Goal: Task Accomplishment & Management: Manage account settings

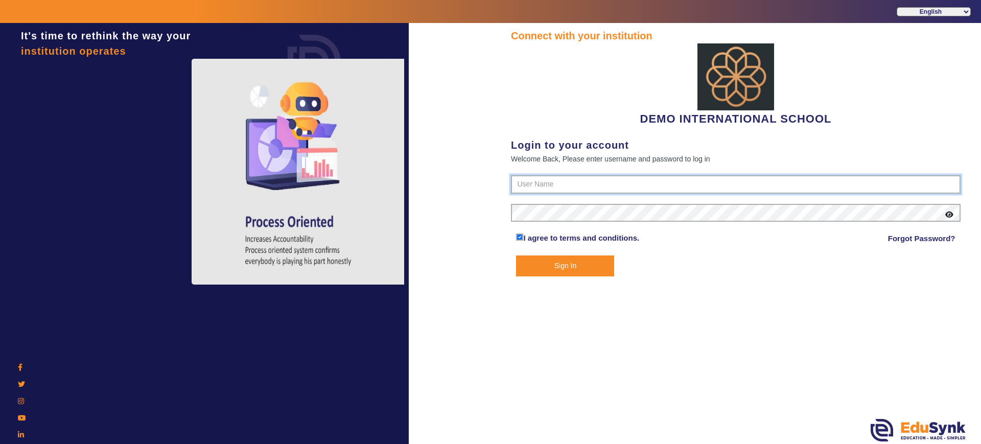
type input "2143224344"
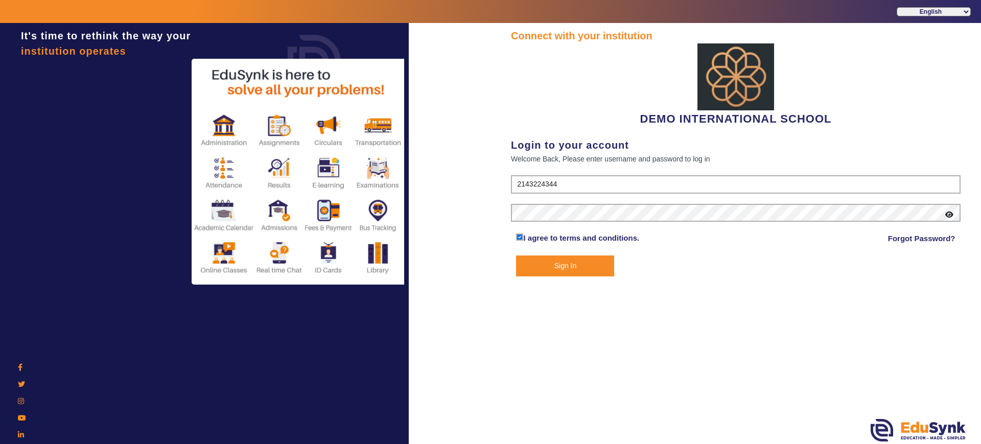
click at [546, 274] on button "Sign In" at bounding box center [565, 266] width 98 height 21
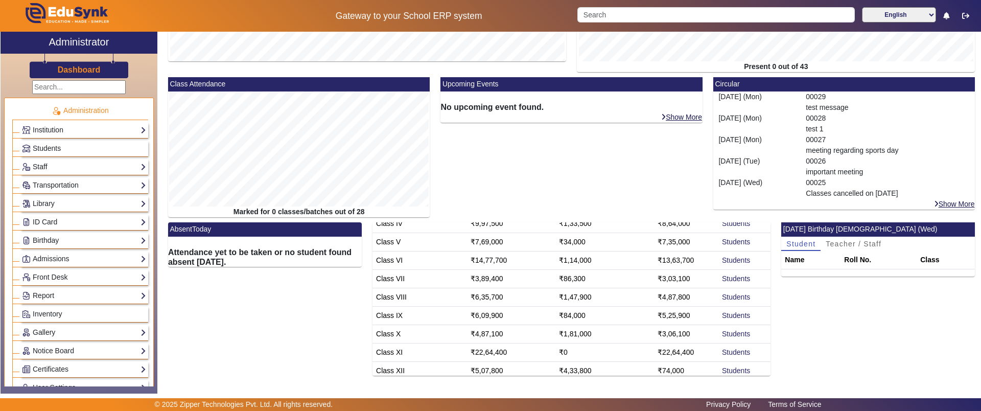
scroll to position [119, 0]
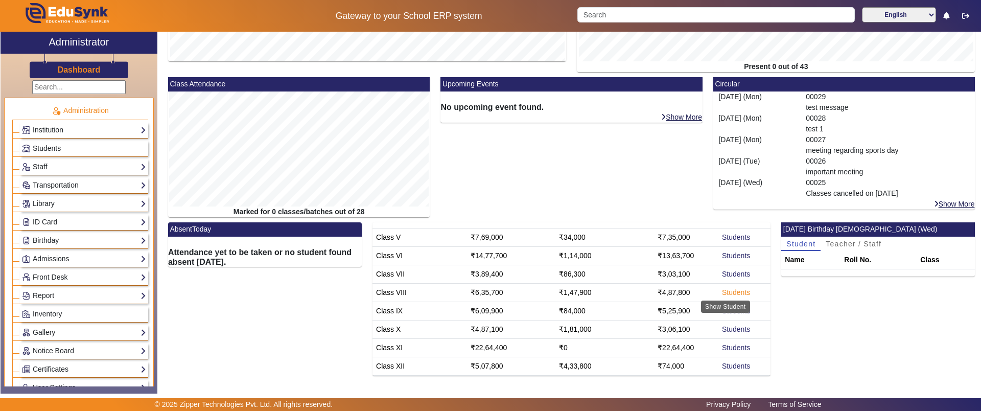
click at [722, 293] on link "Students" at bounding box center [736, 292] width 28 height 8
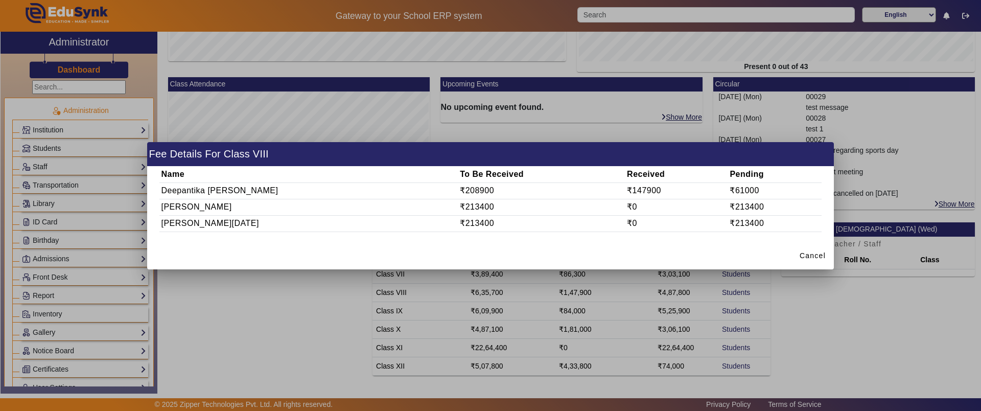
click at [263, 284] on div at bounding box center [490, 205] width 981 height 411
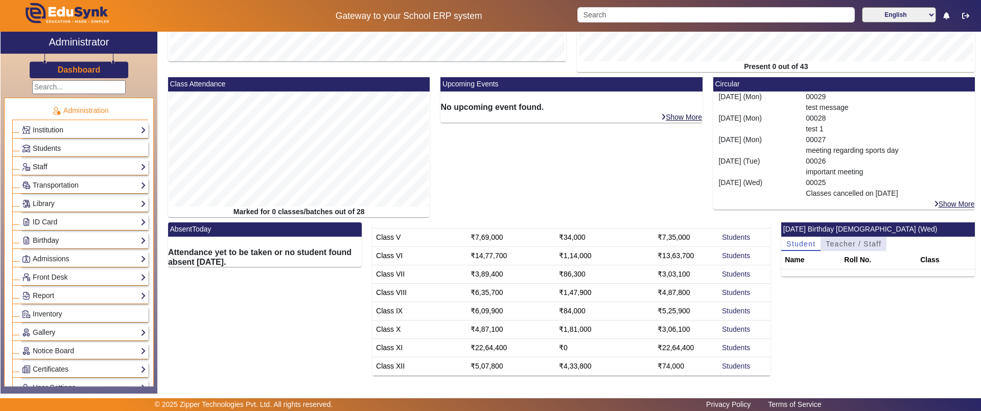
click at [862, 244] on span "Teacher / Staff" at bounding box center [854, 243] width 56 height 7
click at [805, 249] on span "Student" at bounding box center [800, 244] width 29 height 14
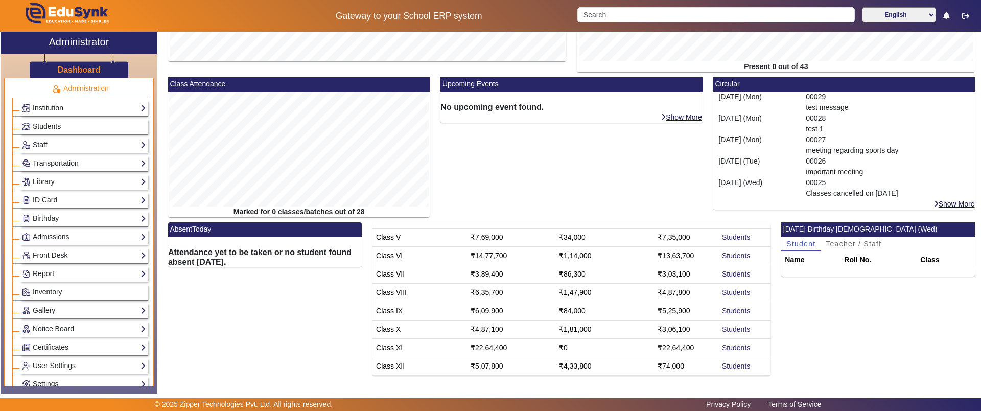
scroll to position [22, 0]
drag, startPoint x: 74, startPoint y: 91, endPoint x: 96, endPoint y: 93, distance: 21.5
click at [96, 93] on li "Administration Institution Institution Details Session Configuration Classes/Ba…" at bounding box center [80, 252] width 136 height 353
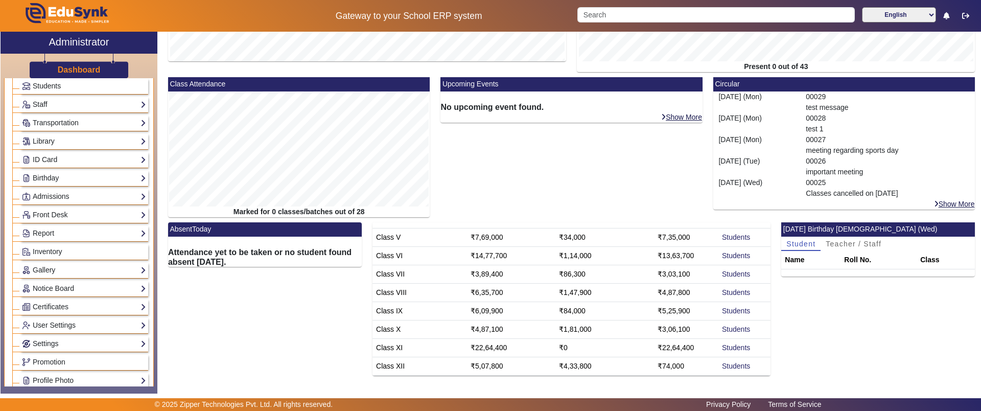
scroll to position [0, 0]
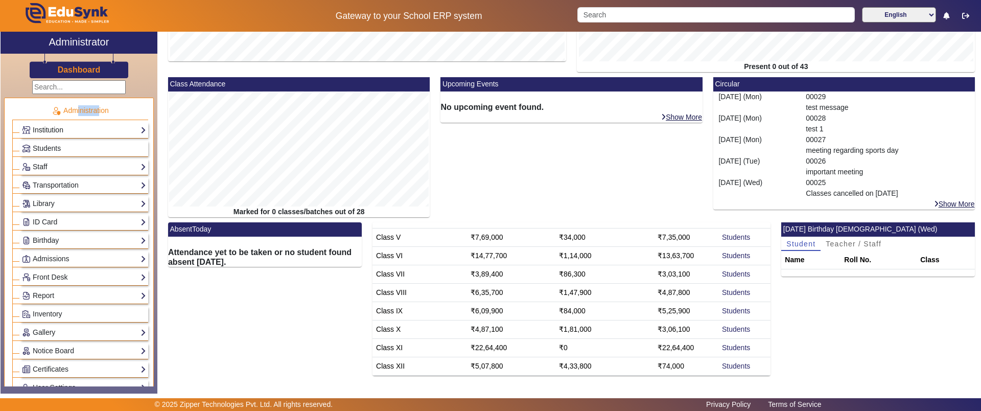
click at [49, 128] on link "Institution" at bounding box center [84, 130] width 124 height 12
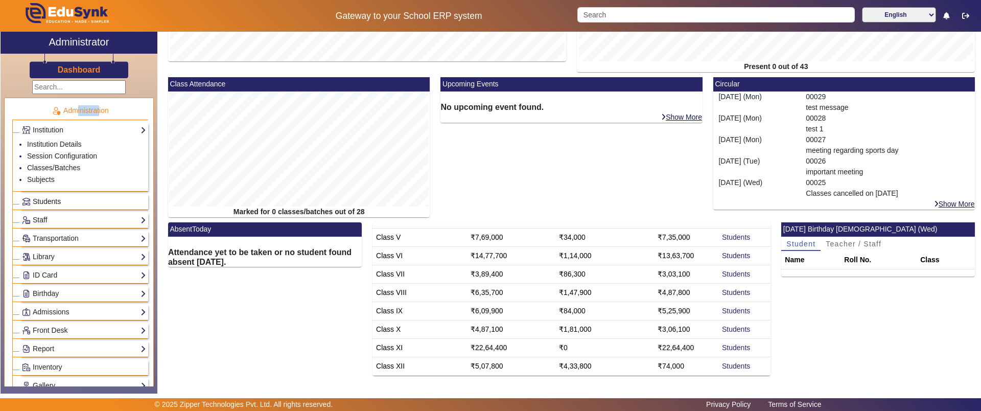
click at [49, 205] on span "Students" at bounding box center [47, 201] width 28 height 8
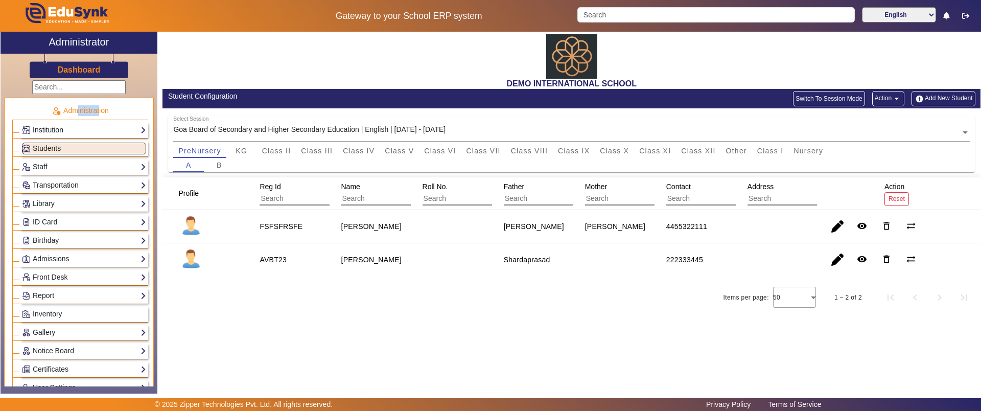
click at [92, 126] on link "Institution" at bounding box center [84, 130] width 124 height 12
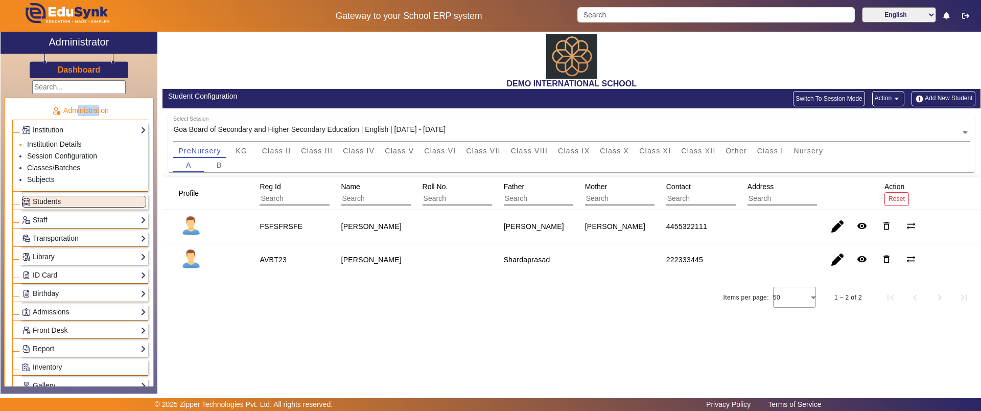
click at [72, 141] on link "Institution Details" at bounding box center [54, 144] width 55 height 8
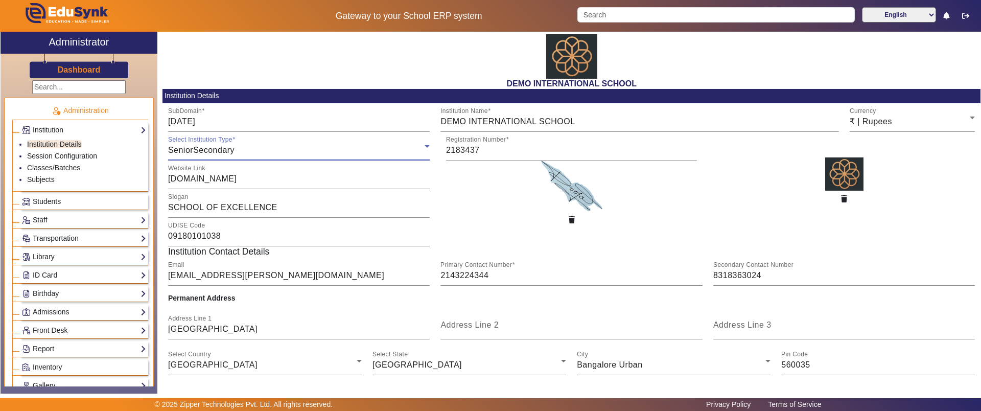
click at [238, 148] on div "SeniorSecondary" at bounding box center [296, 150] width 257 height 12
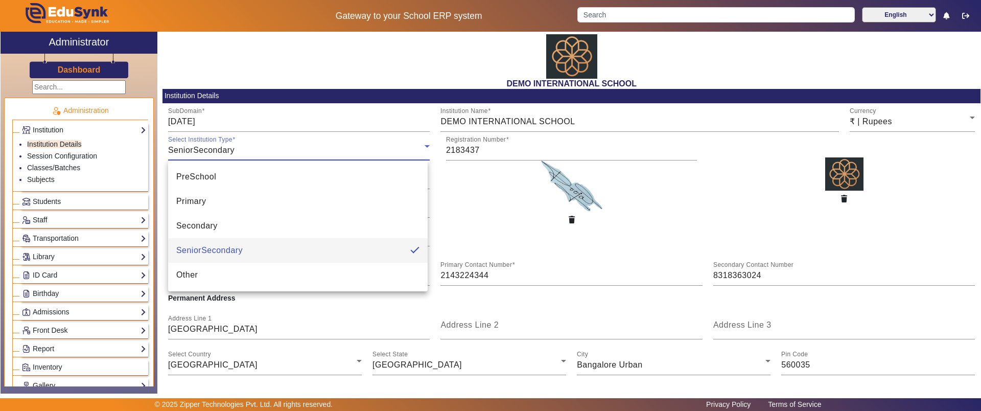
click at [471, 144] on div at bounding box center [490, 205] width 981 height 411
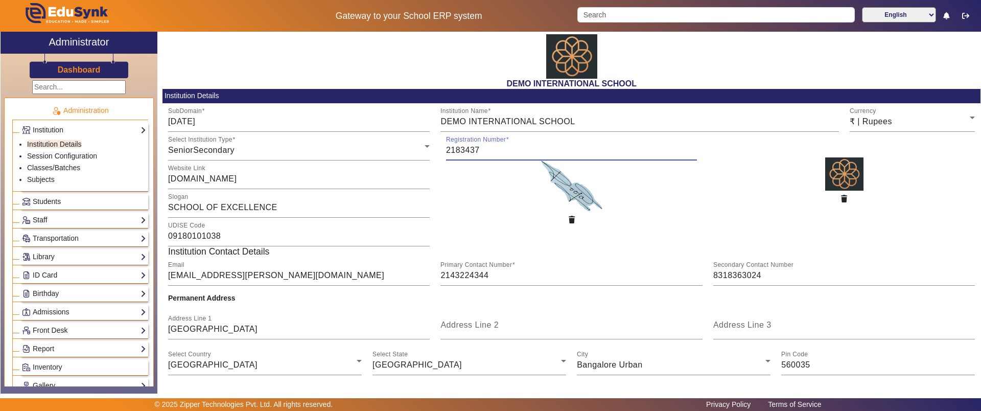
click at [471, 144] on input "2183437" at bounding box center [571, 150] width 251 height 12
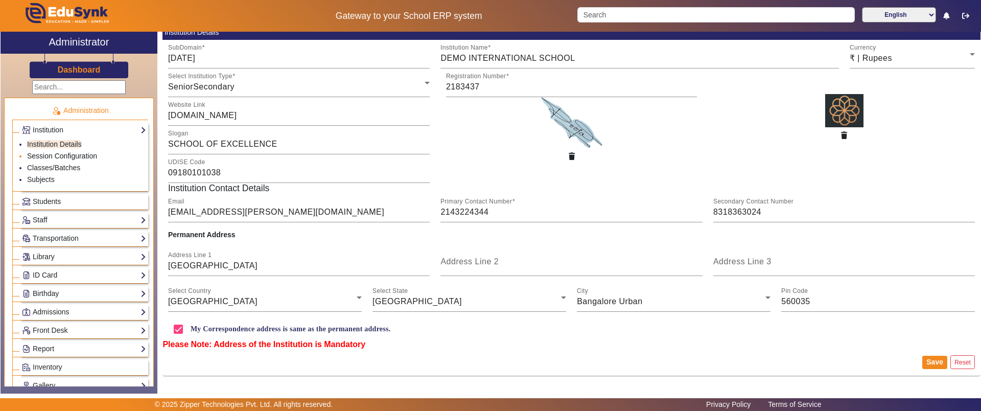
click at [51, 156] on link "Session Configuration" at bounding box center [62, 156] width 70 height 8
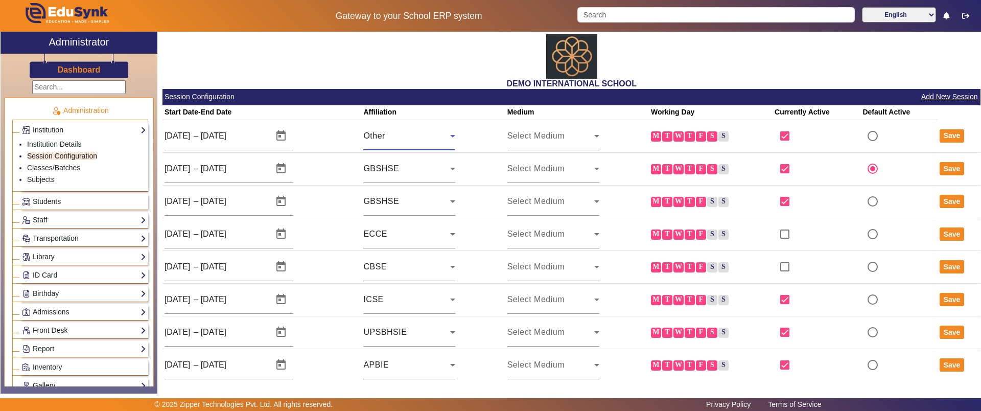
click at [392, 131] on div "Other" at bounding box center [406, 136] width 87 height 12
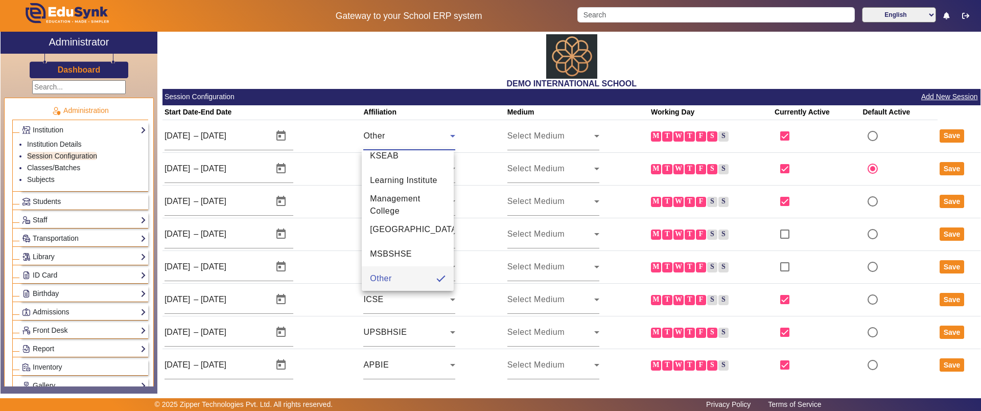
click at [544, 137] on div at bounding box center [490, 205] width 981 height 411
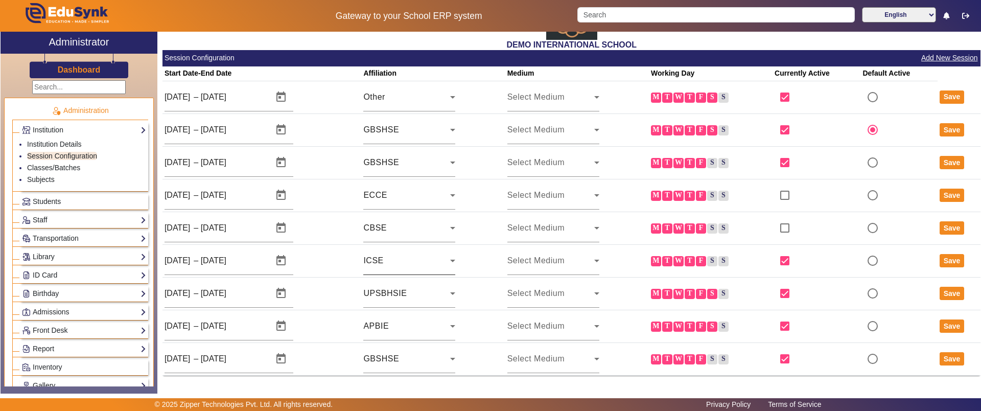
scroll to position [0, 0]
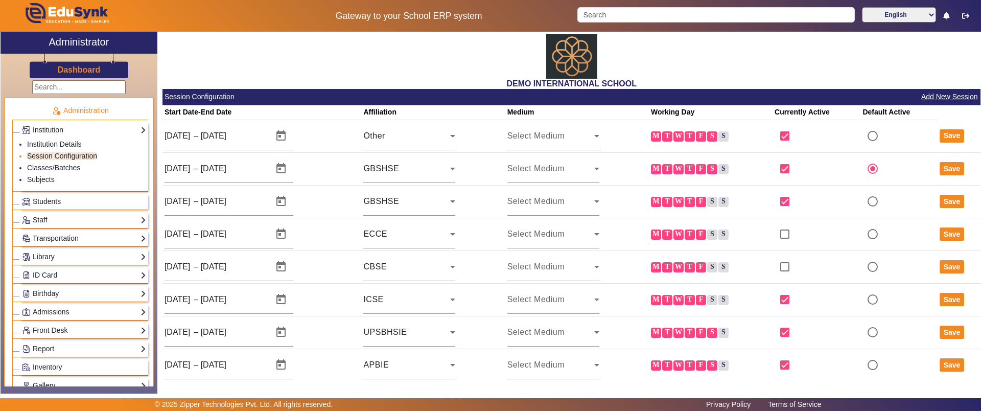
click at [61, 160] on li "Session Configuration" at bounding box center [86, 157] width 119 height 12
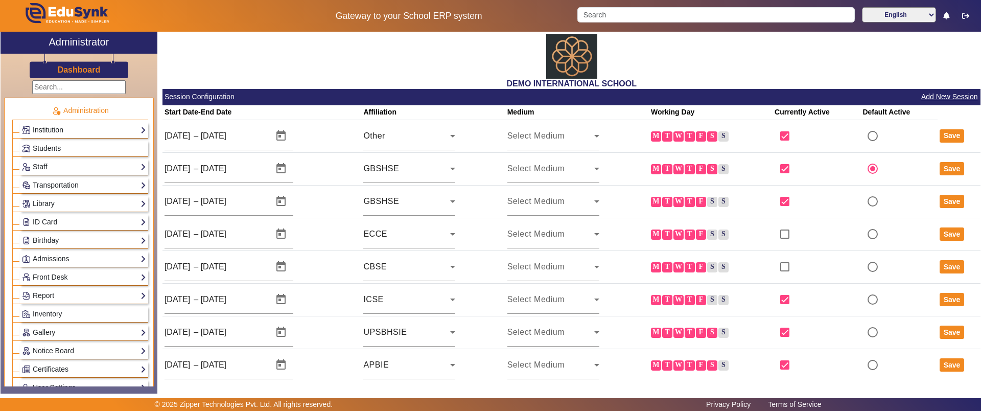
click at [63, 128] on link "Institution" at bounding box center [84, 130] width 124 height 12
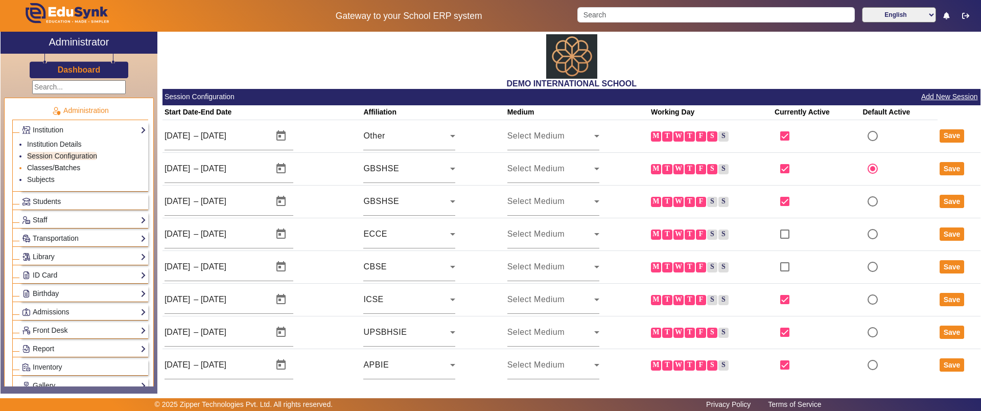
click at [53, 168] on link "Classes/Batches" at bounding box center [53, 168] width 53 height 8
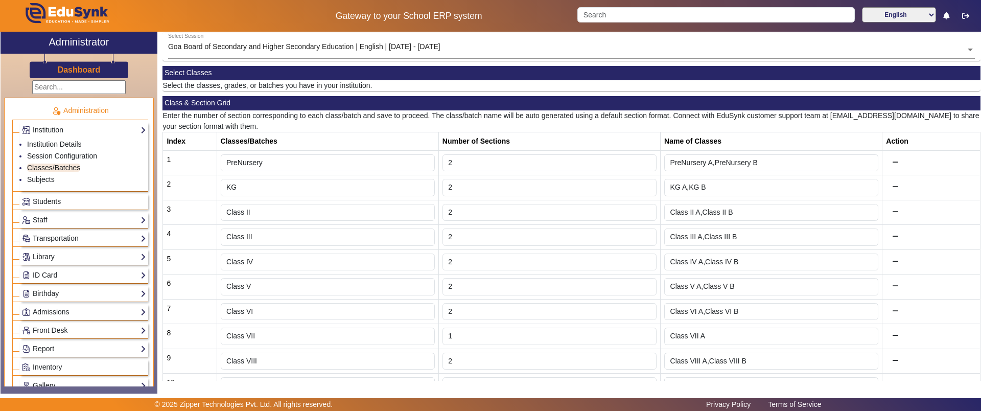
scroll to position [56, 0]
type input "3"
click at [641, 210] on input "3" at bounding box center [550, 212] width 214 height 17
type input "Class II A,Class II B,Class II C"
type input "2"
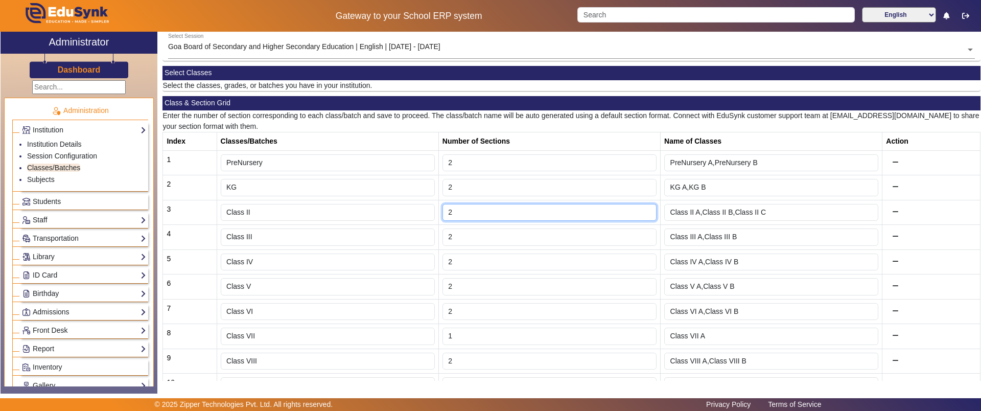
click at [642, 215] on input "2" at bounding box center [550, 212] width 214 height 17
type input "Class II A,Class II B"
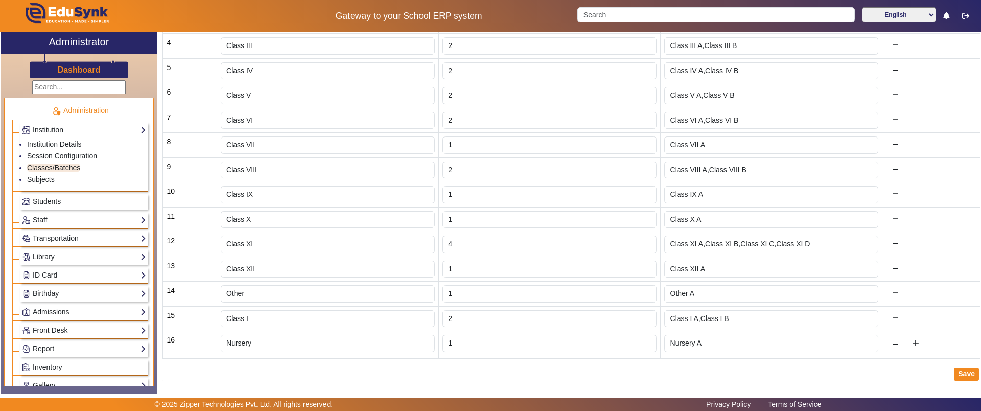
scroll to position [254, 0]
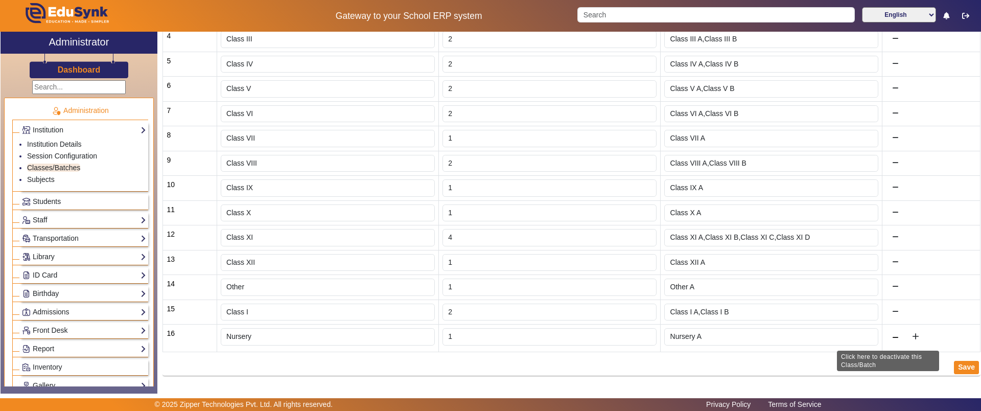
type input "1"
type input "Class II A"
click at [890, 331] on button at bounding box center [895, 338] width 18 height 17
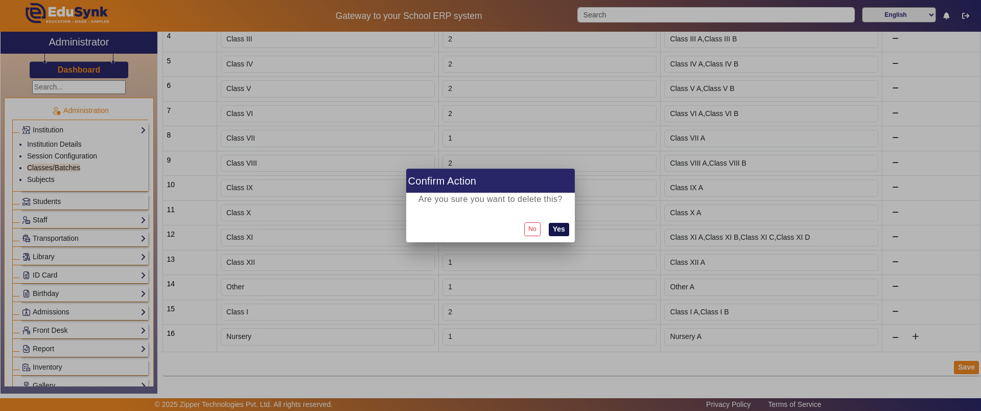
click at [553, 226] on button "Yes" at bounding box center [559, 229] width 20 height 13
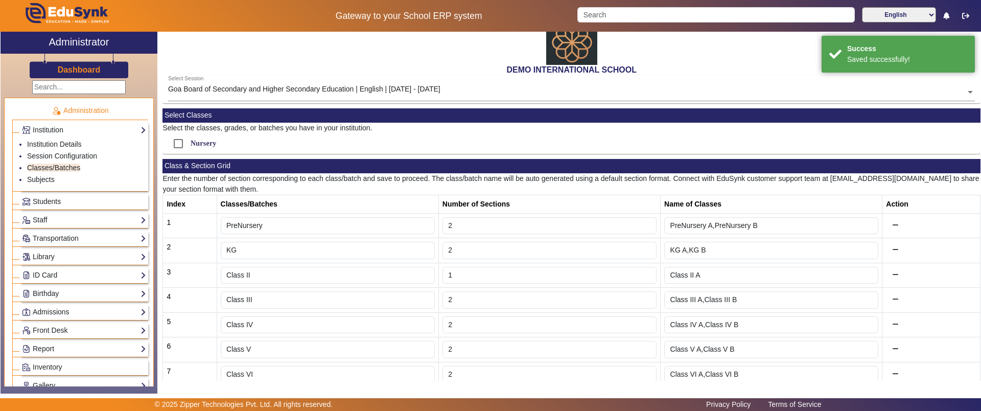
scroll to position [0, 0]
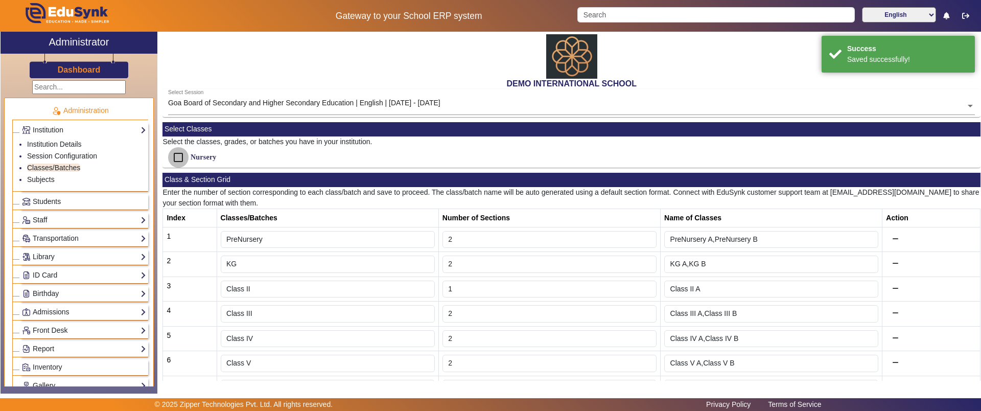
click at [181, 154] on input "Nursery" at bounding box center [178, 157] width 20 height 20
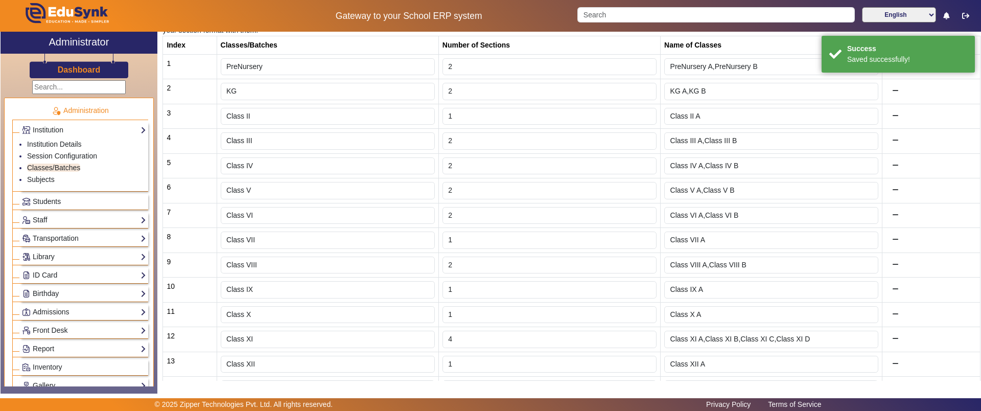
scroll to position [254, 0]
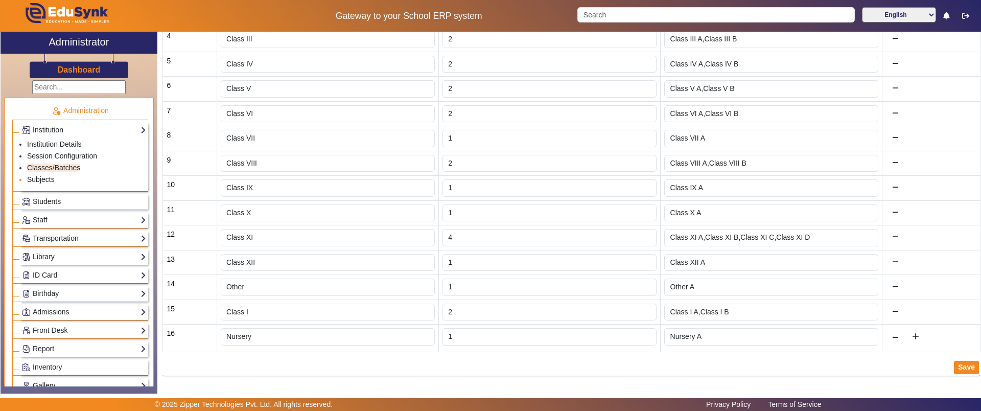
click at [33, 178] on link "Subjects" at bounding box center [41, 179] width 28 height 8
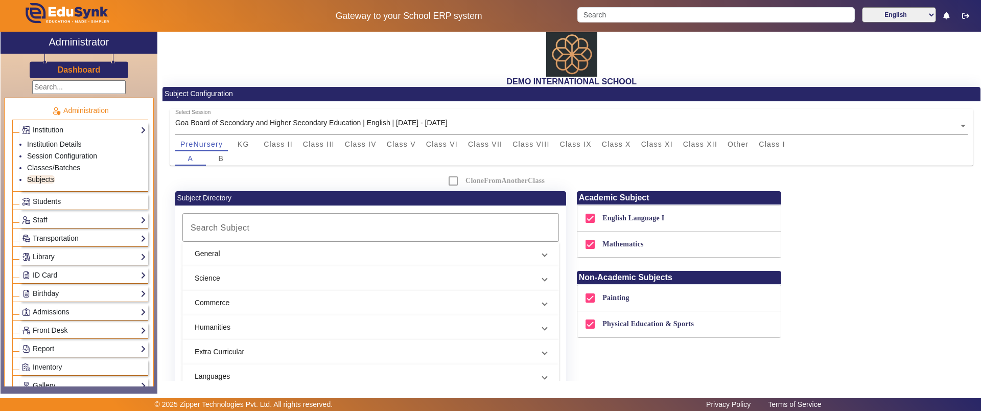
scroll to position [2, 0]
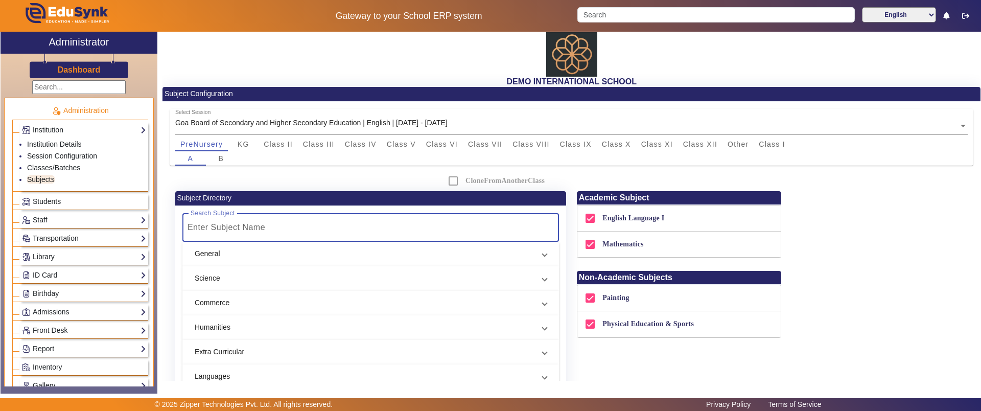
click at [349, 233] on input "Search Subject" at bounding box center [367, 227] width 358 height 12
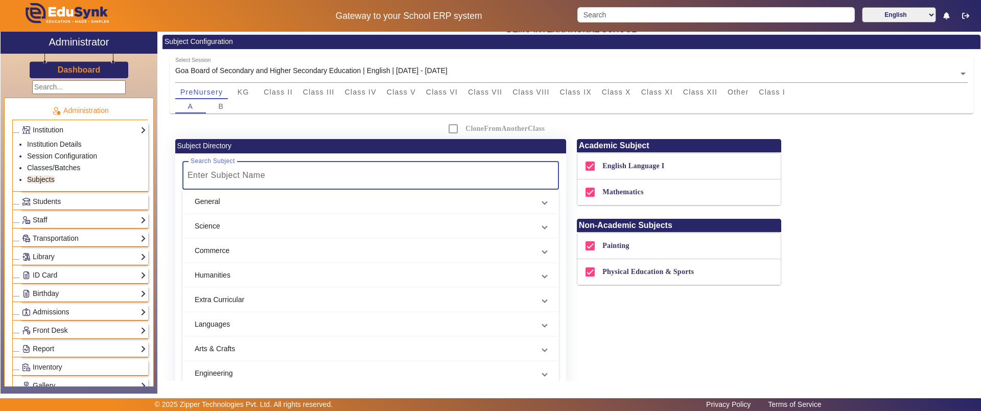
scroll to position [55, 0]
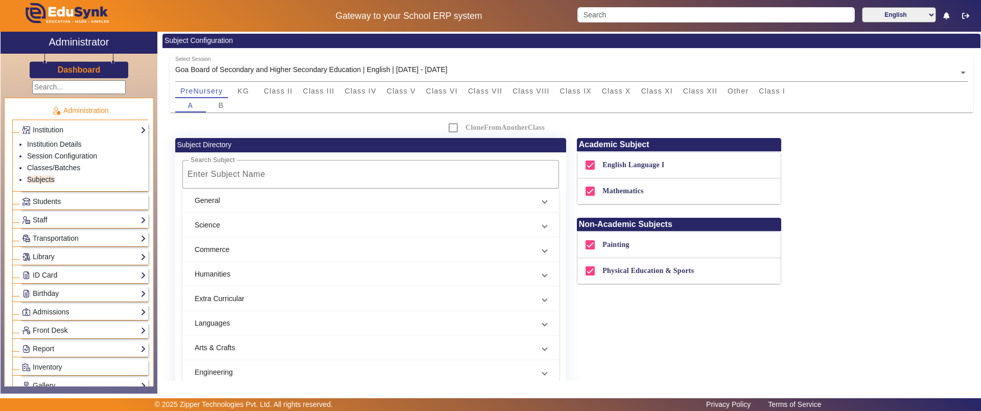
click at [256, 206] on mat-expansion-panel-header "General" at bounding box center [370, 201] width 377 height 25
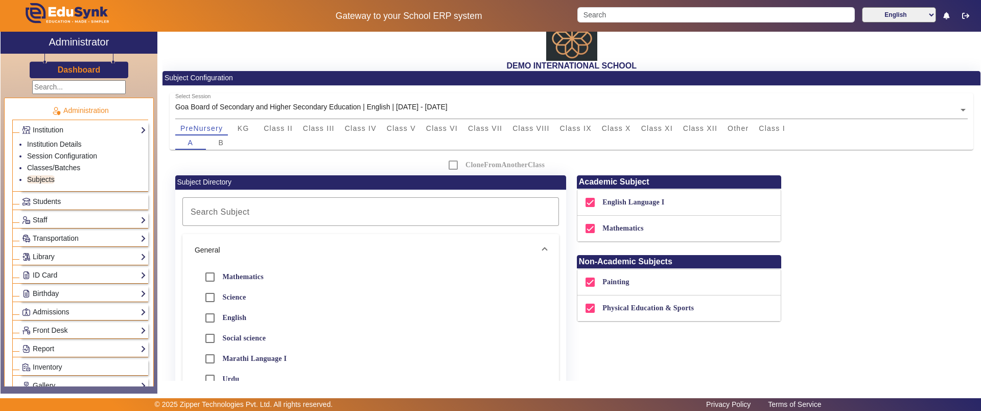
scroll to position [0, 0]
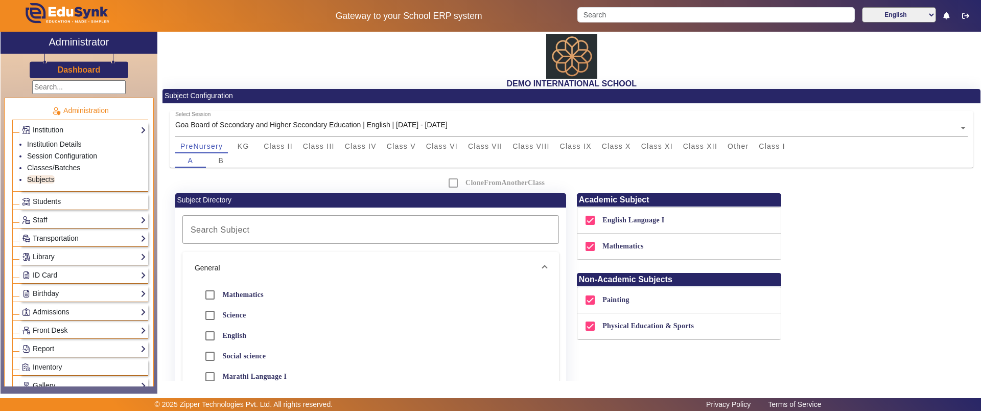
click at [367, 153] on div "A B" at bounding box center [571, 160] width 793 height 14
click at [366, 146] on span "Class IV" at bounding box center [361, 146] width 32 height 7
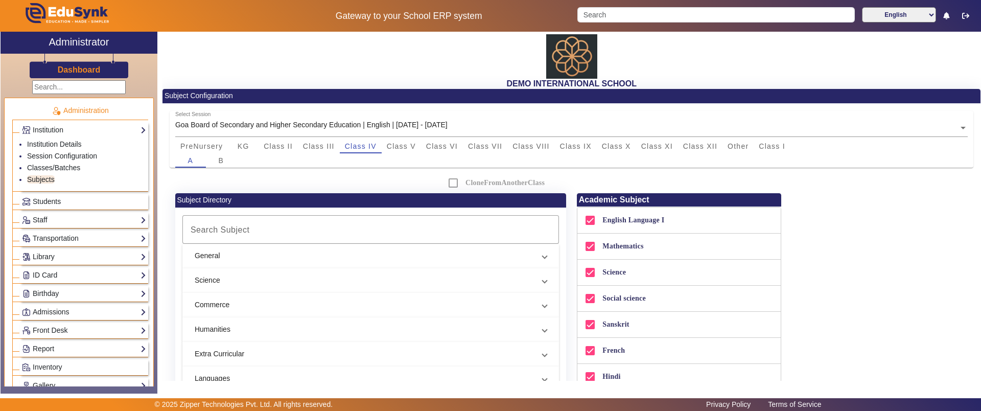
click at [448, 185] on div "CloneFromAnotherClass" at bounding box center [572, 183] width 268 height 20
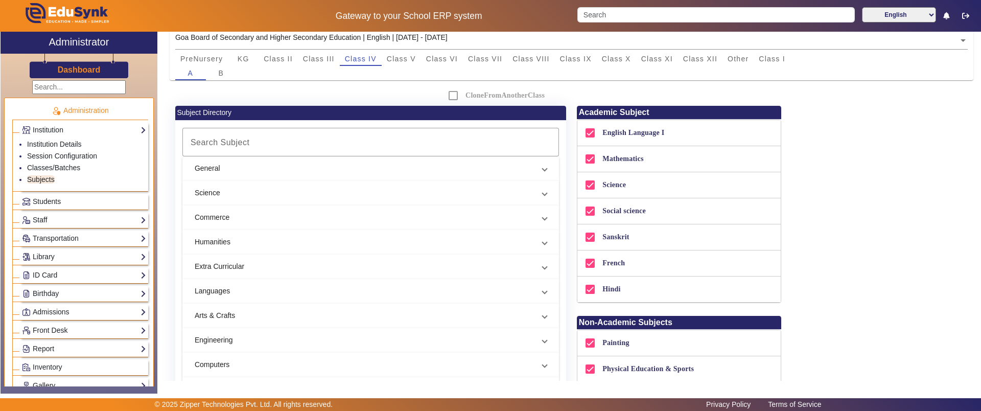
scroll to position [88, 0]
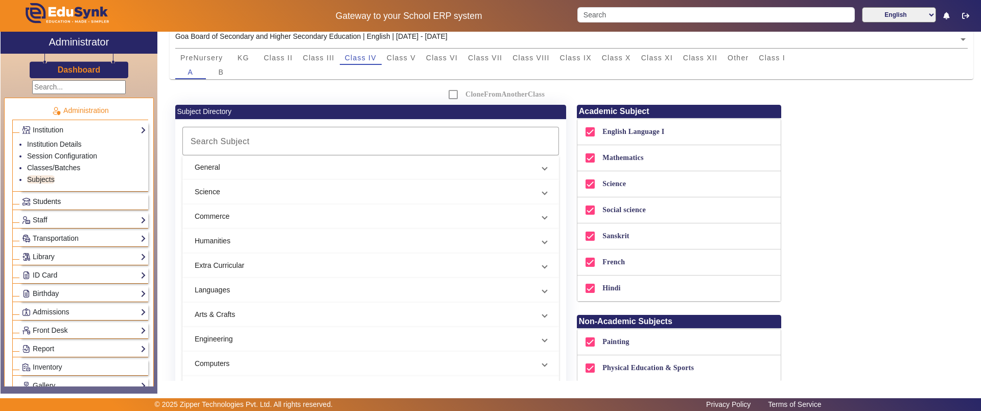
click at [60, 203] on span "Students" at bounding box center [47, 201] width 28 height 8
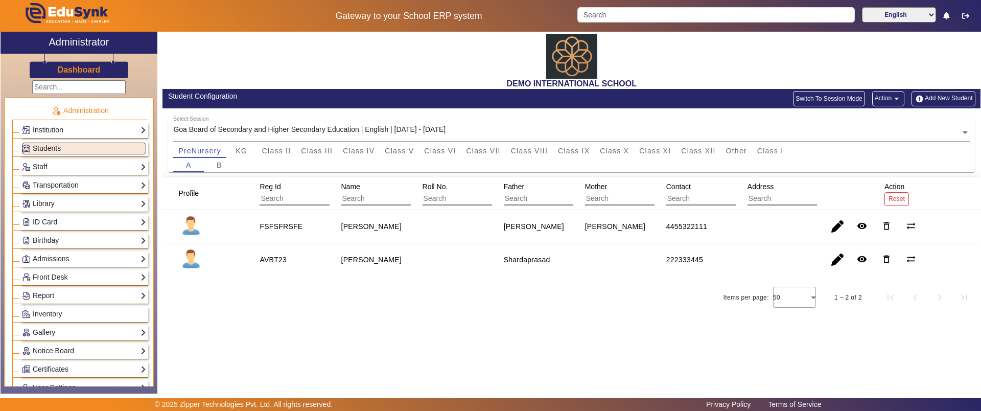
click at [946, 98] on button "Add New Student" at bounding box center [943, 98] width 63 height 15
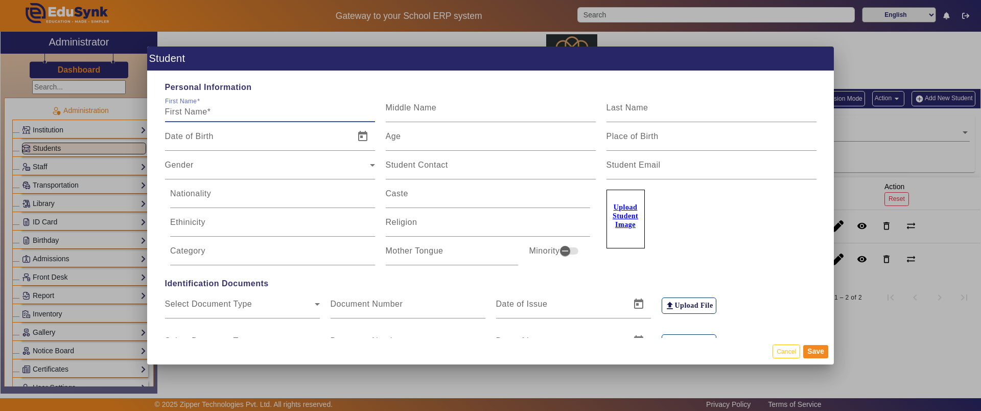
click at [200, 108] on input "First Name" at bounding box center [270, 112] width 210 height 12
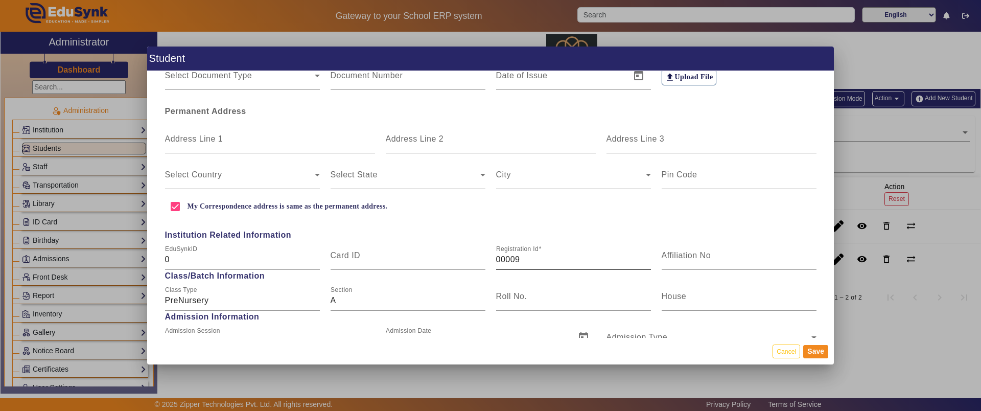
scroll to position [276, 0]
click at [522, 257] on input "00009" at bounding box center [573, 259] width 155 height 12
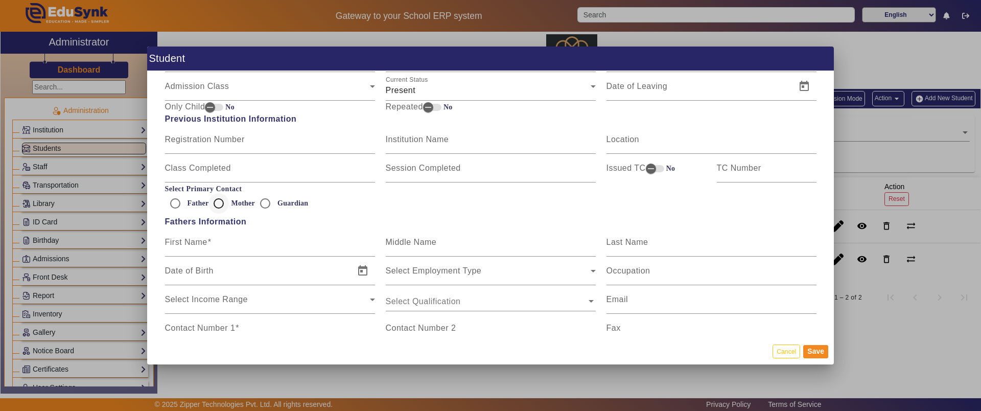
scroll to position [557, 0]
click at [184, 240] on mat-label "First Name" at bounding box center [186, 241] width 42 height 9
click at [184, 240] on input "First Name" at bounding box center [270, 245] width 210 height 12
click at [198, 334] on input "Contact Number 1" at bounding box center [270, 331] width 210 height 12
click at [220, 206] on input "Mother" at bounding box center [219, 202] width 20 height 20
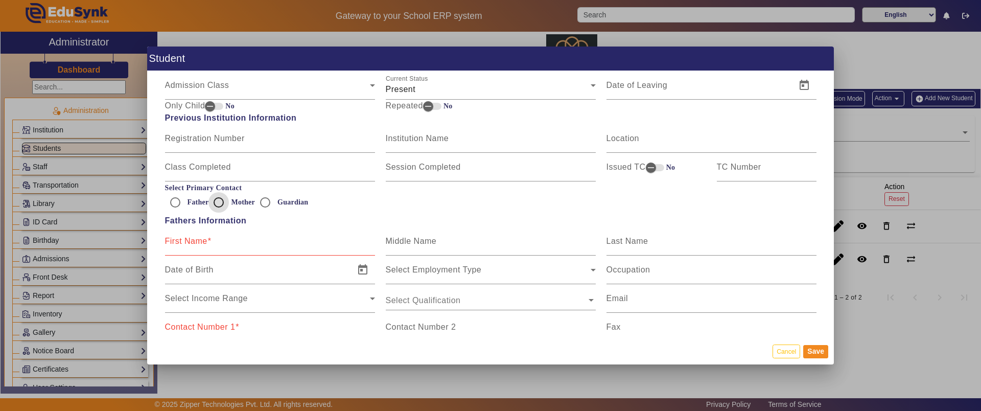
radio input "true"
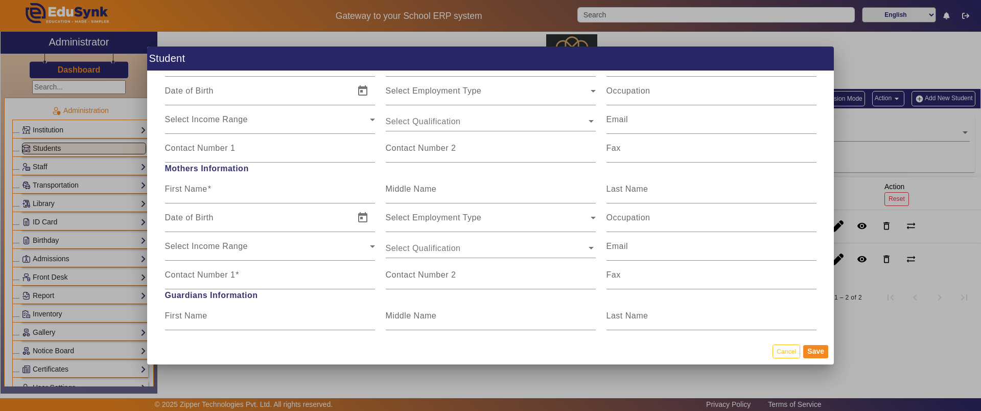
scroll to position [739, 0]
click at [206, 184] on mat-label "First Name" at bounding box center [186, 185] width 42 height 9
click at [206, 184] on input "First Name" at bounding box center [270, 190] width 210 height 12
click at [215, 277] on input "Contact Number 1" at bounding box center [270, 276] width 210 height 12
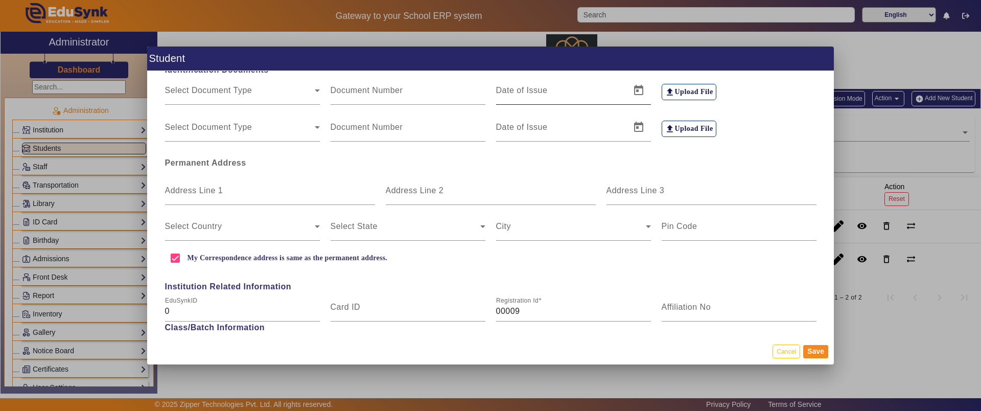
scroll to position [145, 0]
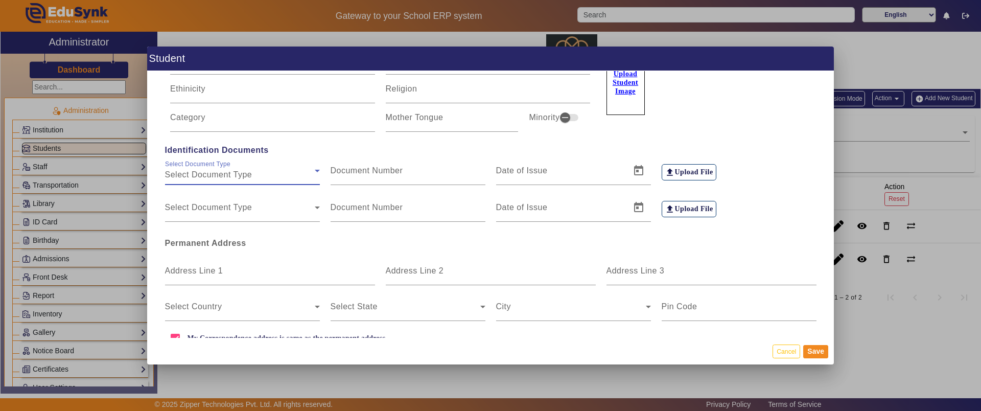
click at [254, 179] on div "Select Document Type" at bounding box center [240, 175] width 150 height 12
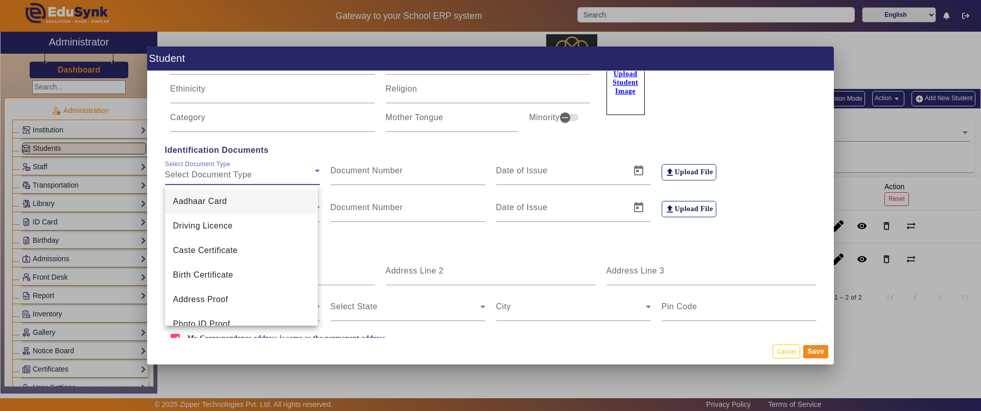
click at [428, 232] on div at bounding box center [490, 205] width 981 height 411
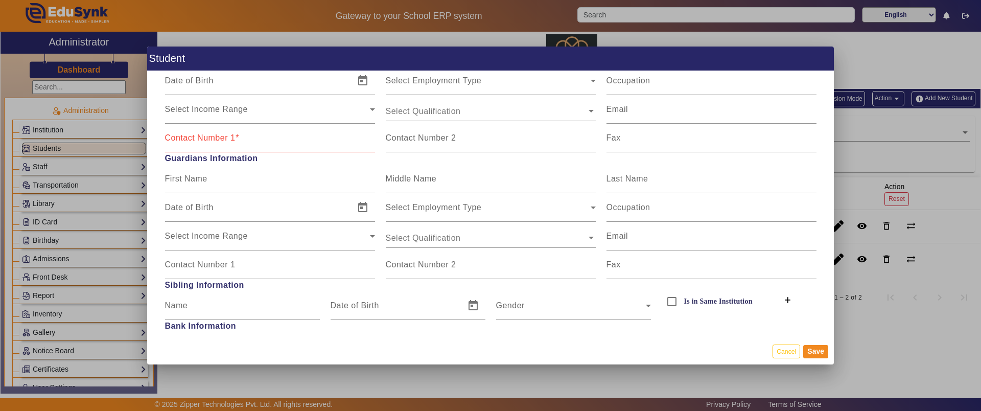
scroll to position [875, 0]
click at [779, 348] on button "Cancel" at bounding box center [787, 351] width 28 height 14
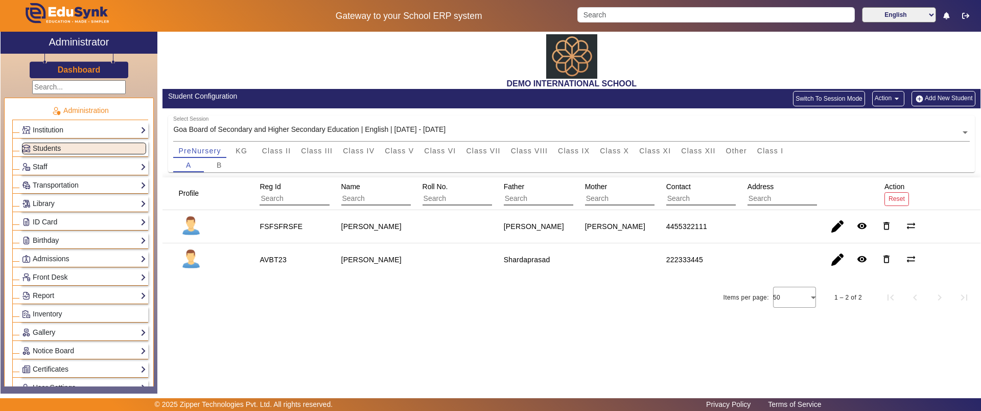
click at [884, 99] on button "Action arrow_drop_down" at bounding box center [888, 98] width 32 height 15
click at [402, 155] on div at bounding box center [490, 205] width 981 height 411
click at [404, 151] on span "Class V" at bounding box center [399, 150] width 29 height 7
click at [73, 170] on link "Staff" at bounding box center [84, 167] width 124 height 12
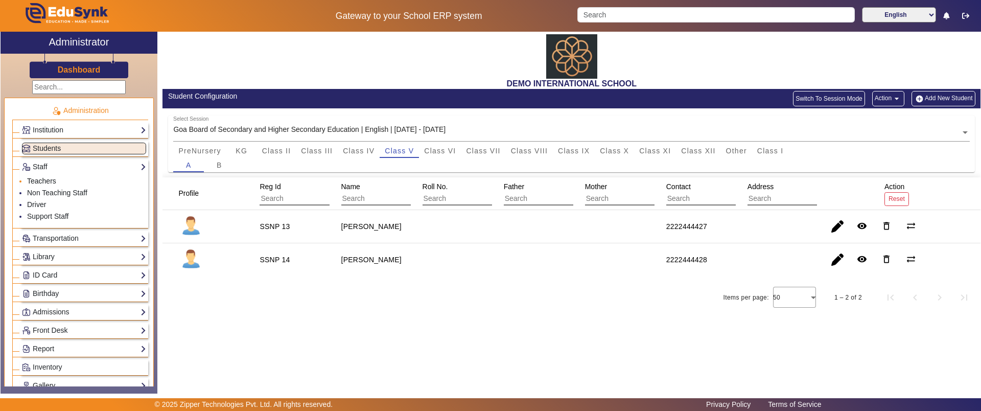
click at [47, 178] on link "Teachers" at bounding box center [41, 181] width 29 height 8
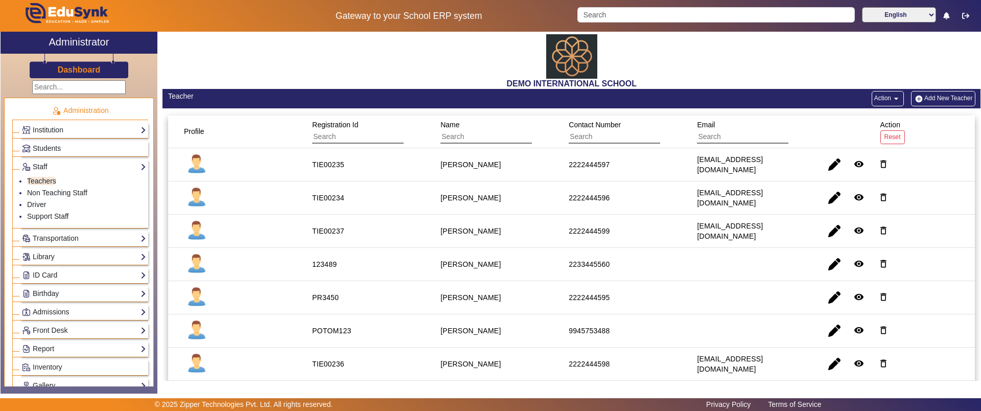
click at [943, 96] on button "Add New Teacher" at bounding box center [943, 98] width 64 height 15
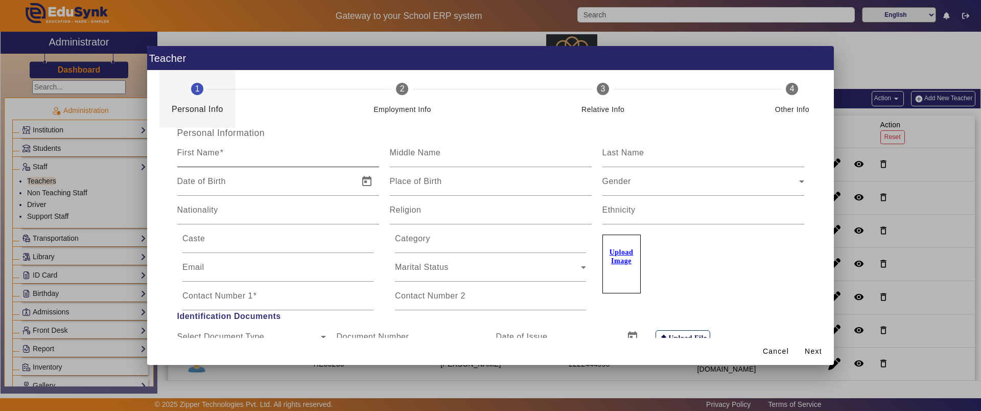
click at [297, 158] on input "First Name" at bounding box center [278, 157] width 202 height 12
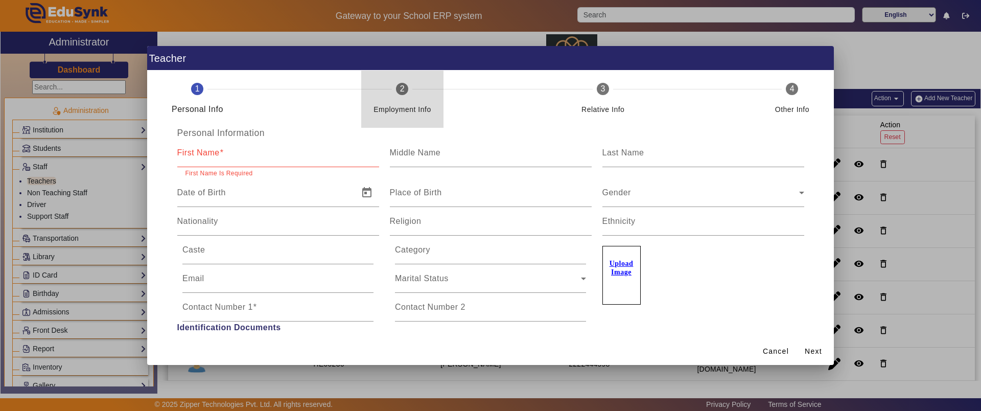
click at [380, 101] on div "Employment Info" at bounding box center [403, 105] width 58 height 20
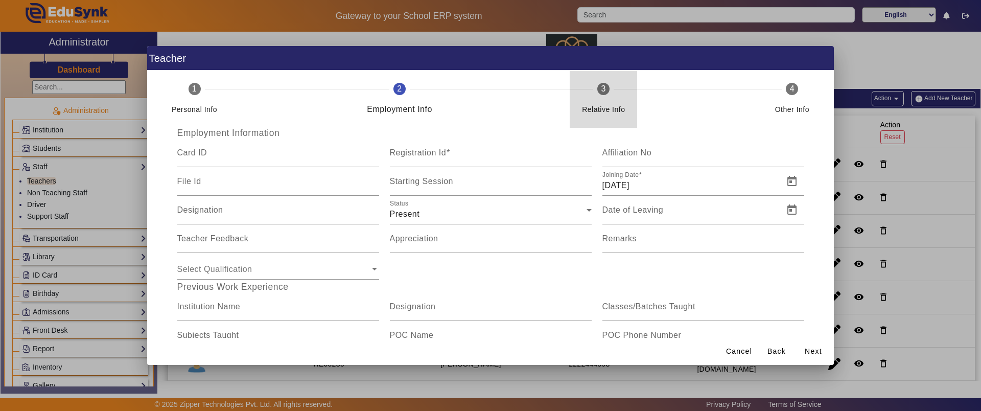
click at [600, 100] on div "Relative Info" at bounding box center [603, 105] width 43 height 20
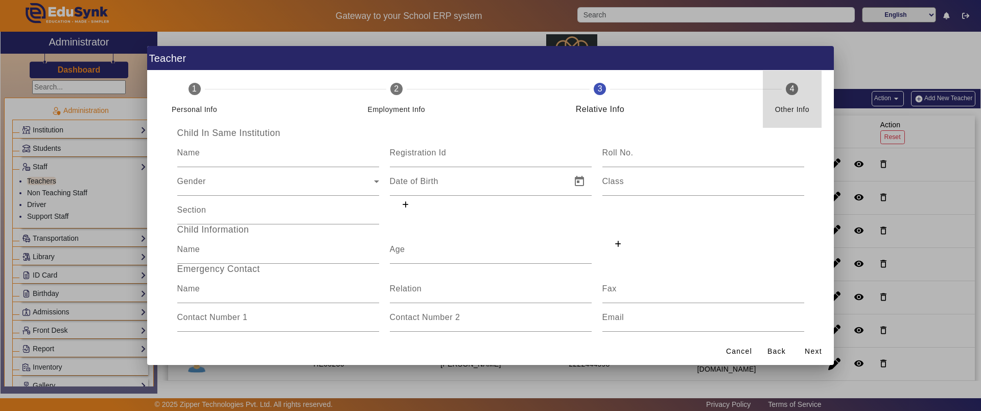
click at [782, 107] on div "Other Info" at bounding box center [792, 109] width 34 height 12
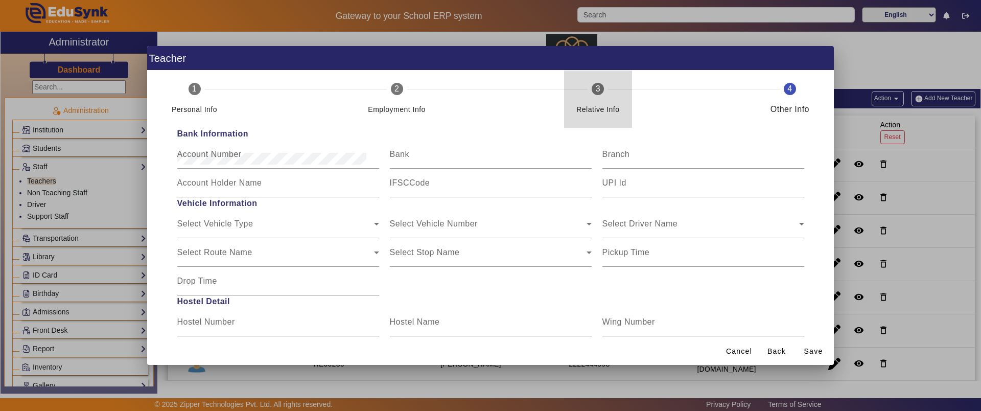
click at [593, 112] on div "Relative Info" at bounding box center [597, 109] width 43 height 12
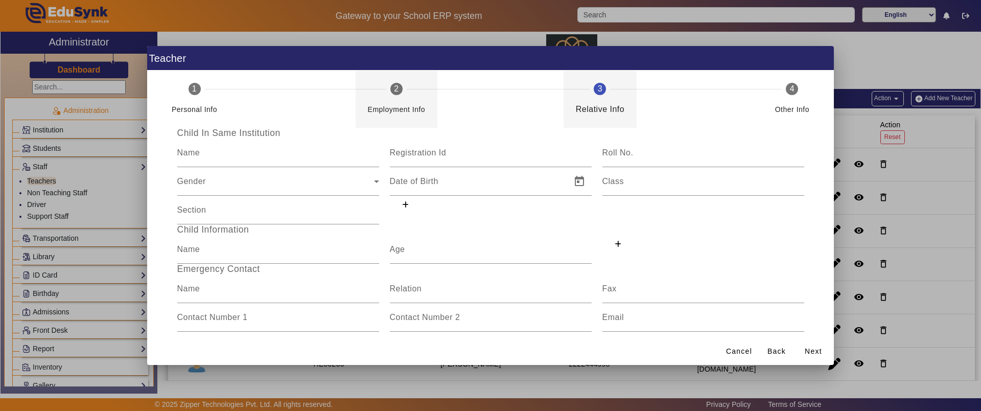
click at [381, 114] on div "Employment Info" at bounding box center [397, 109] width 58 height 12
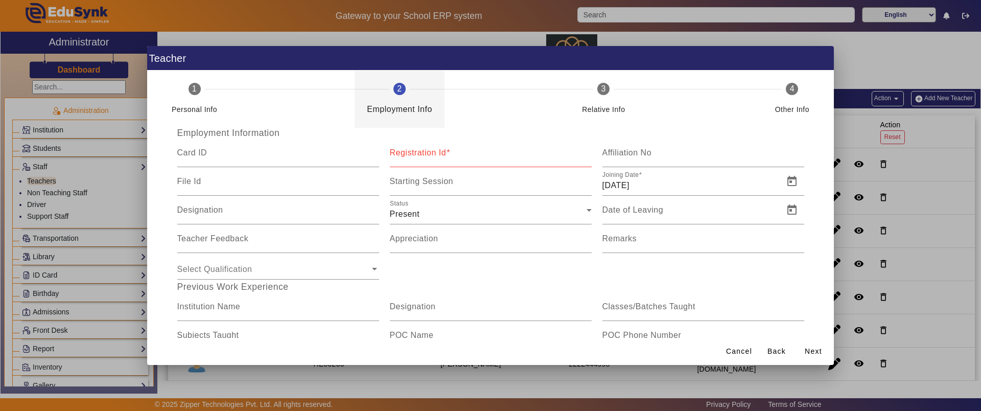
scroll to position [131, 0]
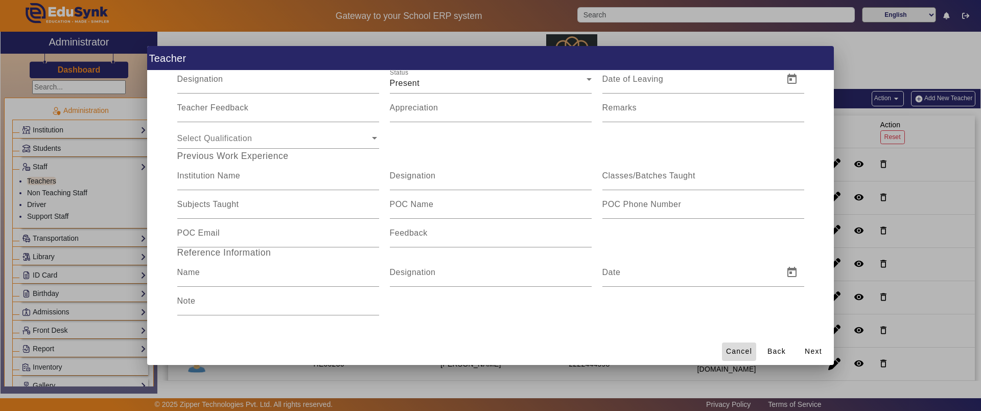
click at [729, 345] on span at bounding box center [739, 351] width 34 height 25
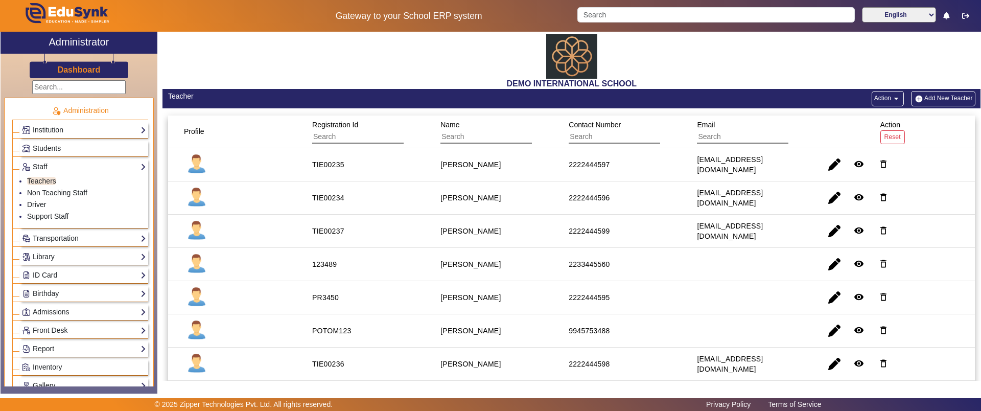
click at [882, 99] on button "Action arrow_drop_down" at bounding box center [888, 98] width 32 height 15
click at [76, 188] on div at bounding box center [490, 205] width 981 height 411
click at [73, 190] on link "Non Teaching Staff" at bounding box center [57, 193] width 60 height 8
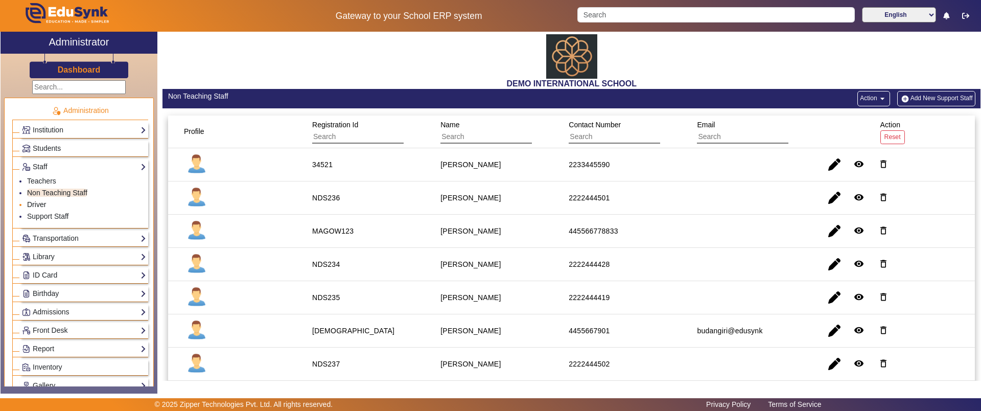
click at [41, 207] on link "Driver" at bounding box center [36, 204] width 19 height 8
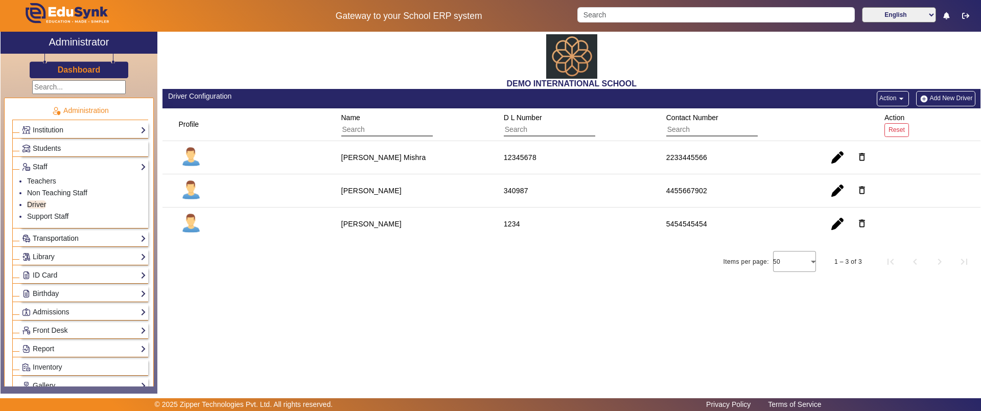
click at [42, 233] on link "Transportation" at bounding box center [84, 239] width 124 height 12
click at [45, 209] on link "Vehicle Directory" at bounding box center [54, 211] width 54 height 8
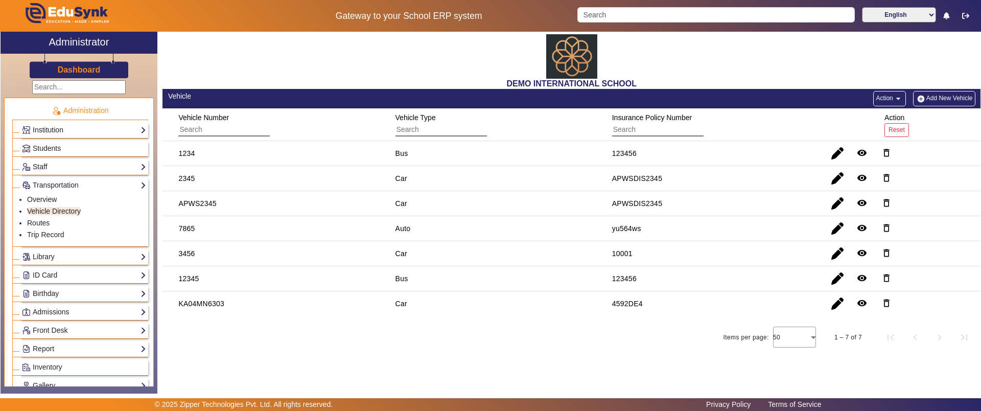
click at [959, 94] on button "Add New Vehicle" at bounding box center [944, 98] width 62 height 15
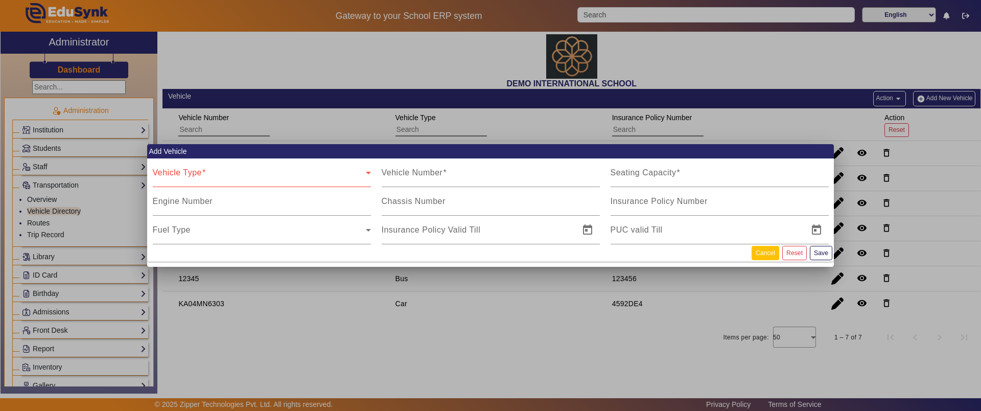
click at [770, 249] on button "Cancel" at bounding box center [766, 253] width 28 height 14
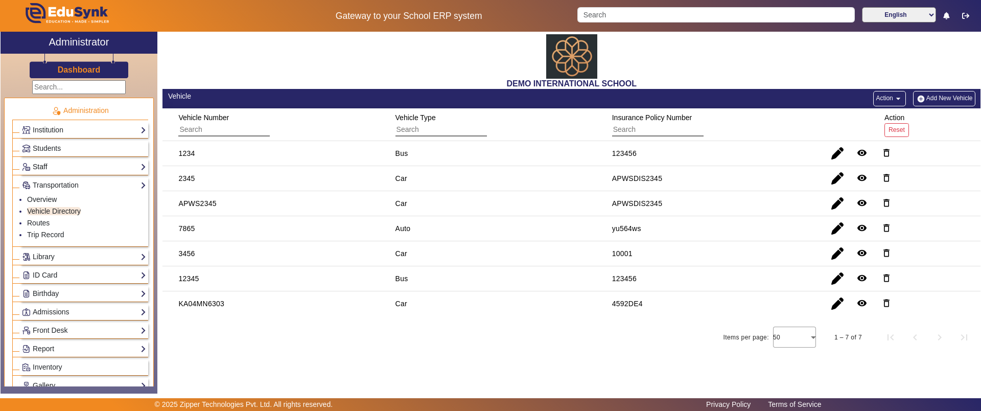
click at [43, 163] on link "Staff" at bounding box center [84, 167] width 124 height 12
click at [39, 201] on link "Driver" at bounding box center [36, 204] width 19 height 8
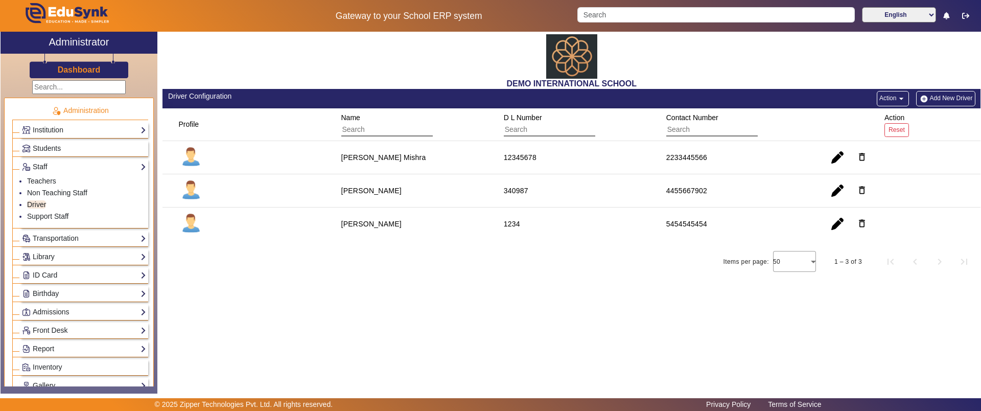
click at [939, 99] on button "Add New Driver" at bounding box center [945, 98] width 59 height 15
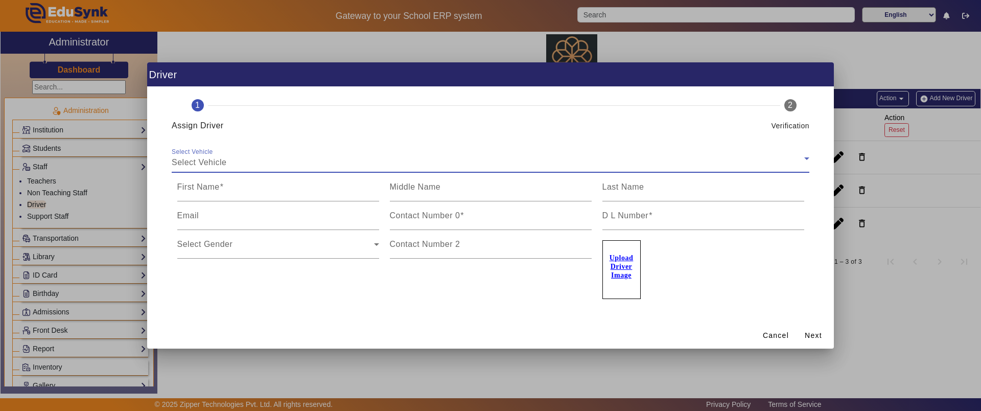
click at [319, 158] on div "Select Vehicle" at bounding box center [488, 162] width 633 height 12
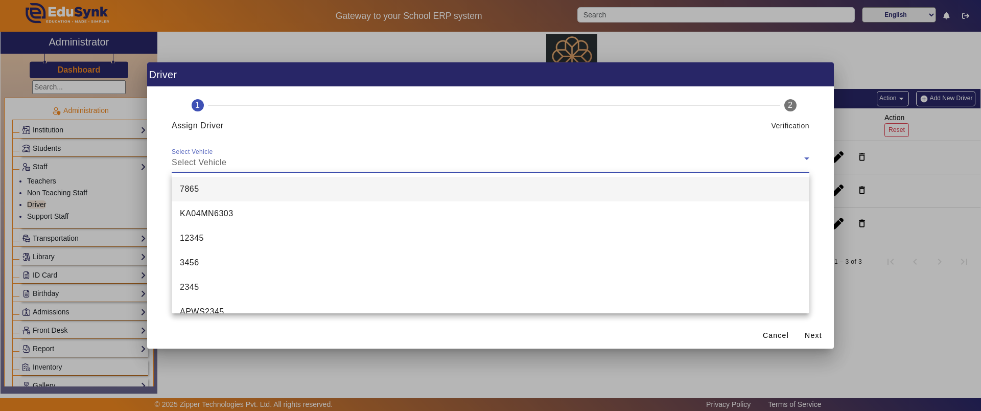
click at [295, 327] on div at bounding box center [490, 205] width 981 height 411
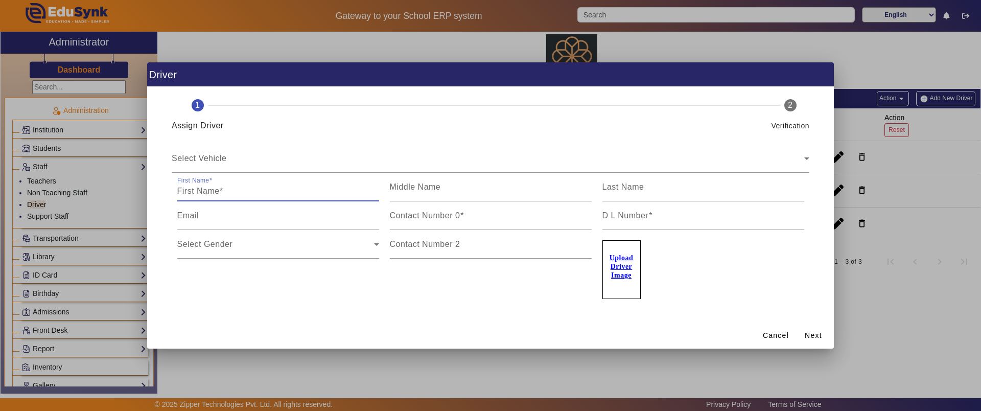
click at [288, 189] on input "First Name" at bounding box center [278, 191] width 202 height 12
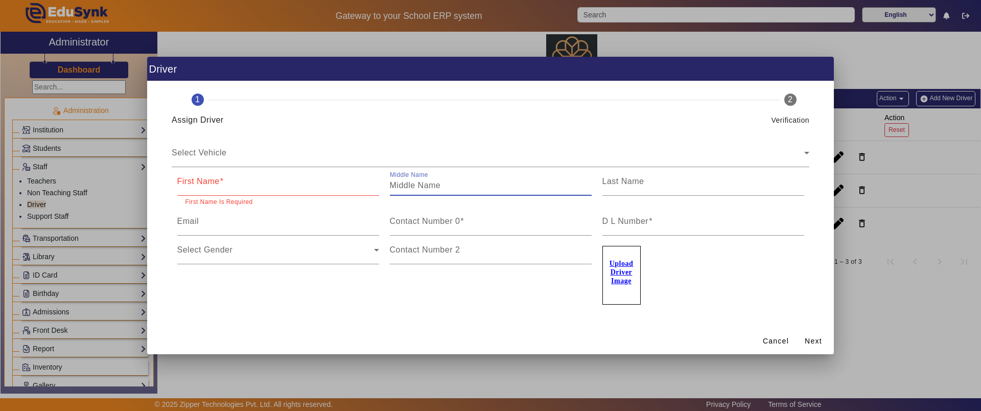
click at [433, 195] on div "Middle Name" at bounding box center [491, 181] width 202 height 29
click at [337, 298] on div "Select Gender Select Gender" at bounding box center [278, 270] width 213 height 69
click at [627, 226] on input "D L Number" at bounding box center [704, 225] width 202 height 12
click at [770, 336] on span "Cancel" at bounding box center [776, 341] width 26 height 11
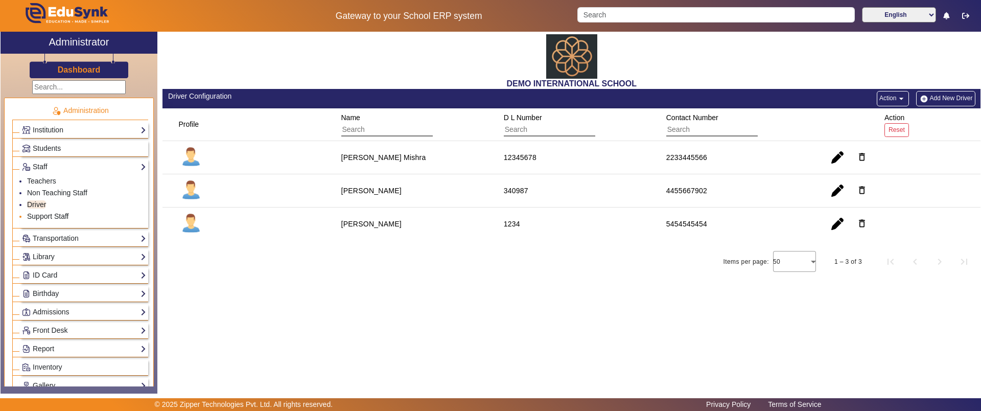
click at [47, 218] on link "Support Staff" at bounding box center [47, 216] width 41 height 8
click at [57, 235] on link "Transportation" at bounding box center [84, 239] width 124 height 12
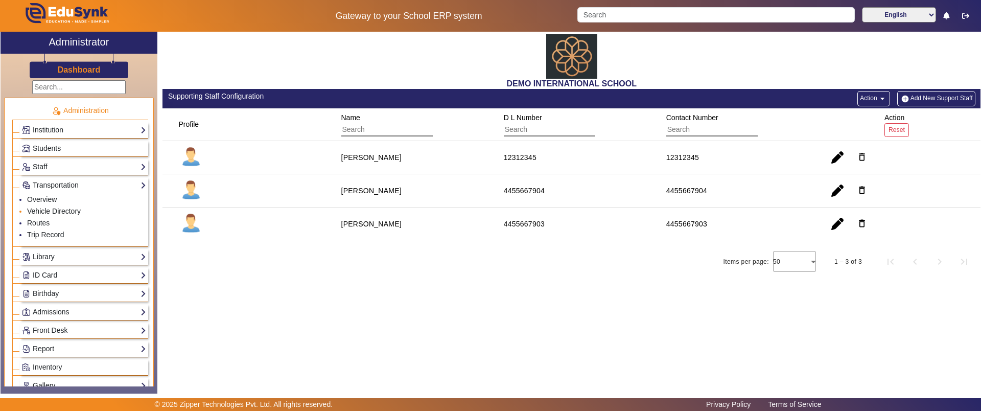
click at [55, 207] on link "Vehicle Directory" at bounding box center [54, 211] width 54 height 8
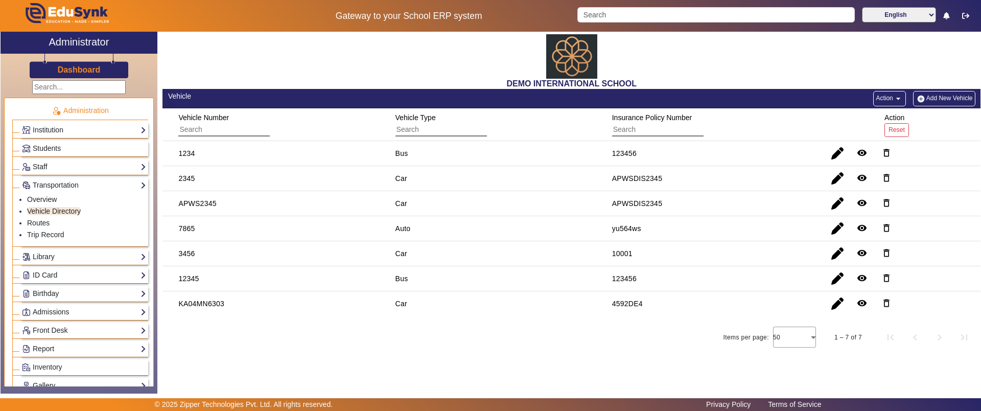
click at [895, 97] on mat-icon "arrow_drop_down" at bounding box center [898, 99] width 10 height 10
click at [924, 100] on div at bounding box center [490, 205] width 981 height 411
click at [40, 219] on link "Routes" at bounding box center [38, 223] width 22 height 8
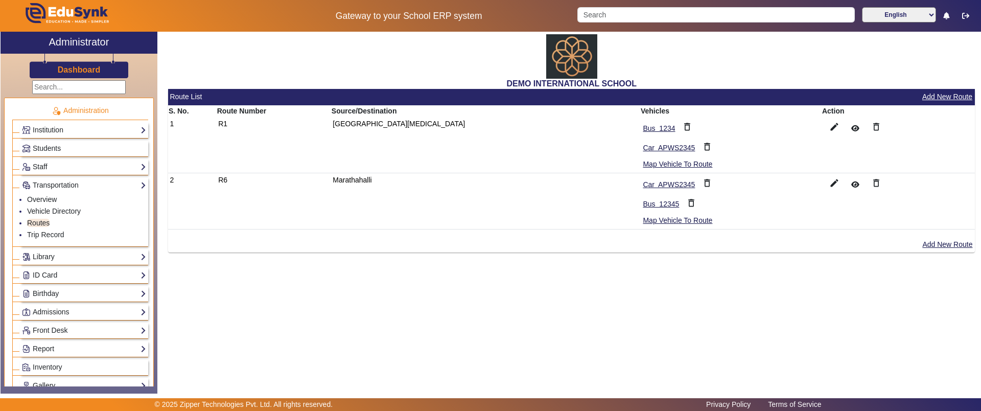
click at [948, 95] on button "Add New Route" at bounding box center [947, 96] width 52 height 13
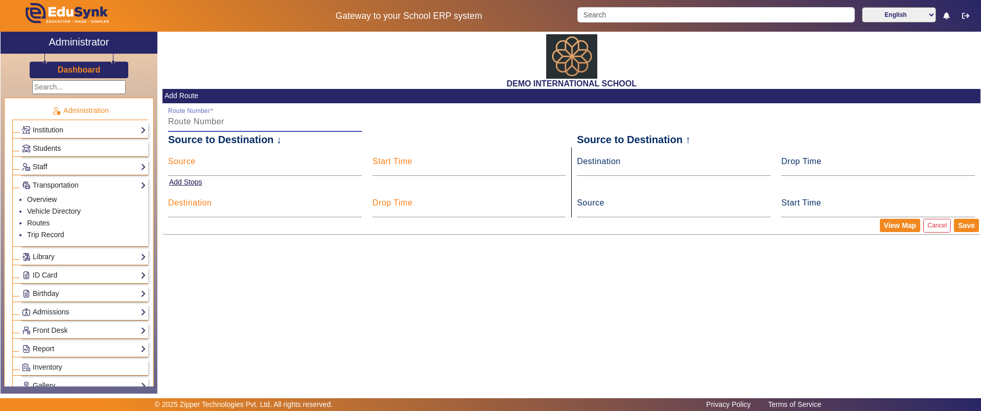
click at [250, 125] on input "Route Number" at bounding box center [265, 121] width 194 height 12
click at [222, 170] on input "Source" at bounding box center [265, 165] width 194 height 12
click at [193, 184] on button "Add Stops" at bounding box center [185, 182] width 35 height 13
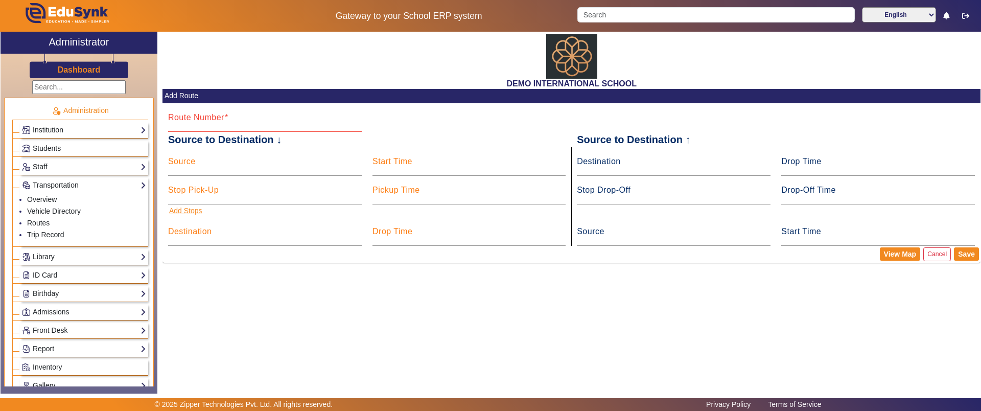
click at [188, 207] on button "Add Stops" at bounding box center [185, 210] width 35 height 13
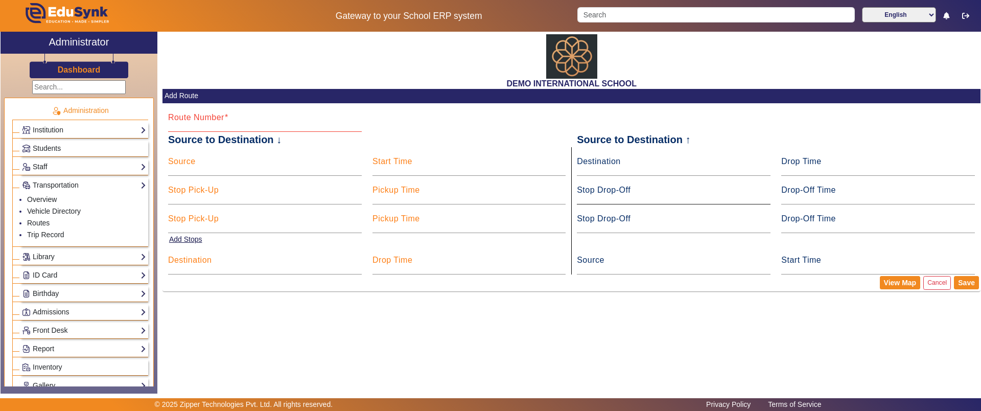
click at [615, 191] on mat-label "Stop Drop-Off" at bounding box center [604, 190] width 54 height 9
click at [615, 191] on input "Stop Drop-Off" at bounding box center [674, 194] width 194 height 12
click at [828, 187] on mat-label "Drop-Off Time" at bounding box center [808, 190] width 55 height 9
click at [828, 188] on input "Drop-Off Time" at bounding box center [878, 194] width 194 height 12
click at [938, 280] on div at bounding box center [490, 205] width 981 height 411
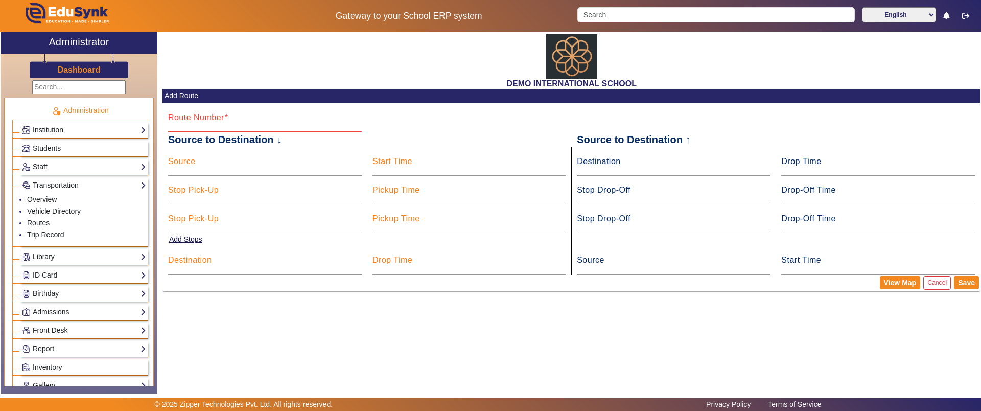
click at [47, 261] on link "Library" at bounding box center [84, 257] width 124 height 12
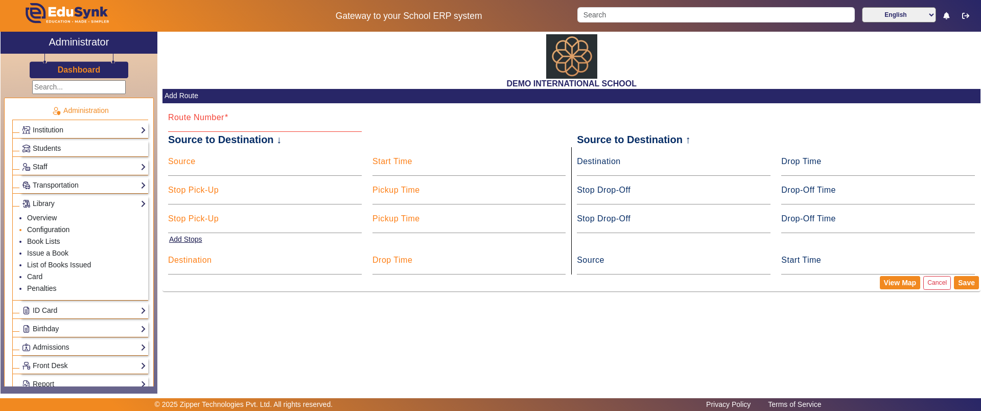
click at [52, 227] on link "Configuration" at bounding box center [48, 229] width 42 height 8
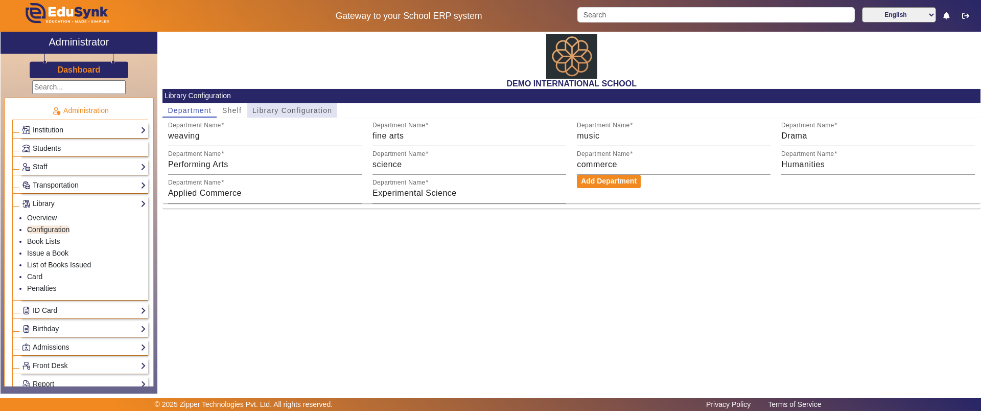
click at [285, 110] on span "Library Configuration" at bounding box center [292, 110] width 80 height 7
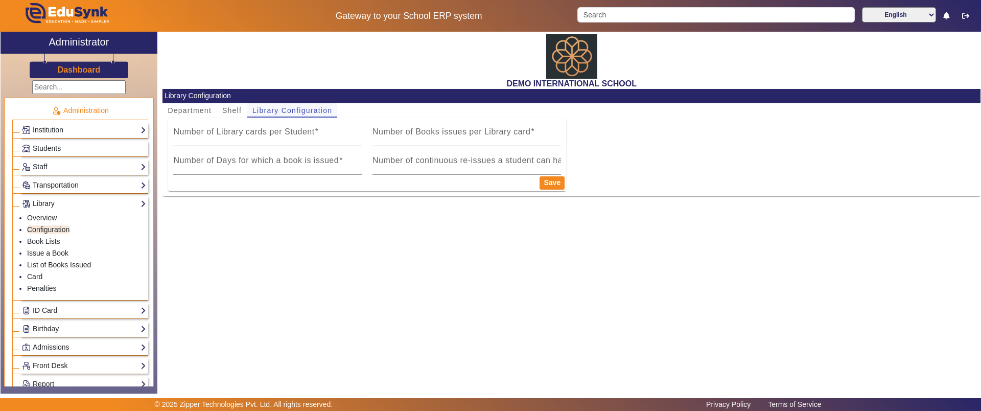
type input "1"
type input "5"
type input "1"
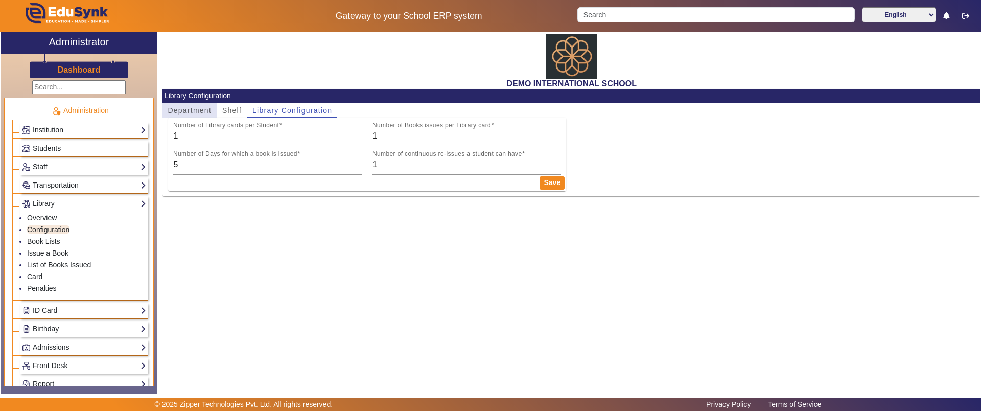
click at [190, 112] on span "Department" at bounding box center [190, 110] width 44 height 7
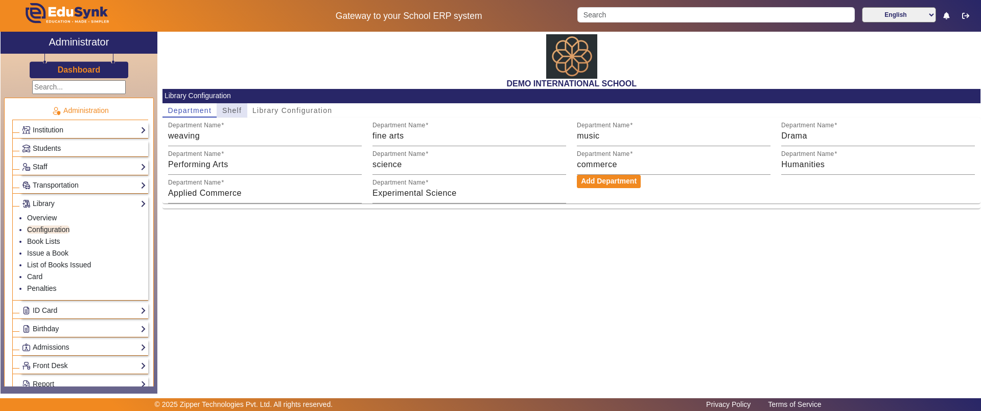
click at [229, 113] on span "Shelf" at bounding box center [231, 110] width 19 height 7
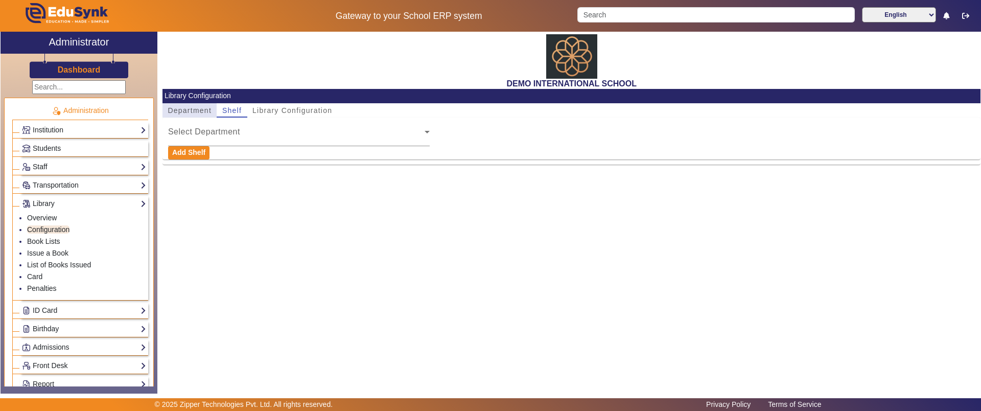
click at [189, 112] on span "Department" at bounding box center [190, 110] width 44 height 7
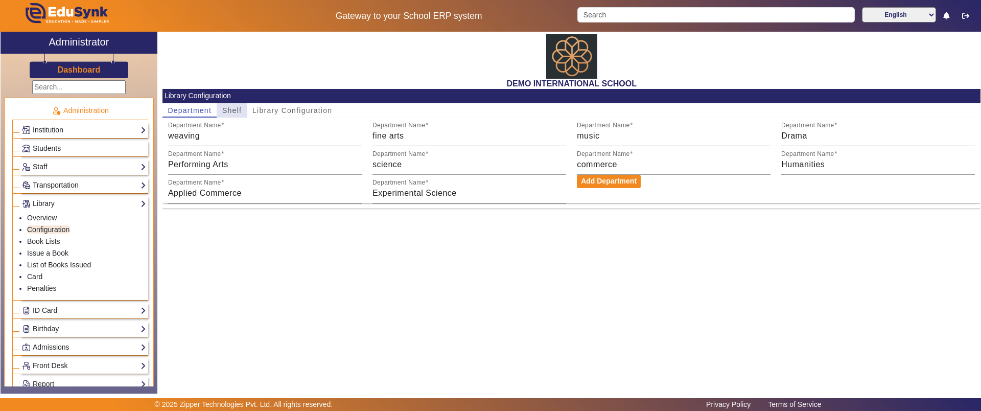
click at [227, 108] on span "Shelf" at bounding box center [231, 110] width 19 height 7
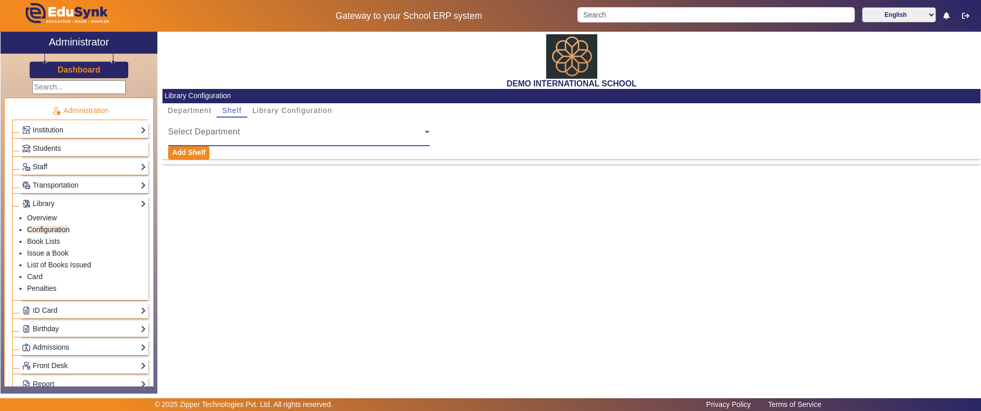
click at [217, 132] on span "Select Department" at bounding box center [204, 131] width 72 height 9
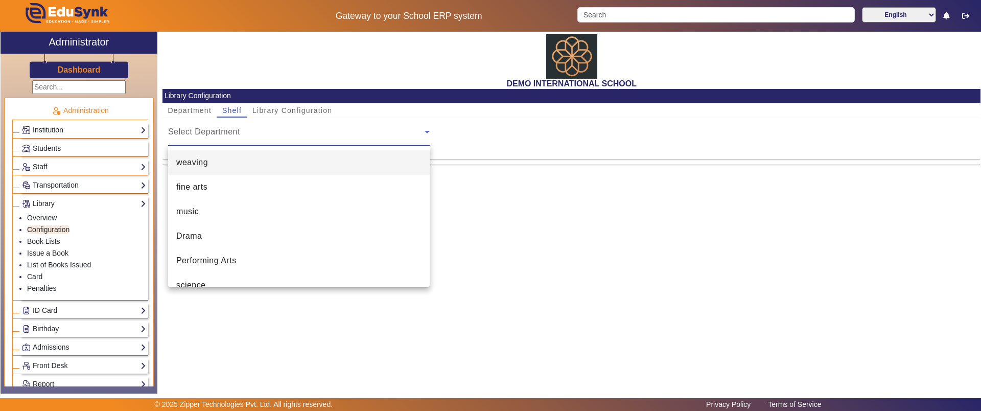
click at [217, 132] on div at bounding box center [490, 205] width 981 height 411
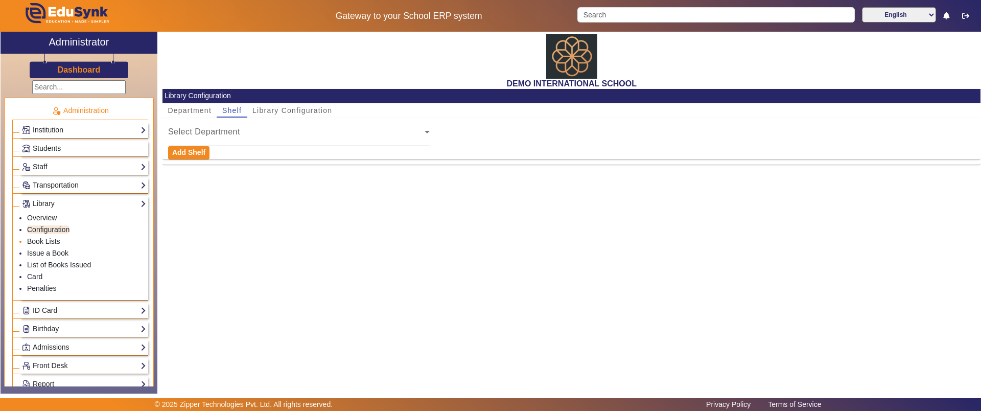
click at [55, 237] on link "Book Lists" at bounding box center [43, 241] width 33 height 8
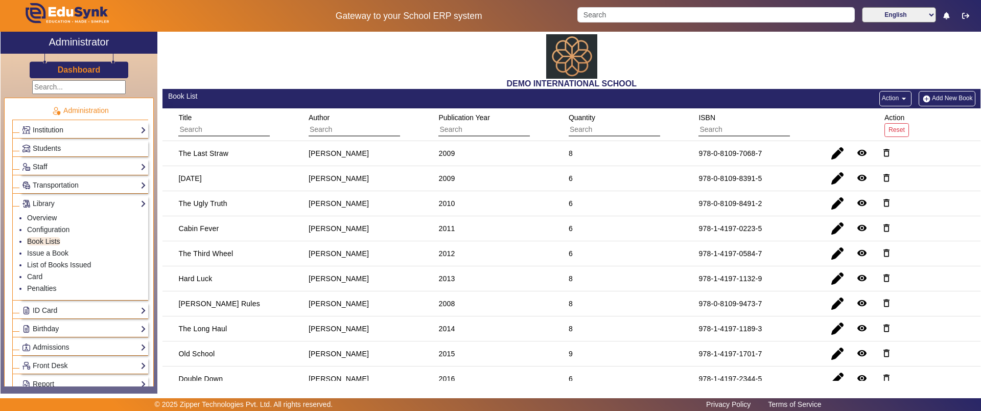
click at [935, 102] on button "Add New Book" at bounding box center [947, 98] width 56 height 15
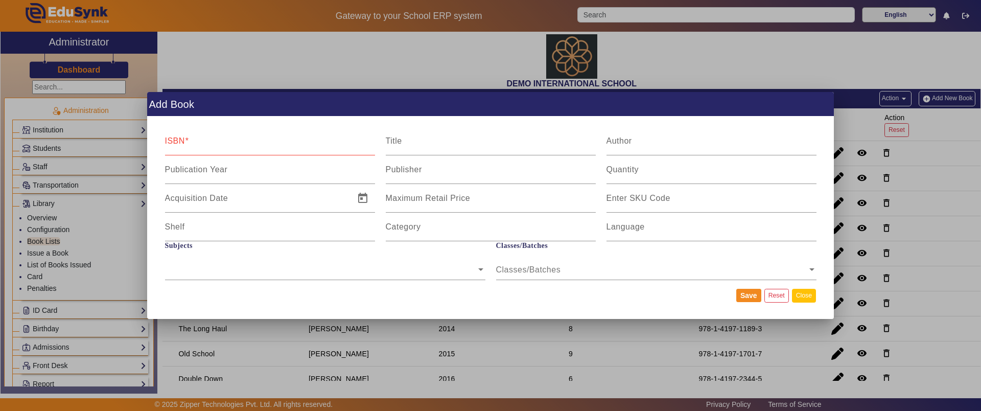
click at [798, 297] on button "Close" at bounding box center [804, 296] width 24 height 14
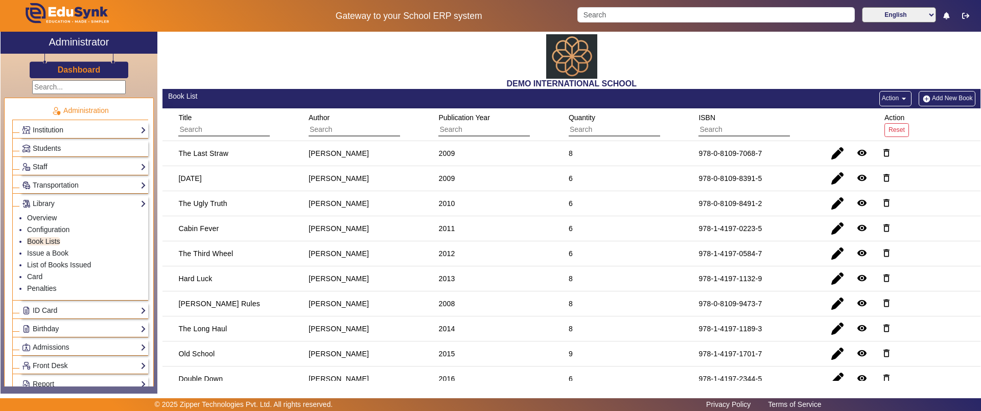
click at [889, 95] on button "Action arrow_drop_down" at bounding box center [895, 98] width 32 height 15
click at [730, 78] on div at bounding box center [490, 205] width 981 height 411
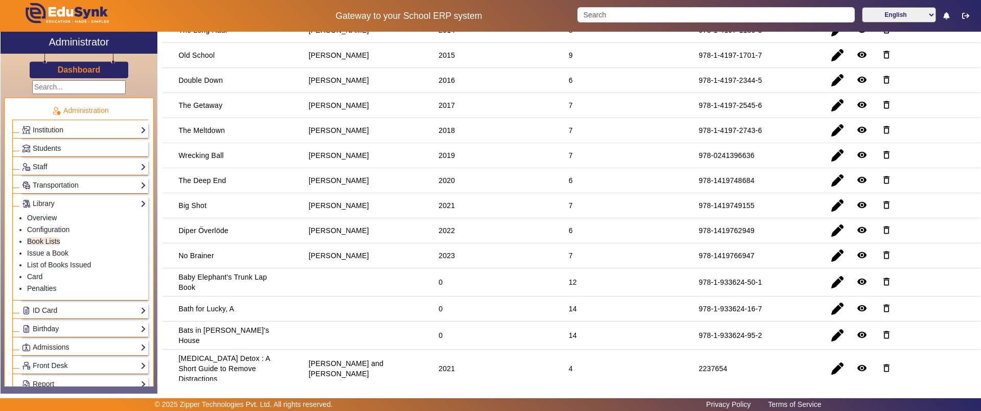
scroll to position [378, 0]
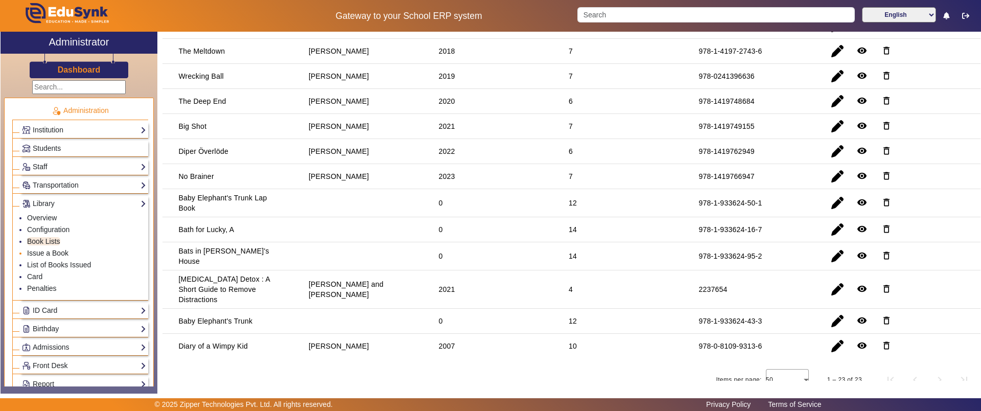
click at [54, 251] on link "Issue a Book" at bounding box center [47, 253] width 41 height 8
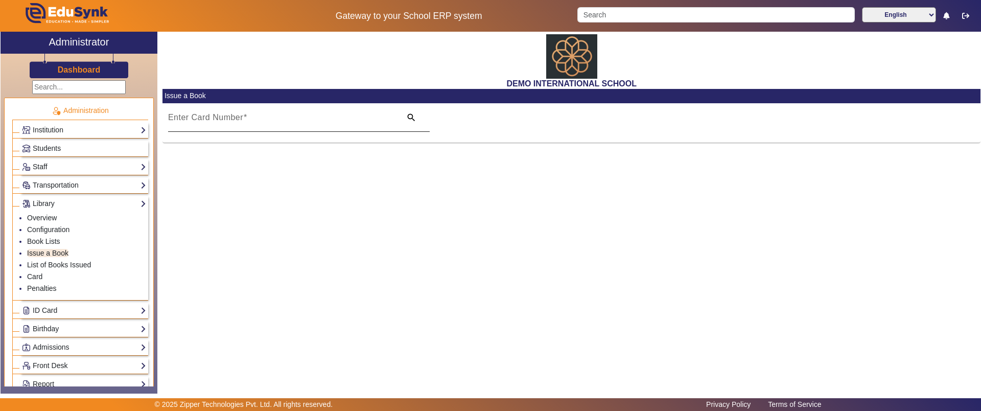
click at [238, 123] on input "Enter Card Number" at bounding box center [281, 121] width 227 height 12
click at [72, 265] on link "List of Books Issued" at bounding box center [59, 265] width 64 height 8
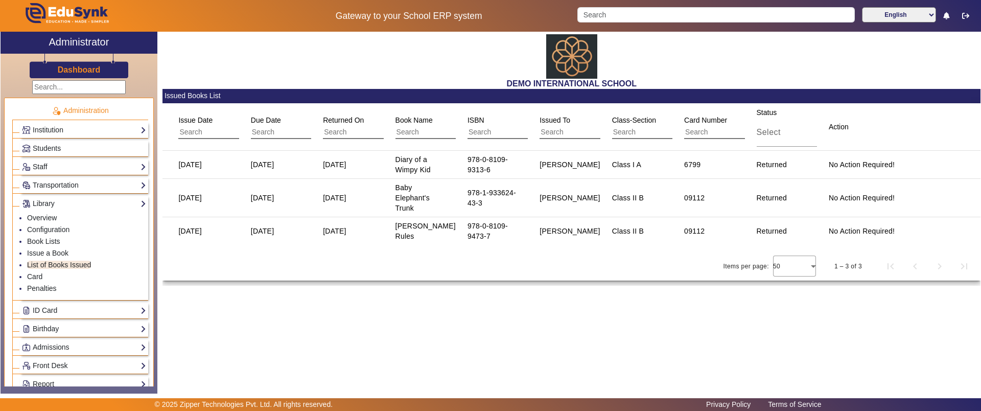
click at [859, 157] on div "No Action Required!" at bounding box center [861, 164] width 73 height 17
click at [750, 168] on mat-cell "Returned" at bounding box center [781, 165] width 72 height 28
click at [45, 287] on link "Penalties" at bounding box center [42, 288] width 30 height 8
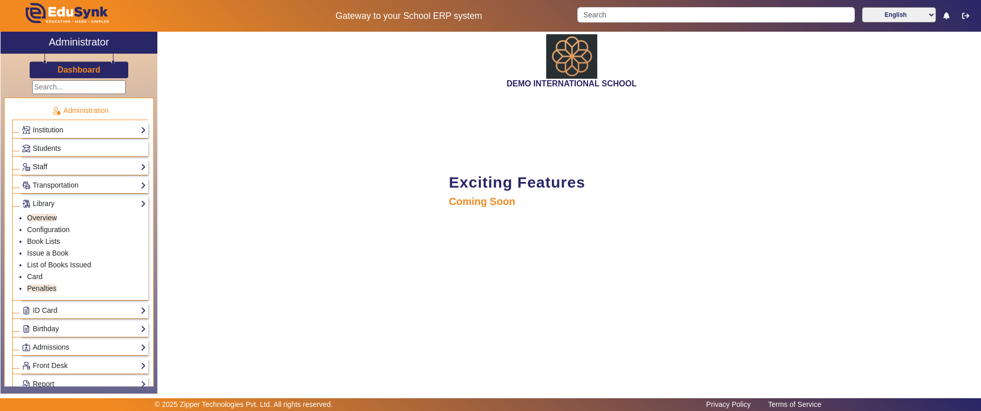
click at [26, 272] on ul "Overview Configuration Book Lists Issue a Book List of Books Issued Card Penalt…" at bounding box center [84, 254] width 124 height 88
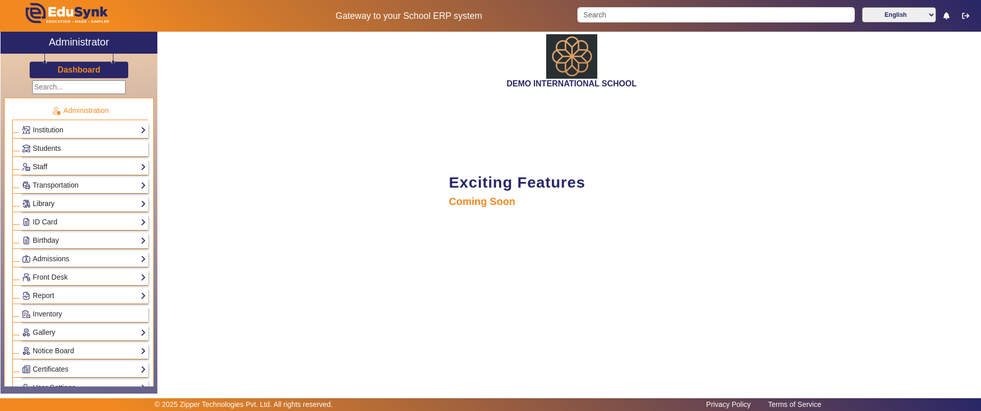
click at [55, 201] on link "Library" at bounding box center [84, 204] width 124 height 12
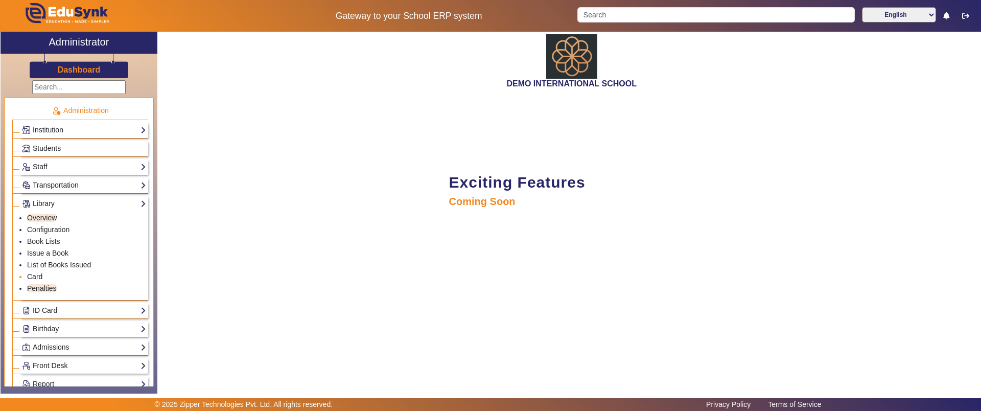
click at [40, 277] on link "Card" at bounding box center [34, 276] width 15 height 8
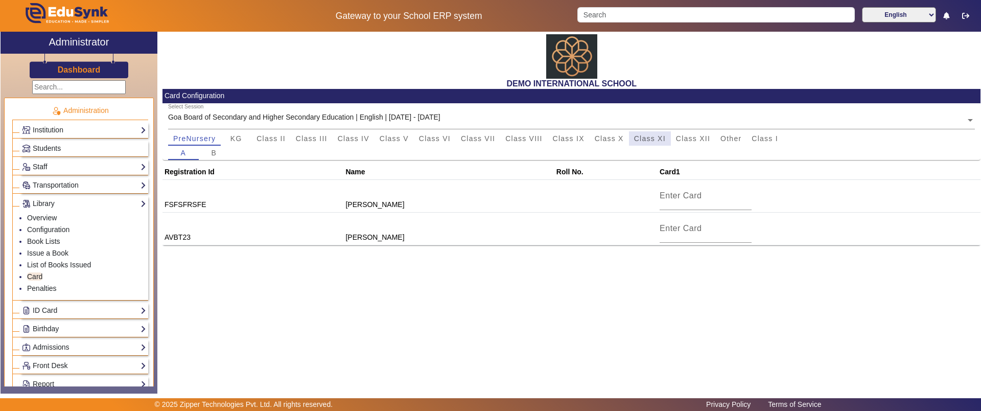
click at [645, 141] on span "Class XI" at bounding box center [650, 138] width 32 height 7
click at [662, 196] on input at bounding box center [706, 196] width 92 height 12
type input "6785"
click at [613, 297] on div "DEMO INTERNATIONAL SCHOOL Card Configuration Select Session Goa Board of Second…" at bounding box center [568, 207] width 823 height 351
click at [80, 307] on link "ID Card" at bounding box center [84, 311] width 124 height 12
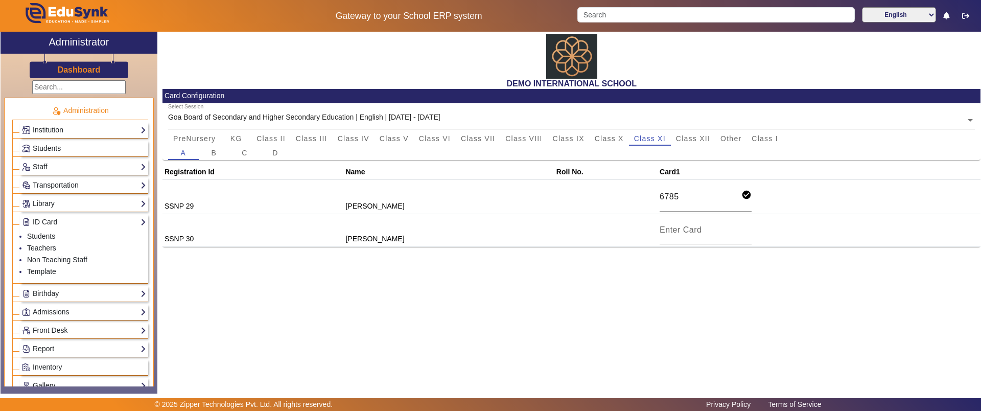
click at [206, 262] on div "DEMO INTERNATIONAL SCHOOL Card Configuration Select Session Goa Board of Second…" at bounding box center [568, 207] width 823 height 351
click at [79, 204] on link "Library" at bounding box center [84, 204] width 124 height 12
click at [55, 233] on link "Configuration" at bounding box center [48, 229] width 42 height 8
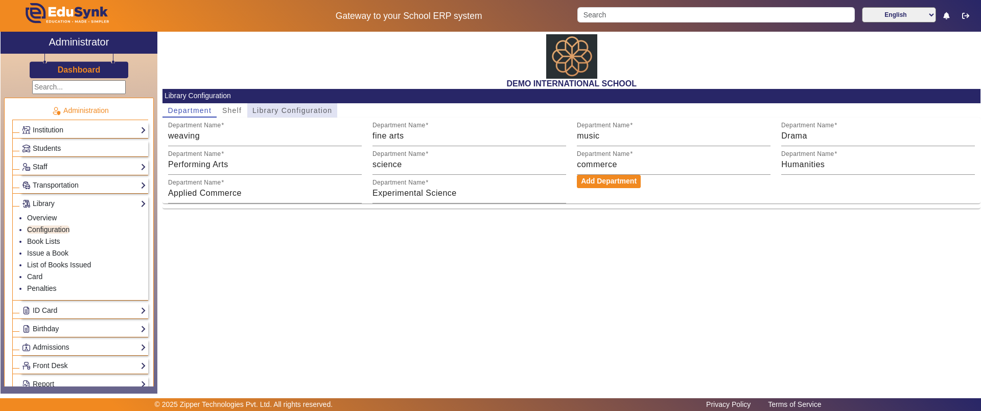
click at [286, 115] on span "Library Configuration" at bounding box center [292, 110] width 80 height 14
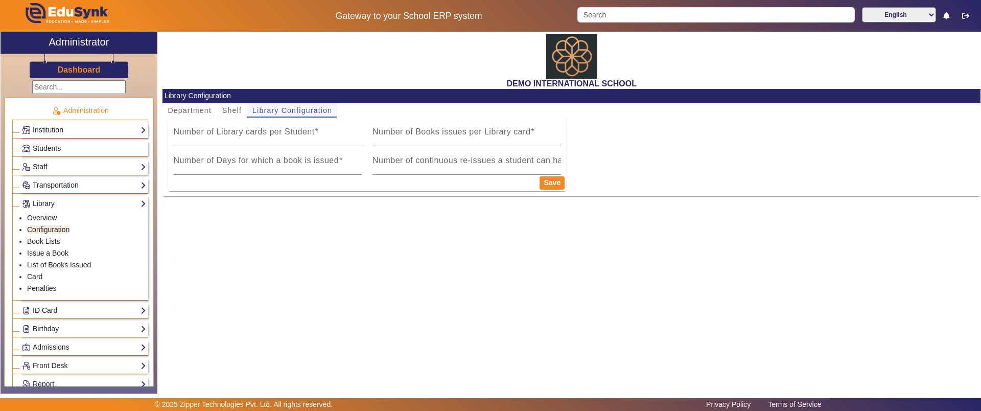
type input "1"
type input "5"
type input "1"
click at [50, 264] on link "List of Books Issued" at bounding box center [59, 265] width 64 height 8
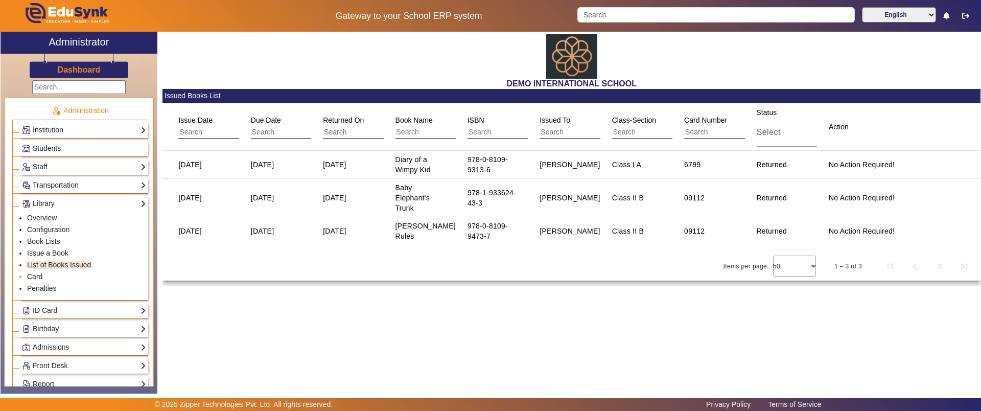
click at [37, 274] on link "Card" at bounding box center [34, 276] width 15 height 8
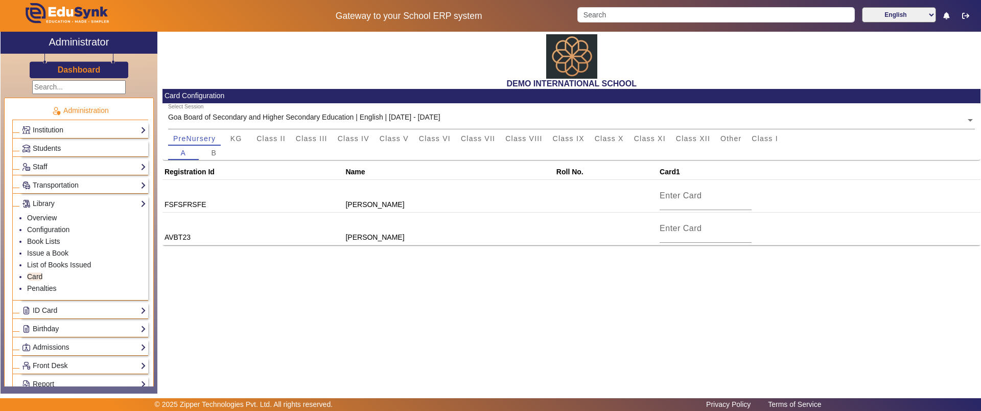
drag, startPoint x: 353, startPoint y: 207, endPoint x: 389, endPoint y: 209, distance: 36.3
click at [389, 209] on td "Daksh Rudransh" at bounding box center [449, 195] width 211 height 33
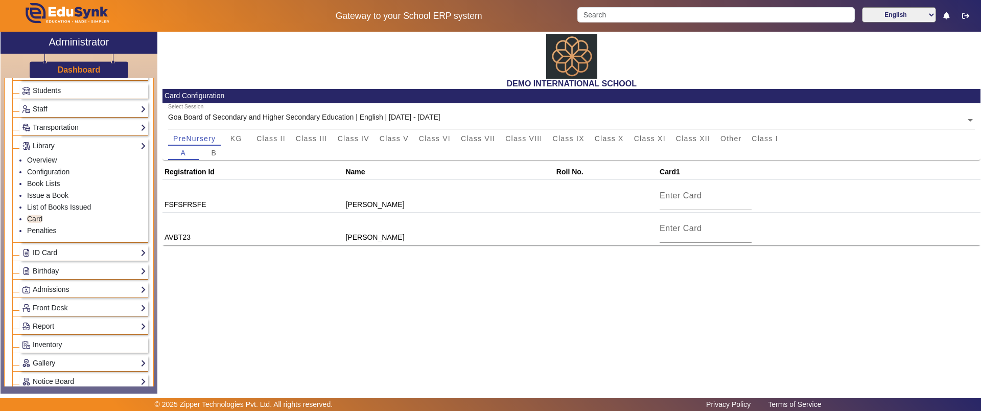
click at [70, 255] on link "ID Card" at bounding box center [84, 253] width 124 height 12
click at [45, 177] on link "Students" at bounding box center [41, 178] width 28 height 8
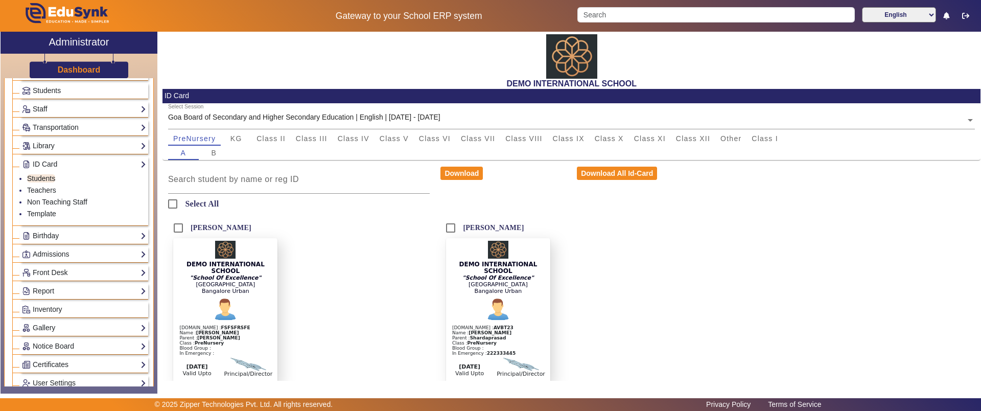
scroll to position [13, 0]
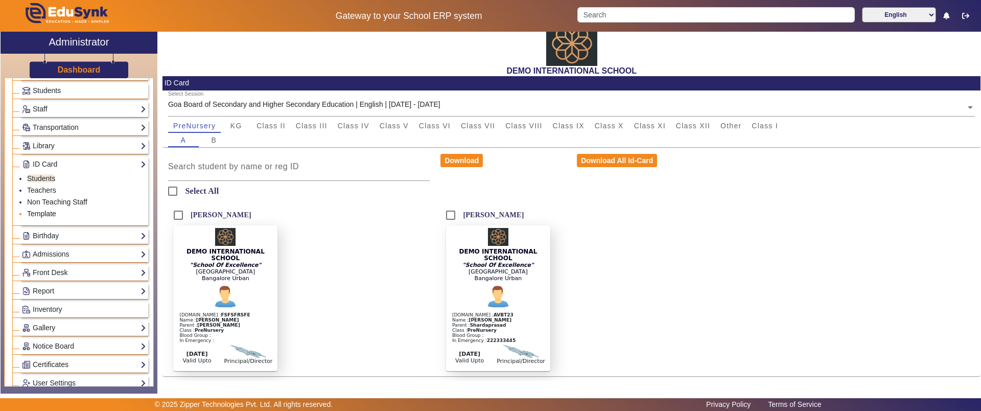
click at [43, 213] on link "Template" at bounding box center [41, 214] width 29 height 8
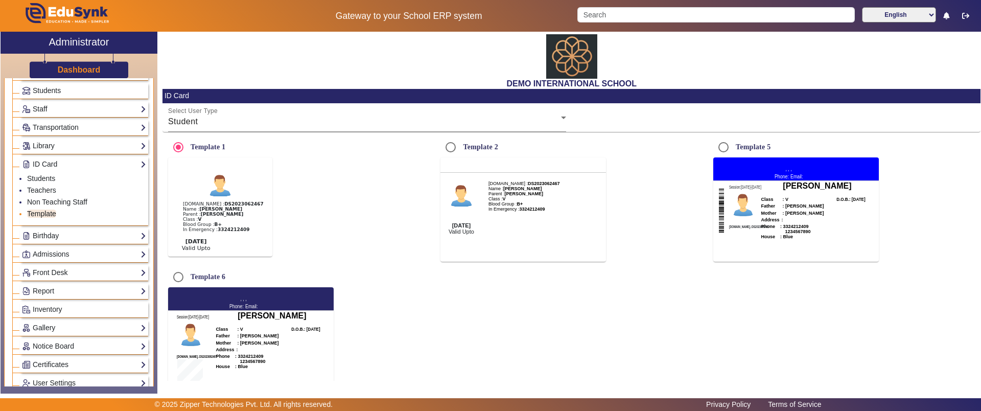
radio input "true"
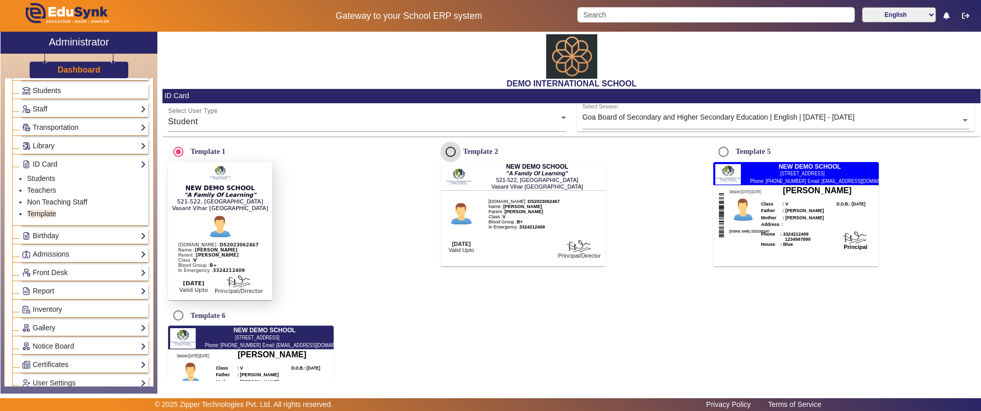
click at [453, 152] on input "Template 2" at bounding box center [451, 152] width 20 height 20
radio input "true"
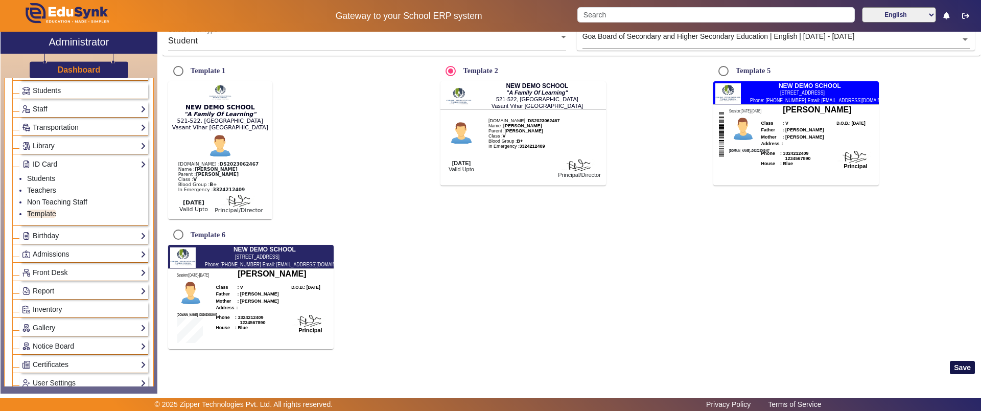
click at [951, 367] on button "Save" at bounding box center [962, 367] width 25 height 13
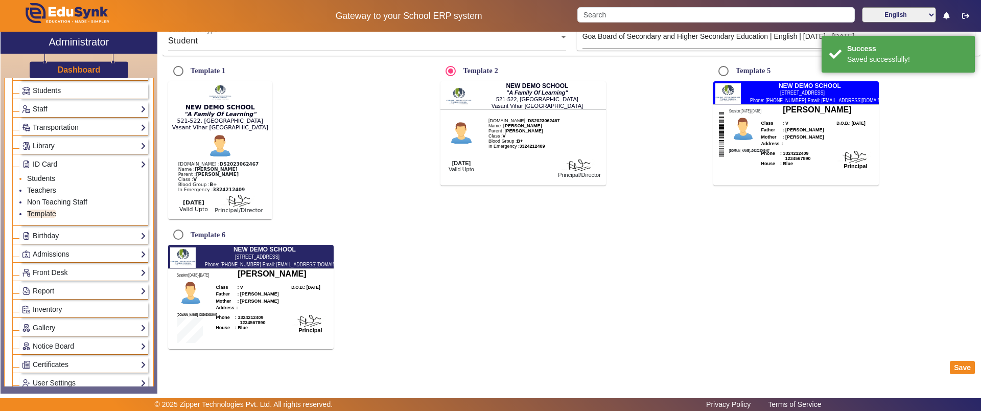
click at [41, 177] on link "Students" at bounding box center [41, 178] width 28 height 8
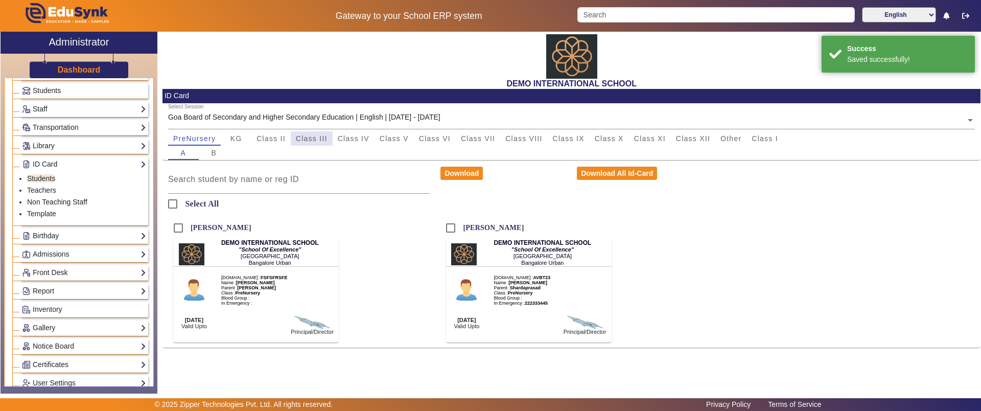
click at [316, 135] on span "Class III" at bounding box center [312, 138] width 32 height 7
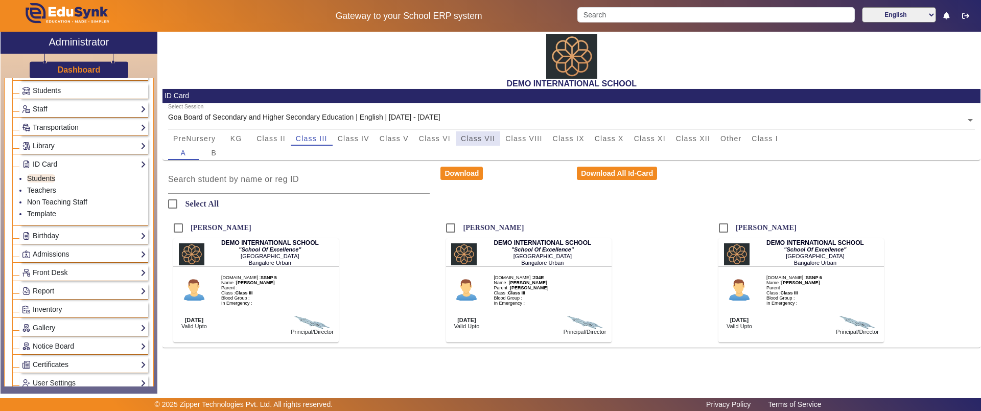
click at [490, 143] on span "Class VII" at bounding box center [478, 138] width 34 height 14
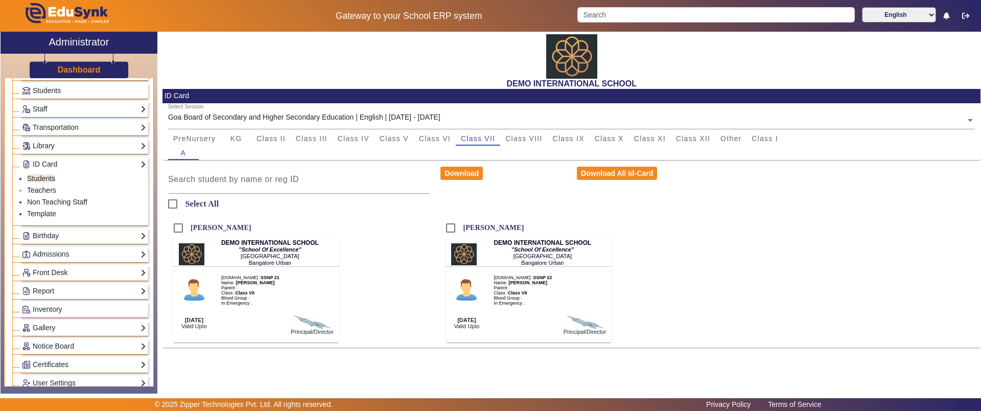
click at [47, 193] on link "Teachers" at bounding box center [41, 190] width 29 height 8
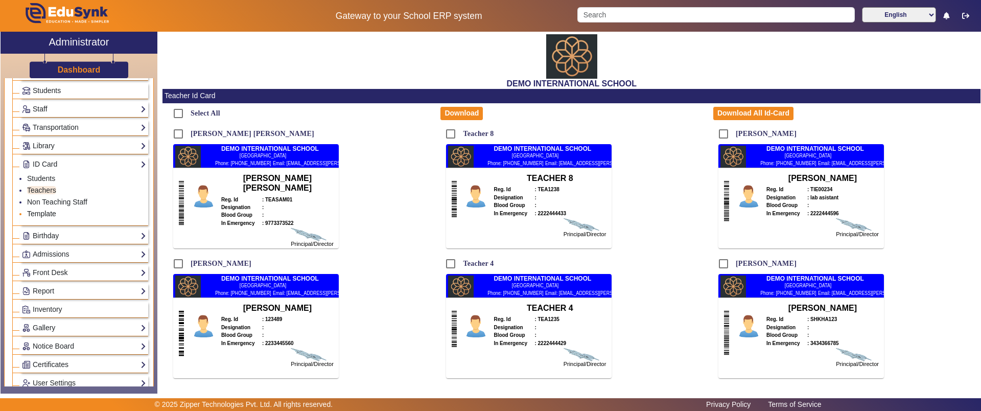
click at [48, 211] on link "Template" at bounding box center [41, 214] width 29 height 8
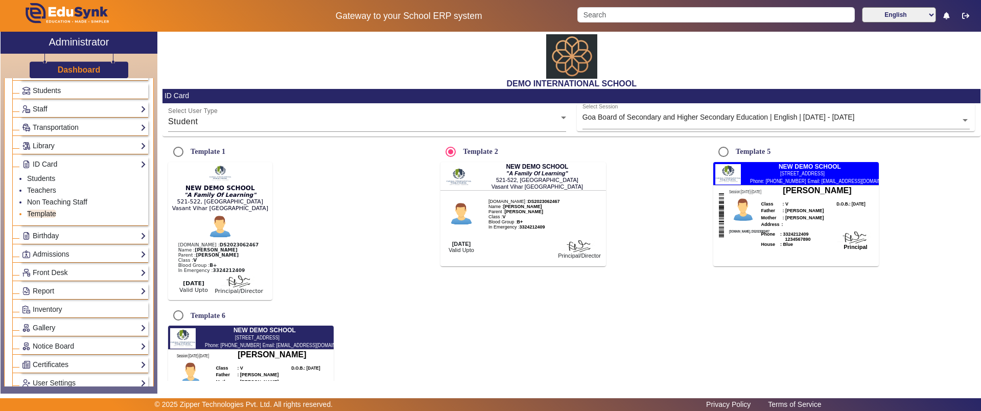
radio input "true"
click at [286, 130] on div "Select User Type Student" at bounding box center [367, 117] width 398 height 29
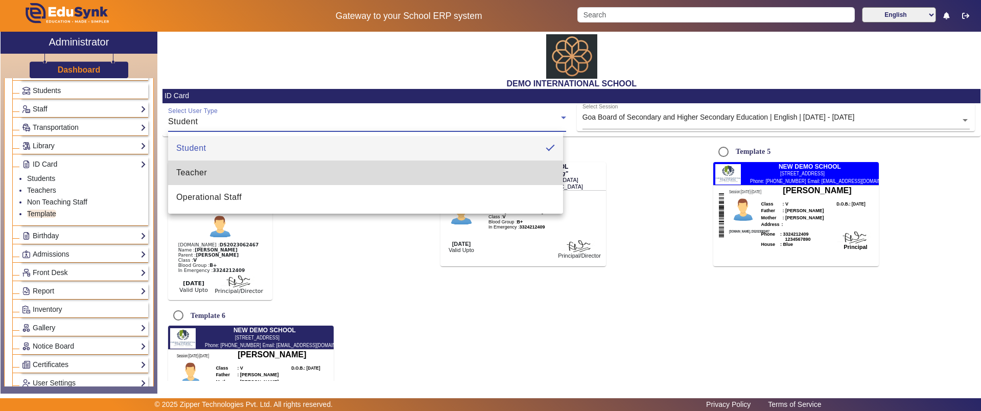
click at [244, 174] on mat-option "Teacher" at bounding box center [365, 172] width 395 height 25
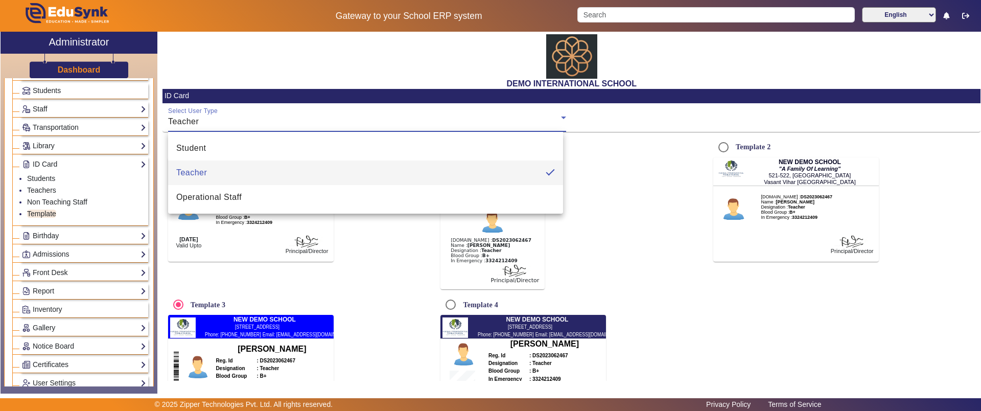
radio input "true"
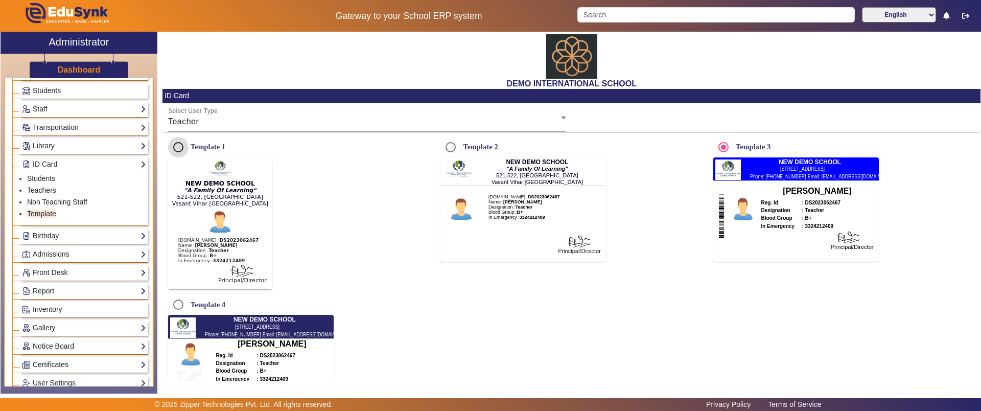
click at [181, 146] on input "Template 1" at bounding box center [178, 147] width 20 height 20
radio input "true"
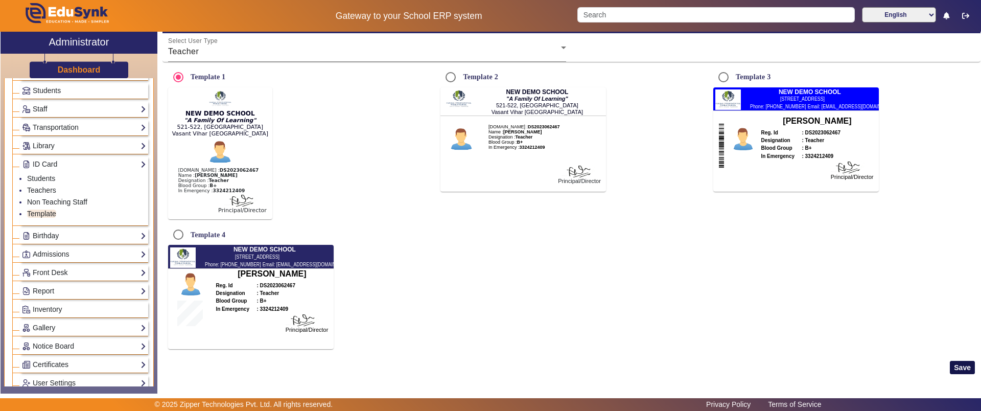
click at [962, 371] on button "Save" at bounding box center [962, 367] width 25 height 13
click at [33, 191] on link "Teachers" at bounding box center [41, 190] width 29 height 8
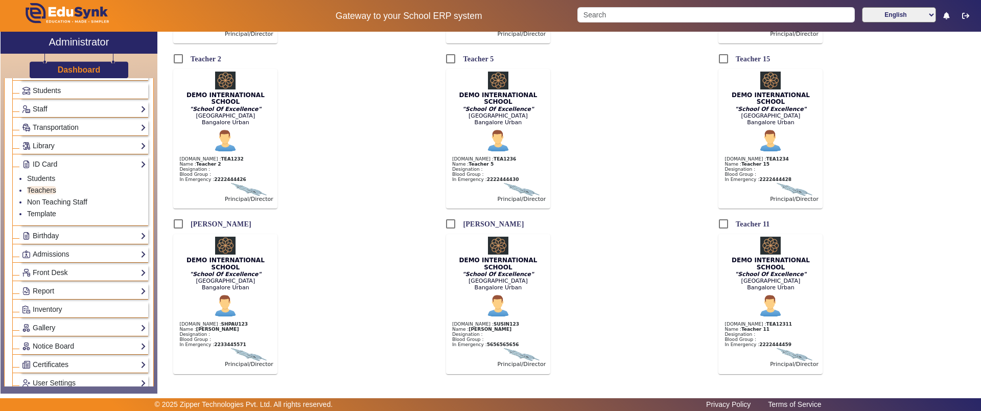
scroll to position [580, 0]
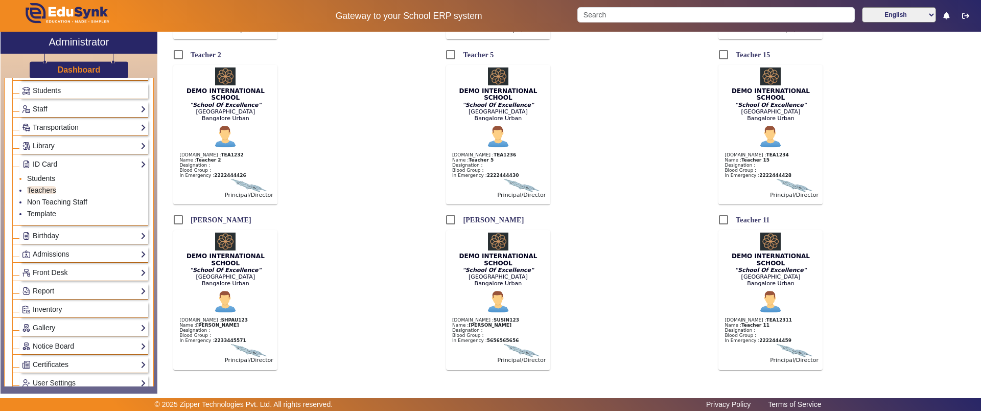
click at [35, 178] on link "Students" at bounding box center [41, 178] width 28 height 8
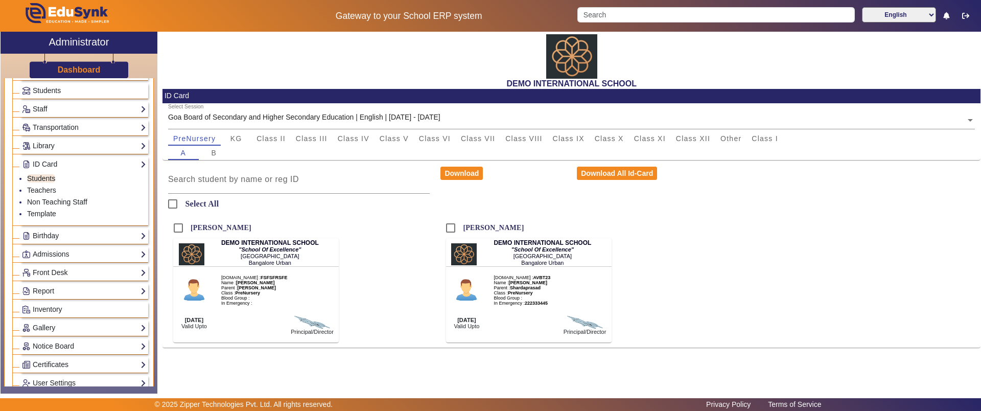
scroll to position [306, 0]
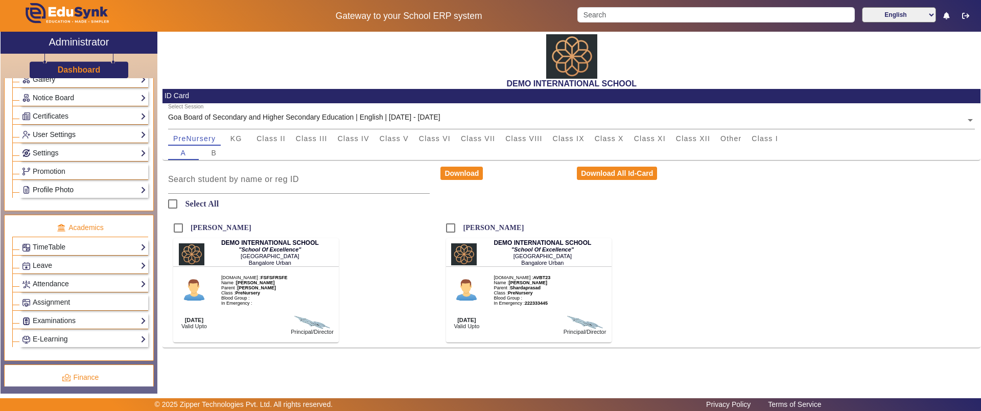
click at [63, 188] on link "Profile Photo" at bounding box center [84, 190] width 124 height 12
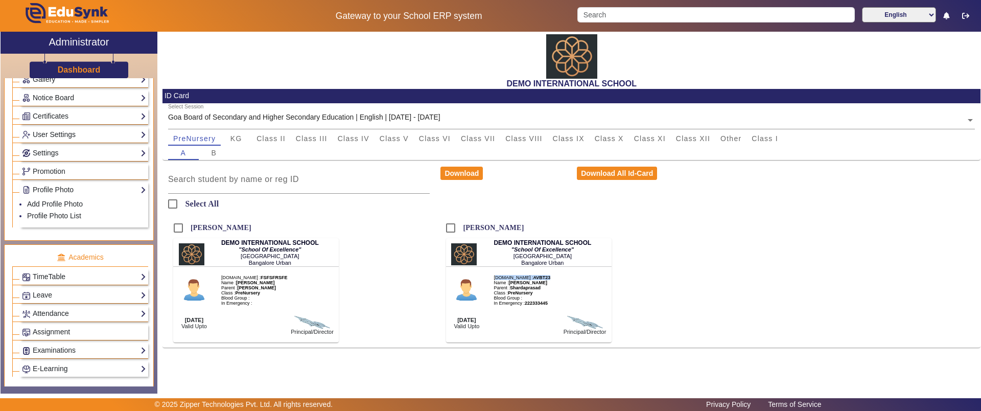
drag, startPoint x: 537, startPoint y: 279, endPoint x: 493, endPoint y: 271, distance: 45.0
click at [493, 271] on mat-card "DEMO INTERNATIONAL SCHOOL "School Of Excellence" Sarjapur Main Road Bangalore U…" at bounding box center [529, 290] width 166 height 104
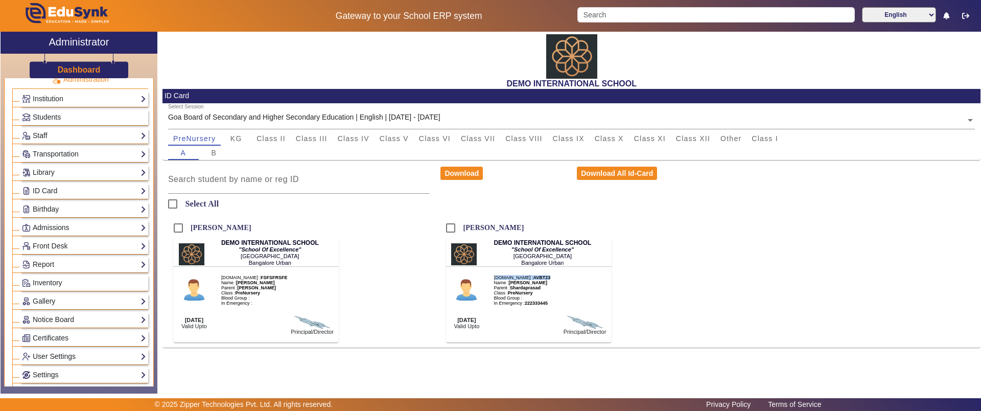
scroll to position [31, 0]
click at [36, 118] on span "Students" at bounding box center [47, 117] width 28 height 8
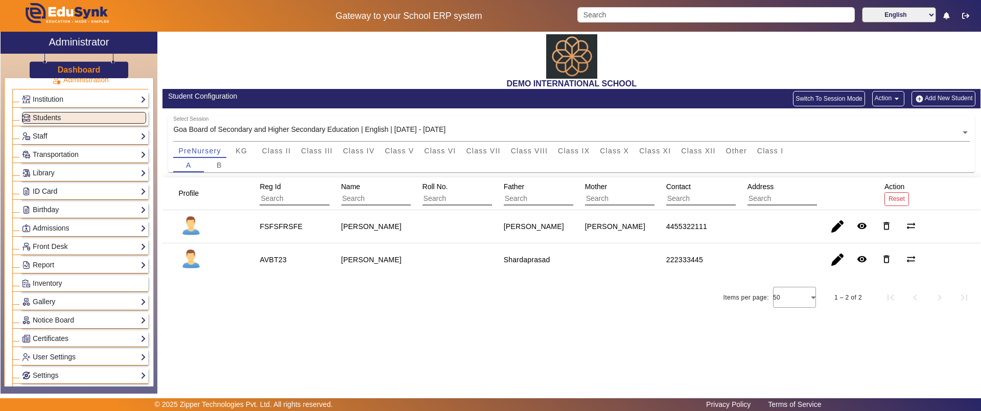
click at [43, 195] on link "ID Card" at bounding box center [84, 192] width 124 height 12
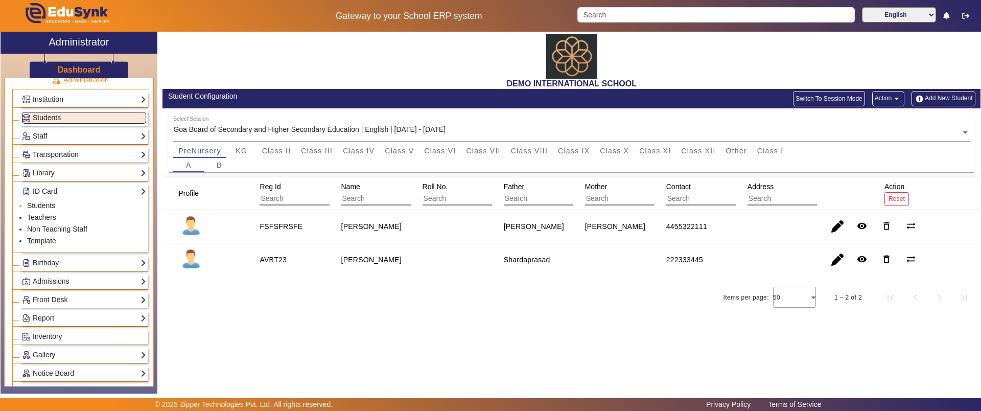
click at [42, 202] on link "Students" at bounding box center [41, 205] width 28 height 8
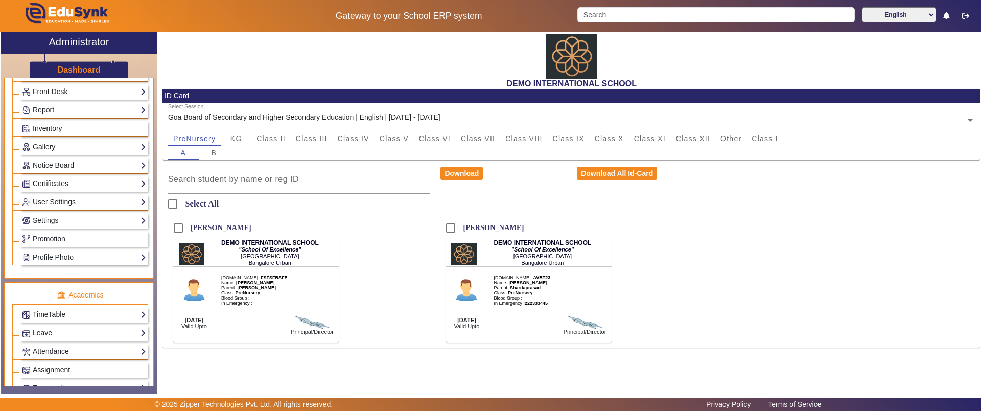
scroll to position [245, 0]
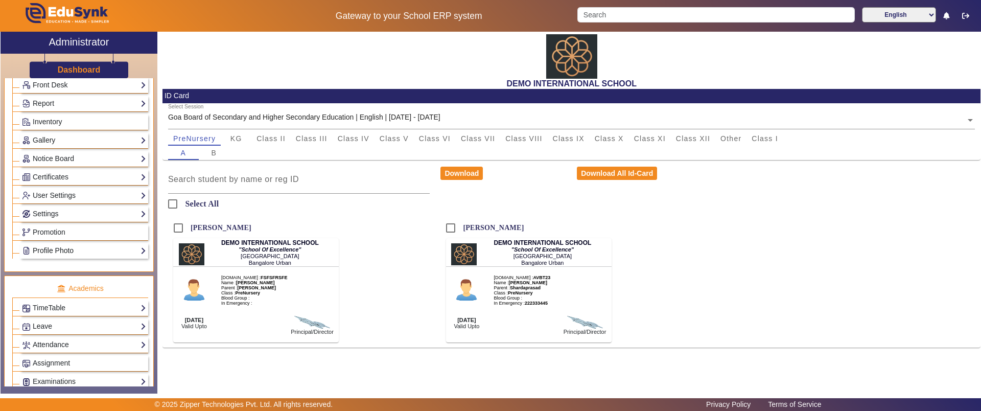
click at [59, 253] on link "Profile Photo" at bounding box center [84, 251] width 124 height 12
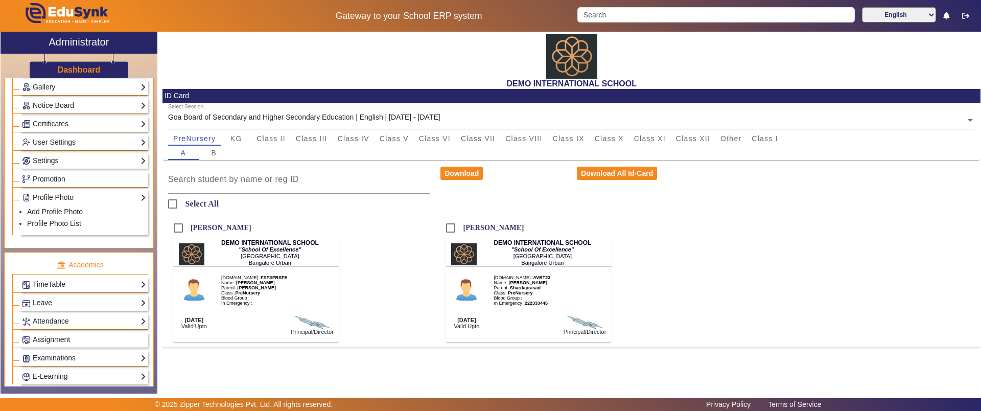
scroll to position [192, 0]
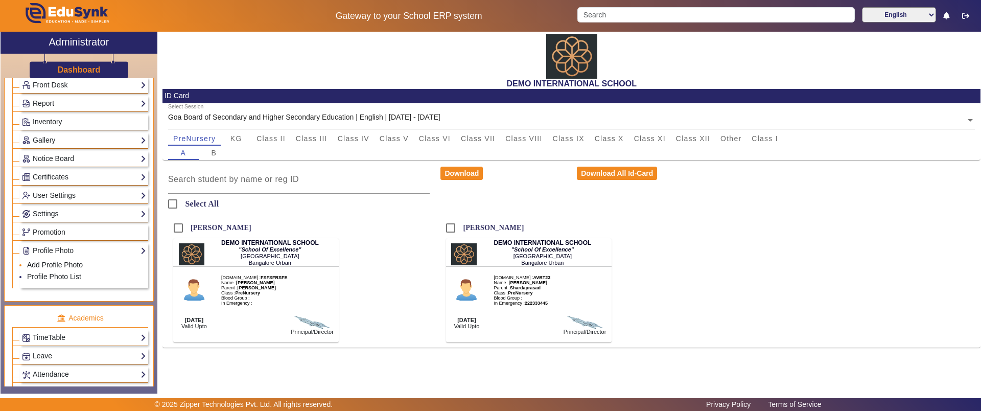
click at [62, 265] on link "Add Profile Photo" at bounding box center [55, 265] width 56 height 8
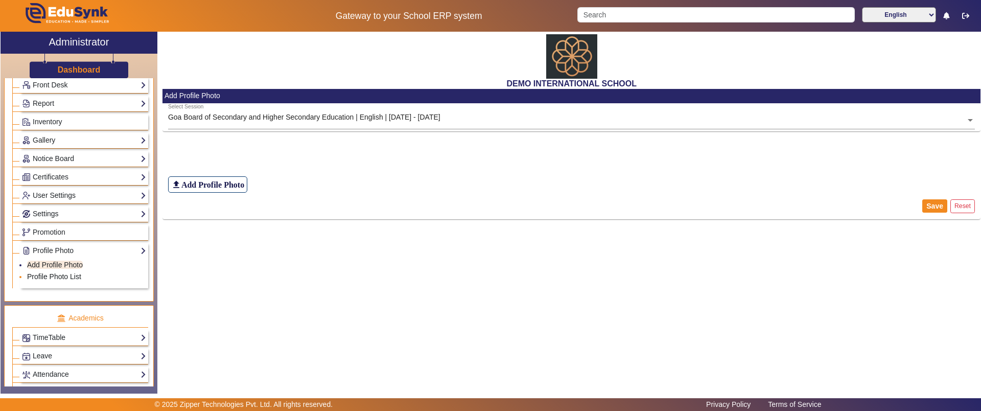
click at [77, 274] on link "Profile Photo List" at bounding box center [54, 276] width 54 height 8
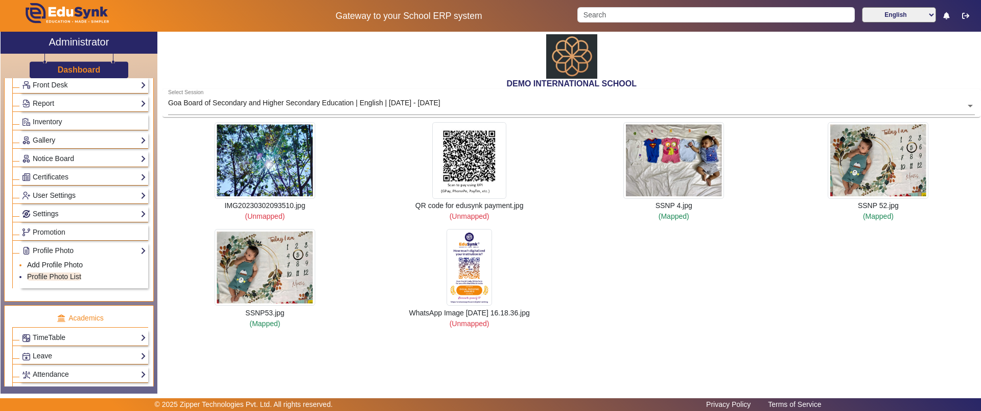
click at [64, 264] on link "Add Profile Photo" at bounding box center [55, 265] width 56 height 8
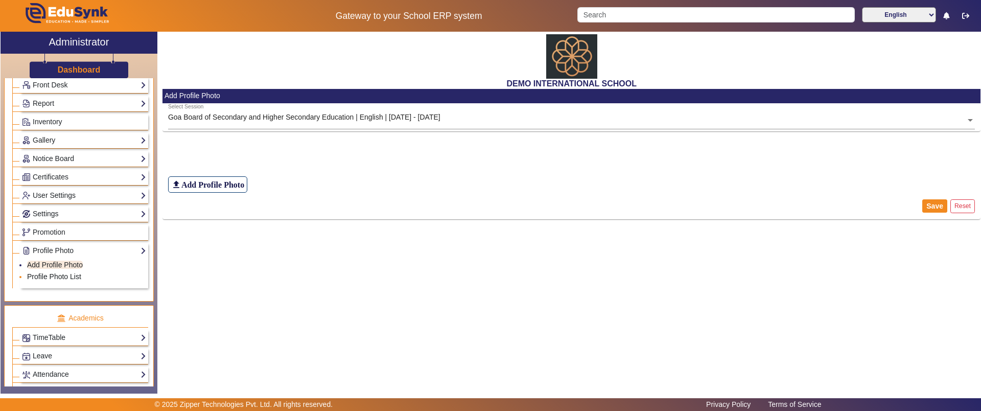
click at [61, 275] on link "Profile Photo List" at bounding box center [54, 276] width 54 height 8
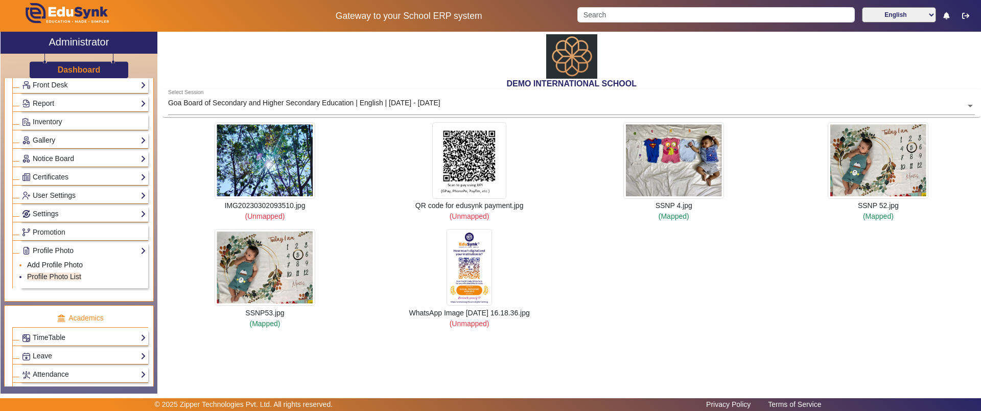
click at [61, 266] on link "Add Profile Photo" at bounding box center [55, 265] width 56 height 8
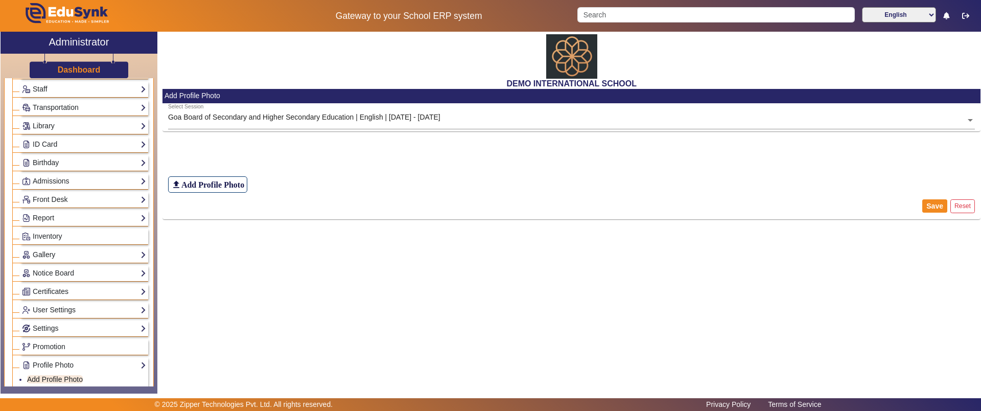
scroll to position [77, 0]
click at [78, 165] on link "Birthday" at bounding box center [84, 163] width 124 height 12
click at [42, 179] on link "Students" at bounding box center [41, 177] width 28 height 8
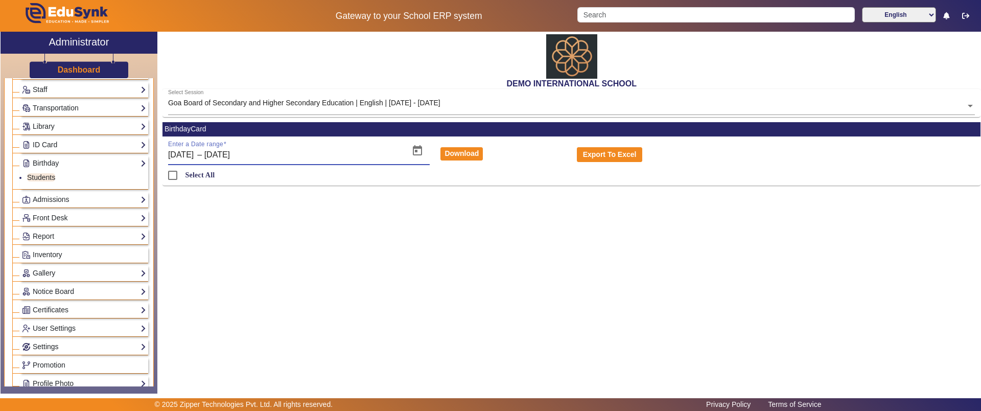
click at [312, 150] on input "24/09/2025" at bounding box center [261, 155] width 115 height 12
click at [420, 150] on span "Open calendar" at bounding box center [417, 150] width 25 height 25
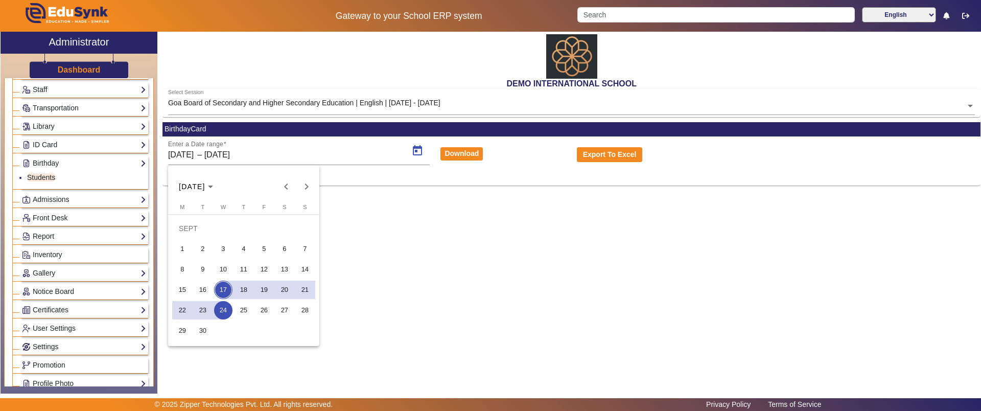
click at [188, 245] on span "1" at bounding box center [182, 249] width 18 height 18
type input "01/09/2025"
click at [226, 306] on span "24" at bounding box center [223, 310] width 18 height 18
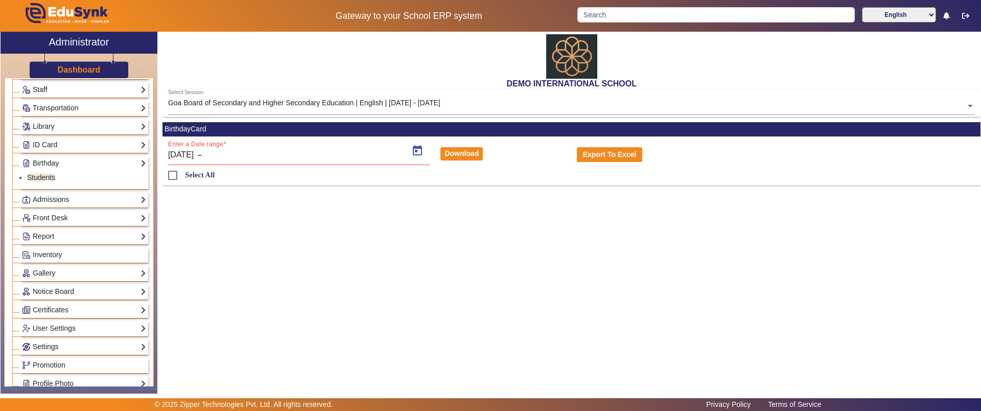
type input "24/09/2025"
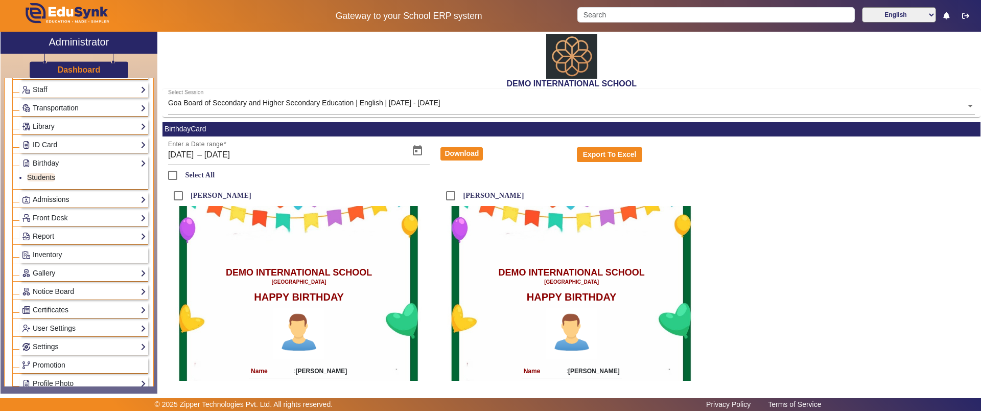
click at [45, 196] on link "Admissions" at bounding box center [84, 200] width 124 height 12
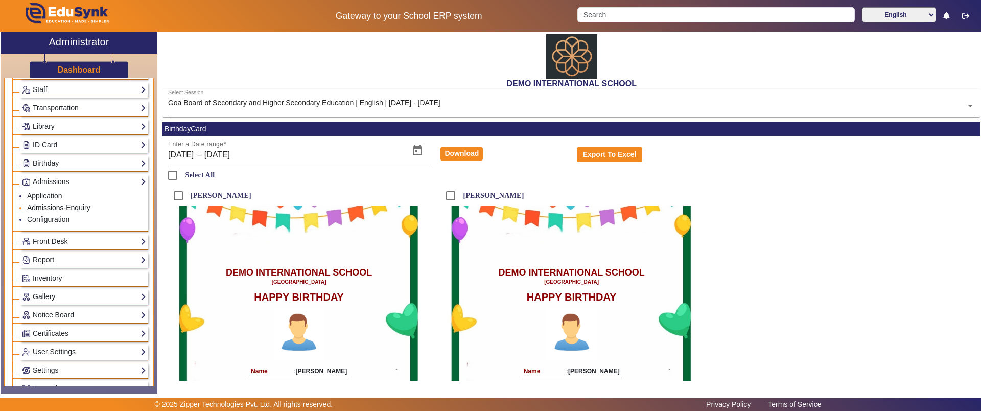
click at [57, 206] on link "Admissions-Enquiry" at bounding box center [58, 207] width 63 height 8
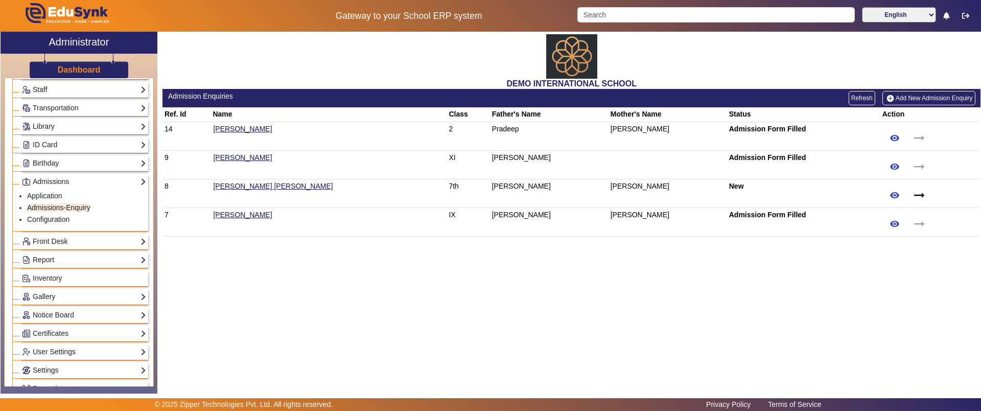
click at [904, 91] on link "Add New Admission Enquiry" at bounding box center [929, 98] width 93 height 14
click at [912, 194] on mat-icon "arrow_right_alt" at bounding box center [919, 195] width 15 height 15
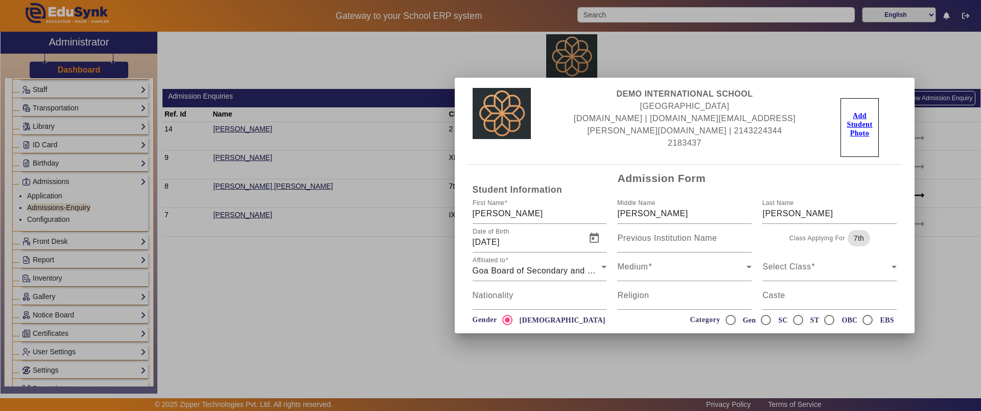
click at [243, 304] on div at bounding box center [490, 205] width 981 height 411
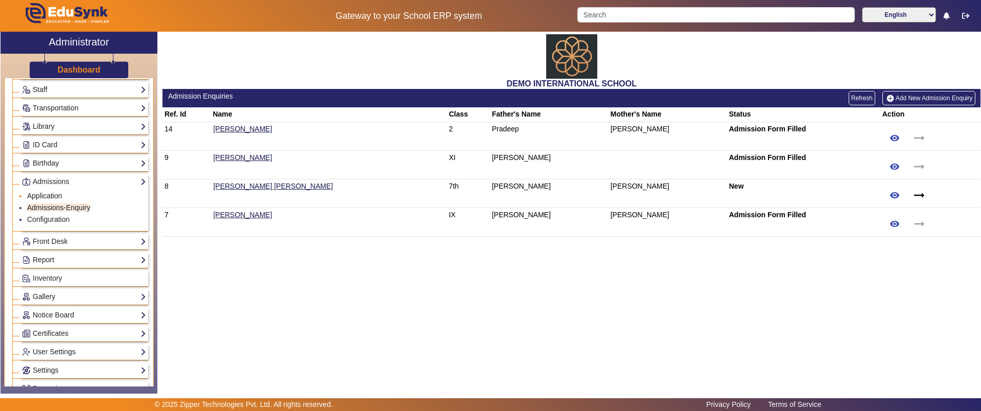
click at [42, 195] on link "Application" at bounding box center [44, 196] width 35 height 8
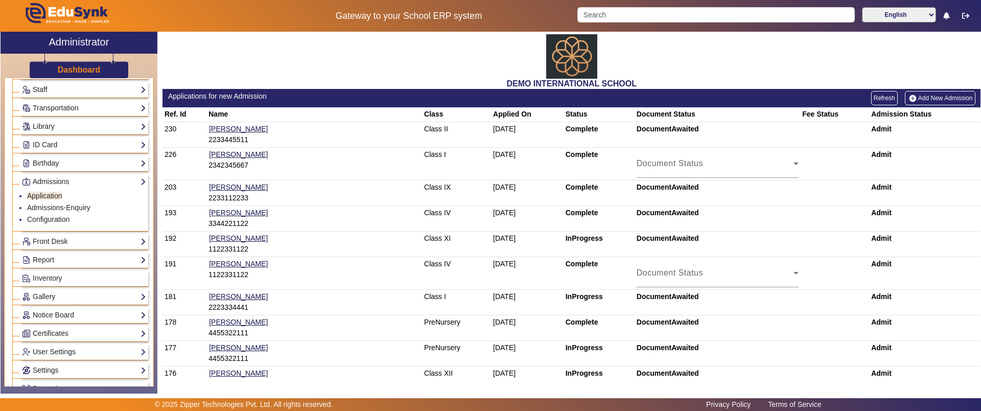
click at [947, 95] on link "Add New Admission" at bounding box center [940, 98] width 71 height 14
click at [871, 134] on div "Admit" at bounding box center [924, 129] width 107 height 11
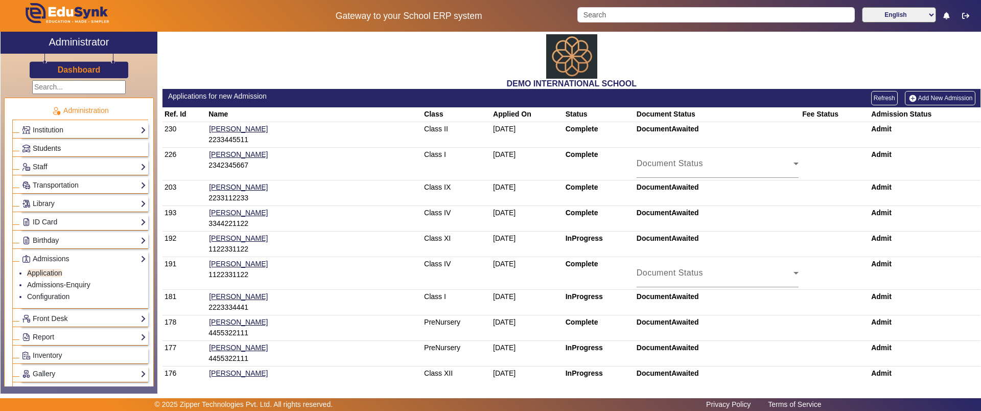
click at [61, 148] on span "Students" at bounding box center [47, 148] width 28 height 8
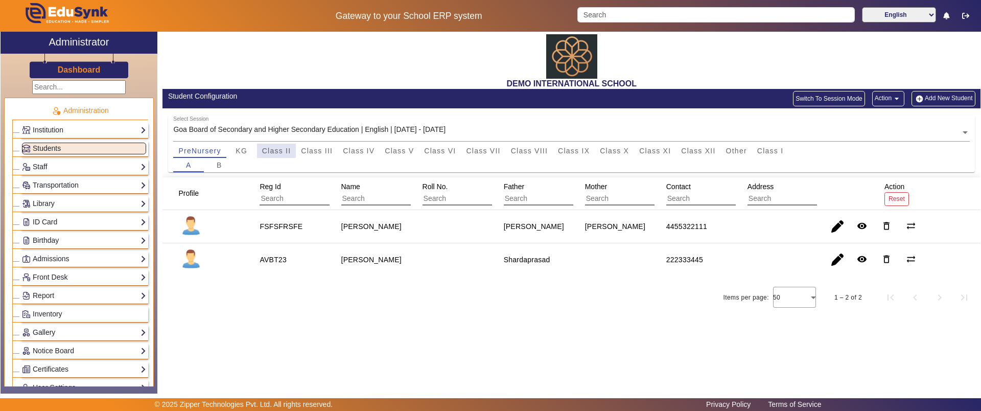
click at [281, 155] on span "Class II" at bounding box center [276, 151] width 29 height 14
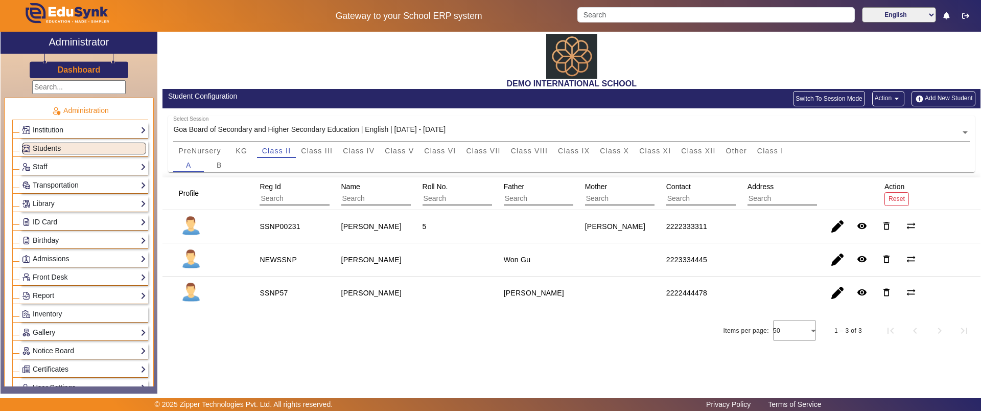
click at [73, 253] on link "Admissions" at bounding box center [84, 259] width 124 height 12
click at [55, 274] on link "Application" at bounding box center [44, 273] width 35 height 8
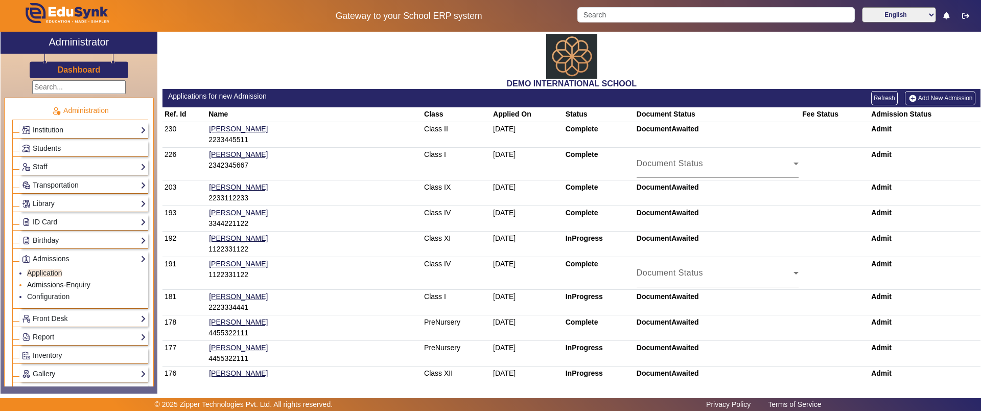
click at [68, 282] on link "Admissions-Enquiry" at bounding box center [58, 285] width 63 height 8
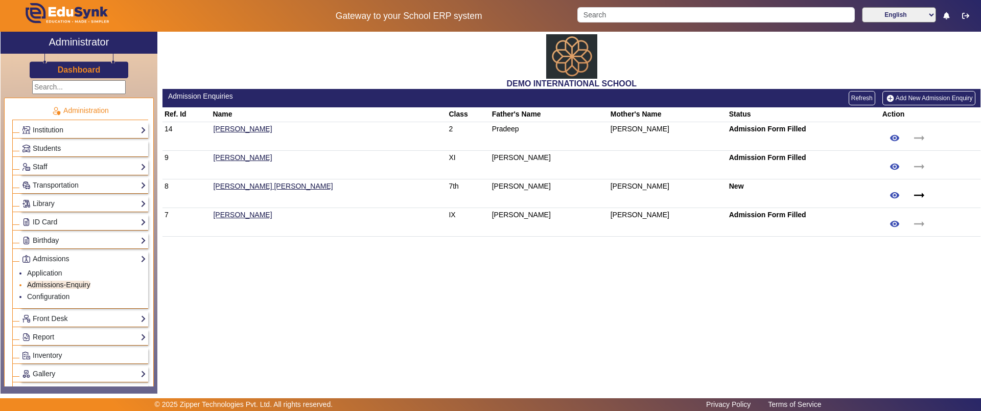
click at [60, 288] on link "Admissions-Enquiry" at bounding box center [58, 285] width 63 height 8
click at [51, 273] on link "Application" at bounding box center [44, 273] width 35 height 8
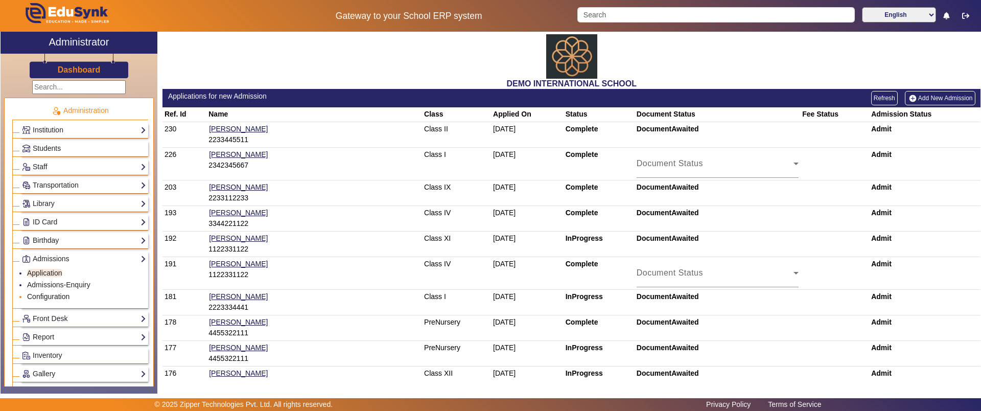
click at [56, 294] on link "Configuration" at bounding box center [48, 296] width 42 height 8
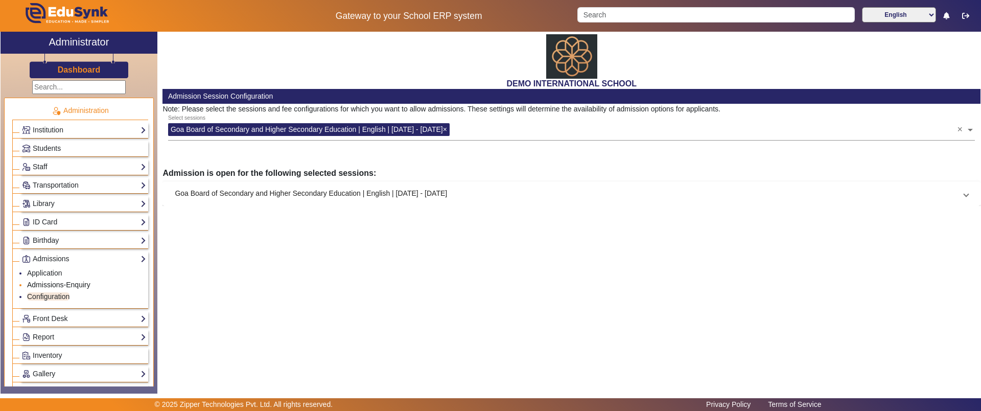
click at [55, 284] on link "Admissions-Enquiry" at bounding box center [58, 285] width 63 height 8
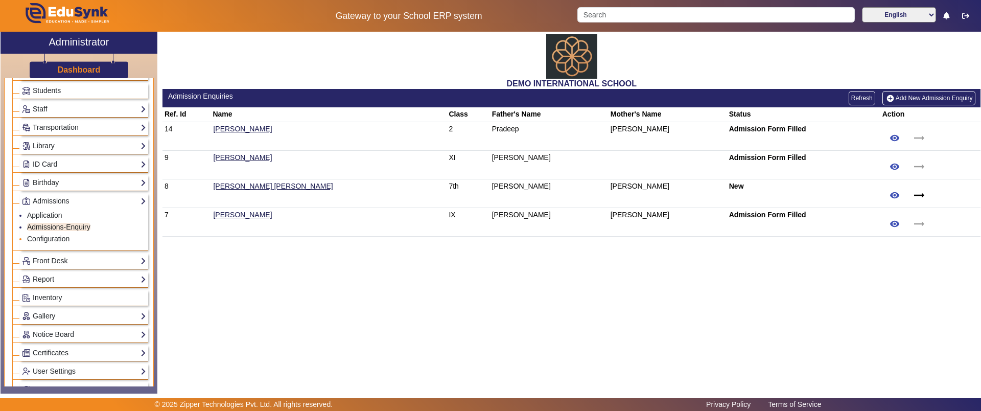
scroll to position [63, 0]
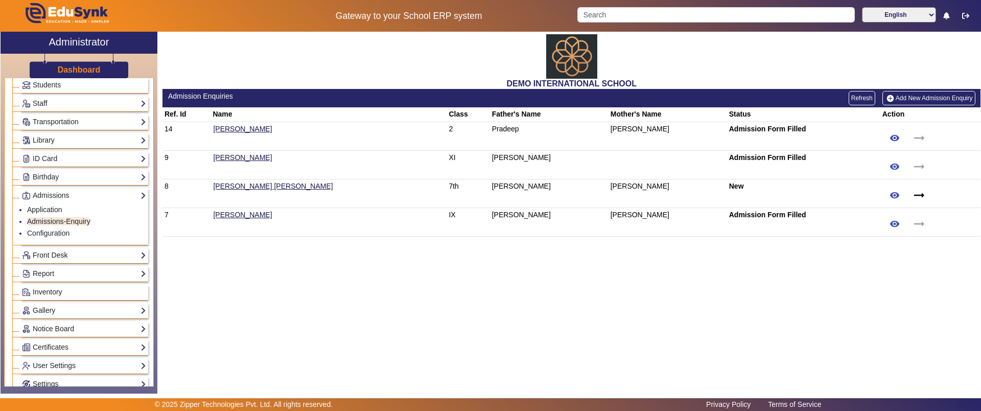
click at [54, 258] on link "Front Desk" at bounding box center [84, 255] width 124 height 12
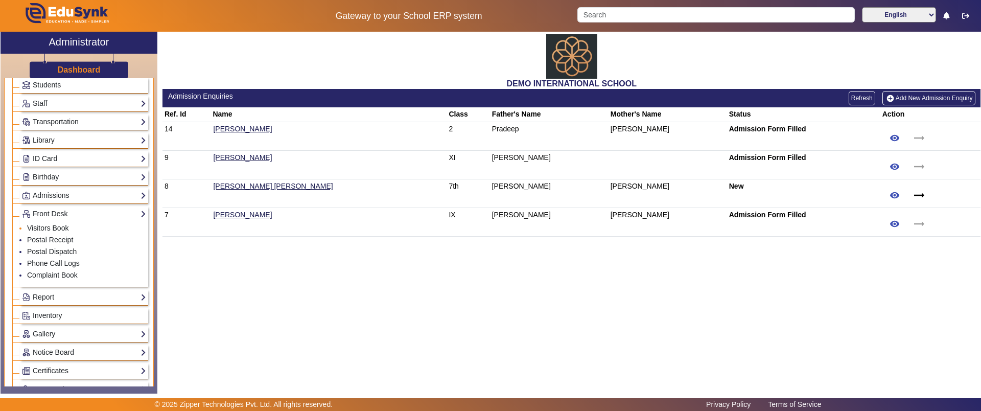
click at [53, 227] on link "Visitors Book" at bounding box center [47, 228] width 41 height 8
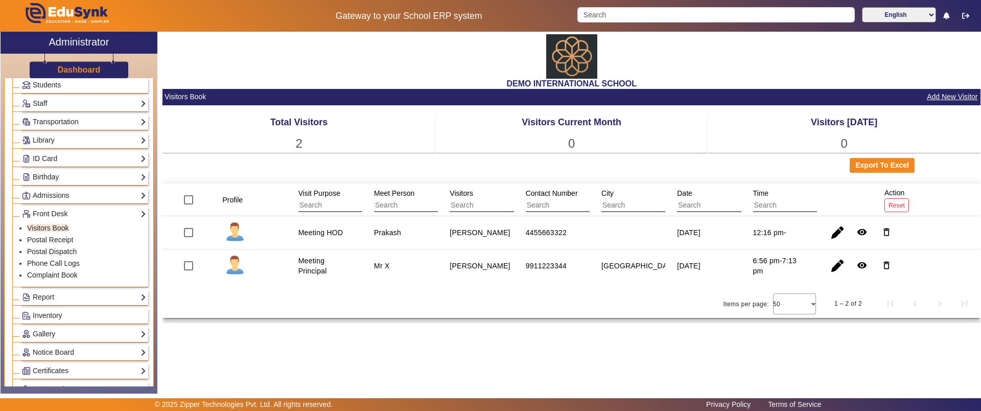
click at [325, 201] on input "text" at bounding box center [343, 205] width 91 height 13
click at [941, 98] on button "Add New Visitor" at bounding box center [952, 96] width 53 height 13
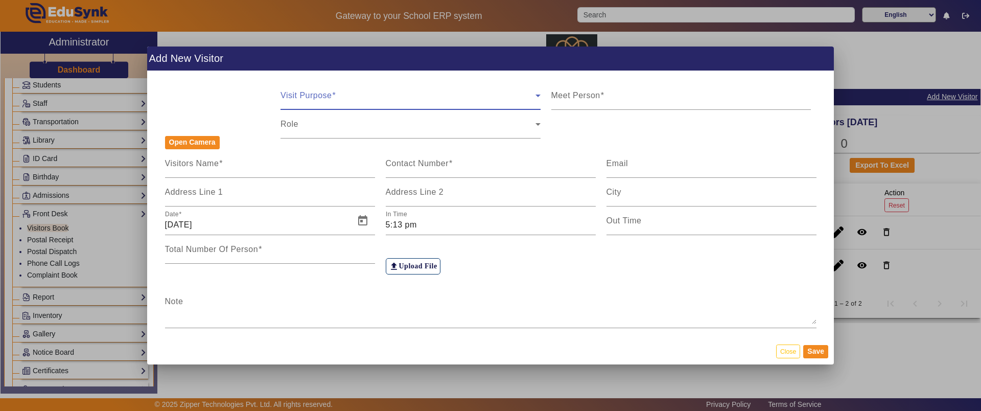
click at [355, 97] on span at bounding box center [408, 100] width 255 height 12
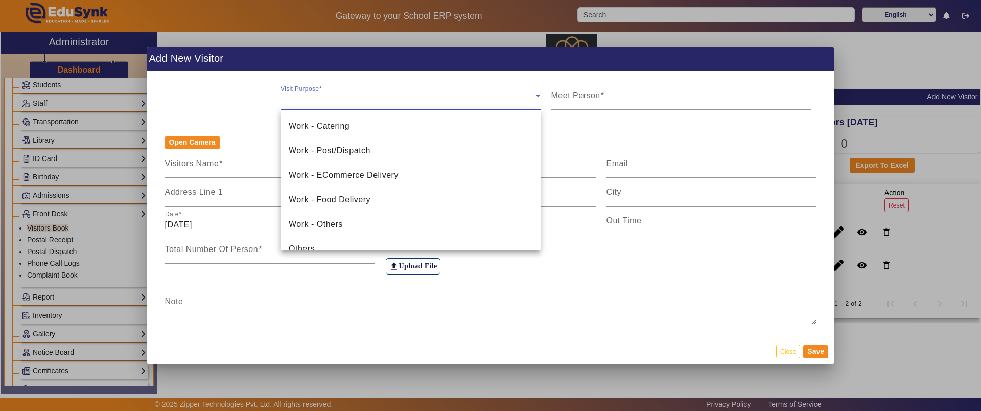
scroll to position [407, 0]
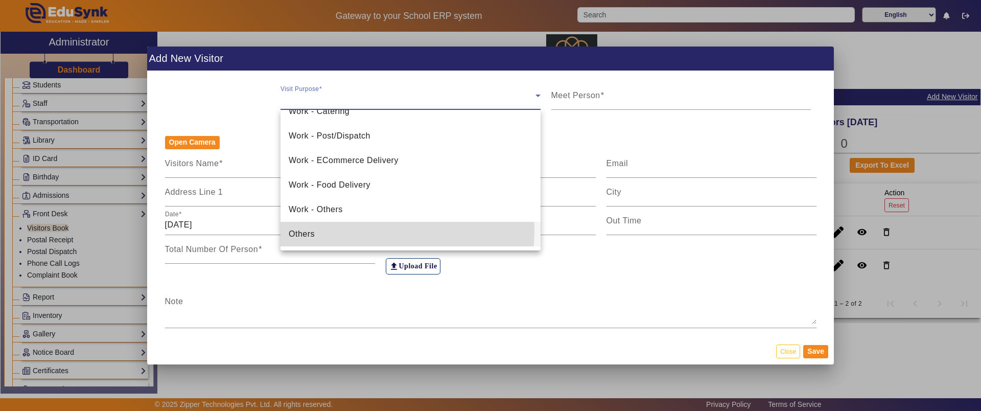
click at [318, 229] on mat-option "Others" at bounding box center [411, 234] width 260 height 25
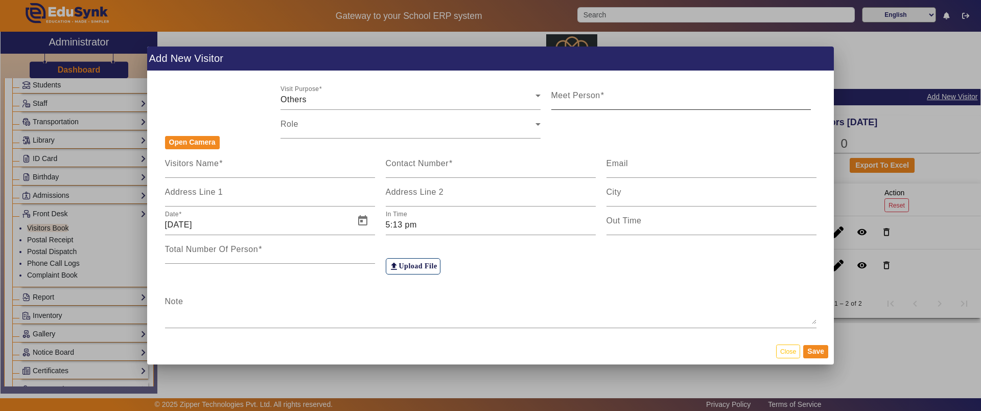
click at [582, 91] on mat-label "Meet Person" at bounding box center [575, 95] width 49 height 9
click at [582, 94] on input "Meet Person" at bounding box center [681, 100] width 260 height 12
click at [366, 127] on span at bounding box center [408, 128] width 255 height 12
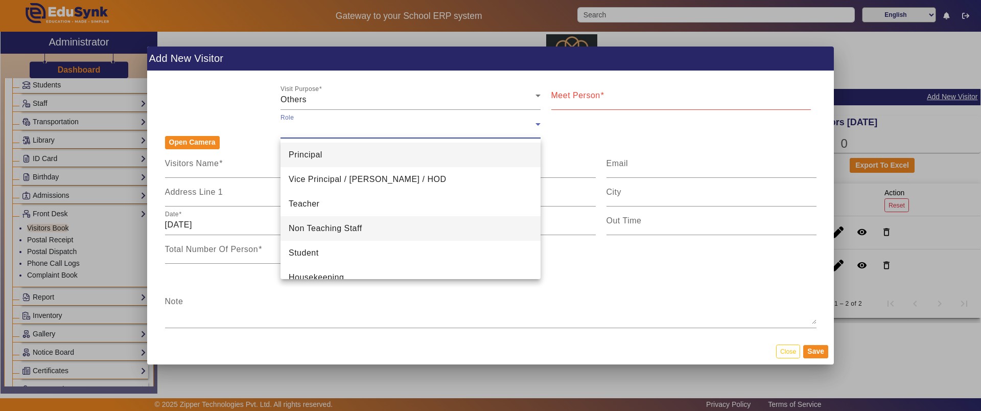
scroll to position [39, 0]
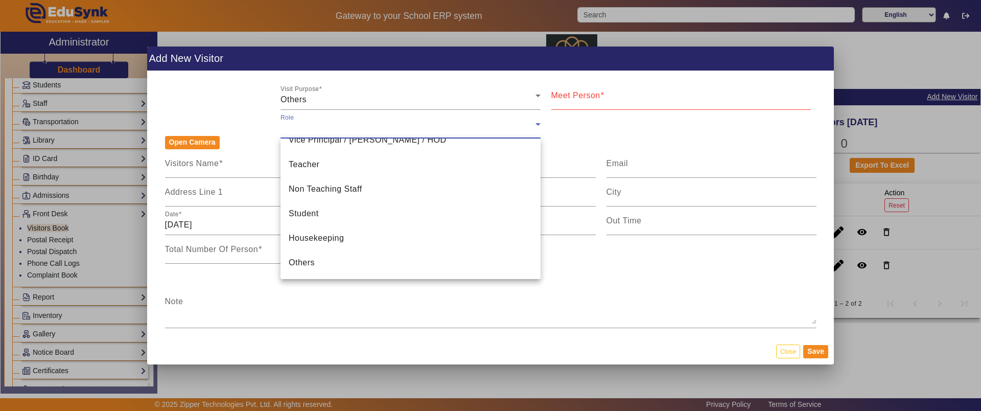
click at [197, 115] on div at bounding box center [490, 205] width 981 height 411
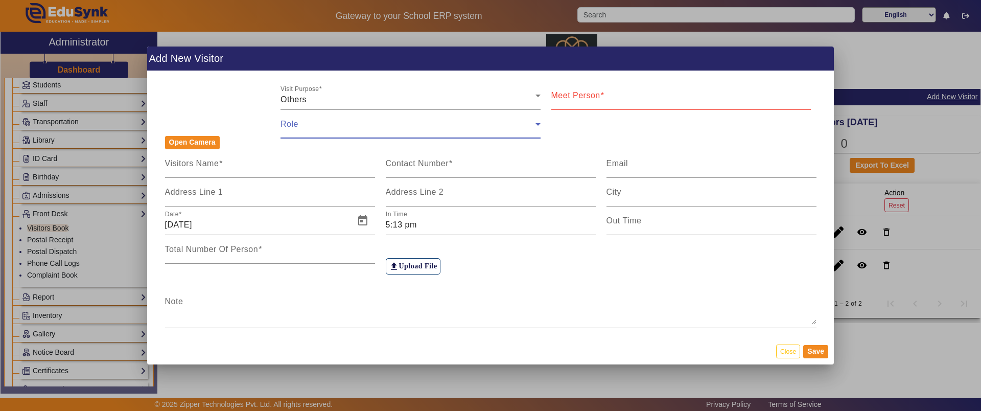
click at [355, 133] on span at bounding box center [408, 128] width 255 height 12
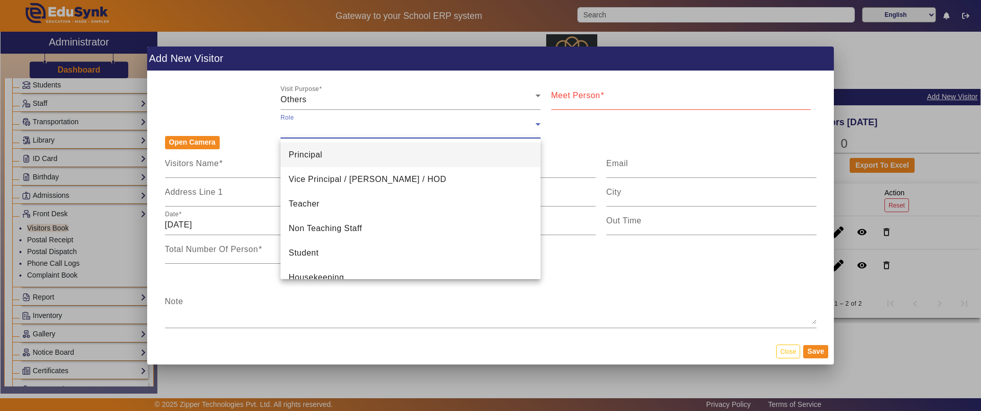
click at [358, 94] on div at bounding box center [490, 205] width 981 height 411
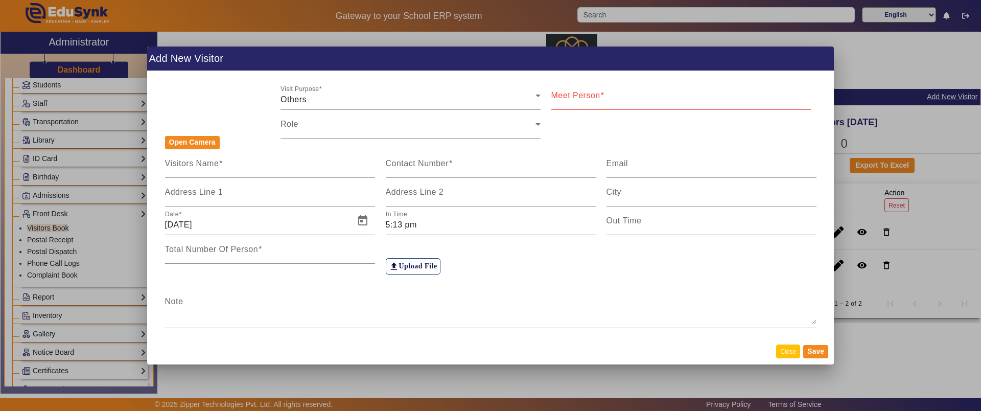
click at [784, 352] on button "Close" at bounding box center [788, 351] width 24 height 14
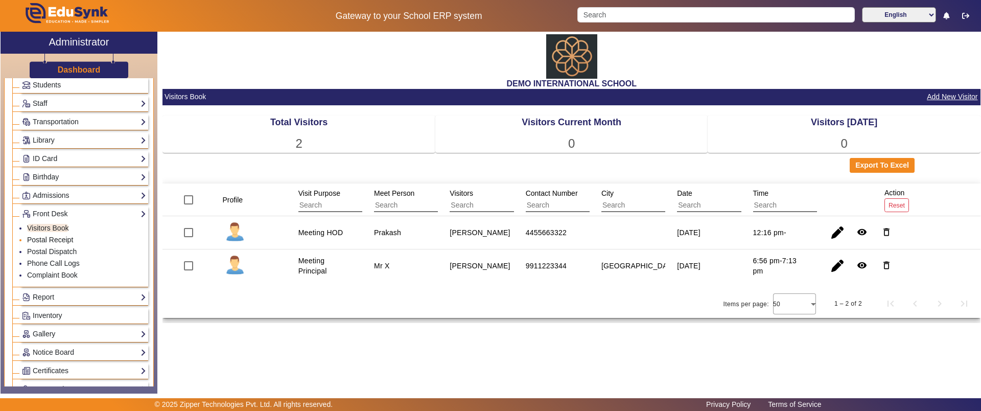
click at [43, 240] on link "Postal Receipt" at bounding box center [50, 240] width 46 height 8
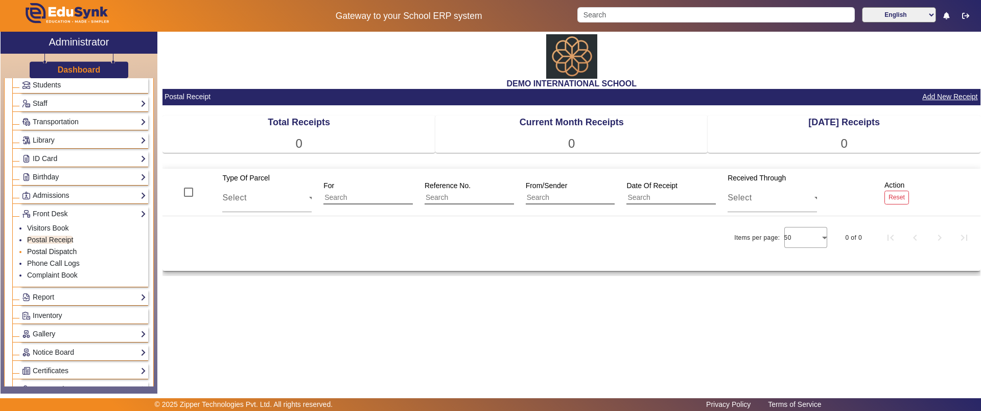
click at [44, 252] on link "Postal Dispatch" at bounding box center [52, 251] width 50 height 8
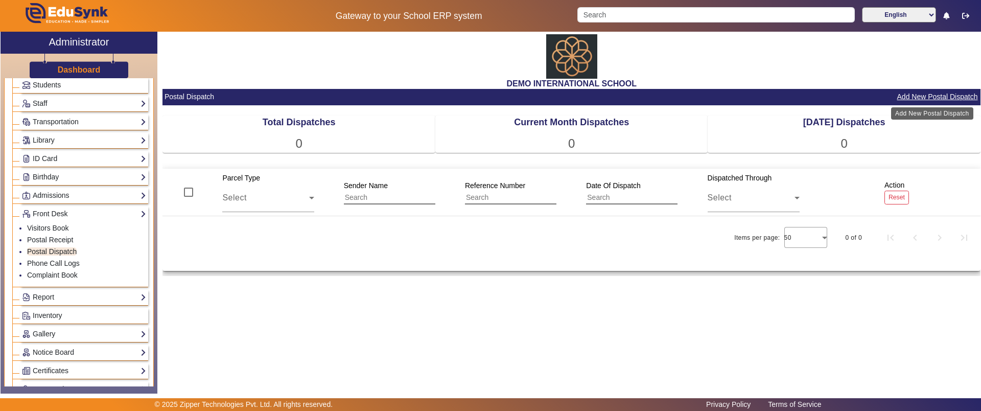
click at [924, 97] on button "Add New Postal Dispatch" at bounding box center [937, 96] width 83 height 13
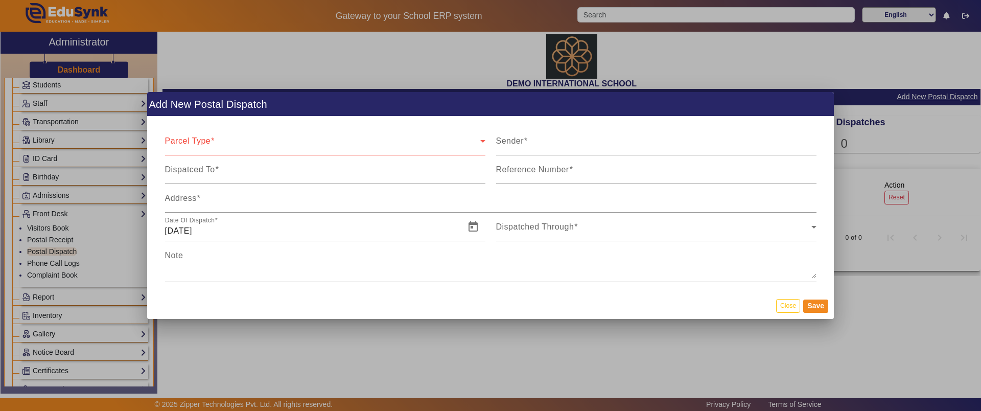
click at [452, 352] on div at bounding box center [490, 205] width 981 height 411
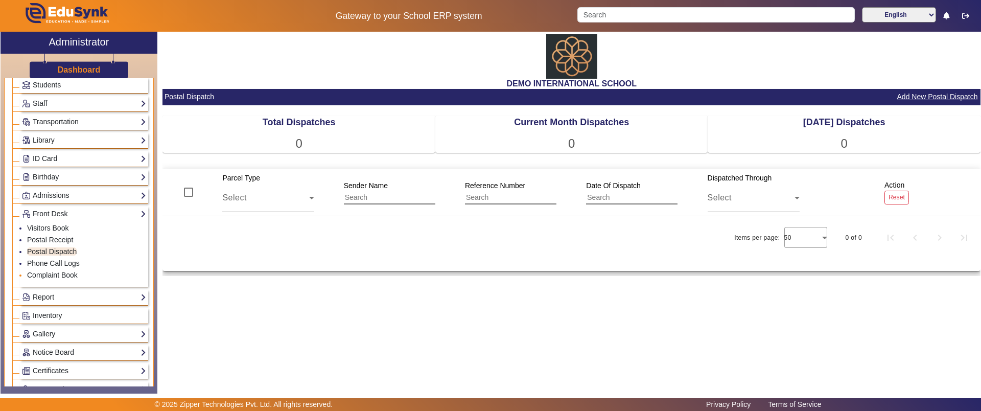
click at [53, 270] on li "Complaint Book" at bounding box center [86, 276] width 119 height 12
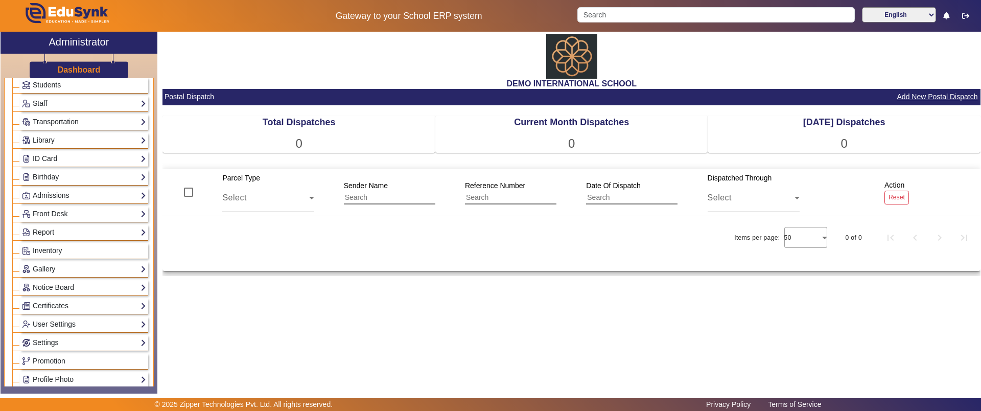
click at [51, 235] on link "Report" at bounding box center [84, 232] width 124 height 12
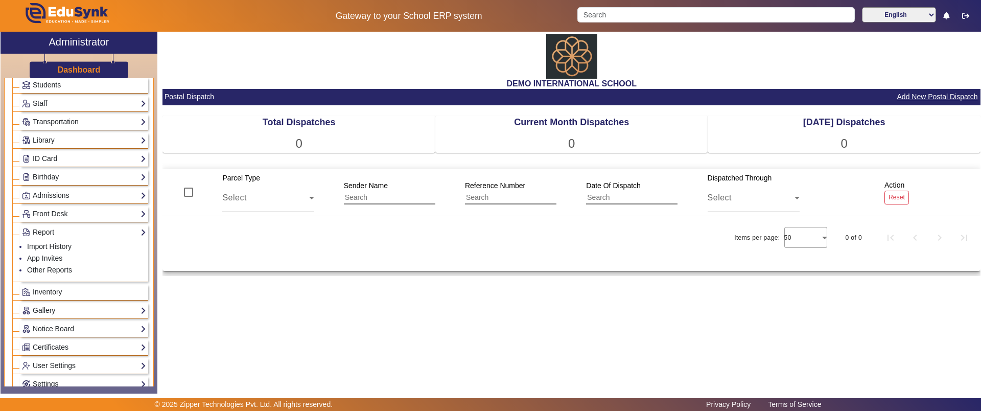
click at [50, 207] on div "Front Desk Visitors Book Postal Receipt Postal Dispatch Phone Call Logs Complai…" at bounding box center [84, 214] width 128 height 16
click at [56, 276] on link "Complaint Book" at bounding box center [52, 275] width 51 height 8
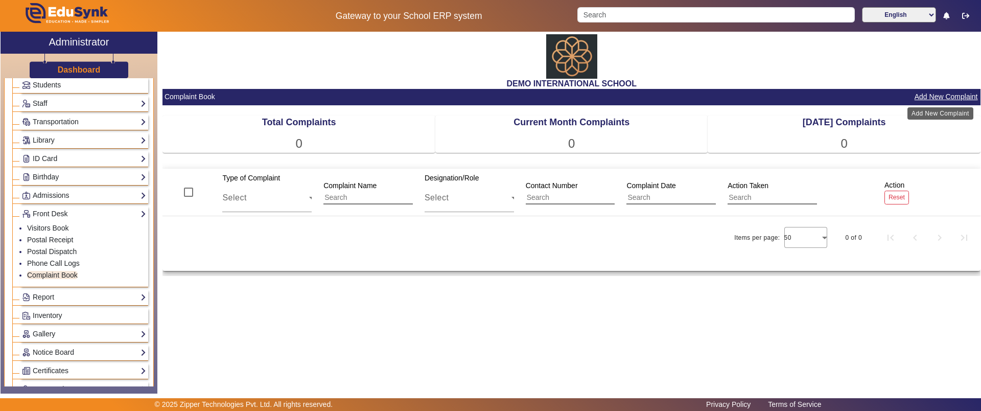
click at [915, 97] on button "Add New Complaint" at bounding box center [946, 96] width 65 height 13
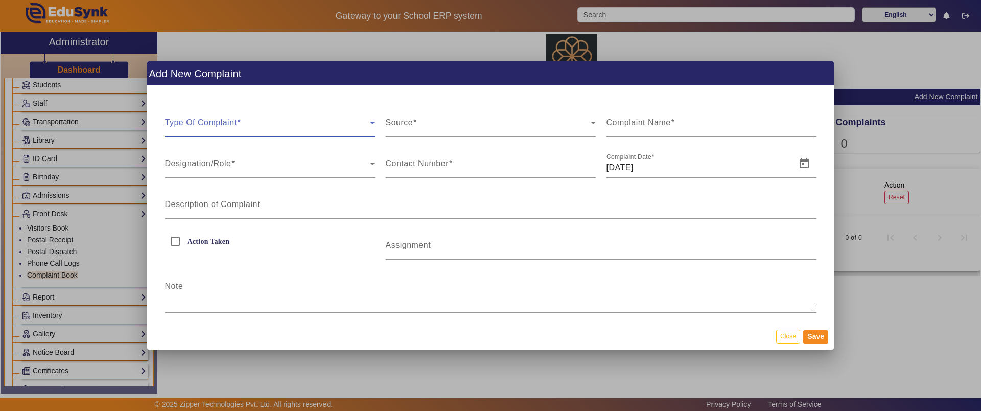
click at [251, 126] on span at bounding box center [267, 127] width 205 height 12
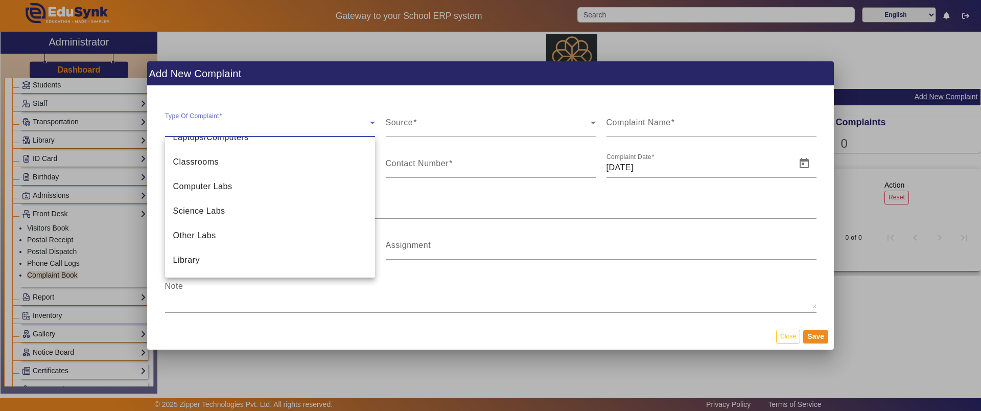
scroll to position [288, 0]
click at [480, 118] on div at bounding box center [490, 205] width 981 height 411
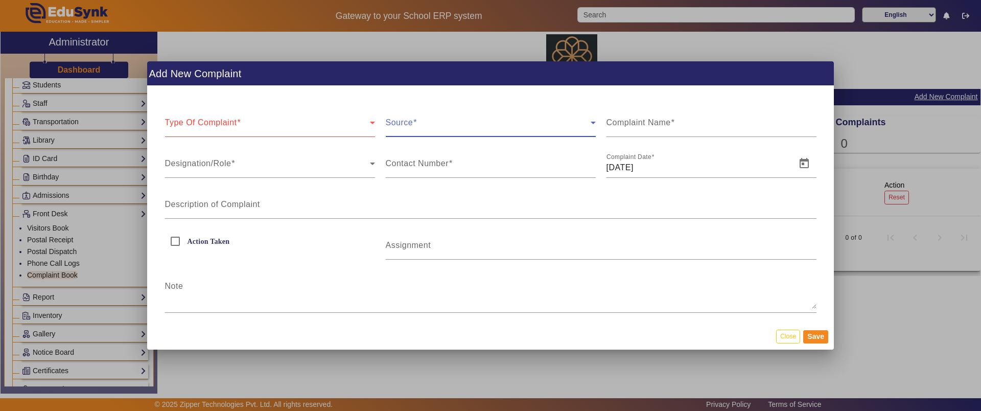
click at [466, 121] on span at bounding box center [488, 127] width 205 height 12
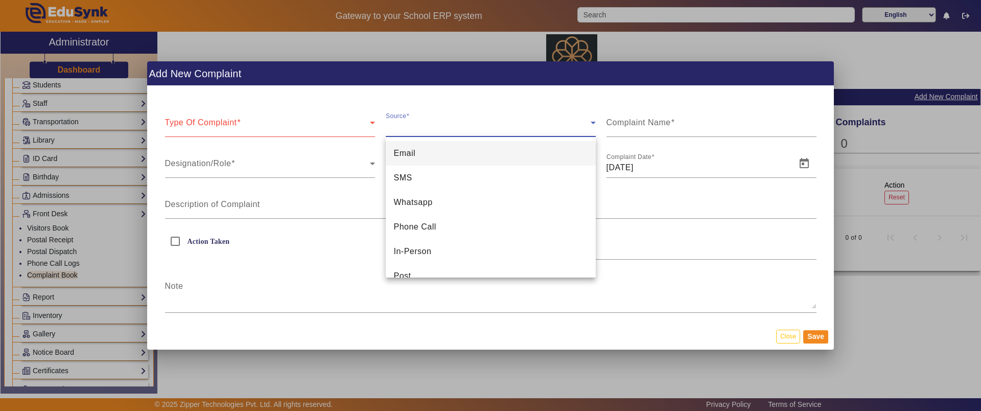
click at [363, 374] on div at bounding box center [490, 205] width 981 height 411
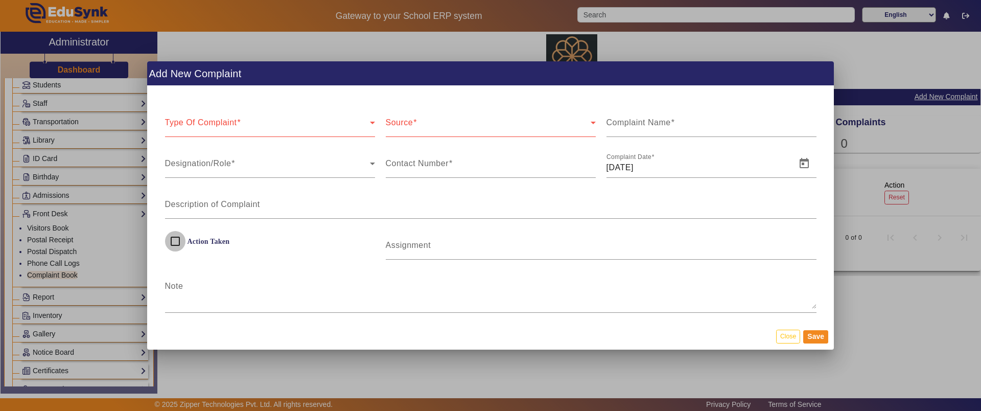
click at [178, 242] on input "Action Taken" at bounding box center [175, 241] width 20 height 20
checkbox input "false"
click at [791, 336] on button "Close" at bounding box center [788, 337] width 24 height 14
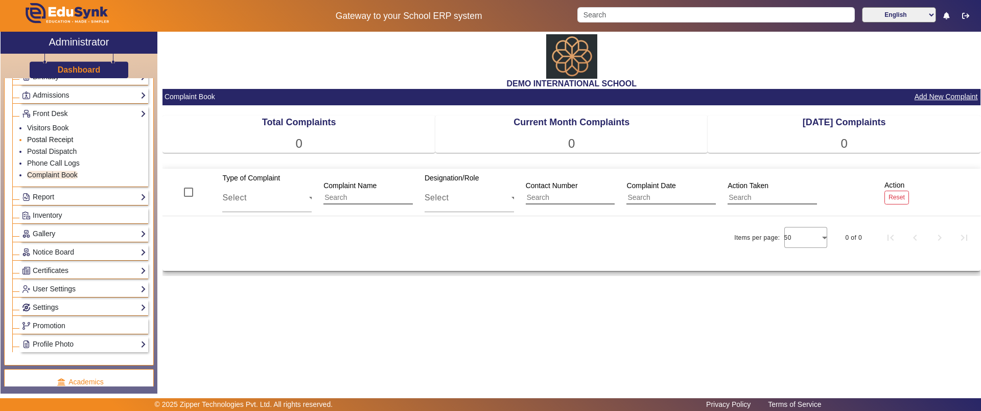
scroll to position [166, 0]
click at [54, 211] on span "Inventory" at bounding box center [48, 213] width 30 height 8
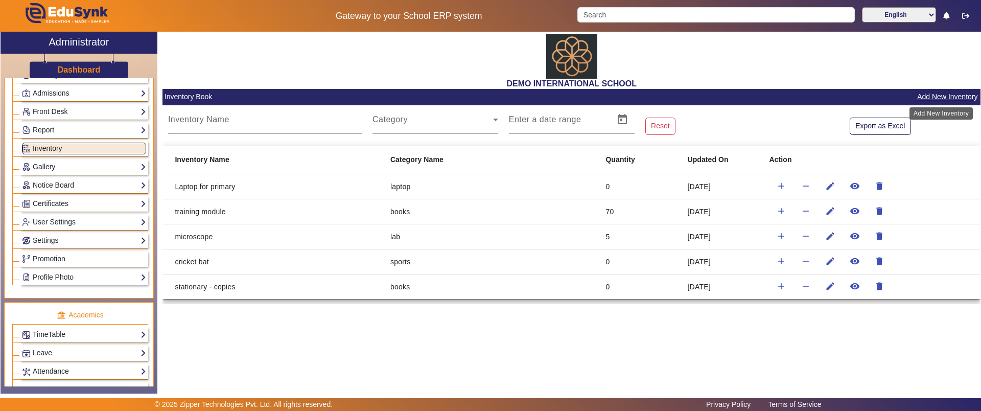
click at [958, 99] on button "Add New Inventory" at bounding box center [947, 96] width 62 height 13
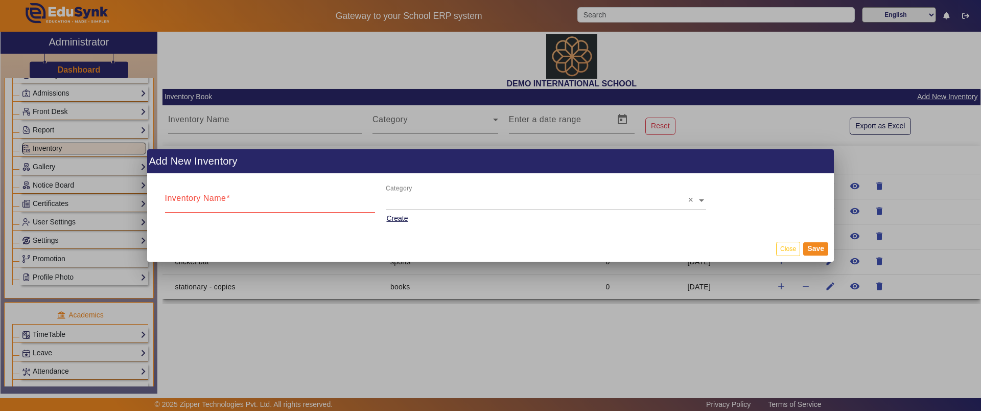
click at [460, 337] on div at bounding box center [490, 205] width 981 height 411
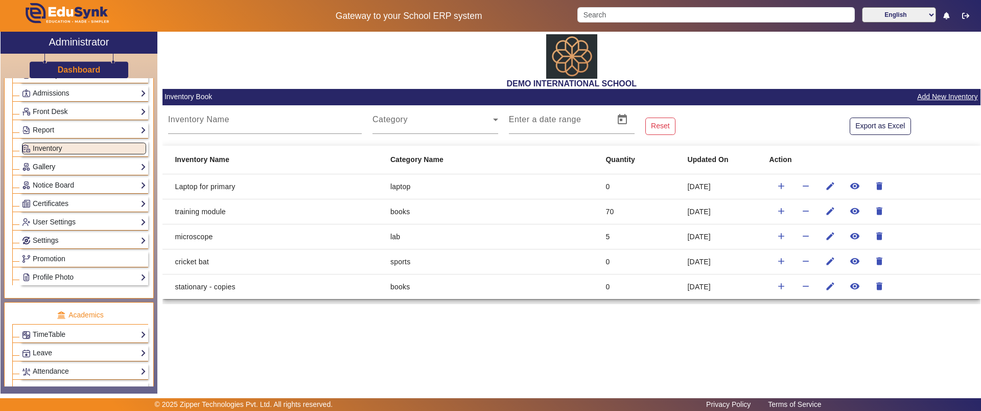
click at [88, 165] on link "Gallery" at bounding box center [84, 167] width 124 height 12
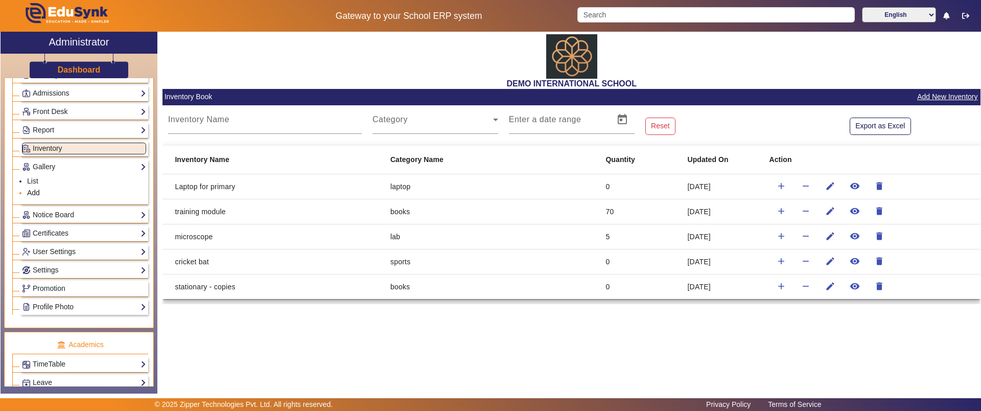
click at [35, 194] on link "Add" at bounding box center [33, 193] width 13 height 8
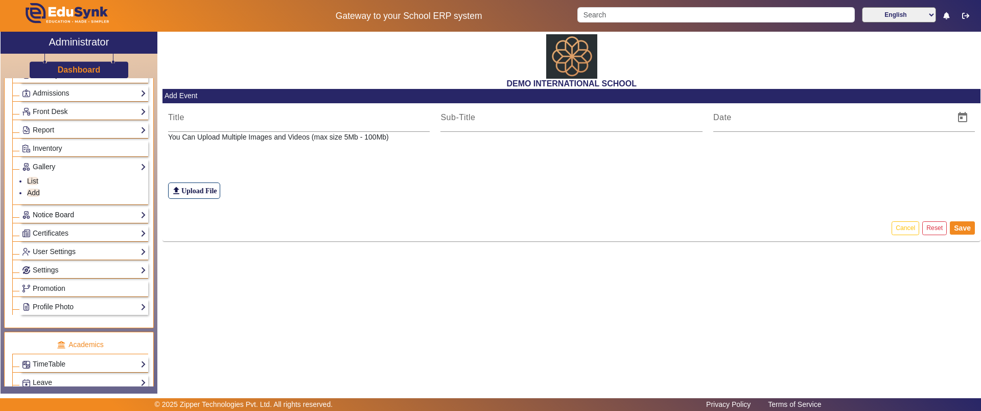
click at [86, 216] on link "Notice Board" at bounding box center [84, 215] width 124 height 12
click at [38, 210] on link "Add" at bounding box center [33, 211] width 13 height 8
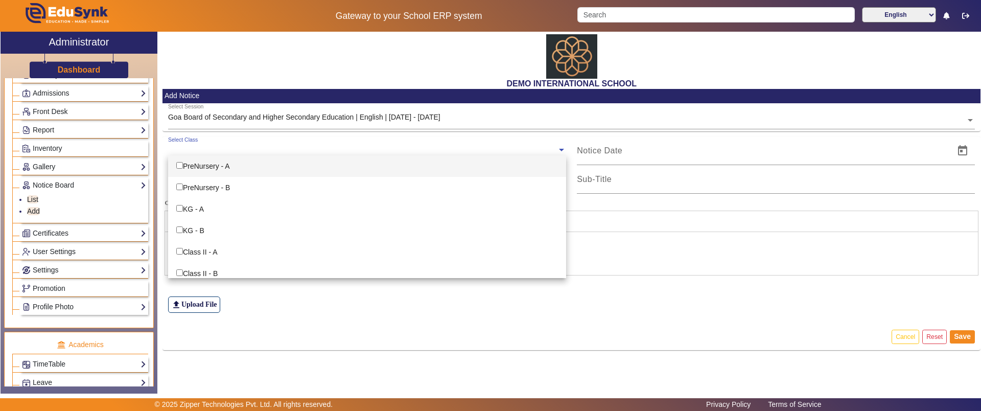
click at [253, 152] on input "text" at bounding box center [362, 150] width 389 height 10
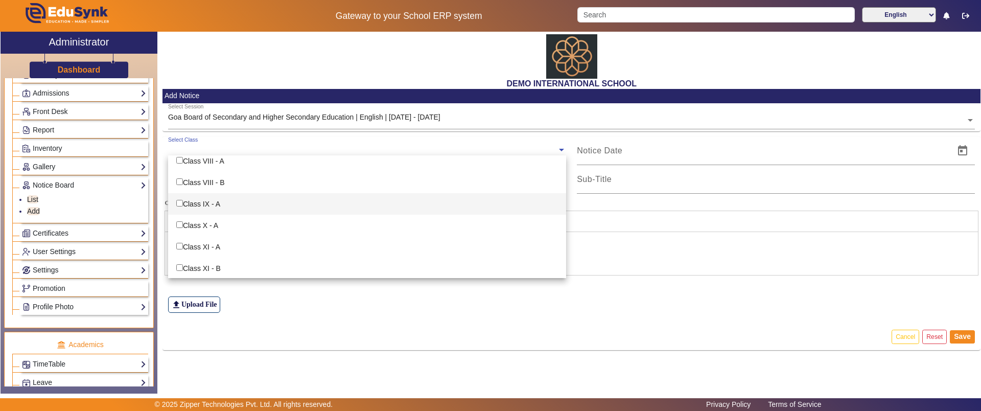
click at [181, 203] on input "Options List" at bounding box center [179, 203] width 7 height 7
checkbox input "true"
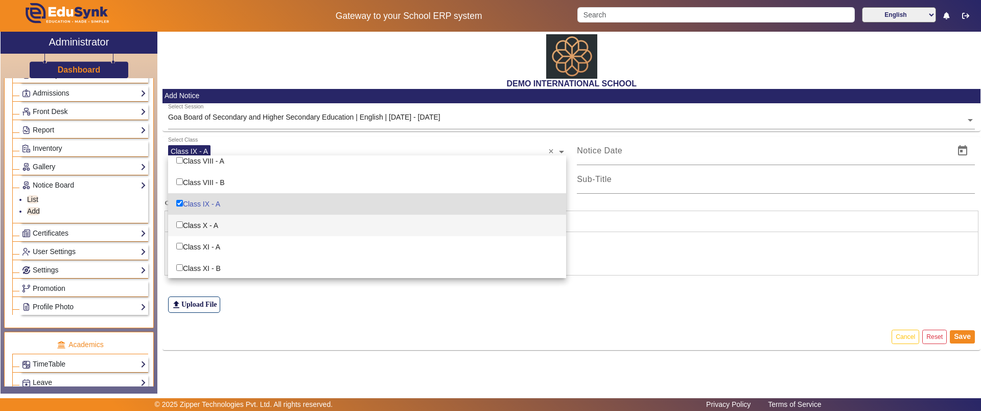
click at [177, 225] on input "Options List" at bounding box center [179, 224] width 7 height 7
checkbox input "true"
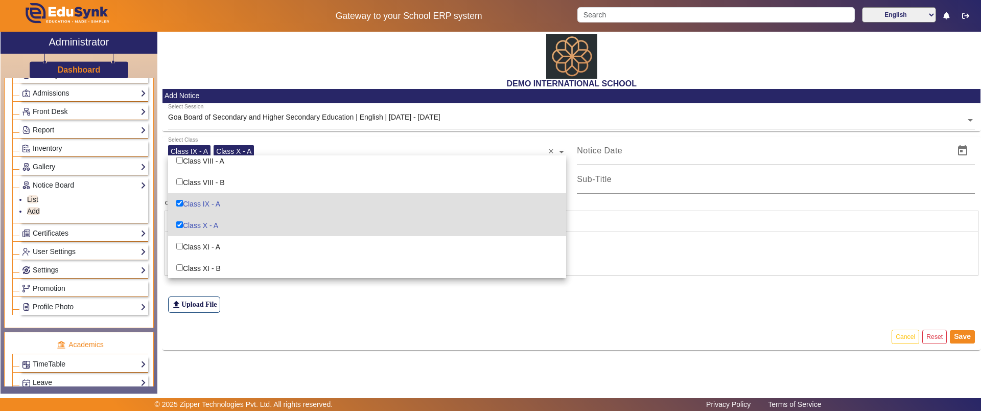
scroll to position [317, 0]
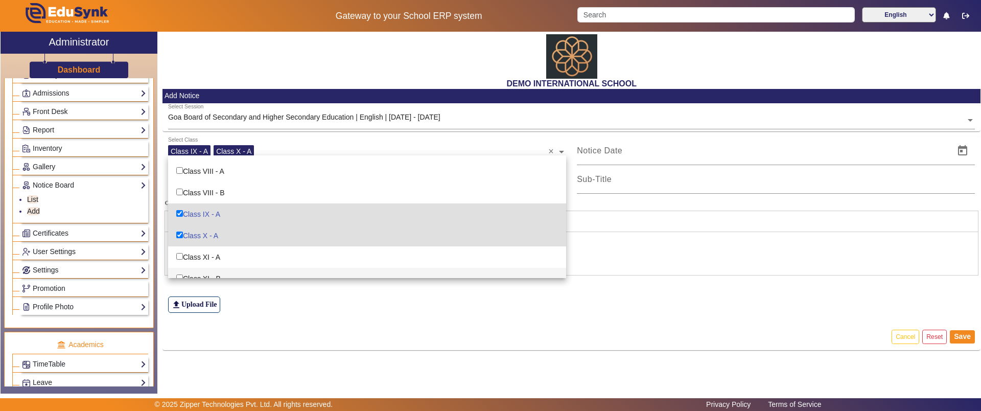
click at [573, 310] on div "file_upload Upload File" at bounding box center [571, 284] width 807 height 57
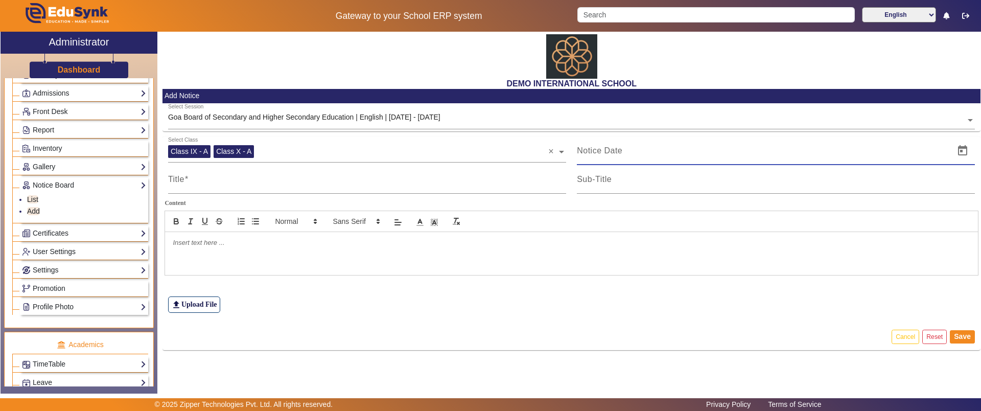
click at [639, 149] on input at bounding box center [763, 151] width 372 height 12
click at [896, 339] on button "Cancel" at bounding box center [906, 337] width 28 height 14
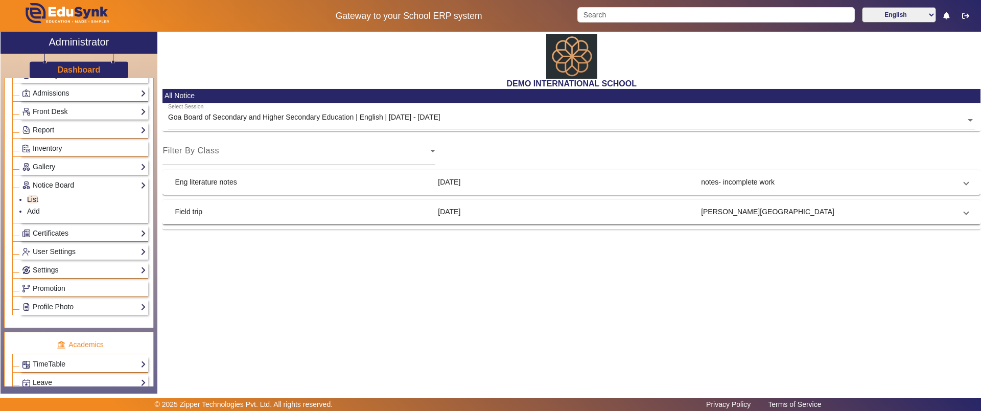
drag, startPoint x: 90, startPoint y: 168, endPoint x: 97, endPoint y: 188, distance: 20.9
click at [97, 188] on li "Administration Institution Institution Details Session Configuration Classes/Ba…" at bounding box center [80, 124] width 136 height 382
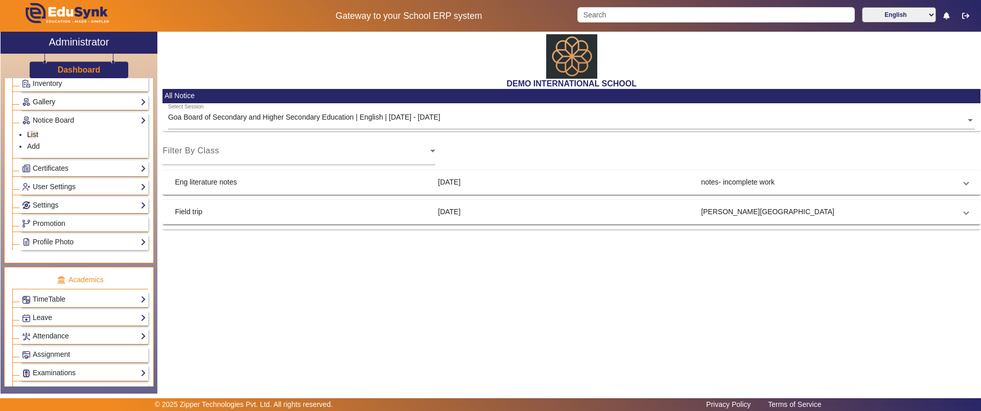
scroll to position [242, 0]
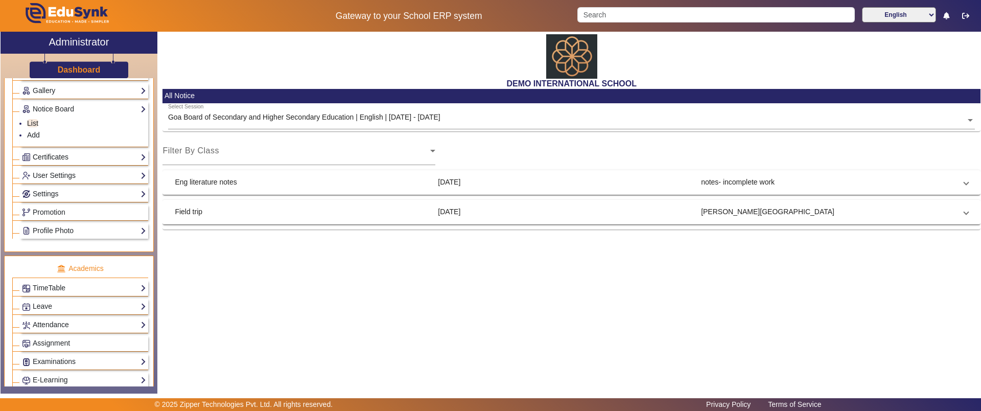
click at [75, 154] on link "Certificates" at bounding box center [84, 157] width 124 height 12
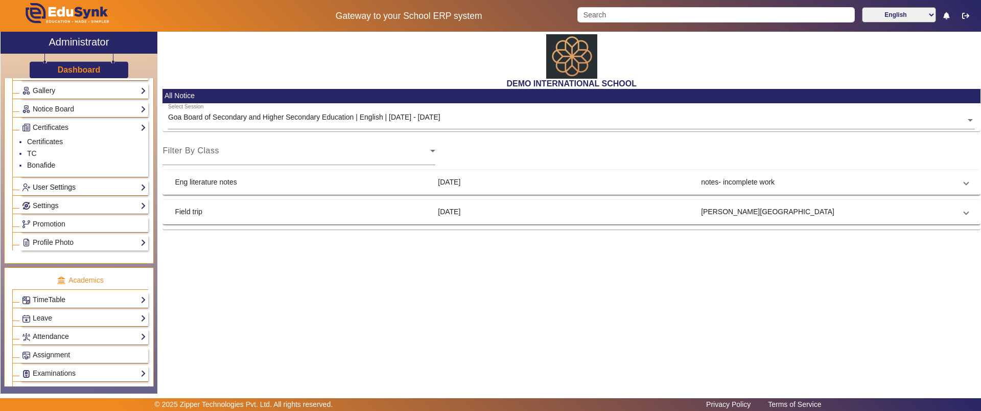
click at [76, 187] on link "User Settings" at bounding box center [84, 187] width 124 height 12
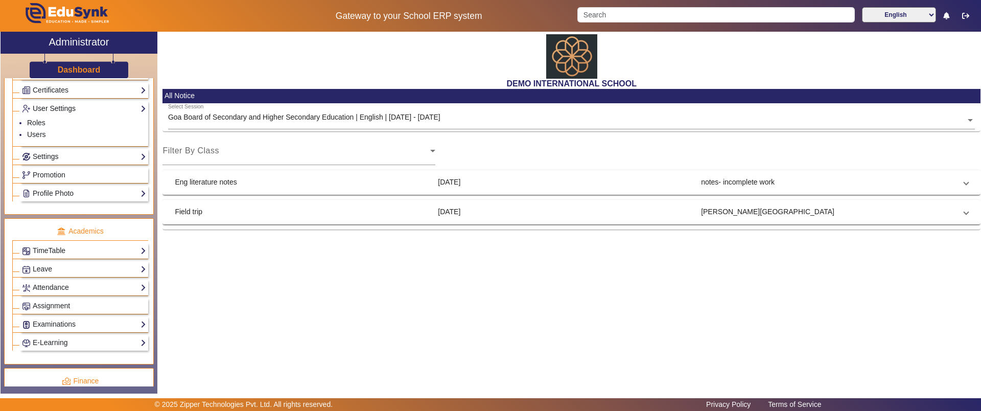
scroll to position [285, 0]
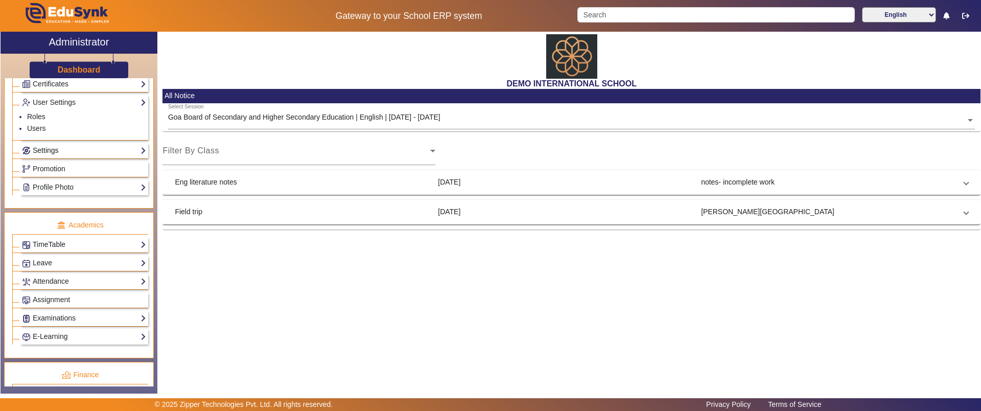
click at [78, 154] on link "Settings" at bounding box center [84, 151] width 124 height 12
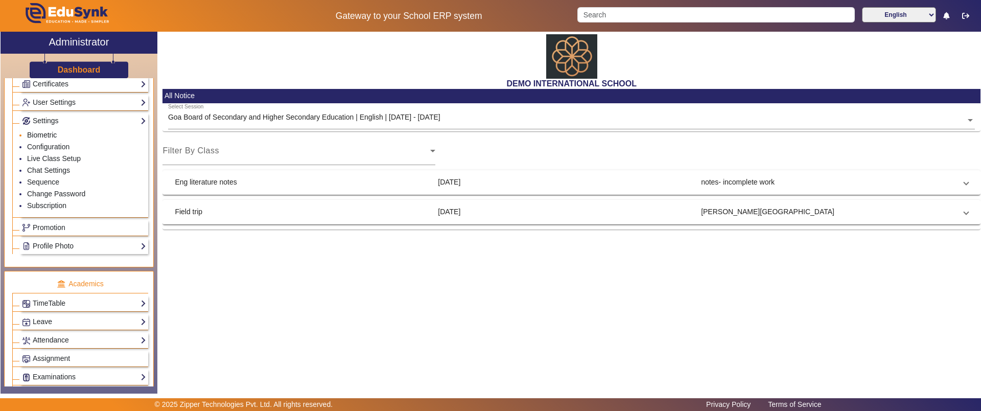
click at [52, 137] on link "Biometric" at bounding box center [42, 135] width 30 height 8
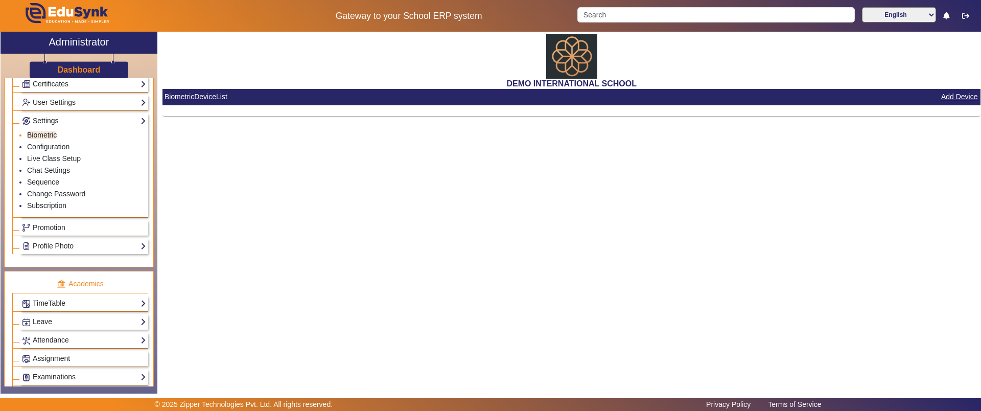
click at [36, 138] on link "Biometric" at bounding box center [42, 135] width 30 height 8
click at [49, 161] on link "Live Class Setup" at bounding box center [54, 158] width 54 height 8
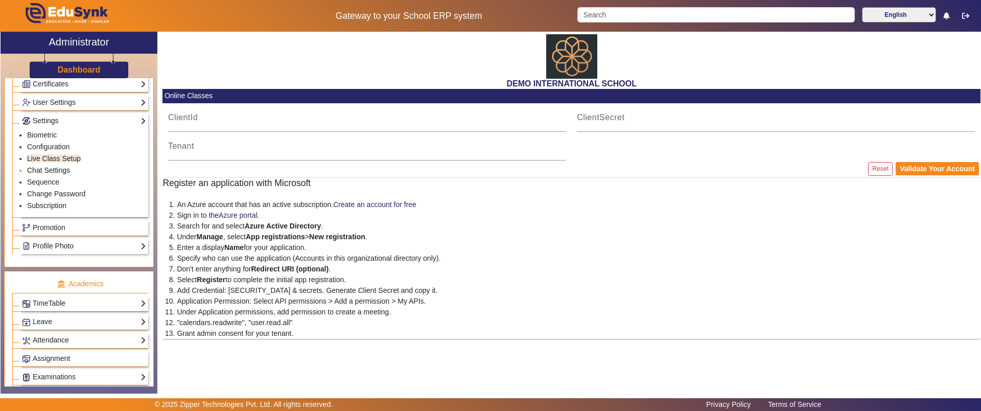
click at [56, 171] on link "Chat Settings" at bounding box center [48, 170] width 43 height 8
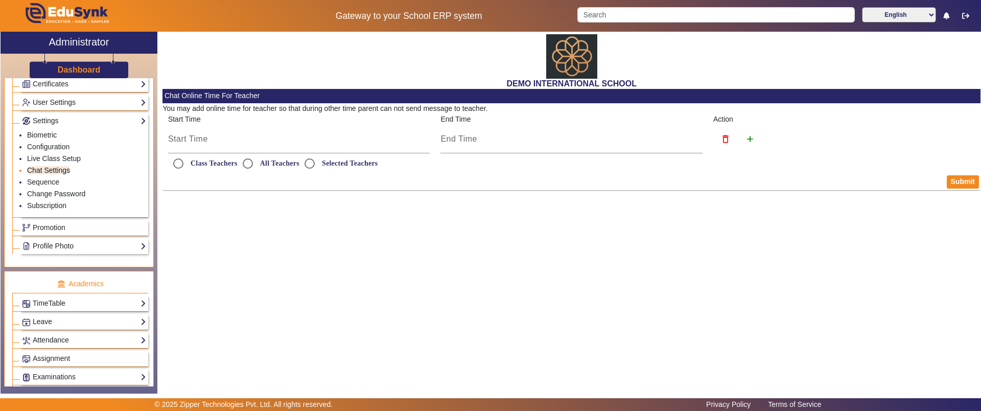
radio input "true"
click at [182, 161] on input "Class Teachers" at bounding box center [178, 163] width 20 height 20
radio input "true"
click at [251, 166] on input "All Teachers" at bounding box center [248, 163] width 20 height 20
radio input "true"
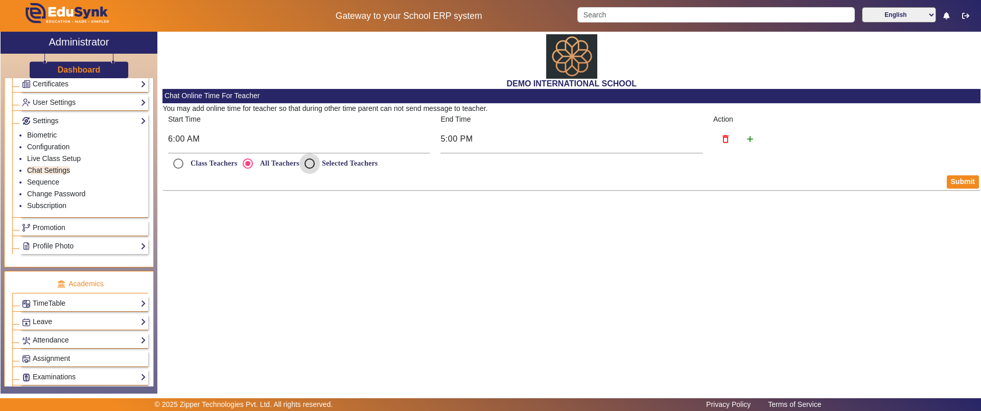
click at [309, 164] on input "Selected Teachers" at bounding box center [309, 163] width 20 height 20
radio input "true"
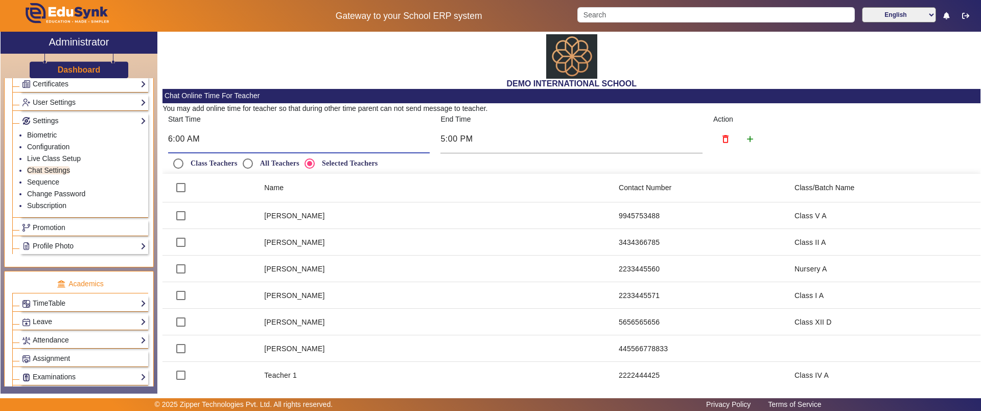
click at [201, 138] on input "6:00 AM" at bounding box center [299, 139] width 262 height 12
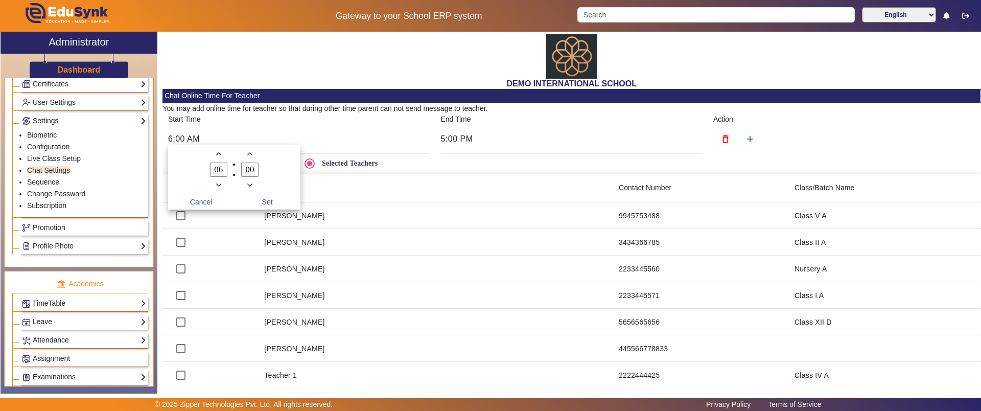
click at [220, 173] on input "06" at bounding box center [218, 170] width 17 height 15
click at [221, 168] on input "06" at bounding box center [218, 170] width 17 height 15
type input "0"
type input "16"
click at [282, 199] on span "Set" at bounding box center [267, 202] width 66 height 14
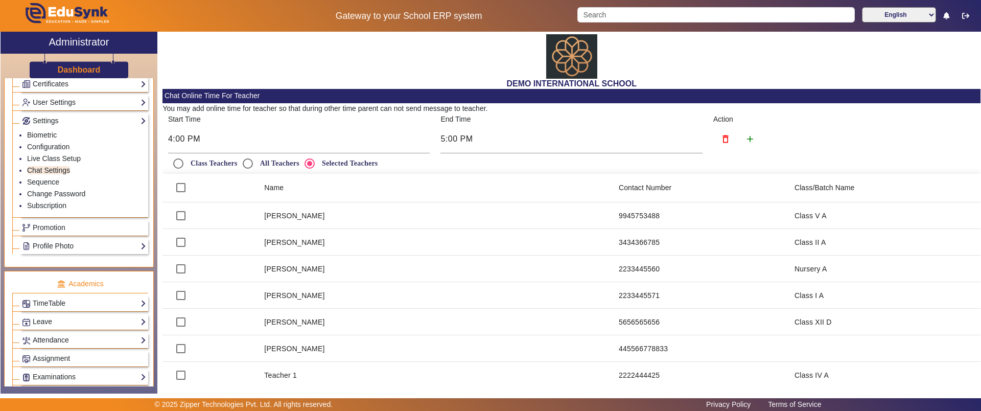
click at [428, 62] on div "DEMO INTERNATIONAL SCHOOL" at bounding box center [572, 60] width 818 height 57
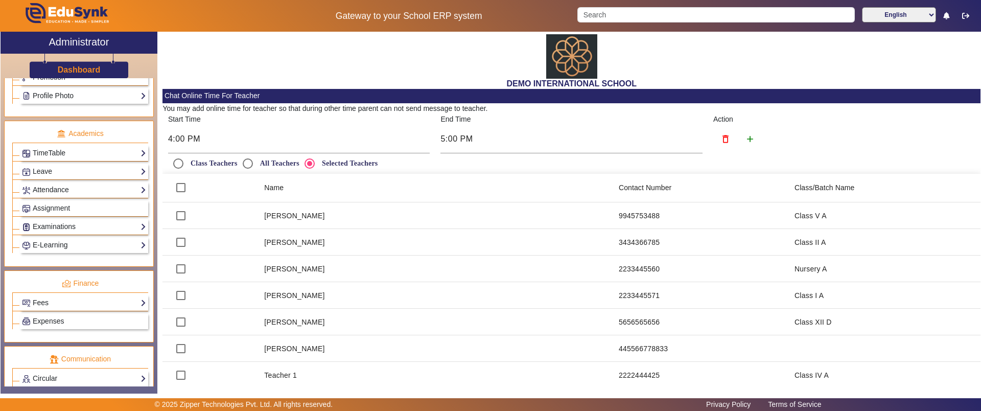
scroll to position [438, 0]
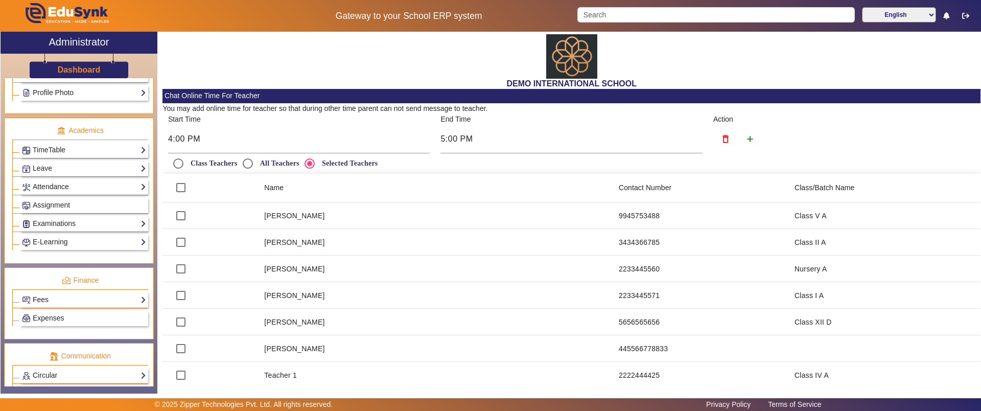
click at [90, 132] on p "Academics" at bounding box center [80, 130] width 136 height 11
click at [74, 146] on link "TimeTable" at bounding box center [84, 150] width 124 height 12
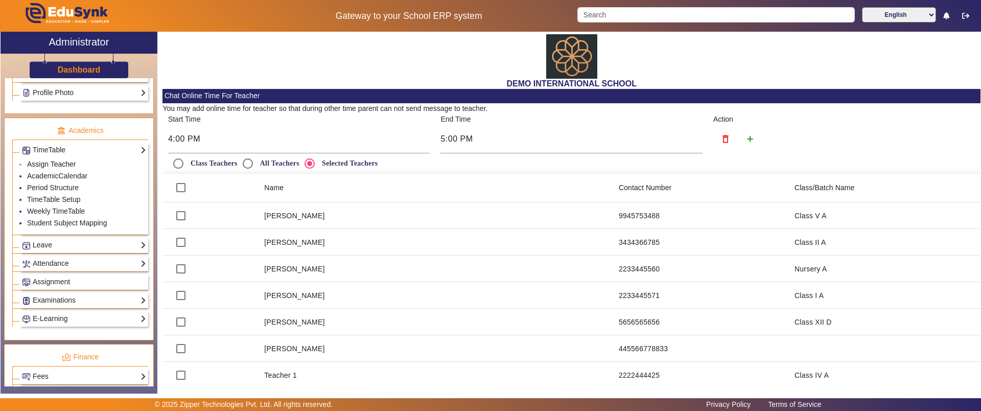
click at [74, 161] on link "Assign Teacher" at bounding box center [51, 164] width 49 height 8
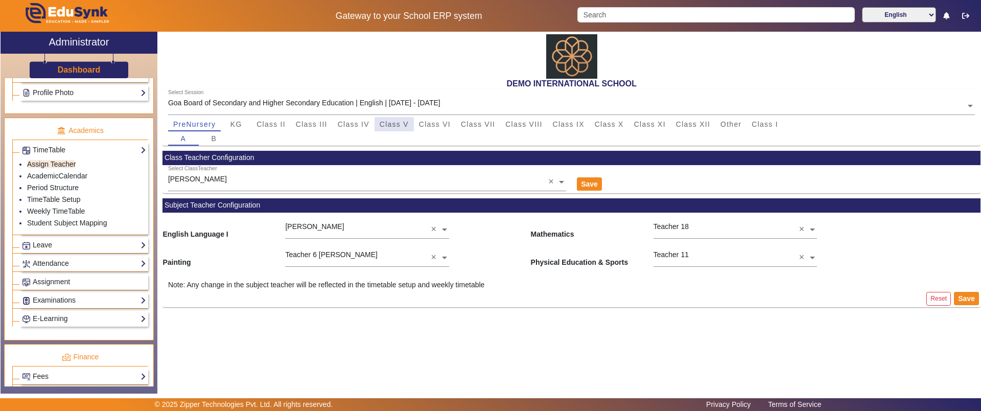
click at [394, 130] on span "Class V" at bounding box center [394, 124] width 29 height 14
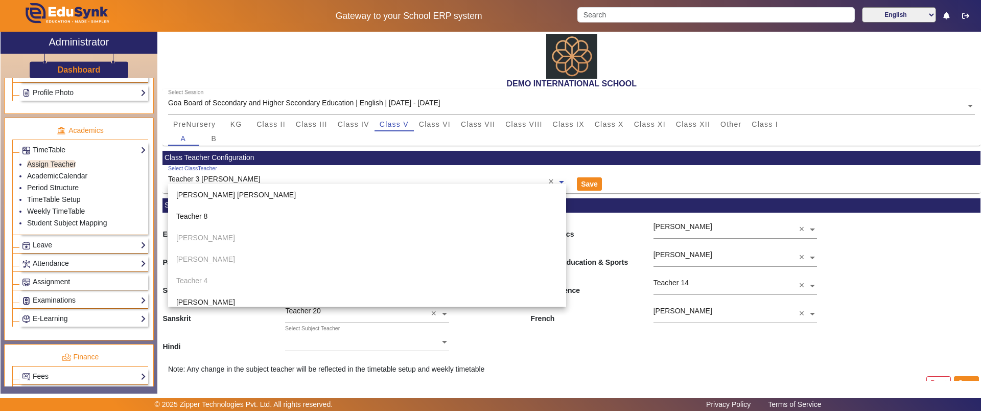
scroll to position [150, 0]
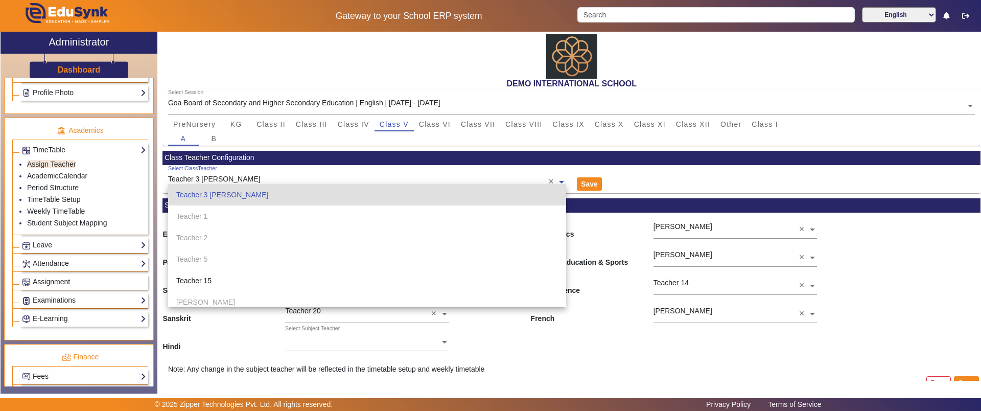
click at [264, 168] on div "Select ClassTeacher Teacher 3 Singh" at bounding box center [358, 176] width 380 height 22
click at [618, 359] on mat-card-content "English Language I Teacher 19 × Mathematics Pooja Tomar × Painting Select Subje…" at bounding box center [572, 302] width 818 height 179
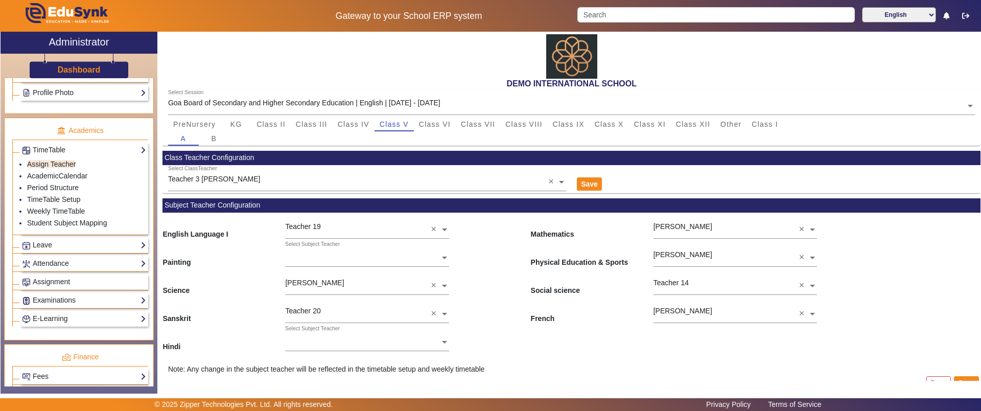
click at [445, 133] on div "A B" at bounding box center [571, 138] width 807 height 14
click at [445, 131] on div "A B" at bounding box center [571, 138] width 807 height 14
click at [593, 186] on button "Save" at bounding box center [589, 183] width 25 height 13
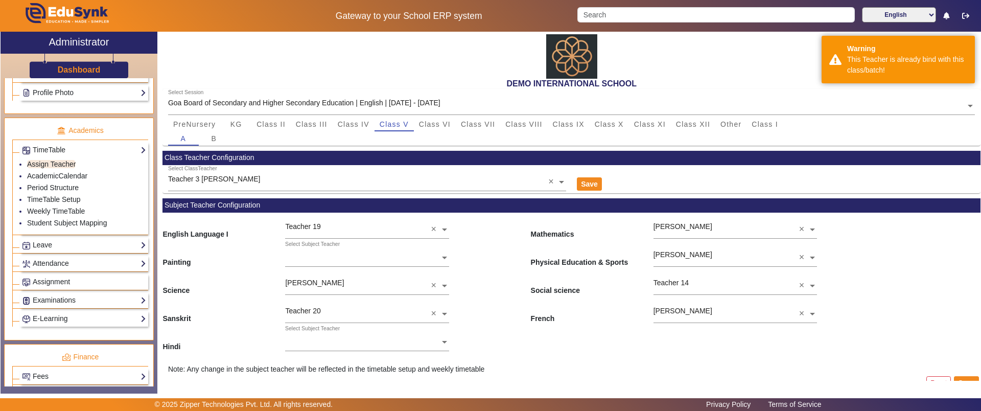
scroll to position [16, 0]
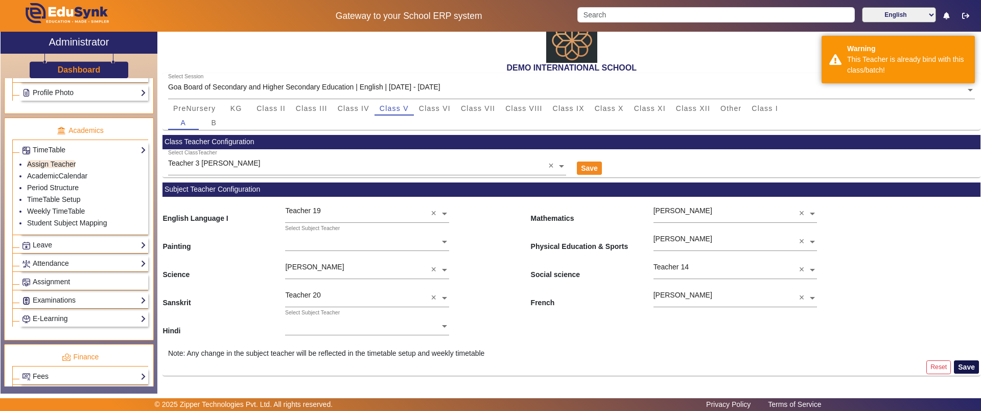
click at [963, 368] on button "Save" at bounding box center [966, 366] width 25 height 13
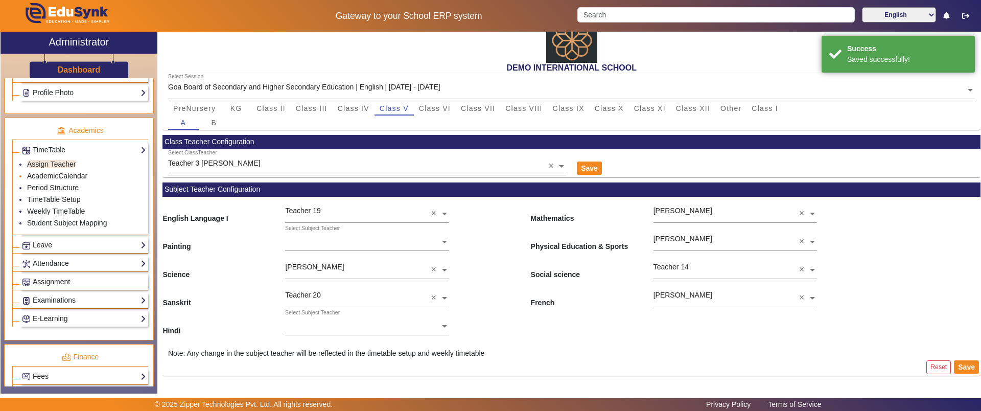
click at [43, 172] on link "AcademicCalendar" at bounding box center [57, 176] width 60 height 8
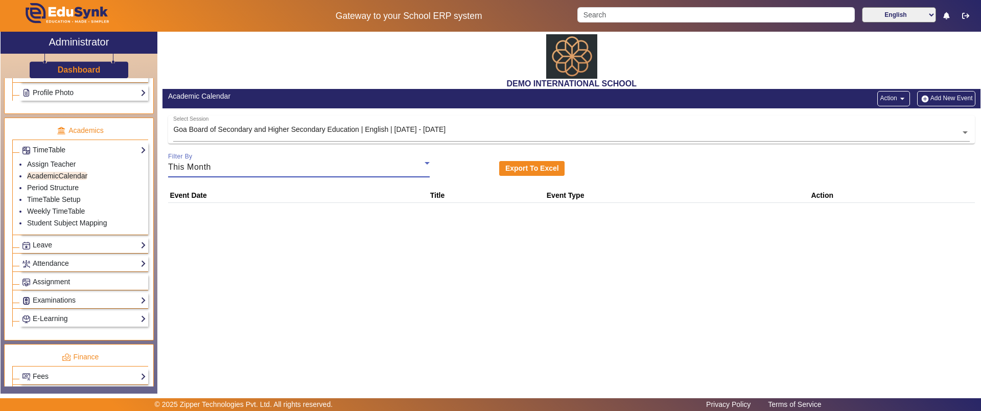
click at [260, 168] on div "This Month" at bounding box center [296, 167] width 257 height 12
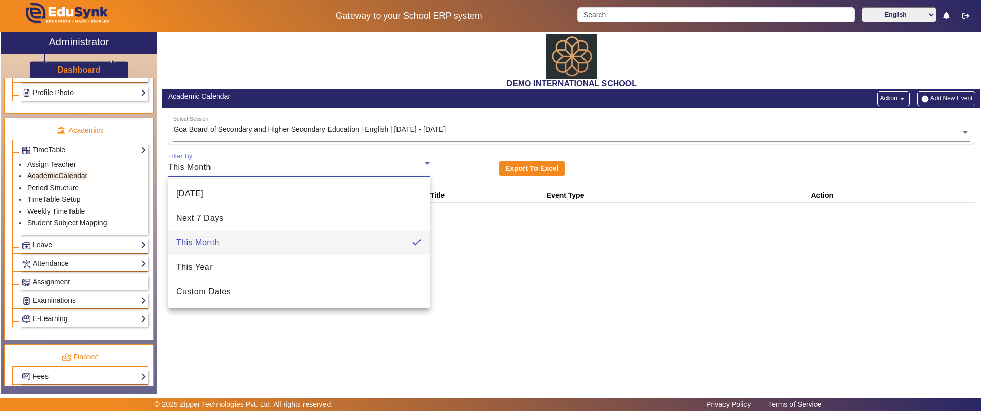
click at [555, 332] on div at bounding box center [490, 205] width 981 height 411
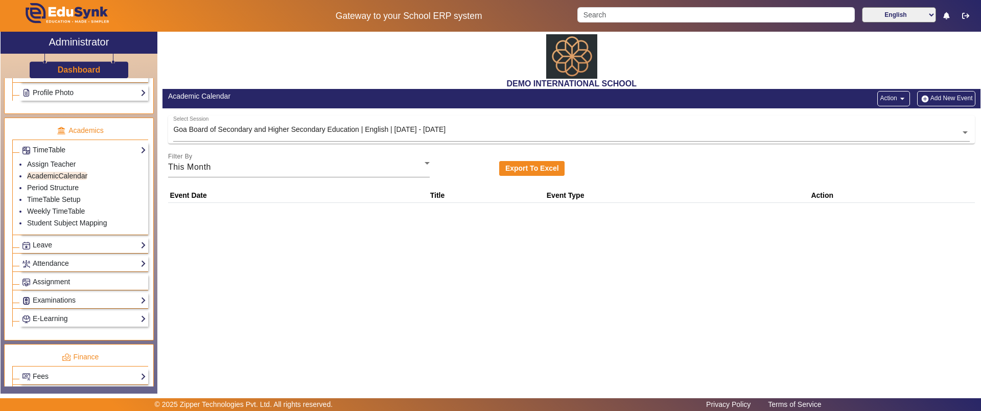
click at [956, 98] on button "Add New Event" at bounding box center [946, 98] width 58 height 15
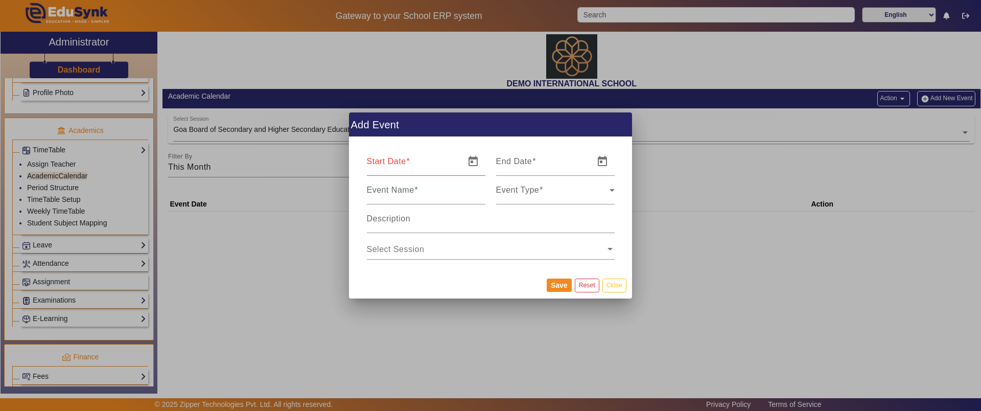
click at [323, 267] on div at bounding box center [490, 205] width 981 height 411
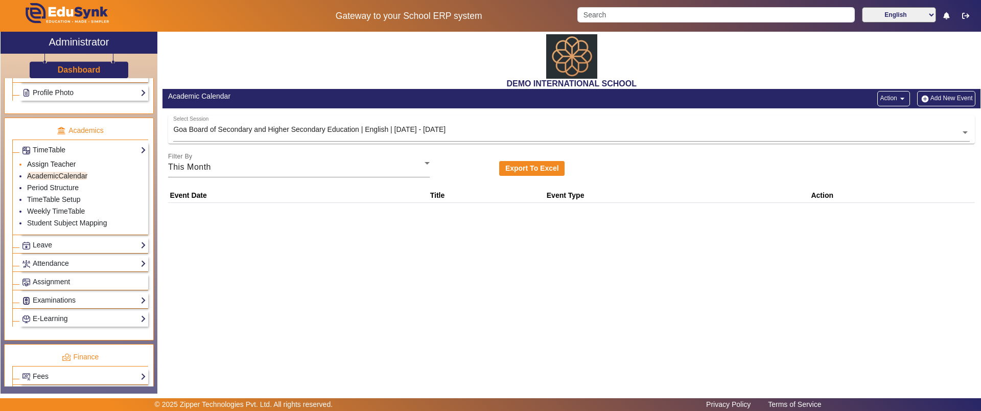
click at [38, 163] on link "Assign Teacher" at bounding box center [51, 164] width 49 height 8
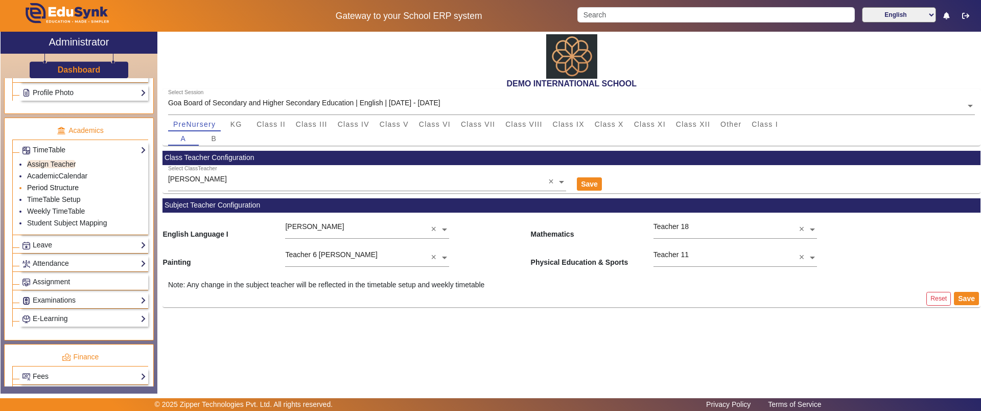
click at [41, 189] on link "Period Structure" at bounding box center [53, 187] width 52 height 8
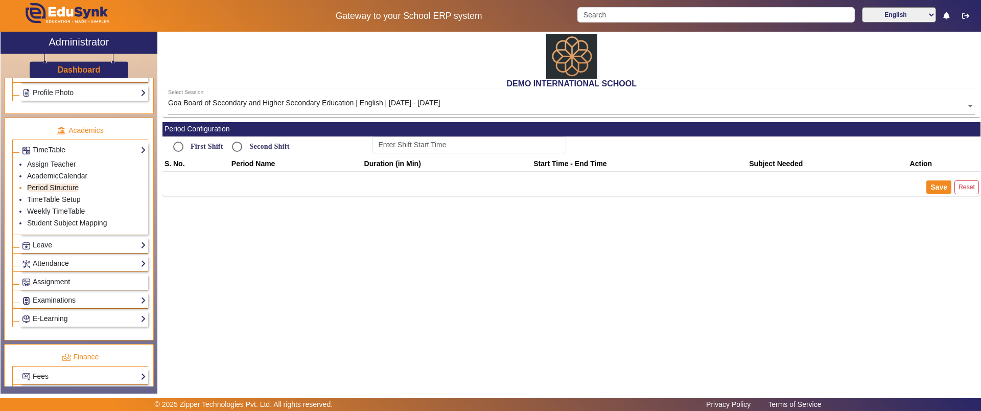
type input "8:30 AM"
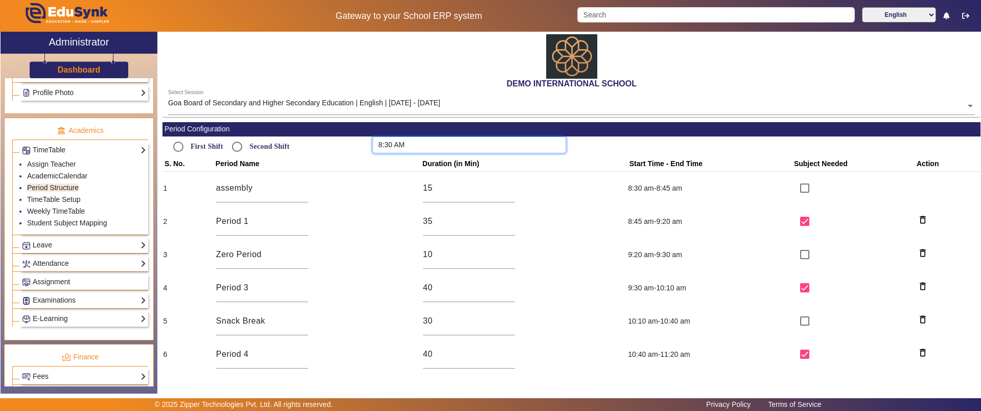
click at [418, 137] on input "8:30 AM" at bounding box center [470, 144] width 194 height 17
click at [410, 178] on input "08" at bounding box center [411, 178] width 17 height 15
click at [415, 177] on input "08" at bounding box center [411, 178] width 17 height 15
type input "09"
click at [444, 175] on input "30" at bounding box center [443, 178] width 17 height 15
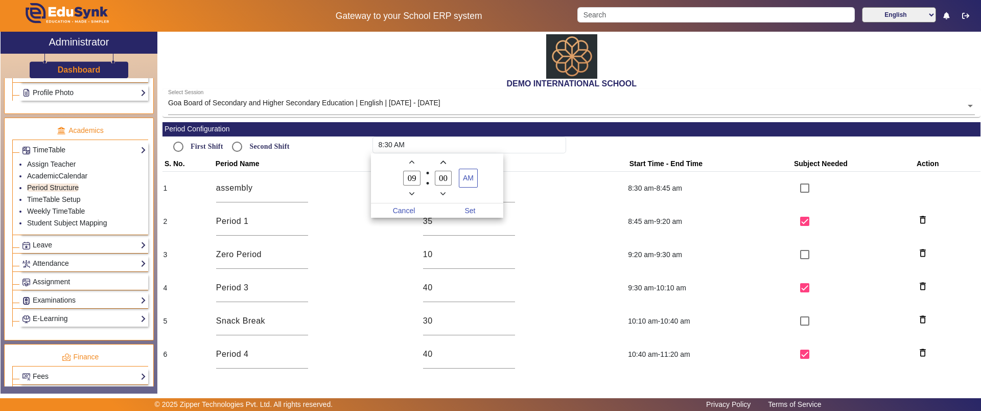
type input "00"
click at [538, 167] on div at bounding box center [490, 205] width 981 height 411
click at [426, 136] on div "8:30 AM" at bounding box center [469, 146] width 204 height 20
click at [391, 145] on input "8:30 AM" at bounding box center [470, 144] width 194 height 17
click at [417, 177] on input "08" at bounding box center [411, 178] width 17 height 15
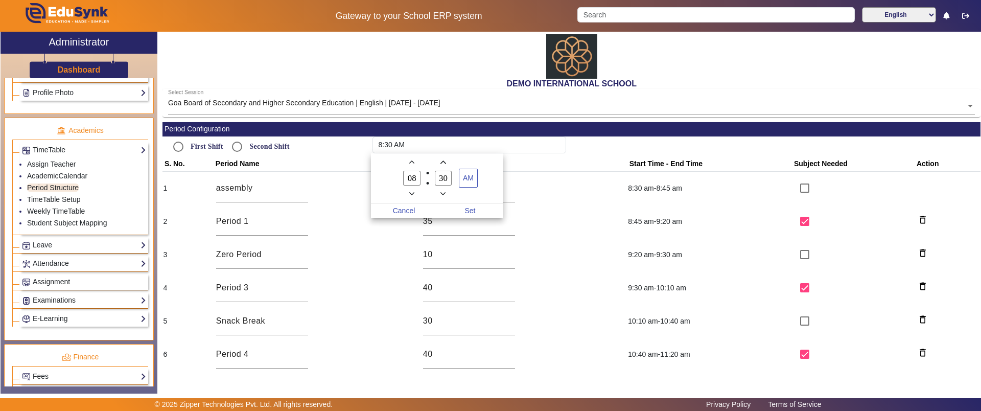
click at [417, 177] on input "08" at bounding box center [411, 178] width 17 height 15
click at [414, 163] on icon "Add a hour" at bounding box center [412, 162] width 6 height 3
type input "09"
click at [445, 181] on input "30" at bounding box center [443, 178] width 17 height 15
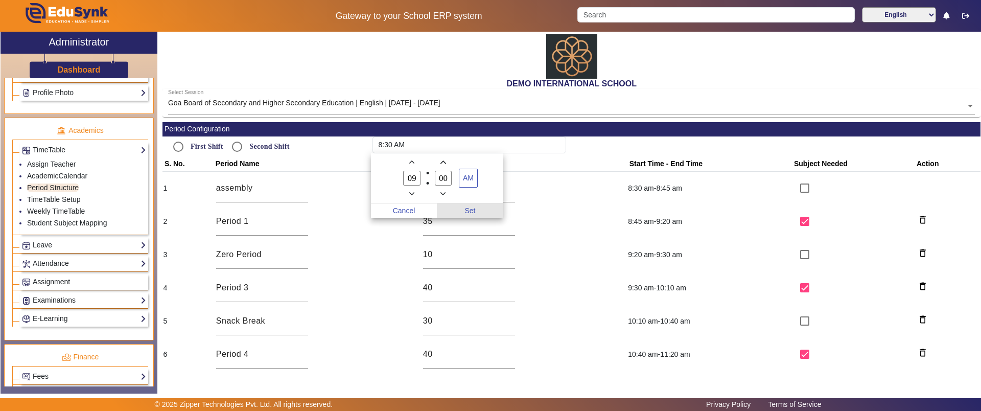
type input "00"
click at [475, 207] on span "Set" at bounding box center [470, 210] width 66 height 14
type input "9:00 AM"
click at [384, 197] on td "assembly" at bounding box center [317, 188] width 207 height 34
click at [450, 192] on input "15" at bounding box center [469, 188] width 92 height 12
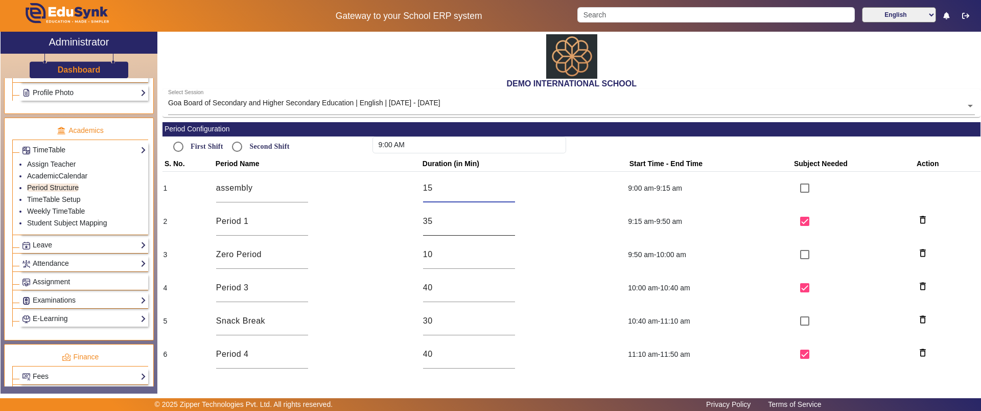
click at [434, 224] on input "35" at bounding box center [469, 221] width 92 height 12
click at [799, 191] on input "checkbox" at bounding box center [805, 188] width 20 height 20
checkbox input "false"
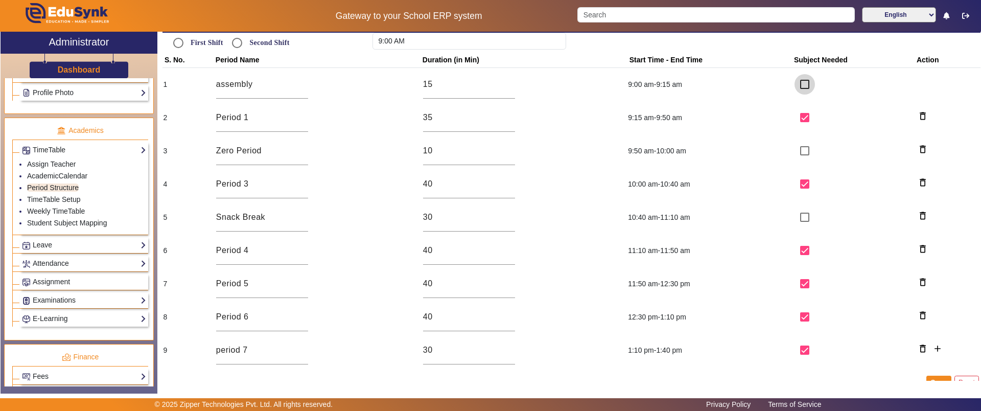
scroll to position [119, 0]
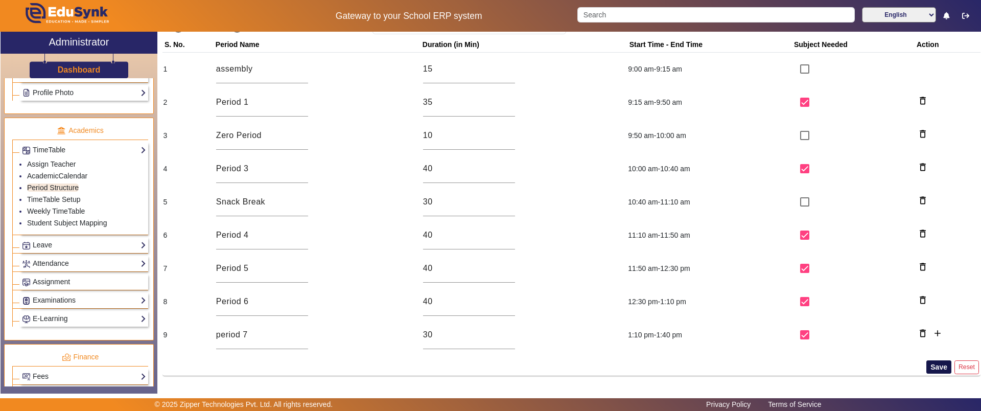
click at [932, 368] on button "Save" at bounding box center [939, 366] width 25 height 13
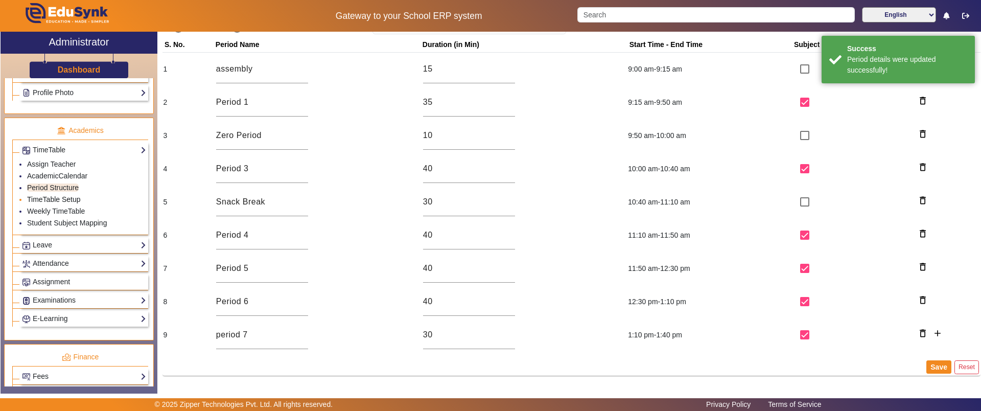
click at [54, 201] on link "TimeTable Setup" at bounding box center [54, 199] width 54 height 8
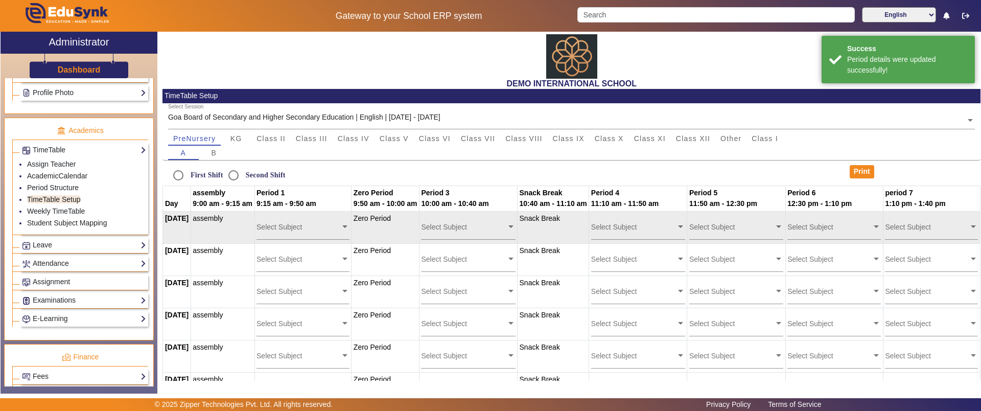
scroll to position [36, 0]
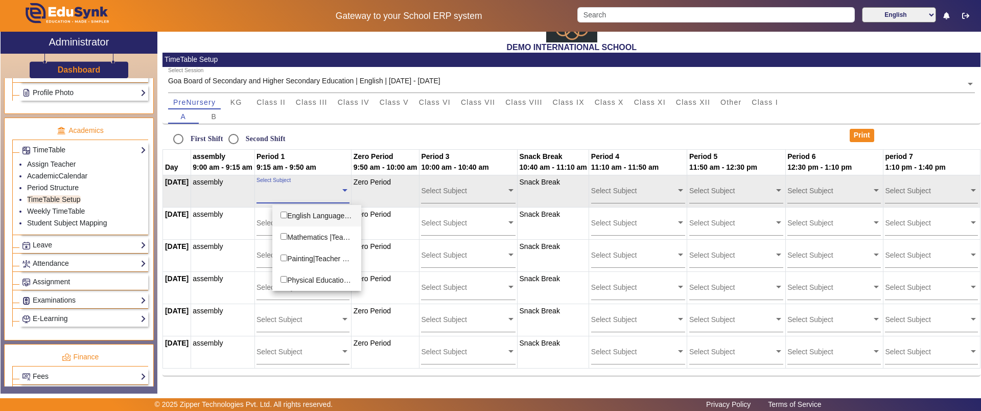
click at [317, 184] on div "Select Subject" at bounding box center [299, 188] width 84 height 22
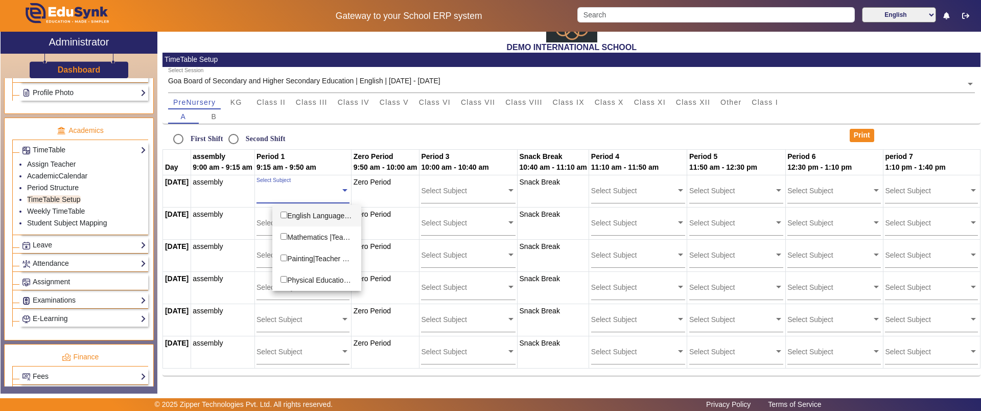
click at [310, 210] on div "English Language I |Shazia Khan" at bounding box center [316, 215] width 89 height 21
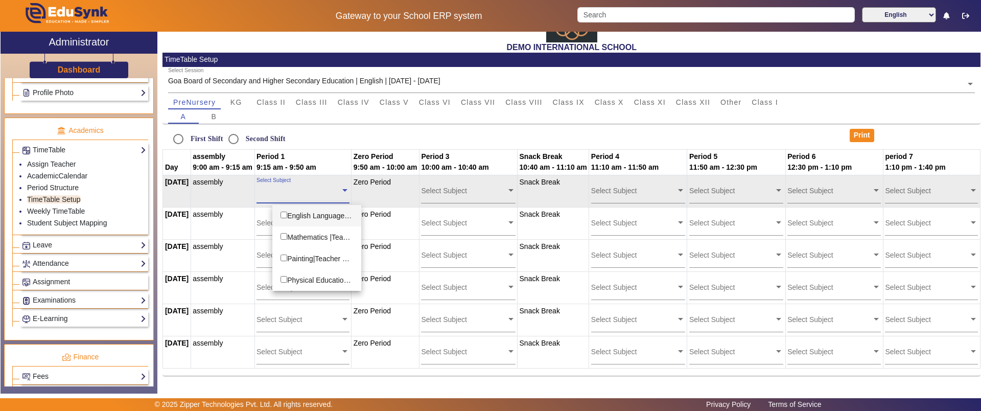
click at [305, 193] on input "text" at bounding box center [299, 191] width 84 height 10
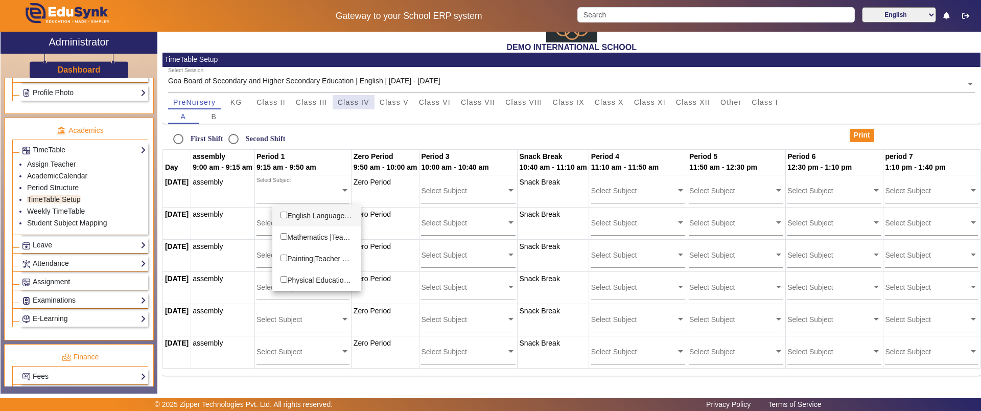
click at [369, 106] on div "Class IV" at bounding box center [354, 102] width 42 height 14
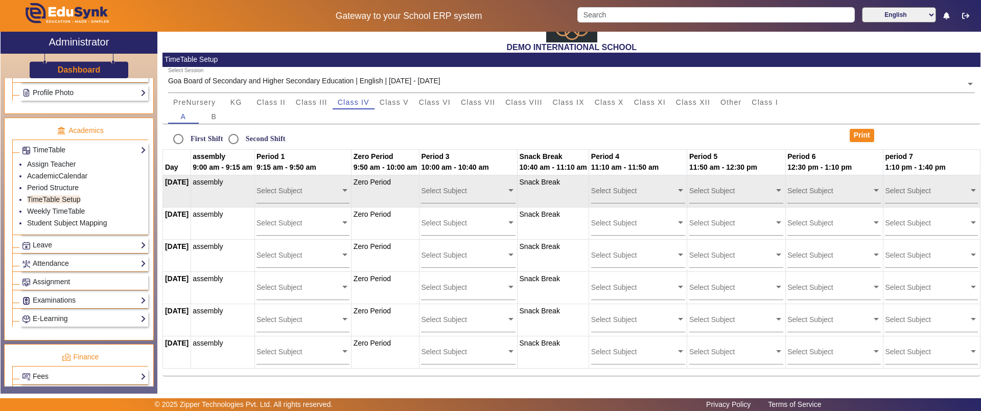
click at [301, 191] on input "text" at bounding box center [299, 191] width 84 height 10
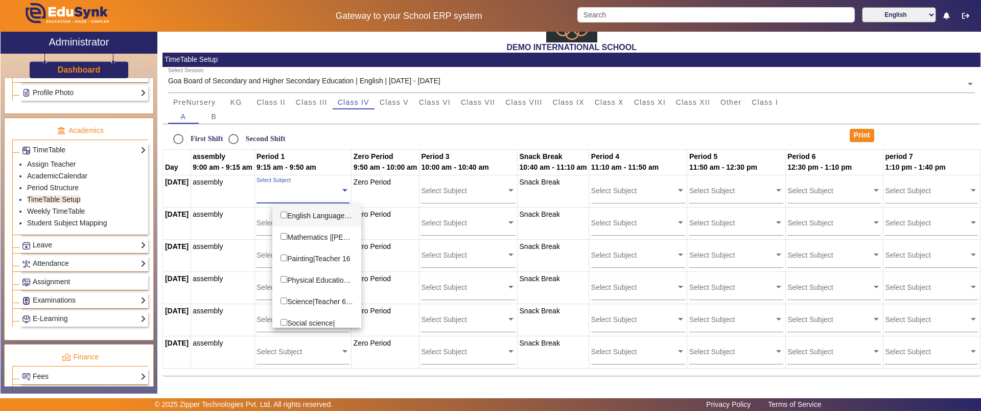
click at [302, 210] on div "English Language I |Teacher 19" at bounding box center [316, 215] width 89 height 21
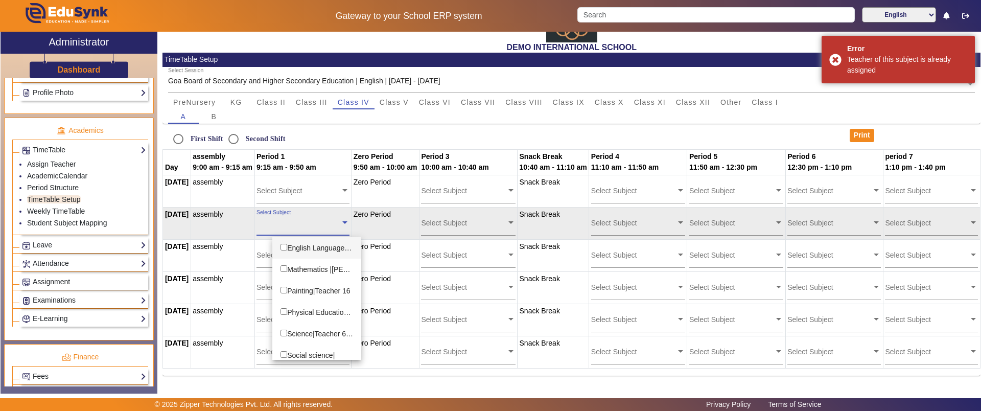
click at [299, 223] on input "text" at bounding box center [299, 223] width 84 height 10
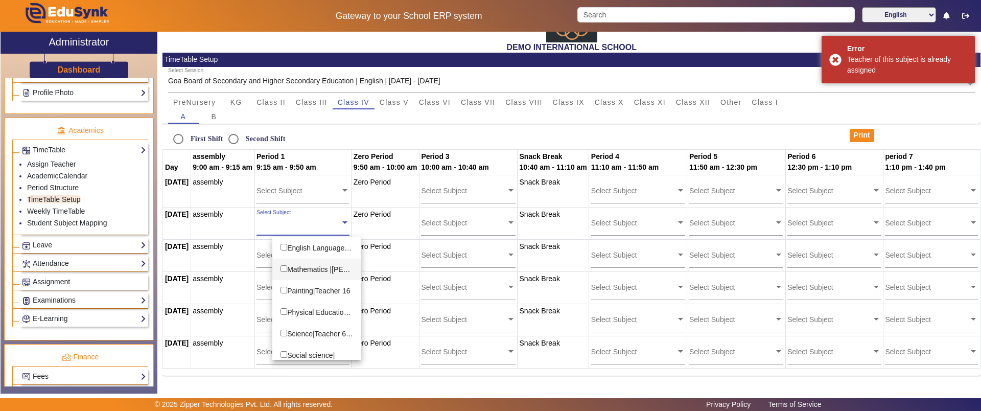
click at [299, 265] on div "Mathematics |Pooja Tomar" at bounding box center [316, 269] width 89 height 21
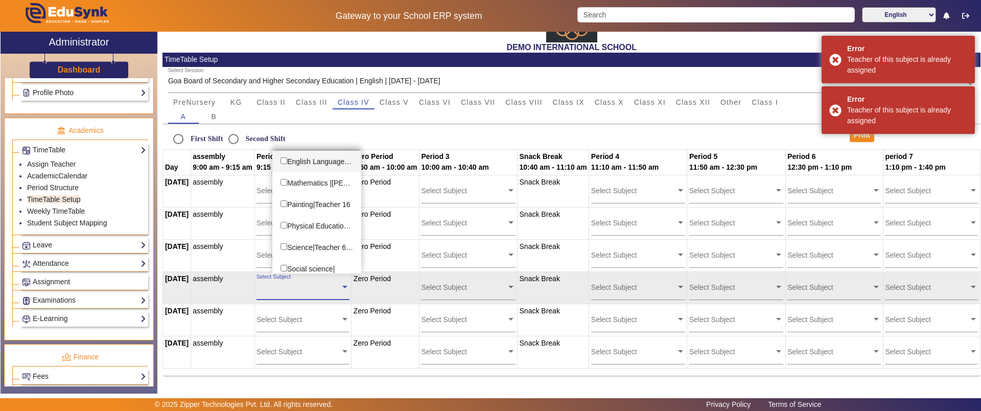
click at [304, 285] on input "text" at bounding box center [299, 287] width 84 height 10
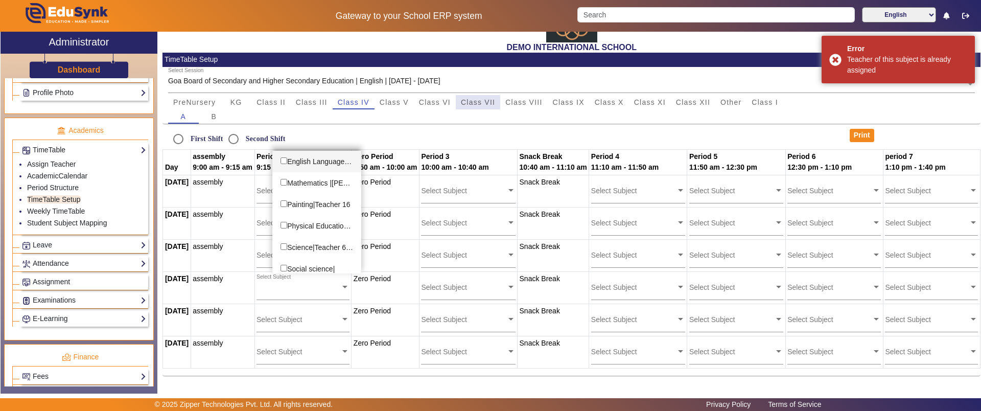
click at [497, 101] on div "Class VII" at bounding box center [478, 102] width 44 height 14
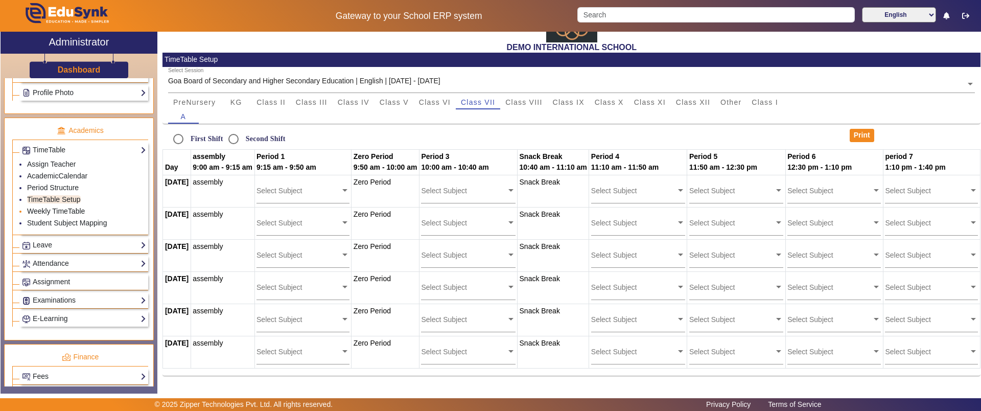
click at [78, 211] on link "Weekly TimeTable" at bounding box center [56, 211] width 58 height 8
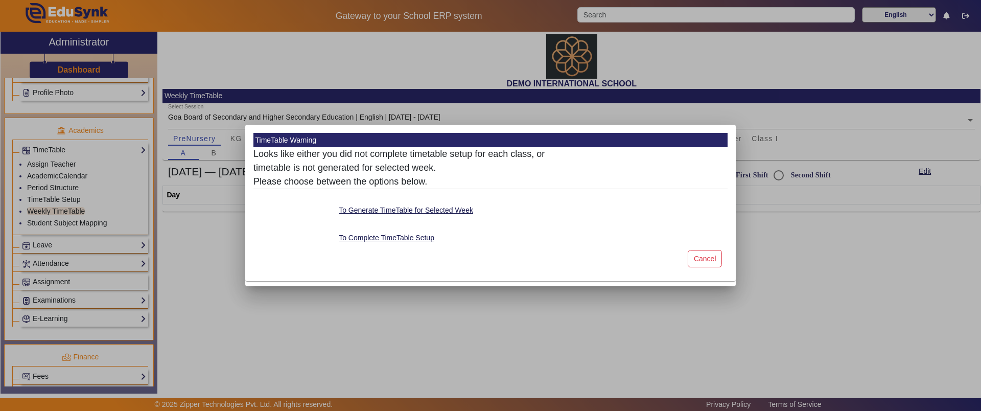
click at [79, 226] on div at bounding box center [490, 205] width 981 height 411
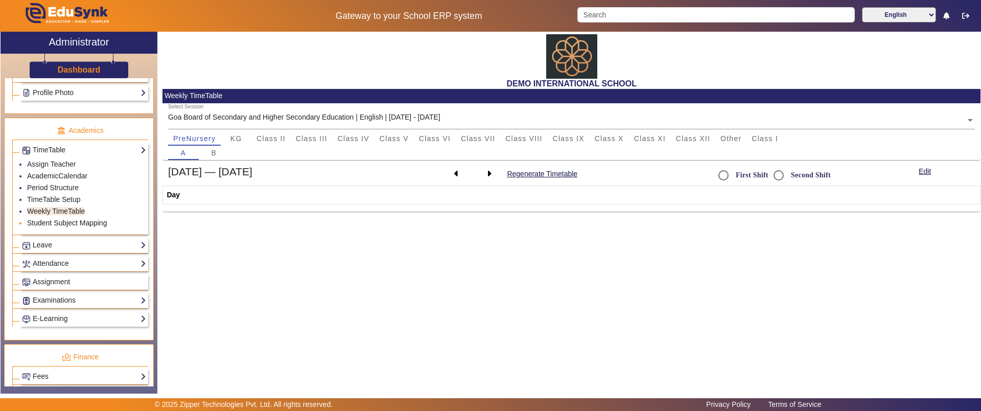
click at [79, 226] on link "Student Subject Mapping" at bounding box center [67, 223] width 80 height 8
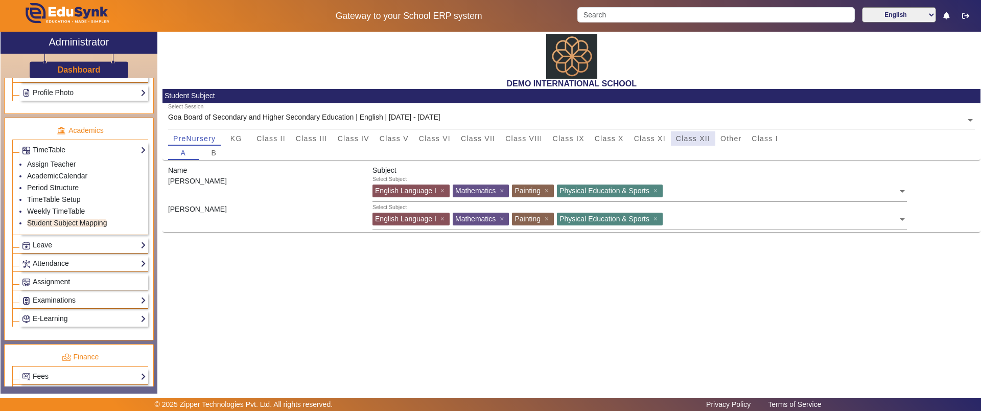
click at [703, 141] on span "Class XII" at bounding box center [693, 138] width 34 height 7
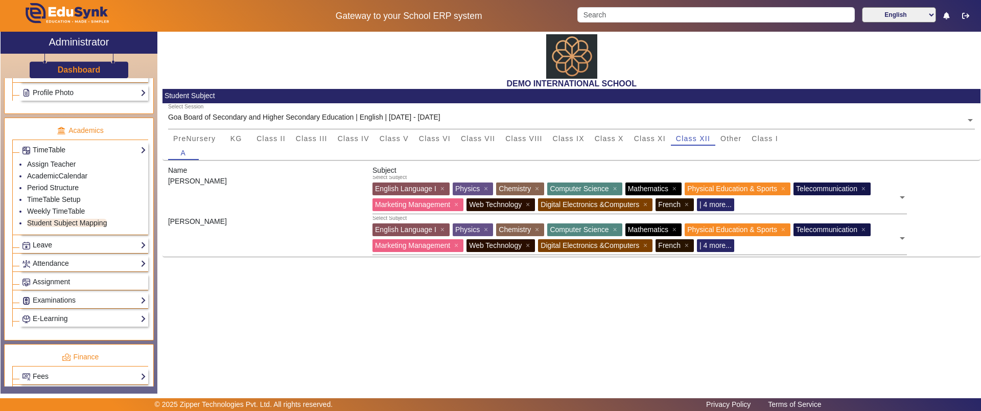
click at [53, 246] on link "Leave" at bounding box center [84, 245] width 124 height 12
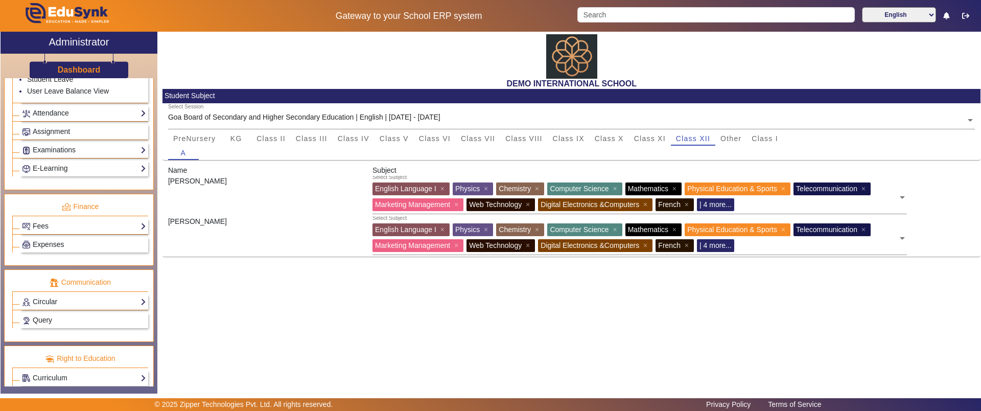
scroll to position [405, 0]
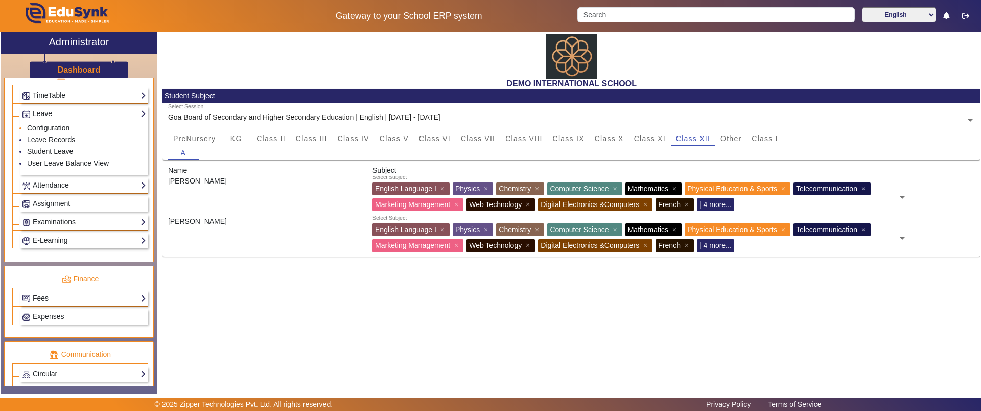
click at [60, 126] on link "Configuration" at bounding box center [48, 128] width 42 height 8
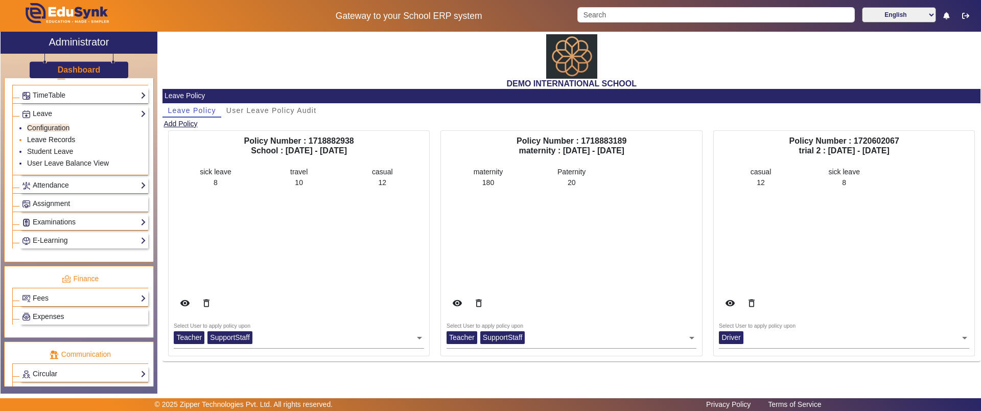
click at [54, 141] on link "Leave Records" at bounding box center [51, 139] width 48 height 8
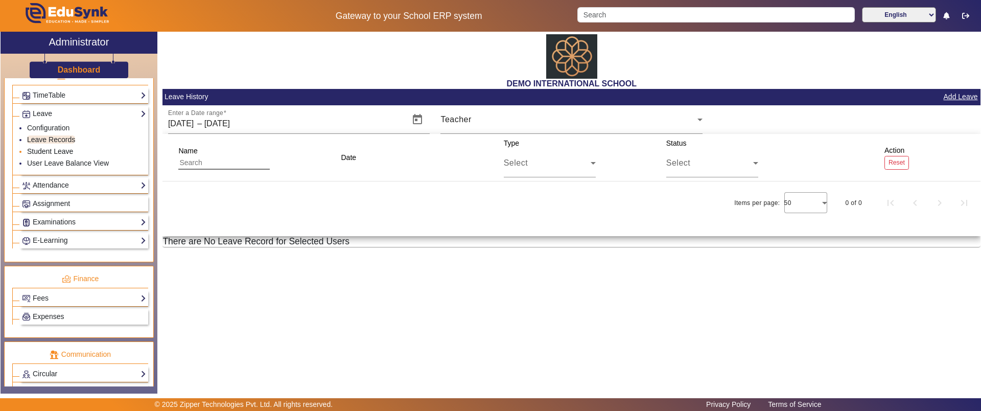
click at [56, 153] on link "Student Leave" at bounding box center [50, 151] width 46 height 8
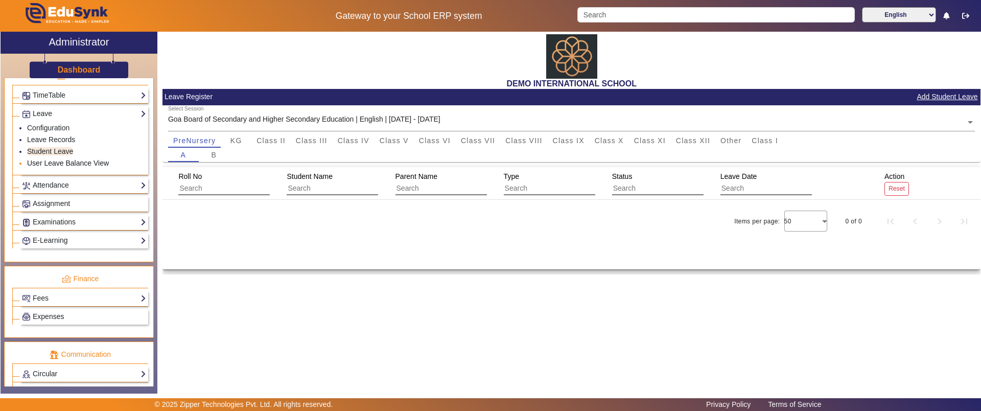
click at [68, 162] on link "User Leave Balance View" at bounding box center [68, 163] width 82 height 8
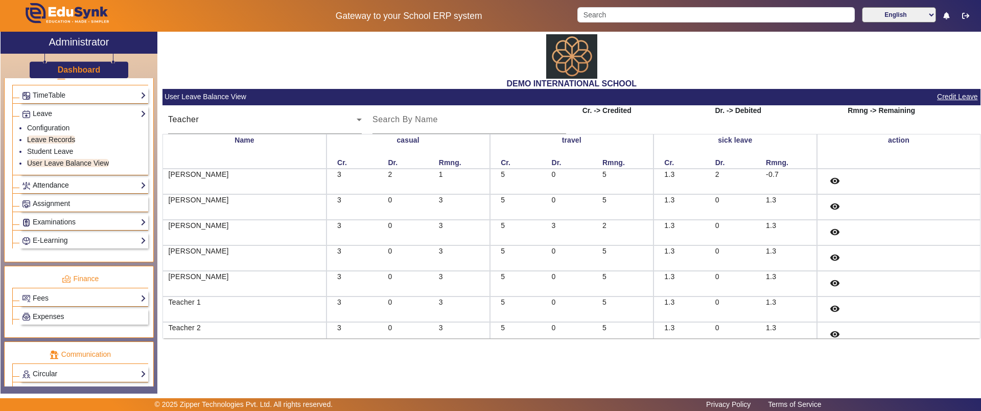
click at [44, 185] on link "Attendance" at bounding box center [84, 185] width 124 height 12
click at [46, 141] on li "Configuration" at bounding box center [86, 147] width 119 height 12
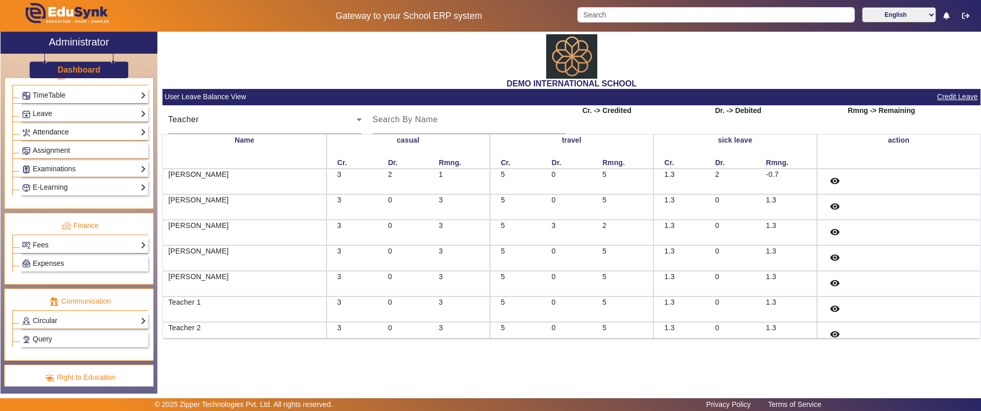
click at [45, 132] on link "Attendance" at bounding box center [84, 132] width 124 height 12
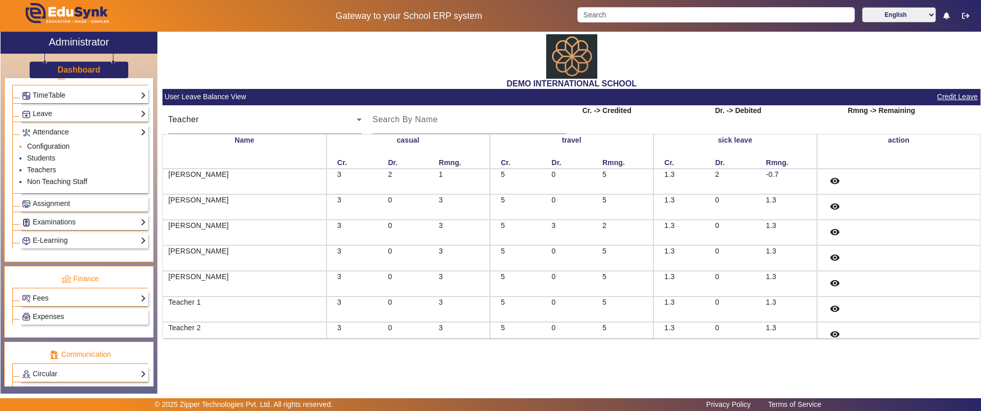
click at [45, 148] on link "Configuration" at bounding box center [48, 146] width 42 height 8
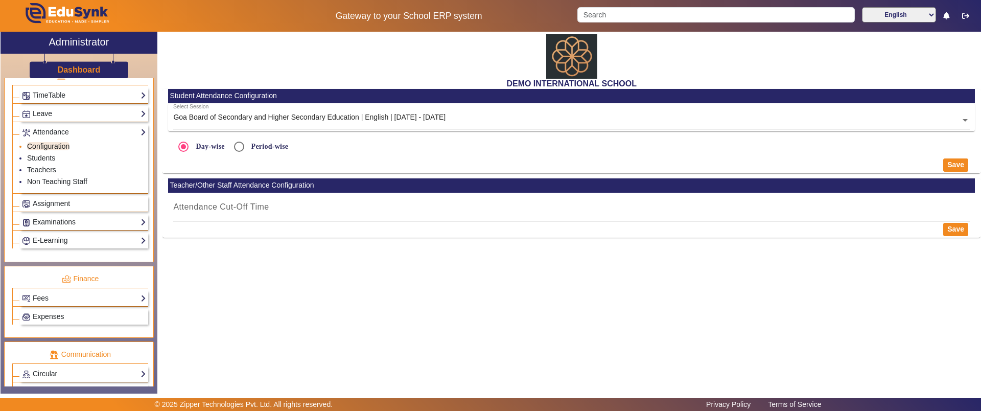
radio input "true"
type input "10:00 AM"
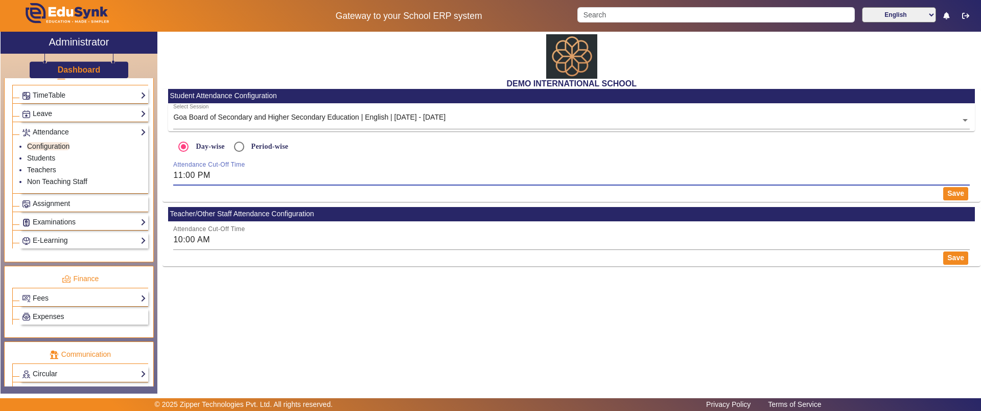
click at [186, 175] on input "11:00 PM" at bounding box center [571, 175] width 797 height 12
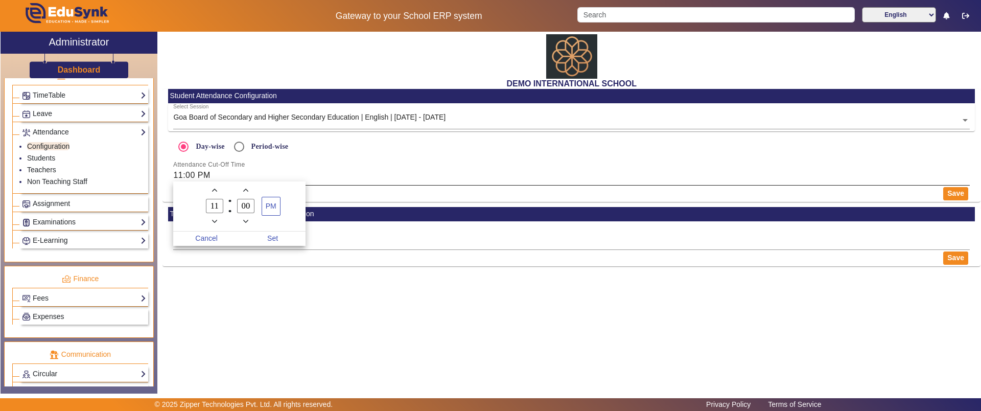
click at [186, 175] on div at bounding box center [490, 205] width 981 height 411
click at [220, 209] on input "11" at bounding box center [214, 206] width 17 height 15
type input "10"
click at [269, 240] on span "Set" at bounding box center [273, 238] width 66 height 14
type input "10:00 PM"
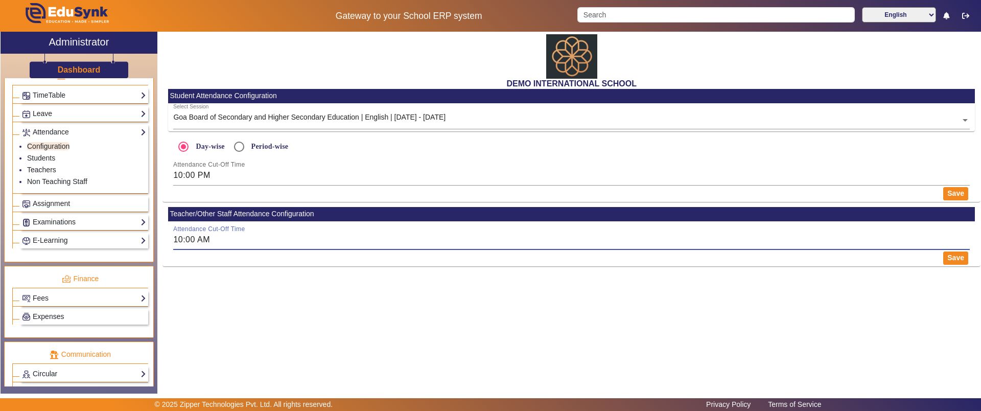
click at [198, 241] on input "10:00 AM" at bounding box center [571, 240] width 797 height 12
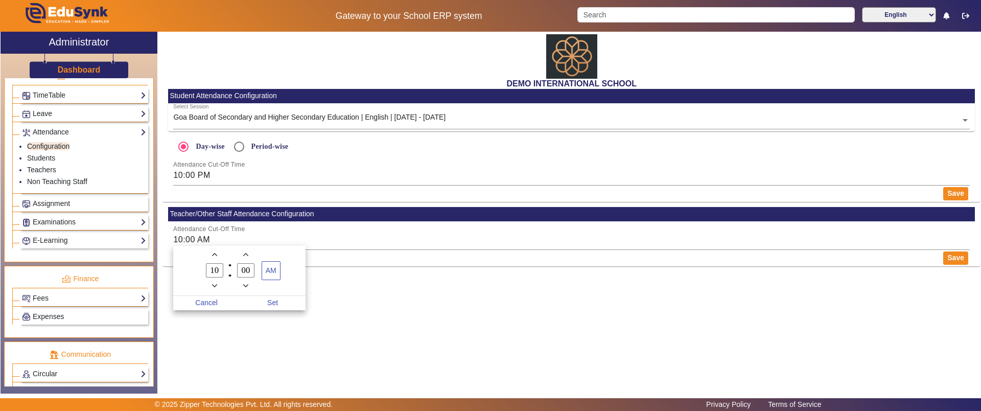
click at [241, 365] on div at bounding box center [490, 205] width 981 height 411
click at [959, 194] on button "Save" at bounding box center [955, 193] width 25 height 13
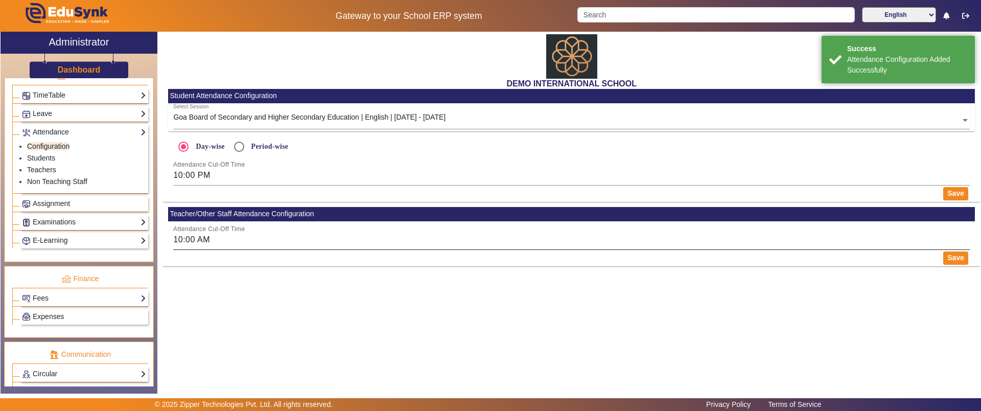
click at [956, 245] on div "Attendance Cut-Off Time 10:00 AM" at bounding box center [571, 235] width 797 height 29
click at [956, 255] on button "Save" at bounding box center [955, 257] width 25 height 13
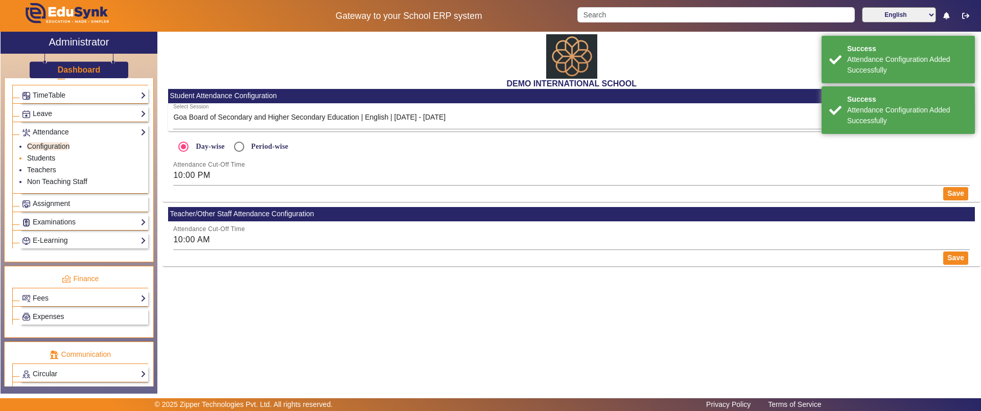
click at [43, 158] on link "Students" at bounding box center [41, 158] width 28 height 8
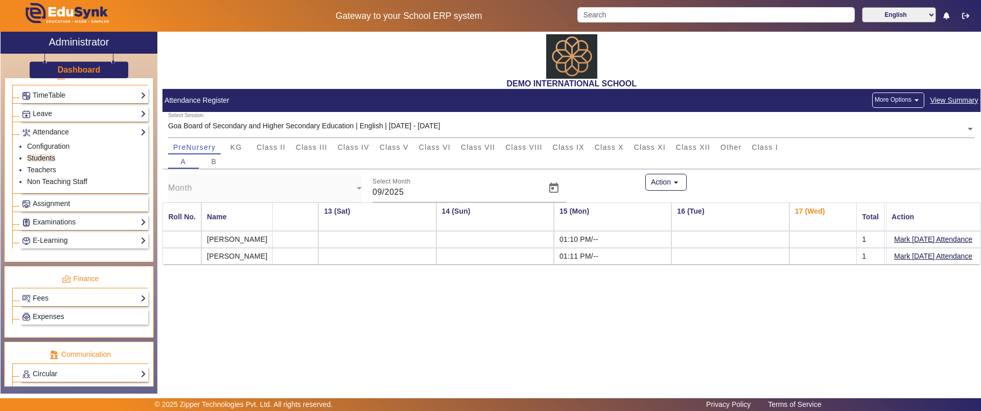
scroll to position [0, 1370]
click at [903, 245] on button "Mark Today's Attendance" at bounding box center [933, 239] width 80 height 13
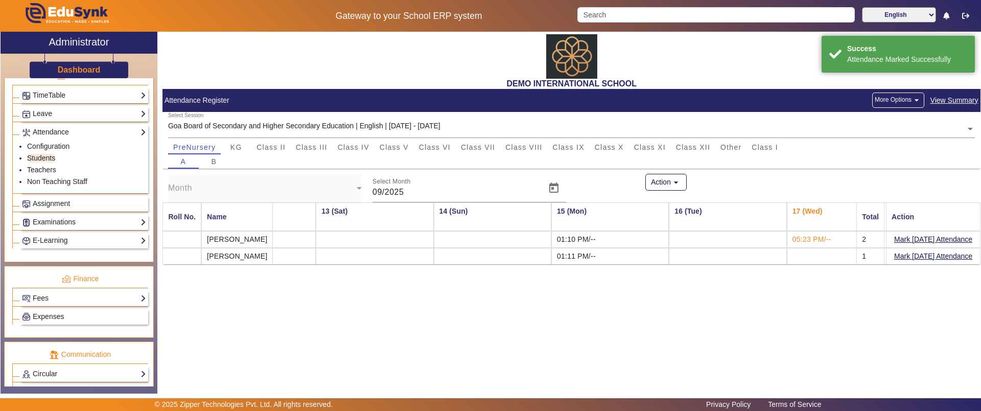
click at [908, 254] on button "Mark Today's Attendance" at bounding box center [933, 256] width 80 height 13
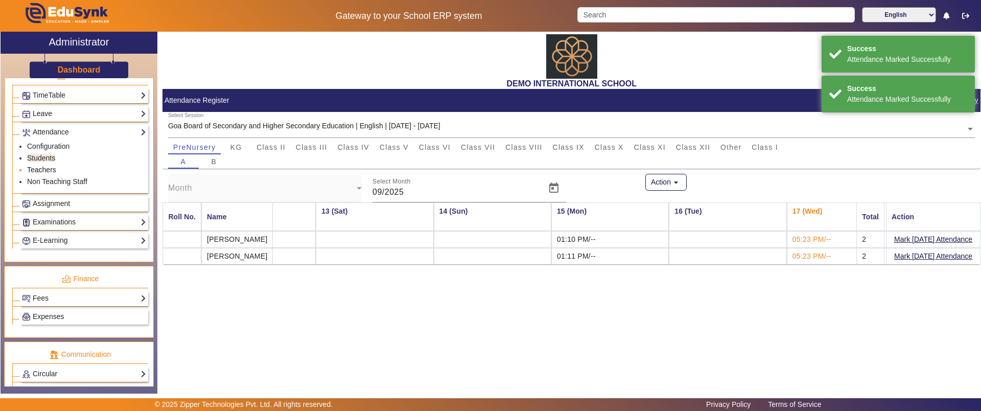
click at [42, 167] on link "Teachers" at bounding box center [41, 170] width 29 height 8
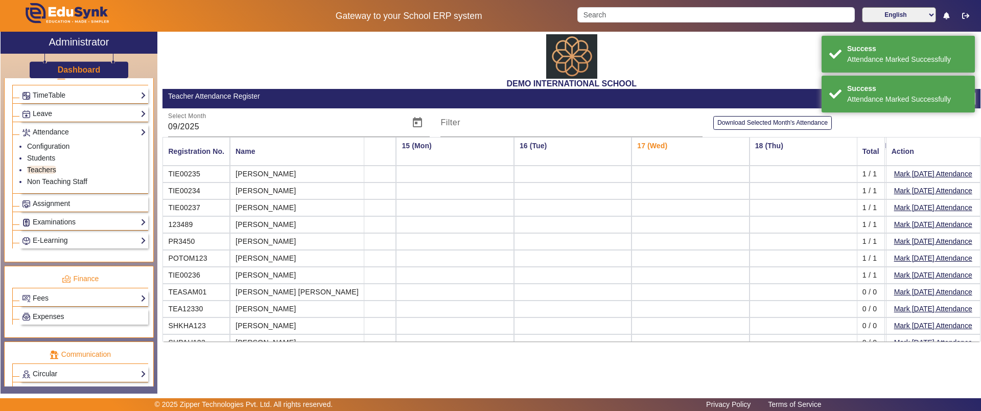
scroll to position [0, 1672]
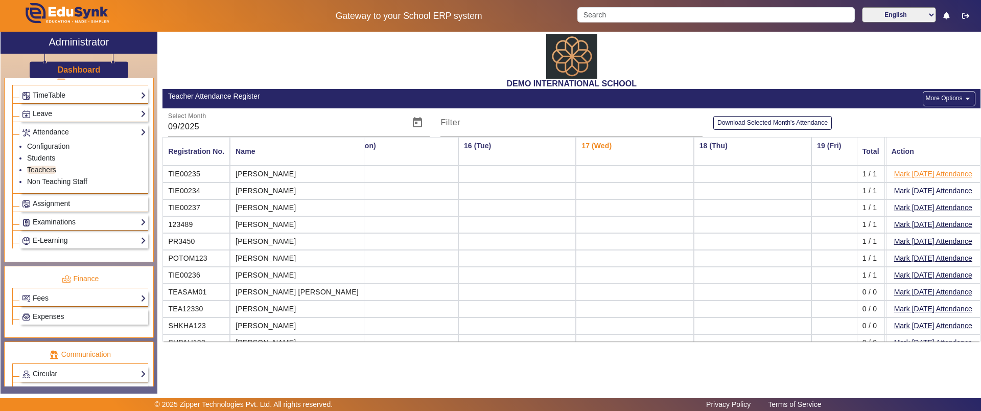
click at [953, 173] on button "Mark Today's Attendance" at bounding box center [933, 174] width 80 height 13
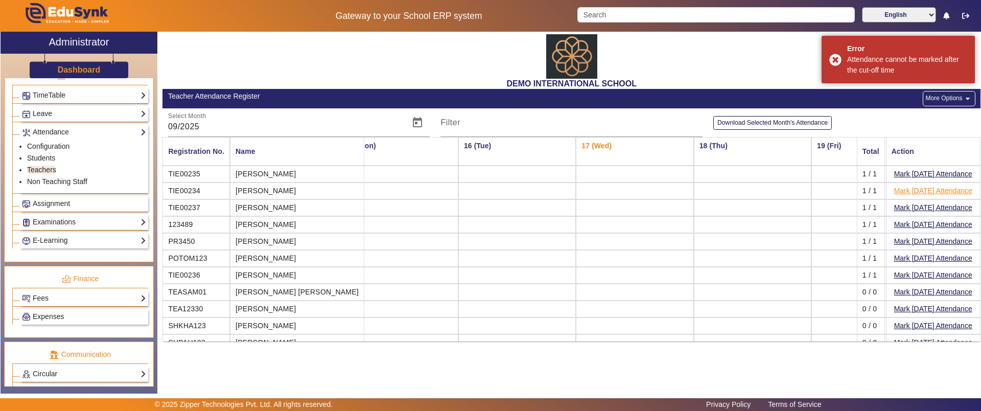
click at [941, 188] on button "Mark Today's Attendance" at bounding box center [933, 190] width 80 height 13
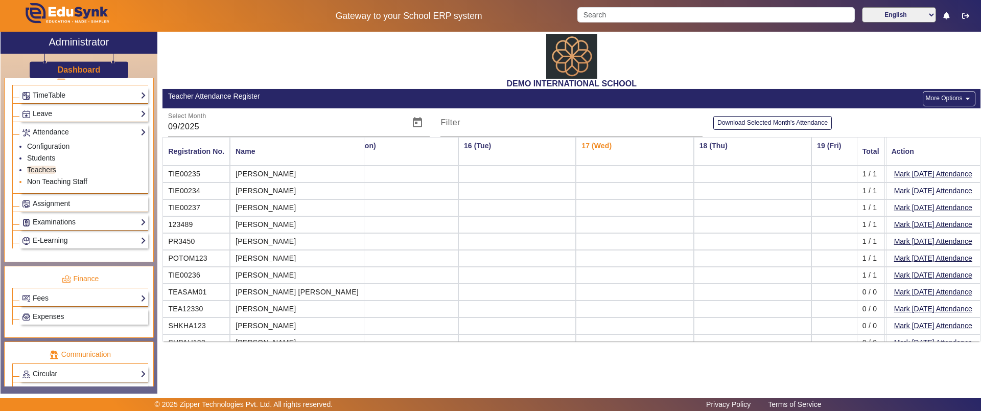
click at [46, 180] on link "Non Teaching Staff" at bounding box center [57, 181] width 60 height 8
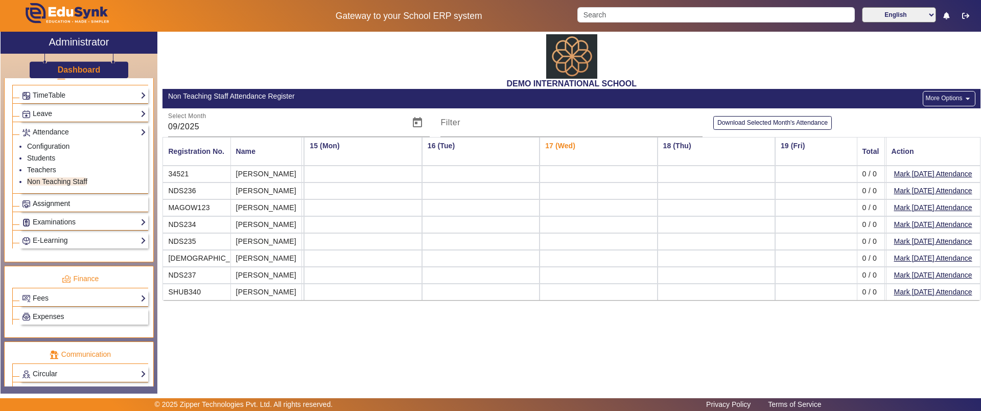
click at [78, 203] on link "Assignment" at bounding box center [84, 204] width 124 height 12
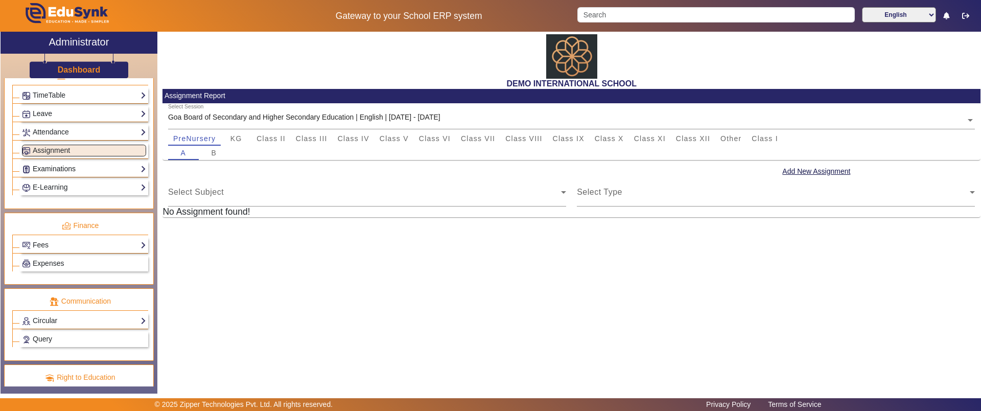
click at [85, 165] on link "Examinations" at bounding box center [84, 169] width 124 height 12
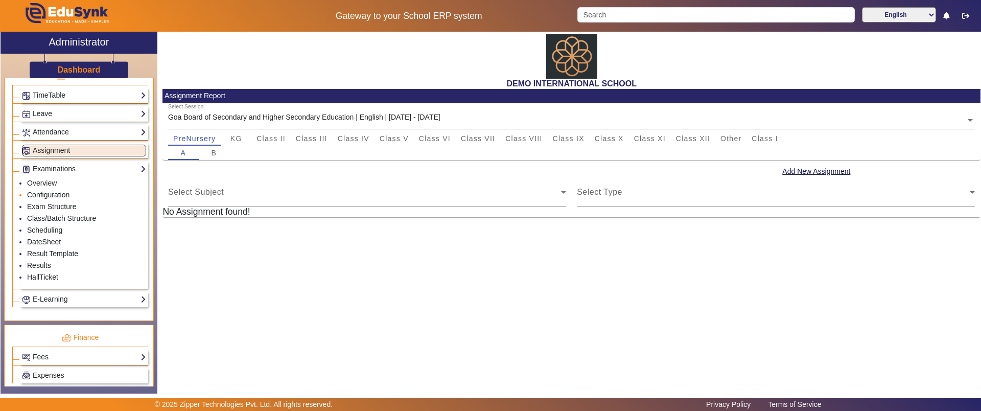
click at [63, 192] on link "Configuration" at bounding box center [48, 195] width 42 height 8
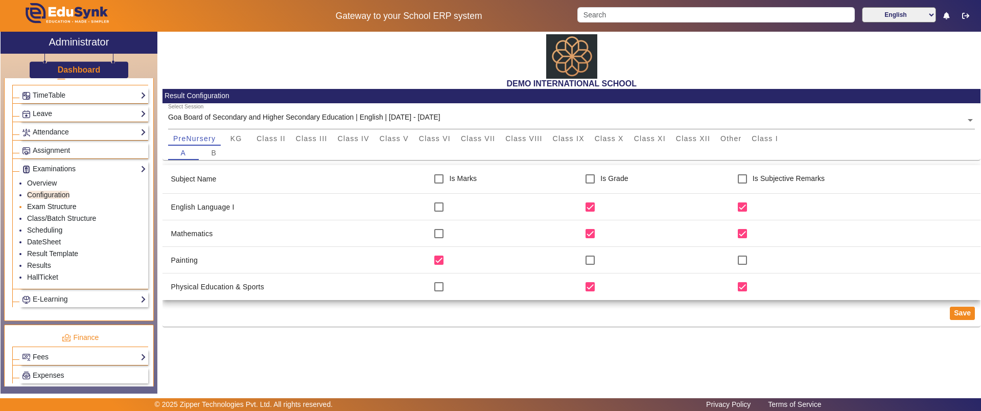
click at [64, 204] on link "Exam Structure" at bounding box center [51, 206] width 49 height 8
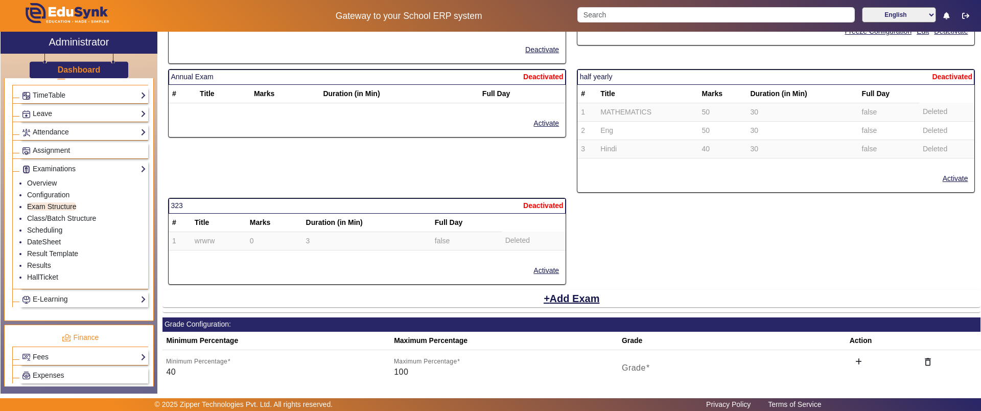
scroll to position [884, 0]
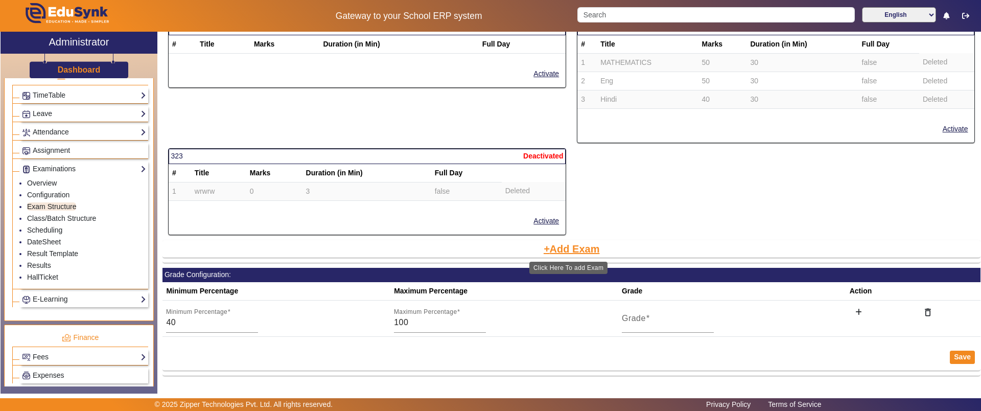
click at [566, 245] on button "Add Exam" at bounding box center [572, 248] width 58 height 17
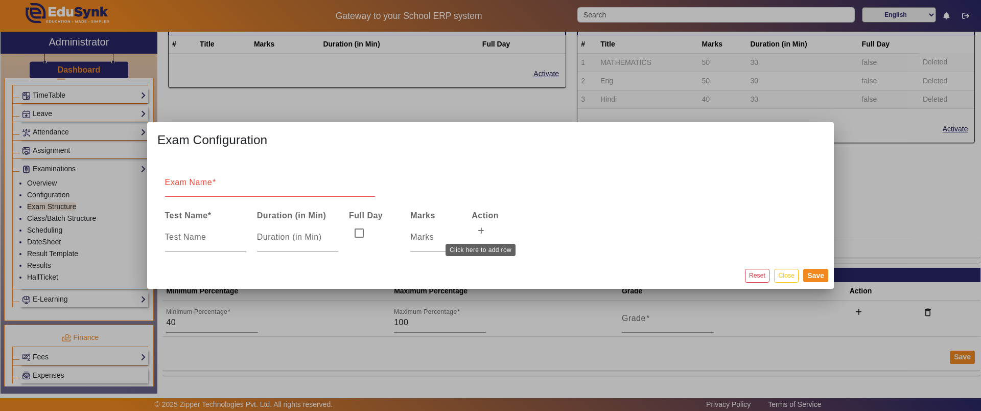
click at [486, 225] on button at bounding box center [481, 231] width 18 height 17
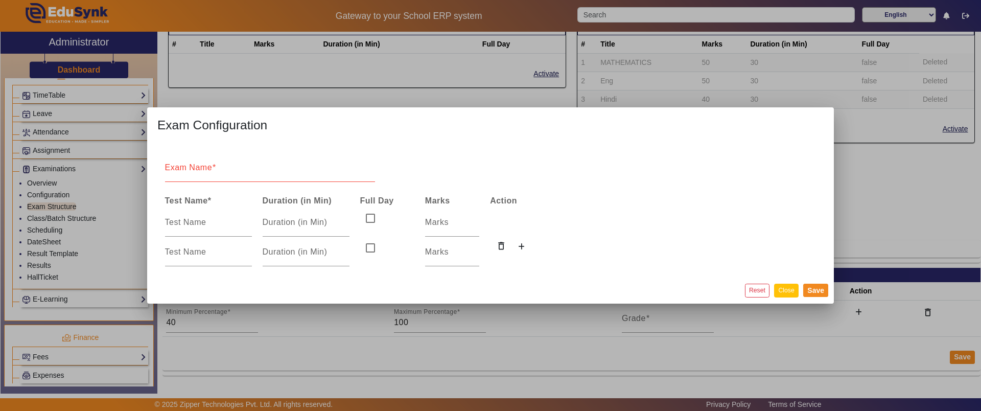
click at [790, 292] on button "Close" at bounding box center [786, 291] width 24 height 14
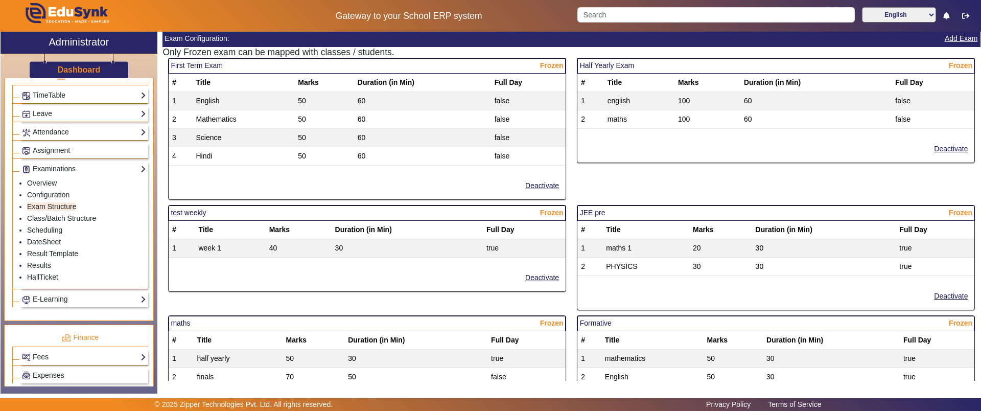
scroll to position [92, 0]
click at [87, 215] on link "Class/Batch Structure" at bounding box center [61, 218] width 69 height 8
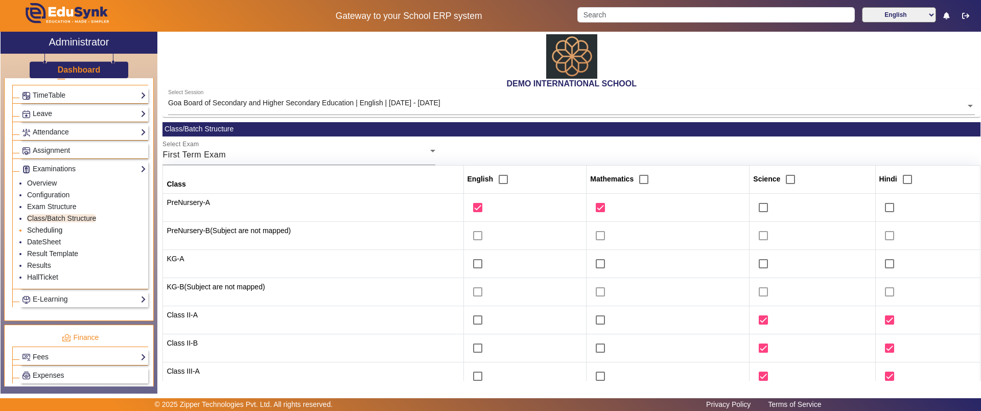
click at [46, 232] on link "Scheduling" at bounding box center [44, 230] width 35 height 8
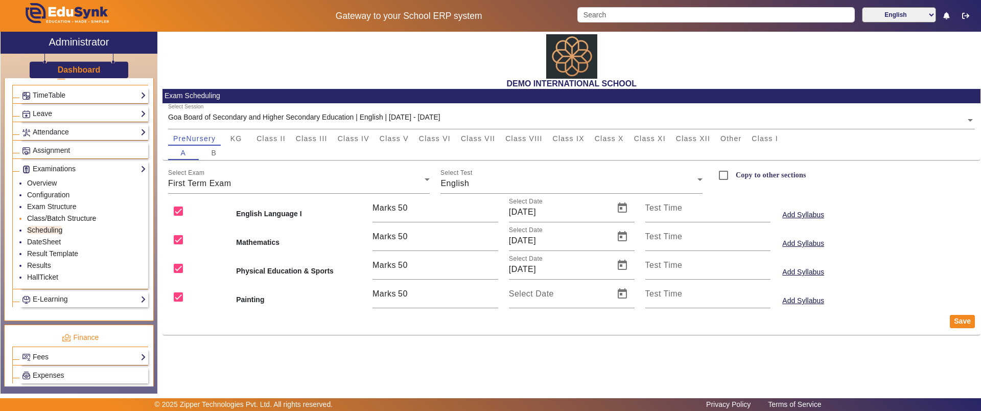
click at [66, 215] on link "Class/Batch Structure" at bounding box center [61, 218] width 69 height 8
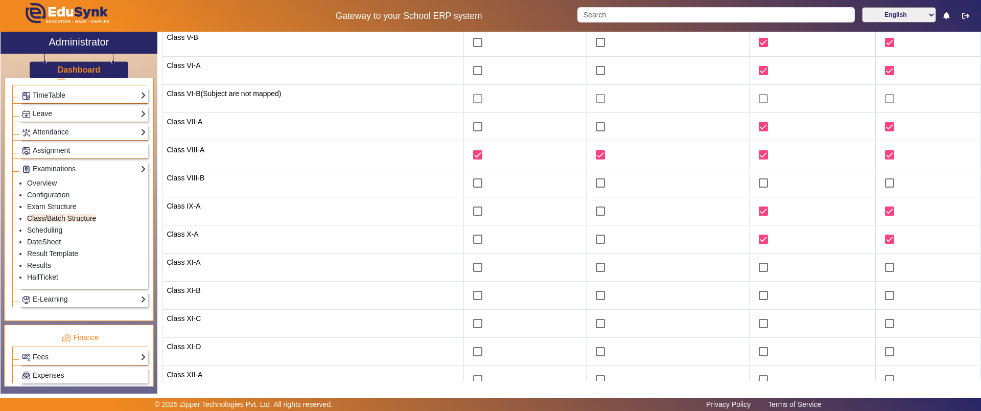
scroll to position [477, 0]
click at [50, 226] on link "Scheduling" at bounding box center [44, 230] width 35 height 8
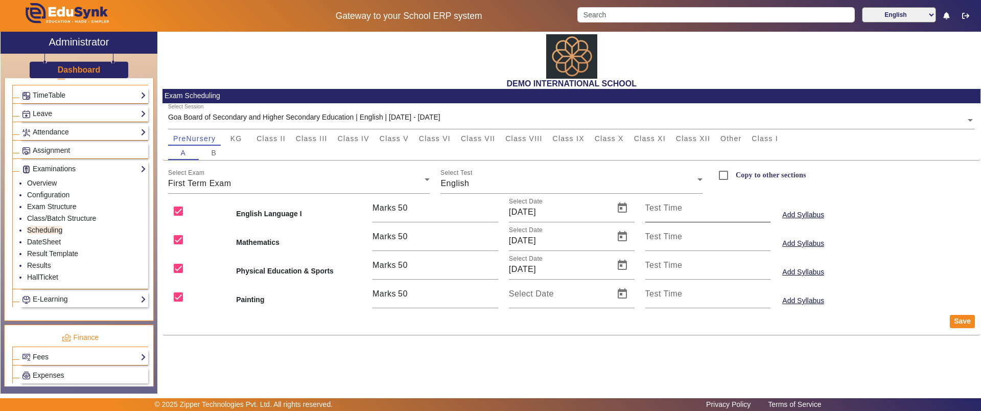
click at [682, 210] on mat-label "Test Time" at bounding box center [663, 207] width 37 height 9
click at [682, 210] on input "Test Time" at bounding box center [708, 212] width 126 height 12
click at [812, 209] on div at bounding box center [490, 205] width 981 height 411
click at [44, 242] on link "DateSheet" at bounding box center [44, 242] width 34 height 8
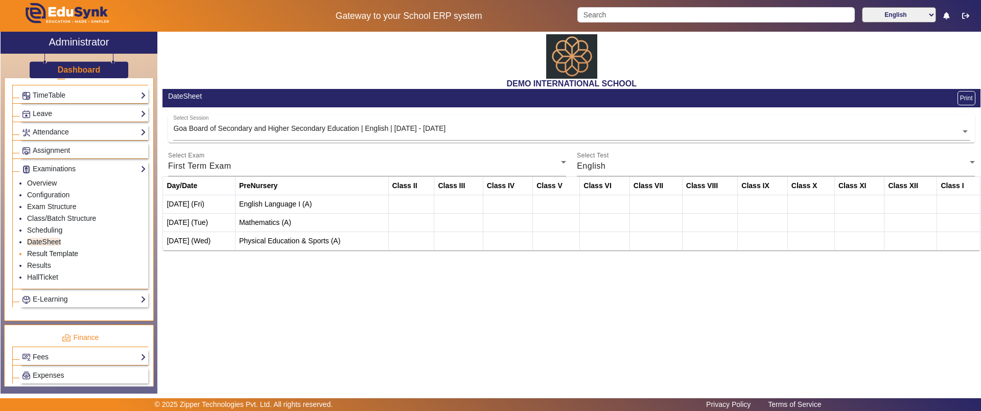
click at [60, 252] on link "Result Template" at bounding box center [52, 253] width 51 height 8
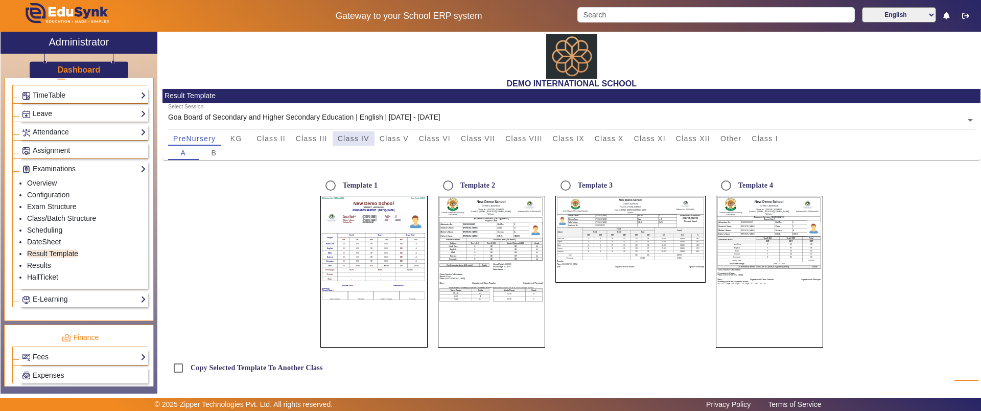
click at [369, 139] on span "Class IV" at bounding box center [354, 138] width 32 height 7
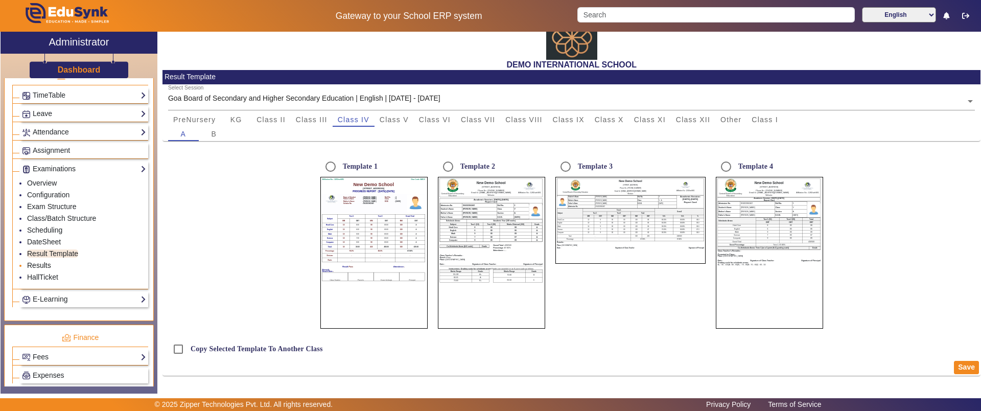
click at [39, 267] on link "Results" at bounding box center [39, 265] width 24 height 8
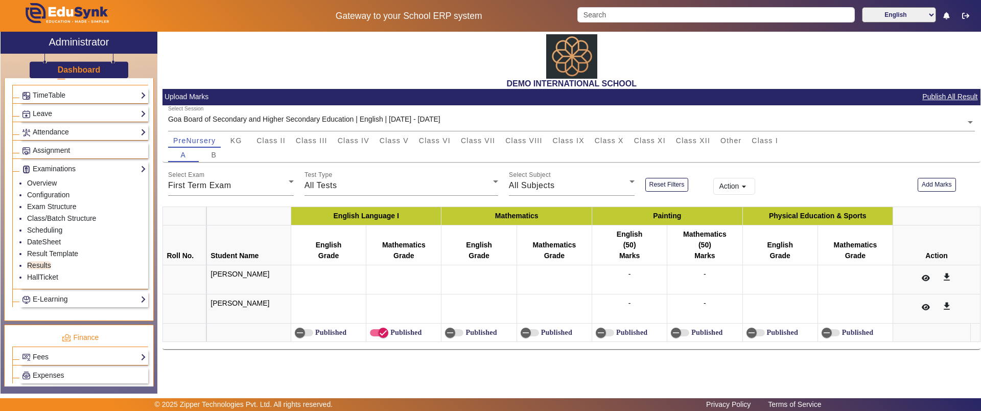
click at [313, 329] on label "Published" at bounding box center [329, 332] width 33 height 9
click at [309, 329] on button "Published" at bounding box center [304, 332] width 18 height 7
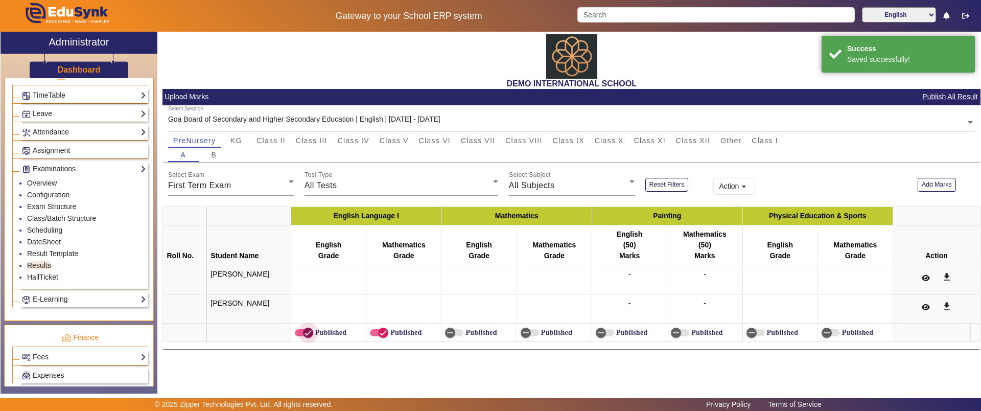
click at [298, 329] on span "button" at bounding box center [308, 332] width 20 height 20
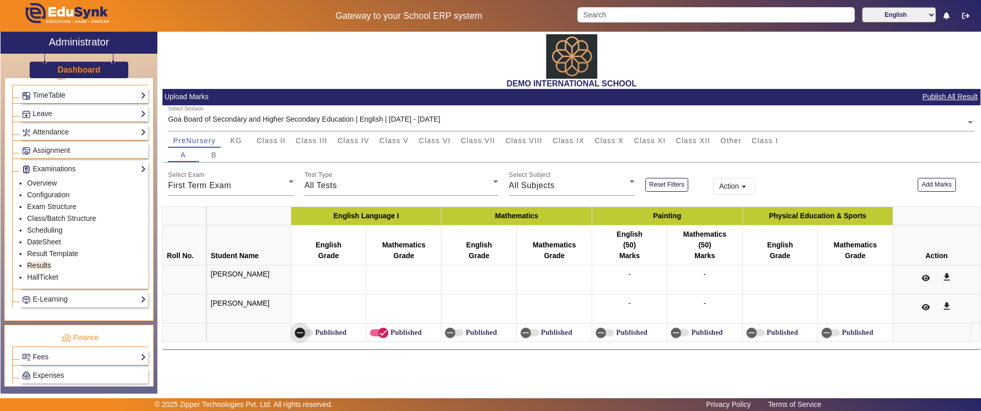
click at [304, 330] on span "button" at bounding box center [300, 332] width 20 height 20
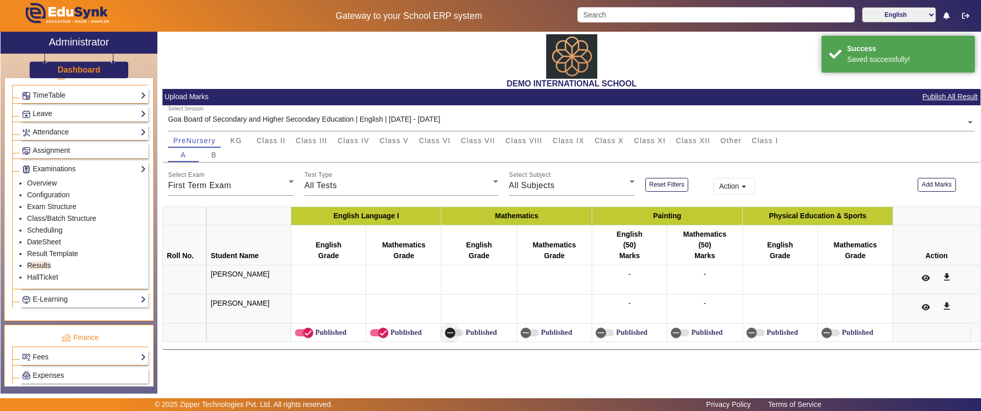
click at [456, 330] on span "button" at bounding box center [450, 332] width 20 height 20
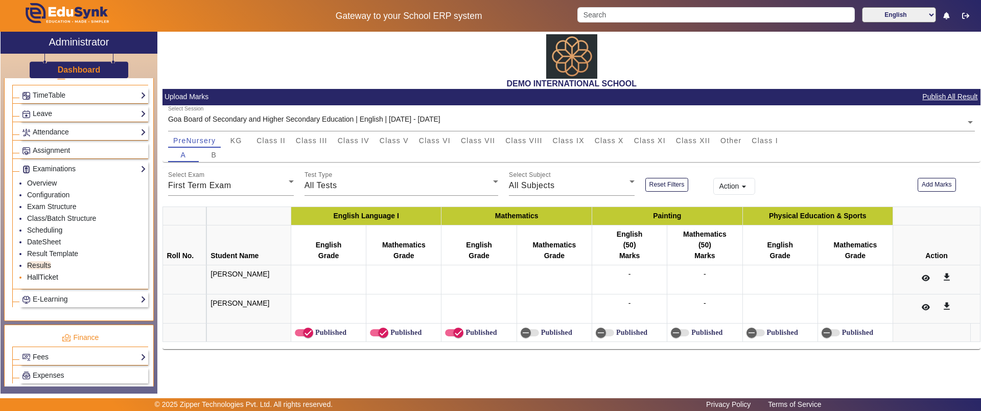
click at [52, 274] on link "HallTicket" at bounding box center [42, 277] width 31 height 8
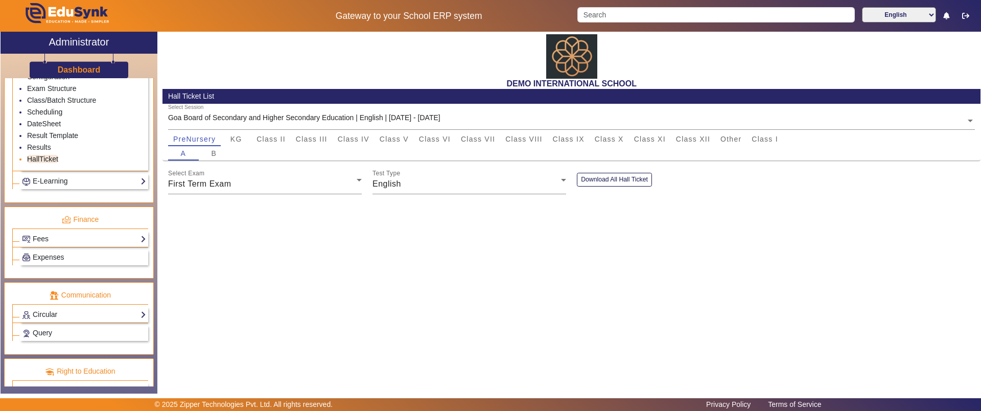
scroll to position [548, 0]
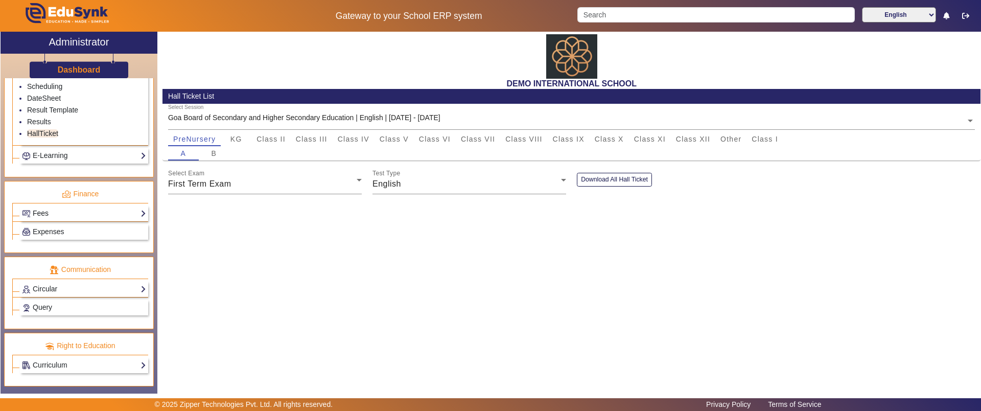
click at [51, 216] on link "Fees" at bounding box center [84, 213] width 124 height 12
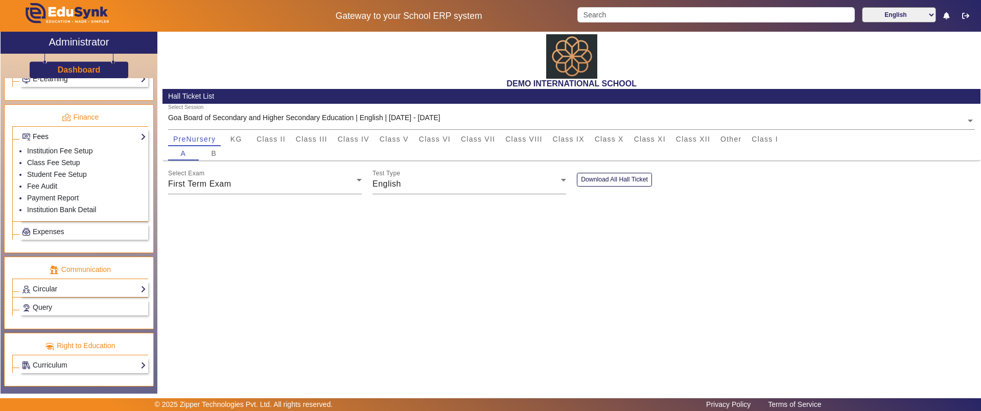
scroll to position [513, 0]
click at [66, 150] on link "Institution Fee Setup" at bounding box center [59, 151] width 65 height 8
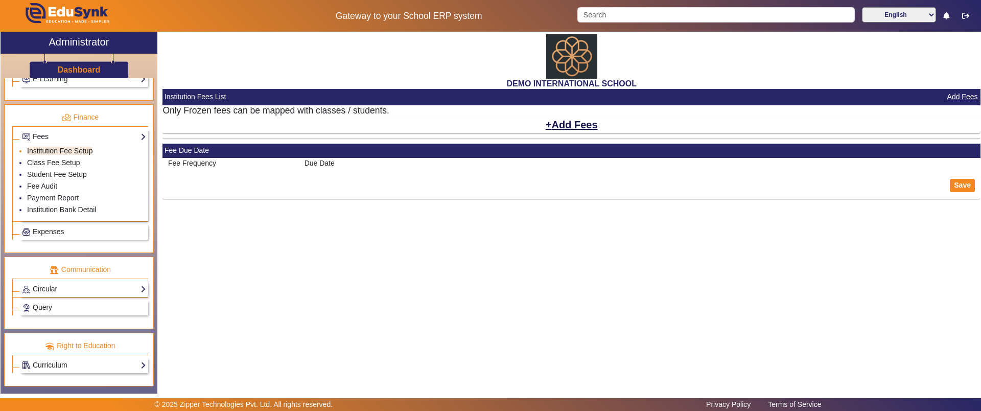
select select "5"
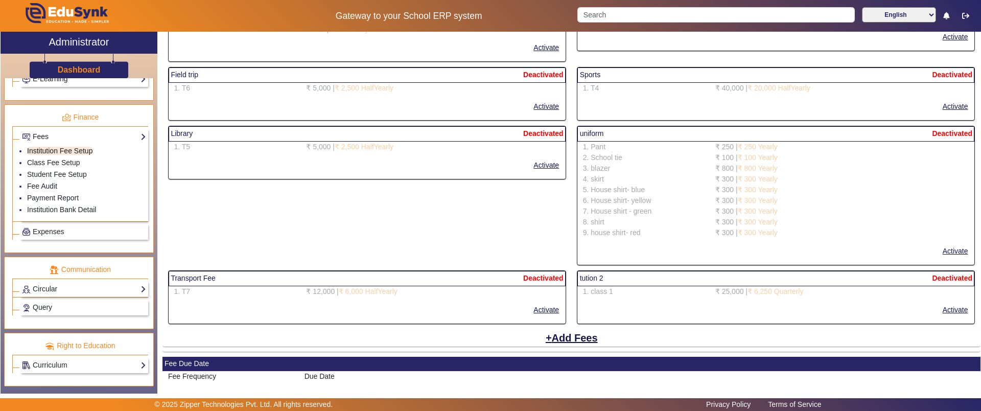
scroll to position [1993, 0]
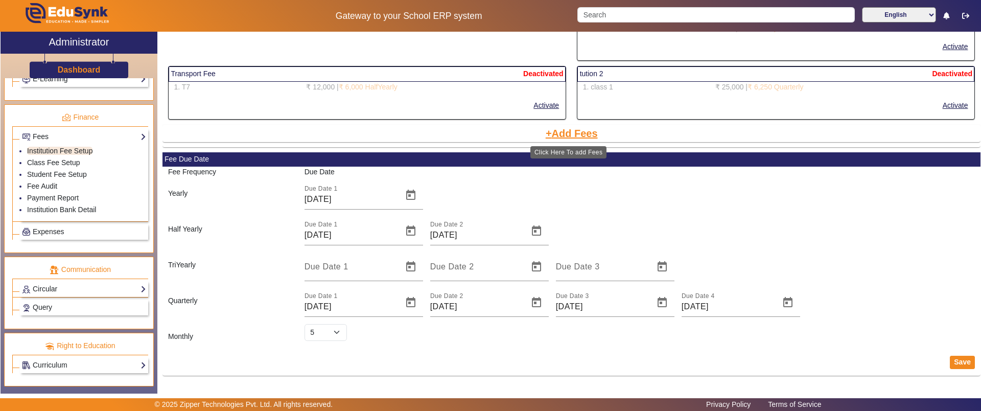
click at [571, 137] on button "Add Fees" at bounding box center [572, 133] width 54 height 17
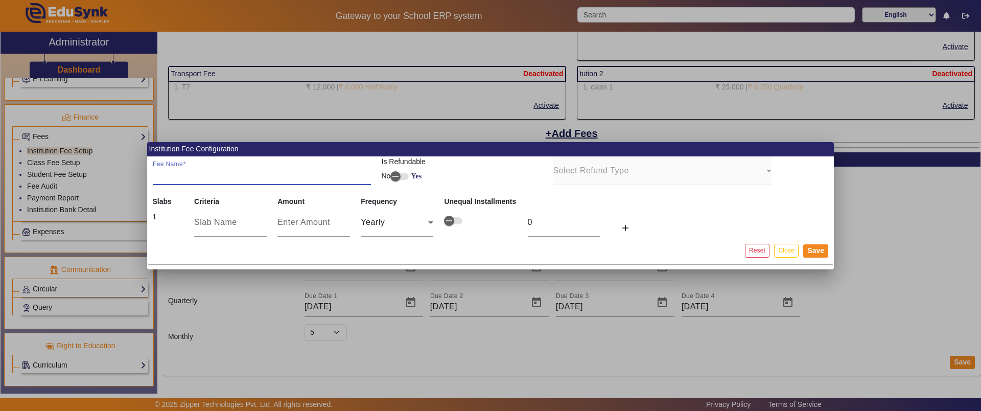
click at [238, 176] on input "Fee Name" at bounding box center [262, 175] width 218 height 12
click at [231, 227] on input "text" at bounding box center [230, 222] width 73 height 12
click at [781, 250] on button "Close" at bounding box center [786, 251] width 24 height 14
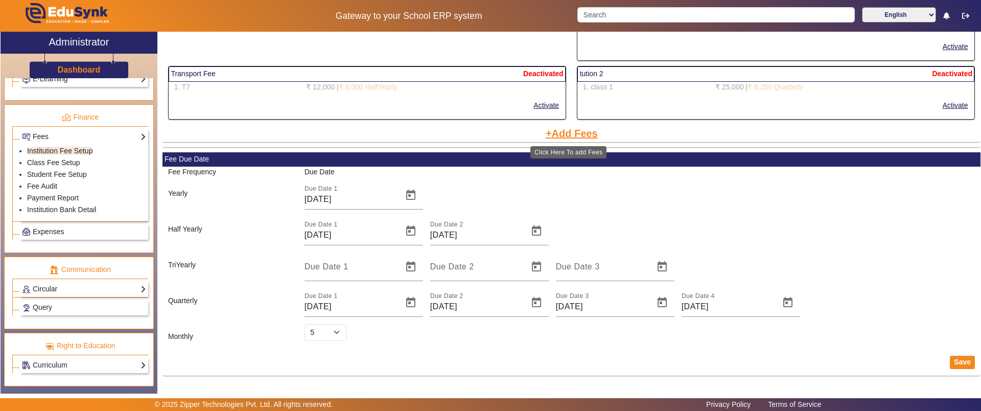
click at [570, 134] on button "Add Fees" at bounding box center [572, 133] width 54 height 17
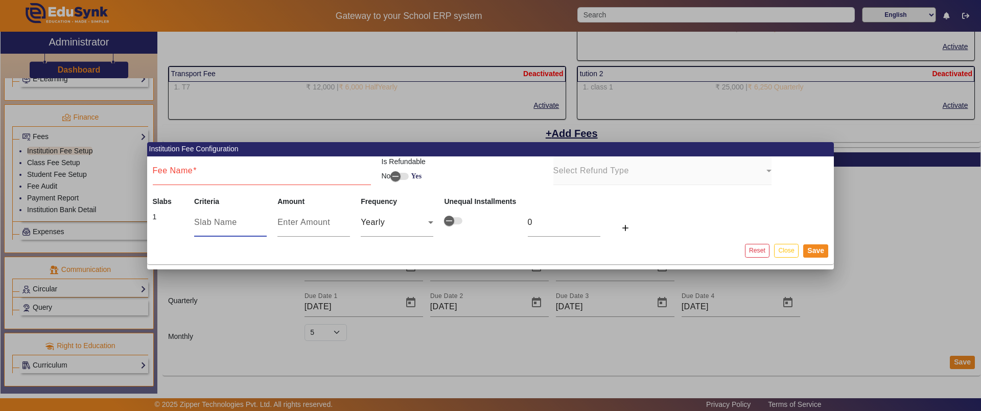
click at [232, 225] on input "text" at bounding box center [230, 222] width 73 height 12
click at [308, 224] on input "number" at bounding box center [313, 222] width 73 height 12
click at [212, 180] on div "Fee Name" at bounding box center [262, 170] width 218 height 29
click at [210, 178] on input "Fee Name" at bounding box center [262, 175] width 218 height 12
type input "tuition"
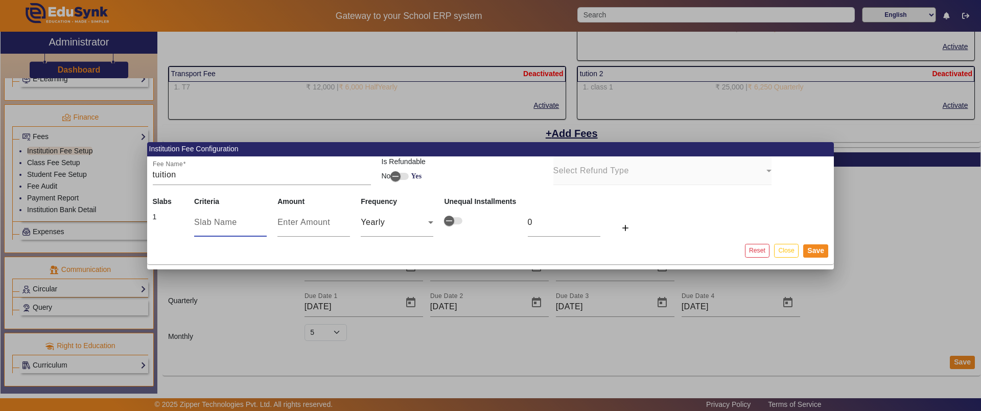
click at [221, 220] on input "text" at bounding box center [230, 222] width 73 height 12
type input "1st quarter"
click at [303, 218] on input "number" at bounding box center [313, 222] width 73 height 12
type input "4"
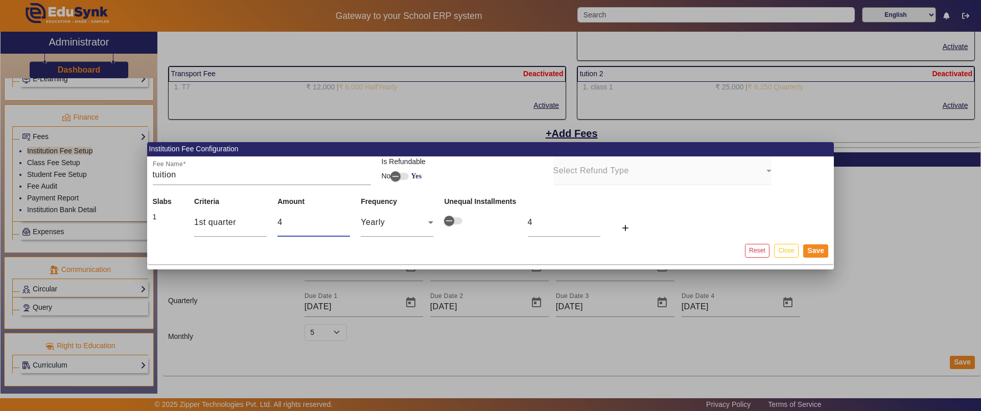
type input "40"
type input "400"
type input "4000"
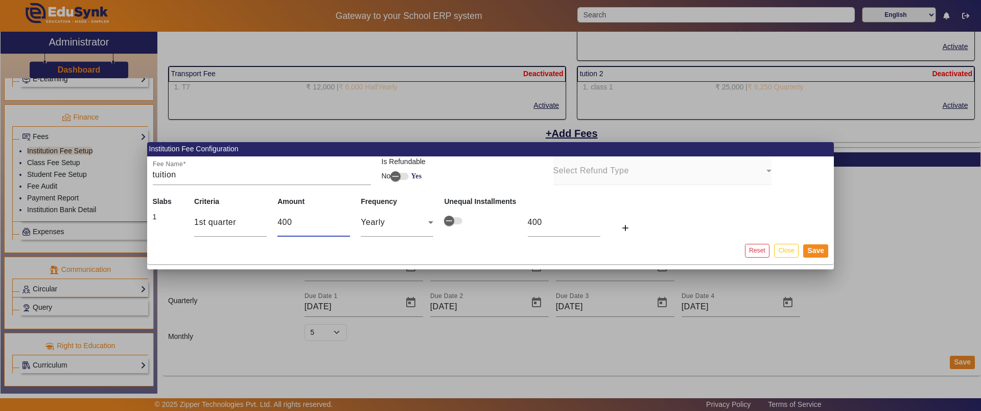
type input "4000"
type input "40000"
click at [375, 224] on span "Yearly" at bounding box center [373, 222] width 24 height 9
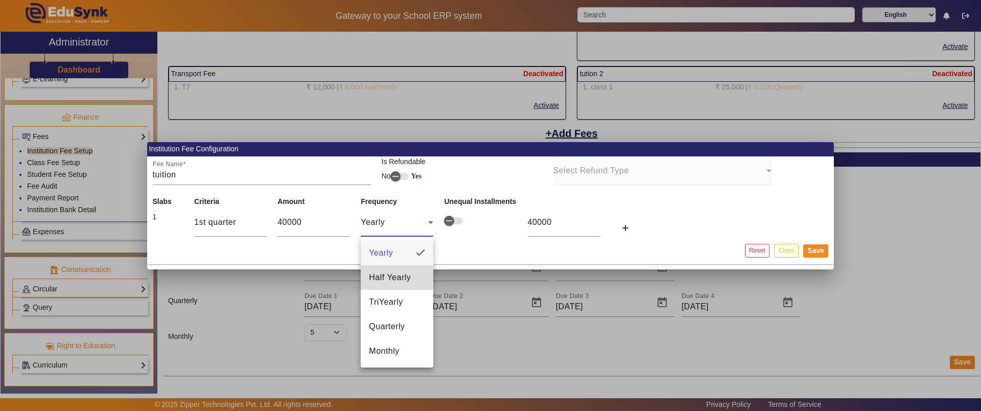
click at [388, 275] on span "Half Yearly" at bounding box center [390, 277] width 42 height 12
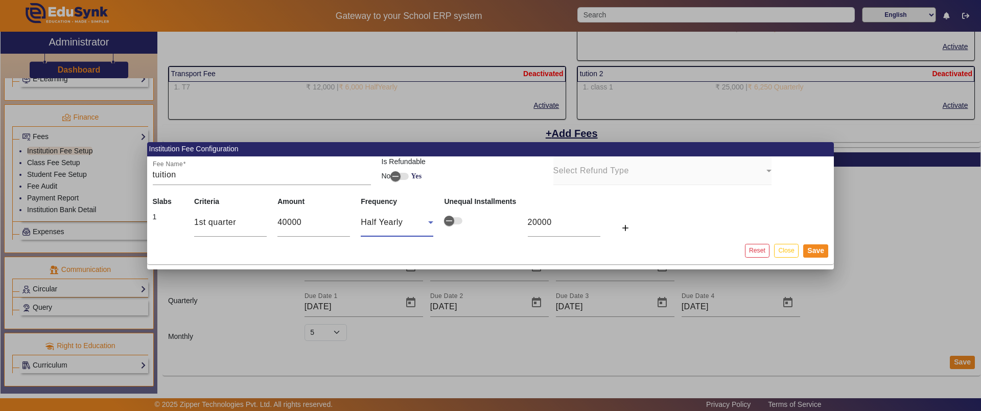
click at [395, 221] on span "Half Yearly" at bounding box center [382, 222] width 42 height 9
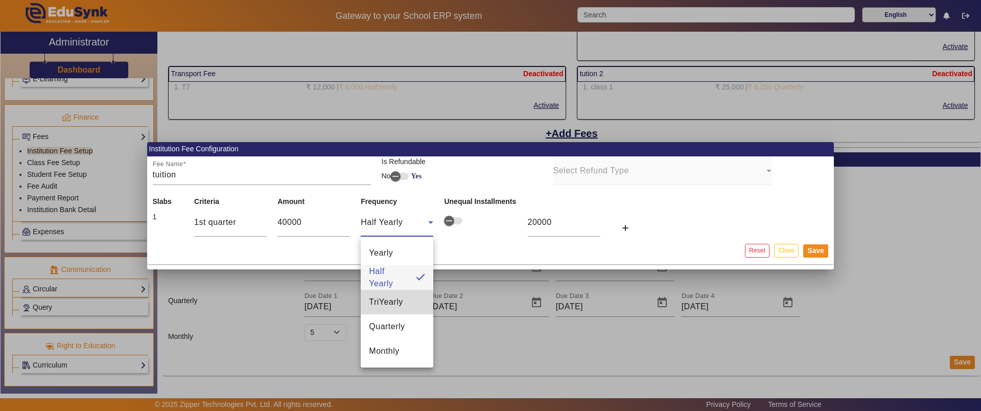
click at [384, 309] on mat-option "TriYearly" at bounding box center [397, 302] width 73 height 25
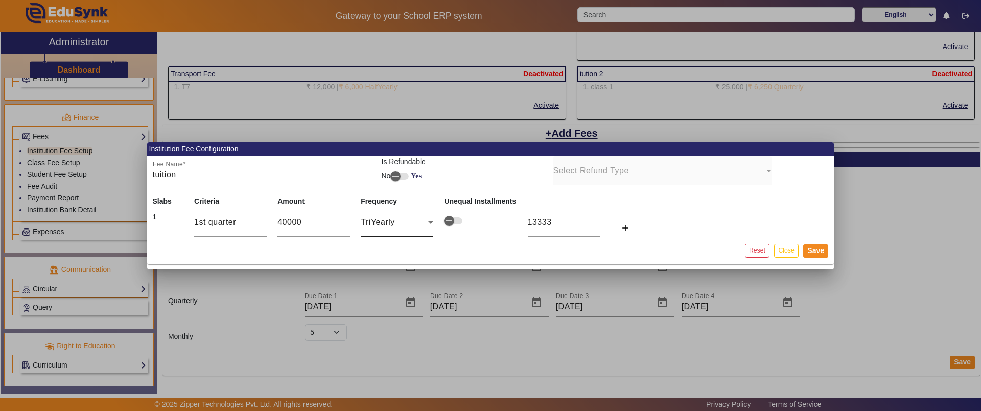
click at [381, 211] on div "TriYearly" at bounding box center [397, 222] width 73 height 29
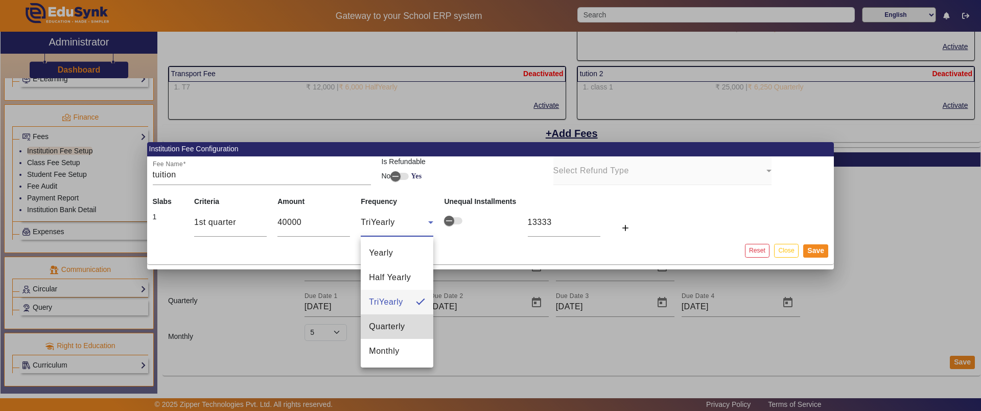
click at [382, 320] on span "Quarterly" at bounding box center [387, 326] width 36 height 12
type input "10000"
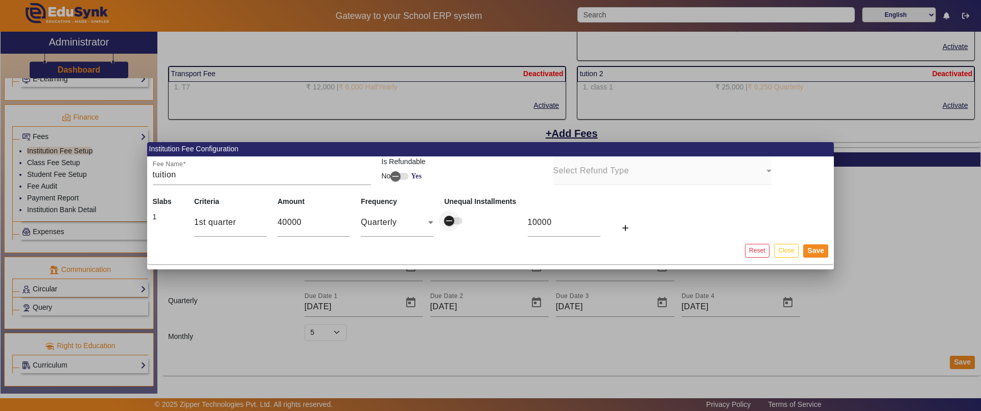
click at [456, 222] on span "button" at bounding box center [449, 221] width 20 height 20
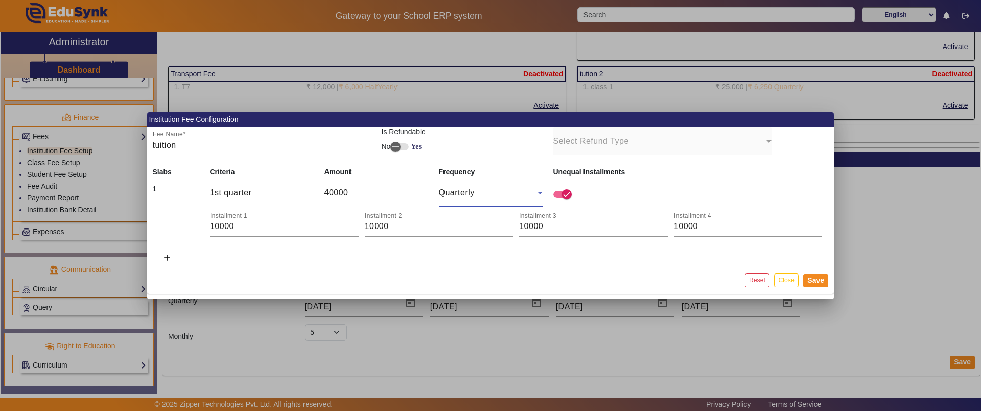
click at [473, 193] on span "Quarterly" at bounding box center [457, 192] width 36 height 9
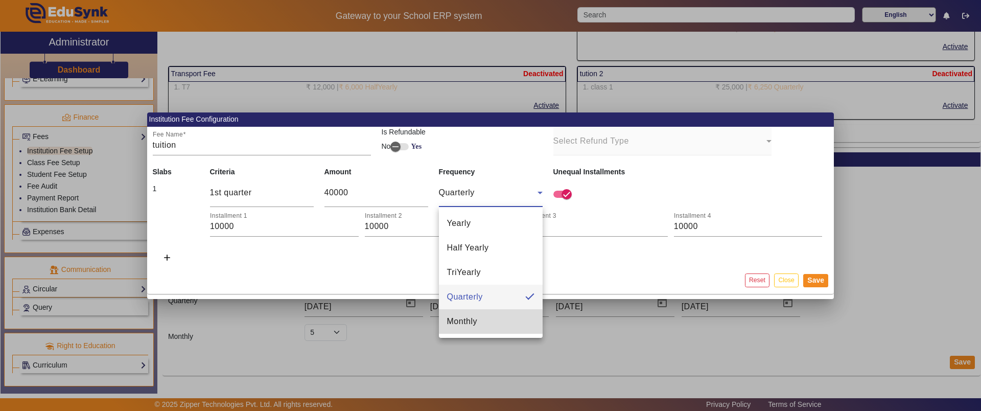
click at [479, 322] on mat-option "Monthly" at bounding box center [491, 321] width 104 height 25
type input "3333.33"
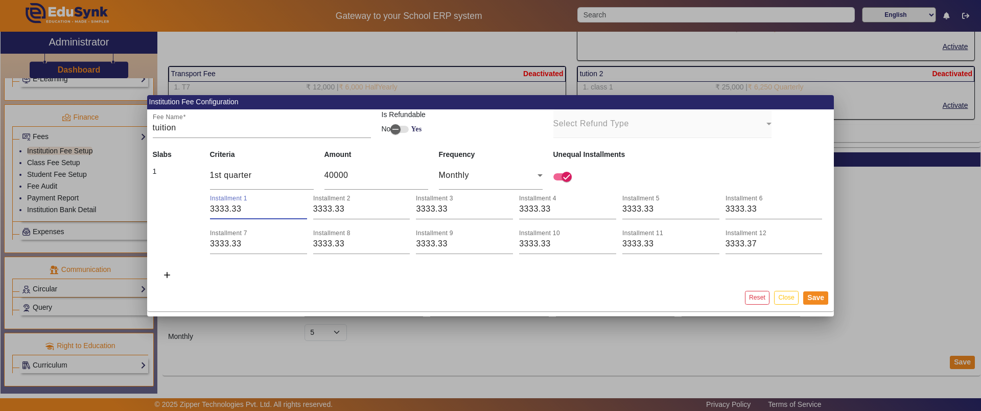
click at [235, 211] on input "3333.33" at bounding box center [258, 209] width 97 height 12
click at [785, 299] on button "Close" at bounding box center [786, 298] width 24 height 14
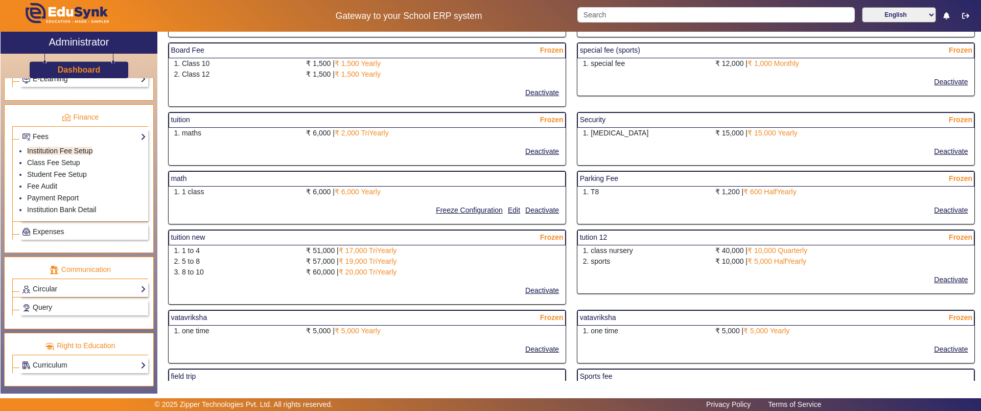
scroll to position [889, 0]
click at [465, 209] on button "Freeze Configuration" at bounding box center [469, 209] width 69 height 13
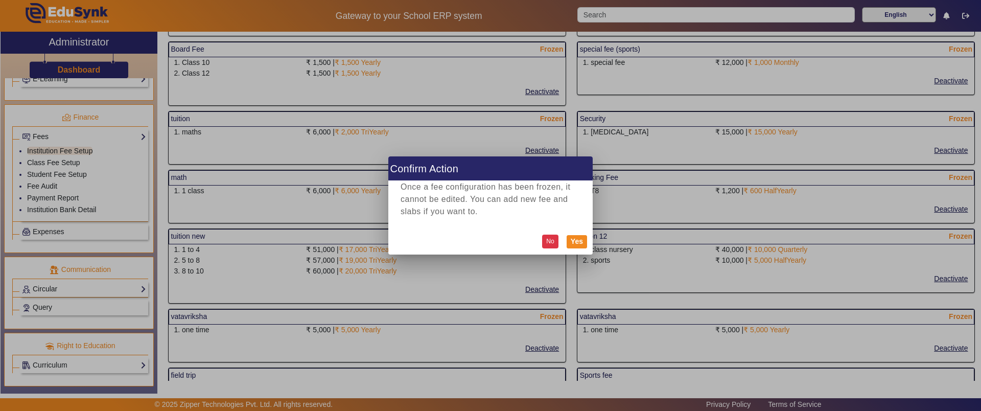
click at [549, 239] on button "No" at bounding box center [550, 242] width 16 height 14
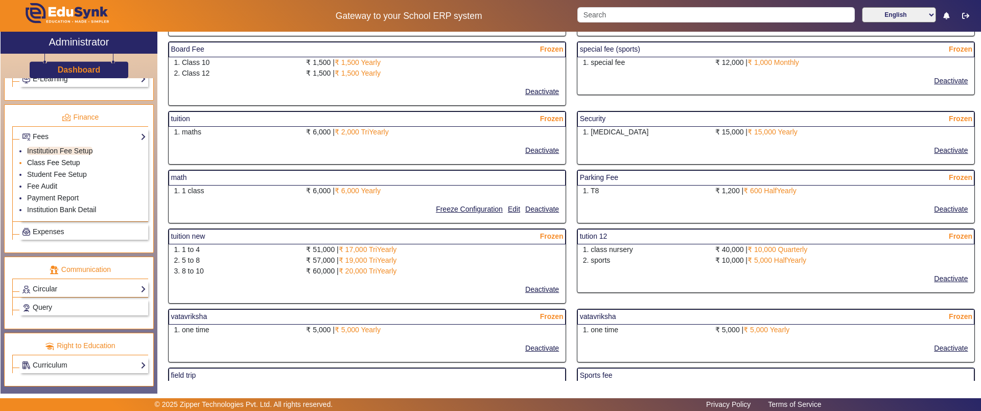
click at [61, 162] on link "Class Fee Setup" at bounding box center [53, 162] width 53 height 8
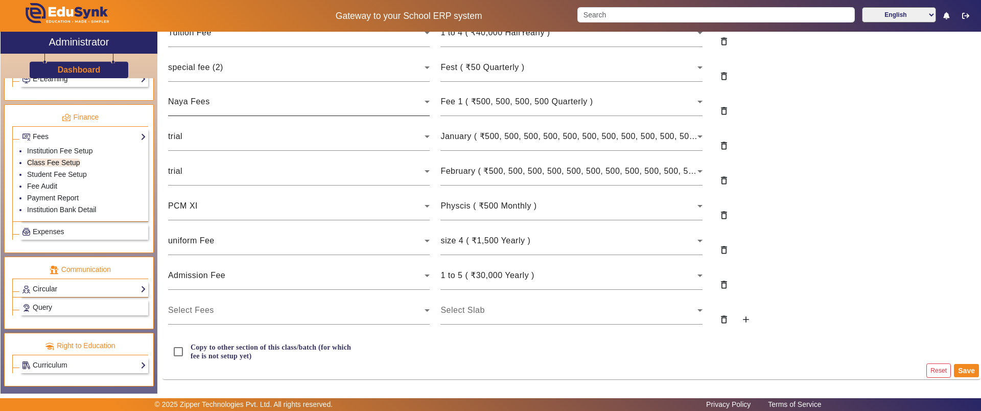
scroll to position [191, 0]
click at [222, 203] on div "PCM XI" at bounding box center [296, 204] width 257 height 12
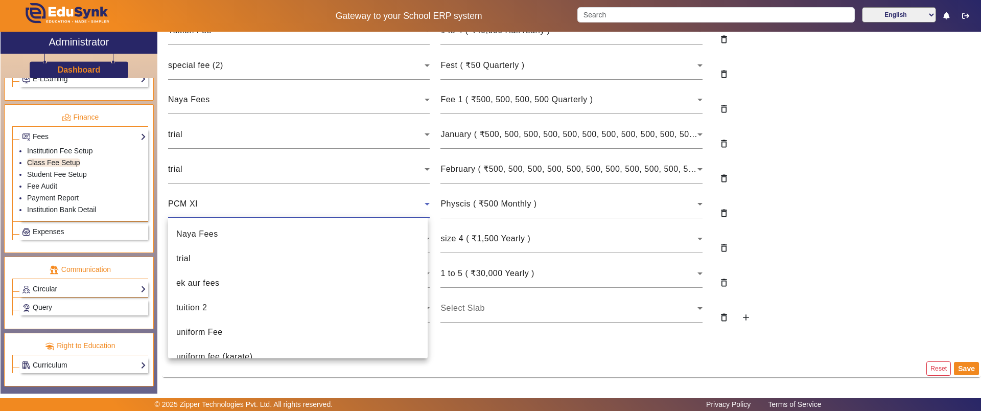
scroll to position [35, 0]
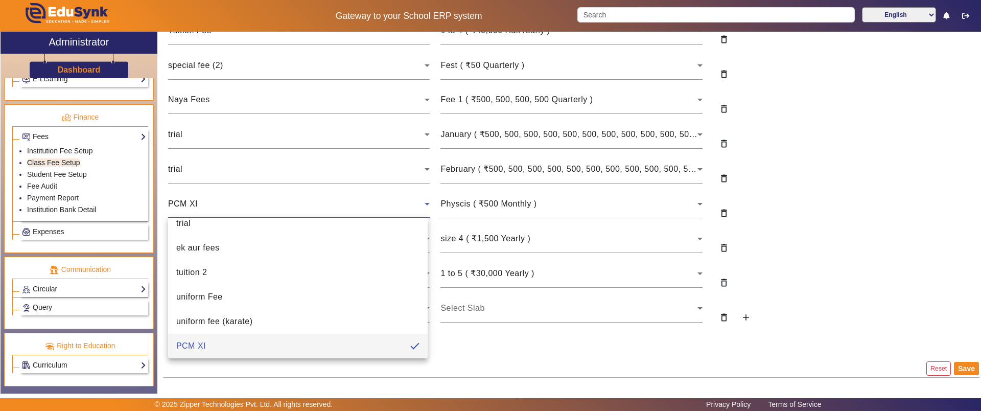
click at [222, 203] on div at bounding box center [490, 205] width 981 height 411
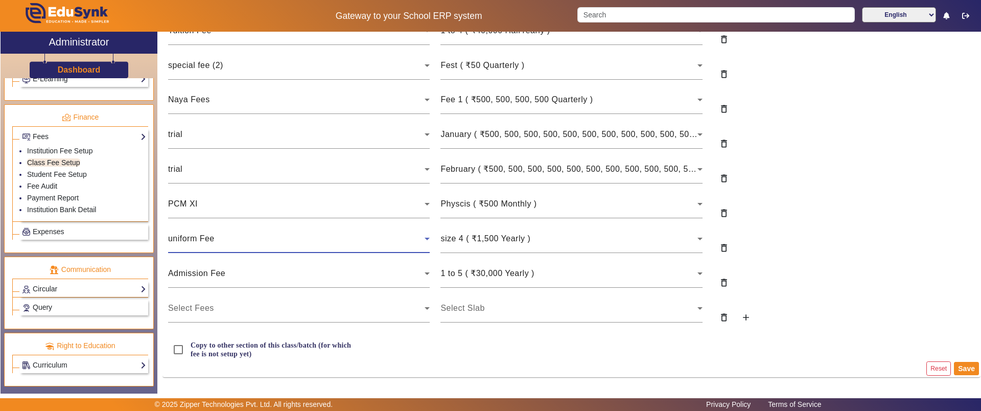
click at [210, 234] on span "uniform Fee" at bounding box center [191, 238] width 47 height 9
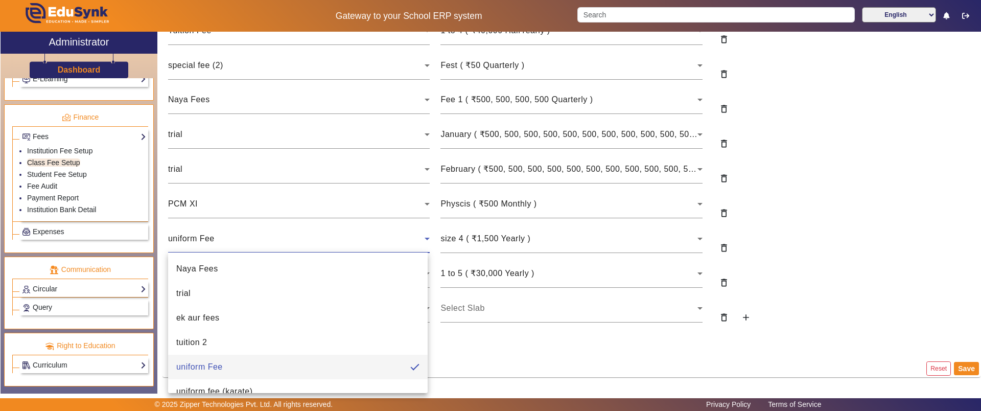
click at [210, 233] on div at bounding box center [490, 205] width 981 height 411
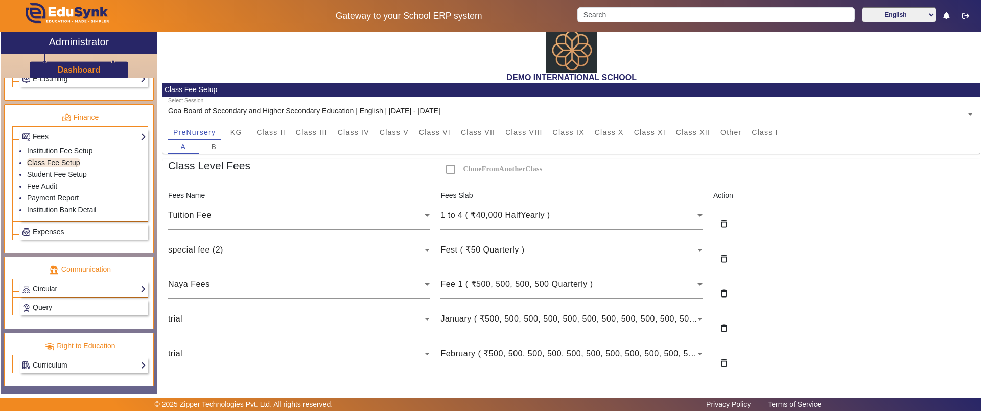
scroll to position [0, 0]
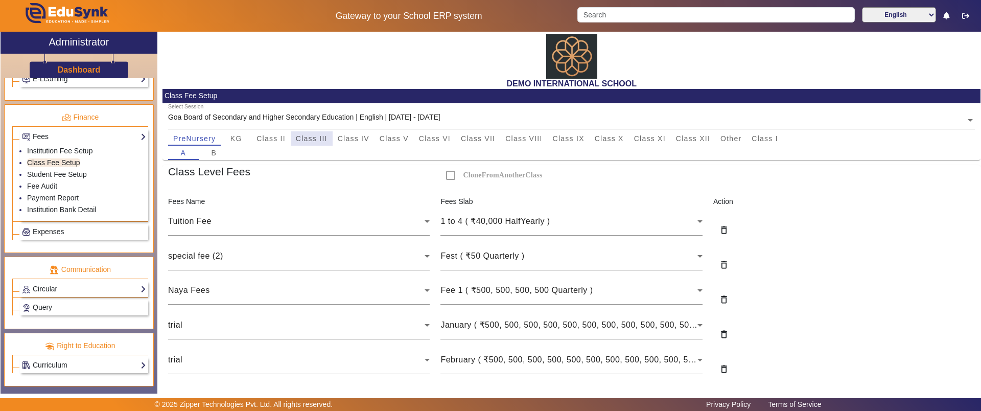
click at [299, 141] on span "Class III" at bounding box center [312, 138] width 32 height 7
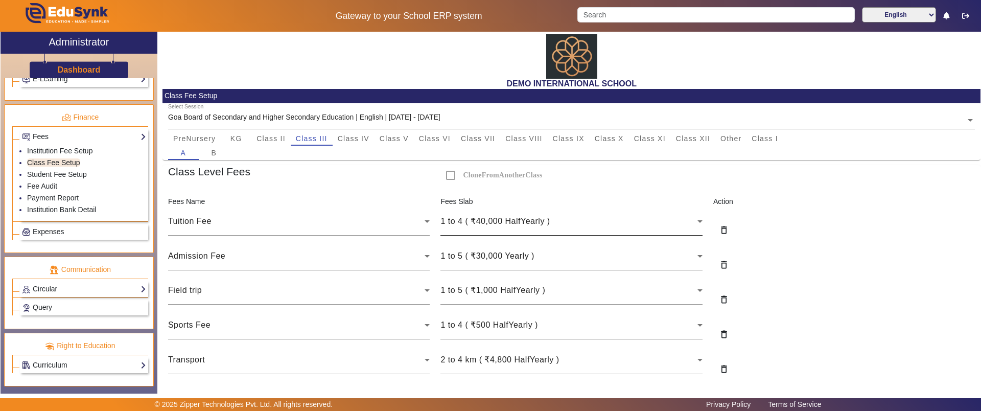
click at [492, 209] on div "1 to 4 ( ₹40,000 HalfYearly )" at bounding box center [572, 221] width 262 height 29
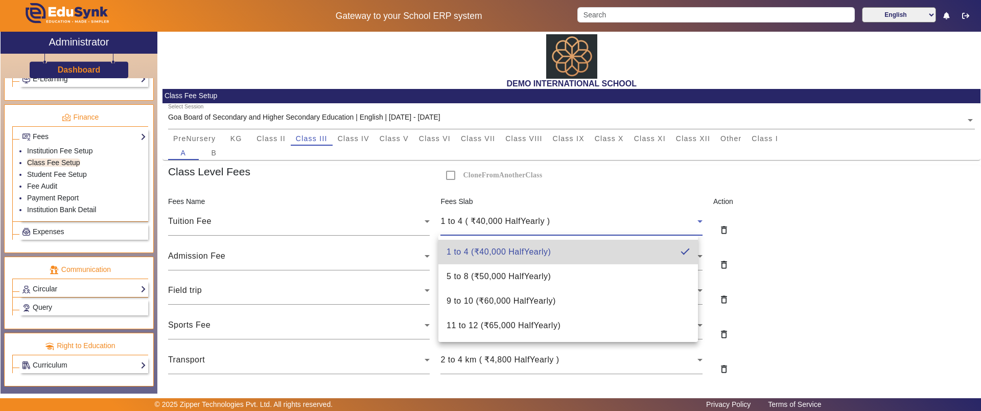
click at [496, 247] on span "1 to 4 ( ₹40,000 HalfYearly )" at bounding box center [499, 252] width 104 height 12
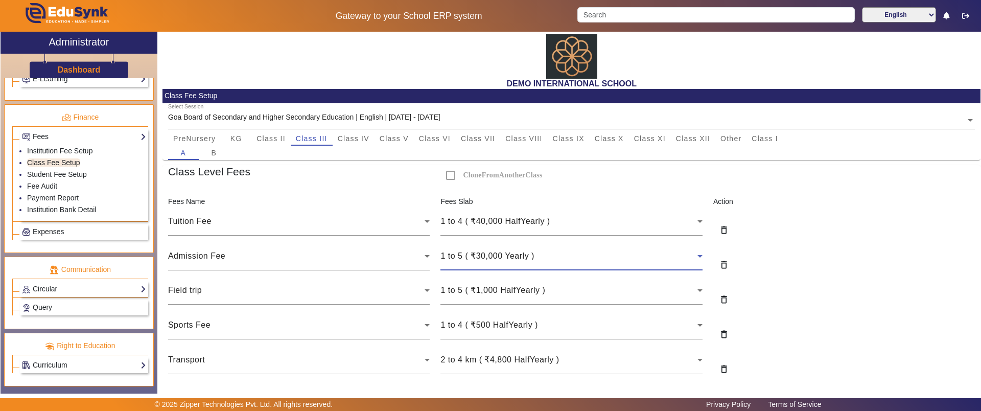
click at [481, 259] on span "1 to 5 ( ₹30,000 Yearly )" at bounding box center [488, 255] width 94 height 9
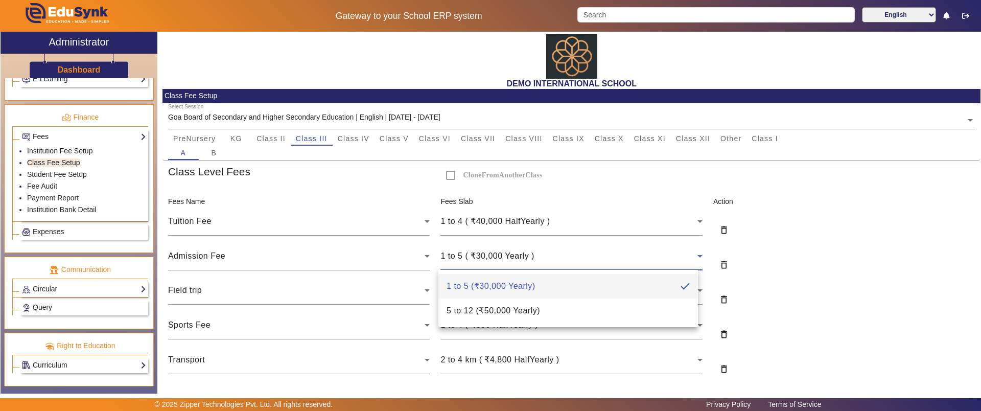
click at [348, 262] on div at bounding box center [490, 205] width 981 height 411
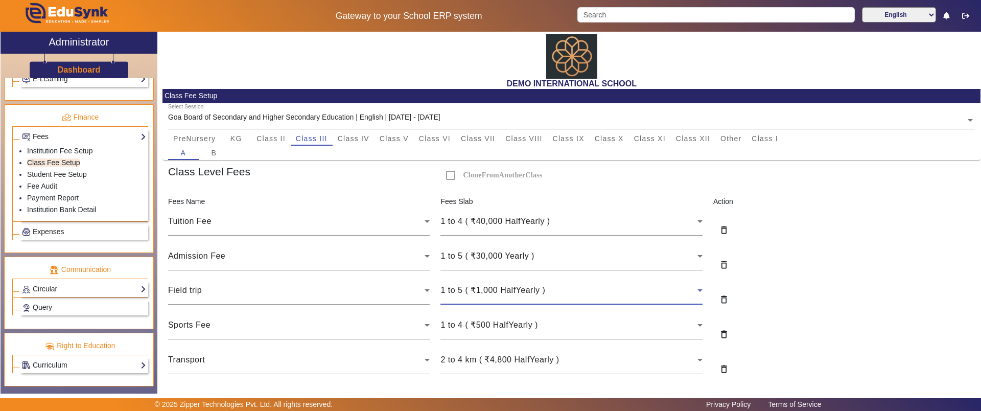
click at [475, 294] on span "1 to 5 ( ₹1,000 HalfYearly )" at bounding box center [493, 290] width 105 height 9
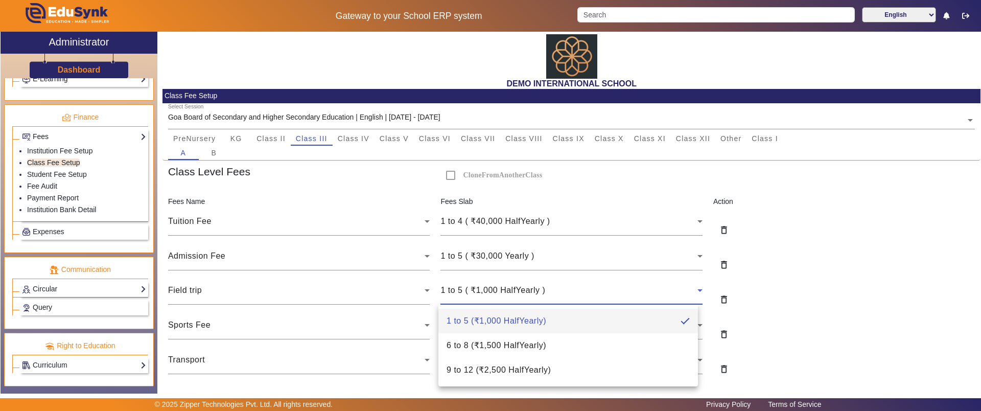
click at [367, 328] on div at bounding box center [490, 205] width 981 height 411
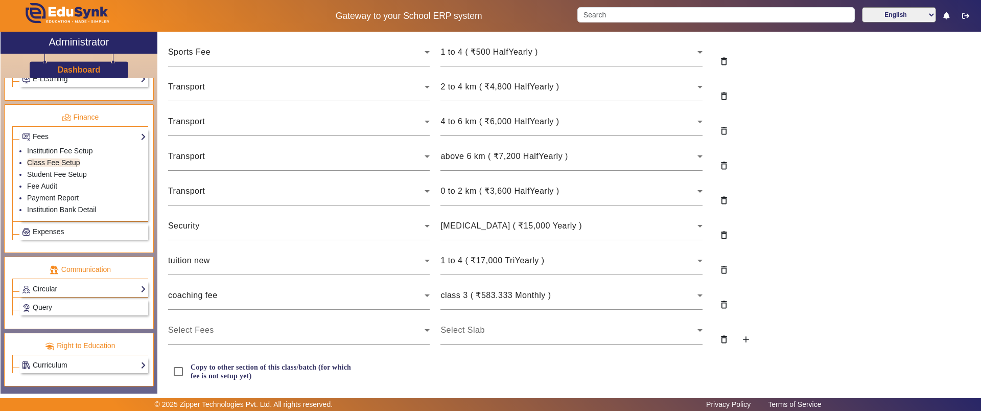
scroll to position [295, 0]
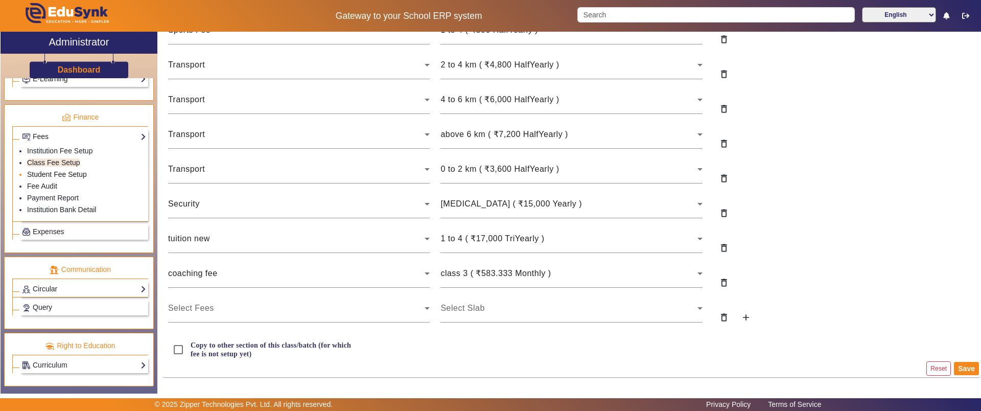
click at [66, 175] on link "Student Fee Setup" at bounding box center [57, 174] width 60 height 8
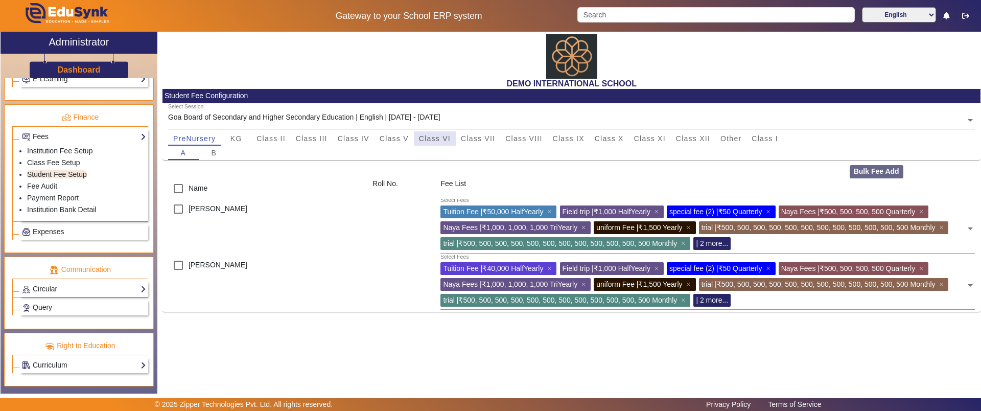
click at [437, 140] on span "Class VI" at bounding box center [435, 138] width 32 height 7
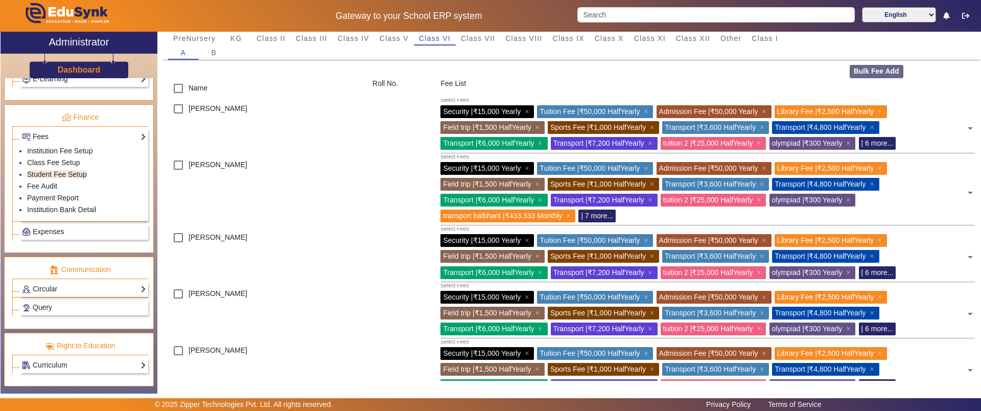
scroll to position [101, 0]
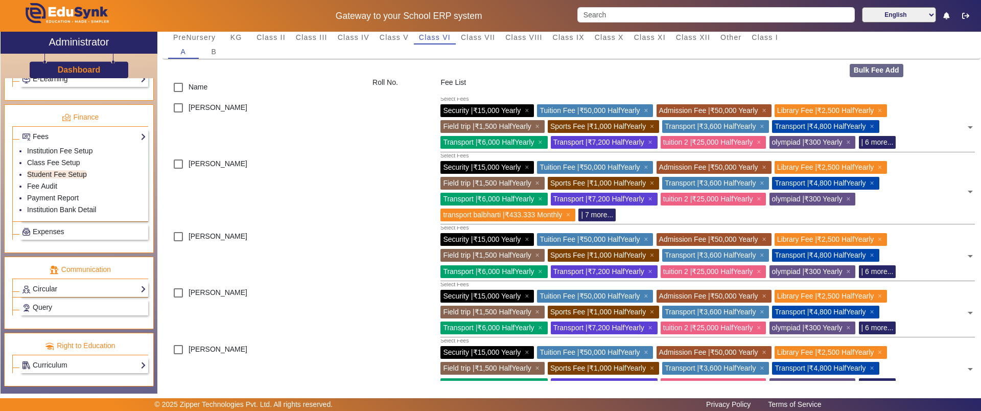
click at [611, 141] on span "Transport | ₹7,200 HalfYearly" at bounding box center [598, 142] width 91 height 8
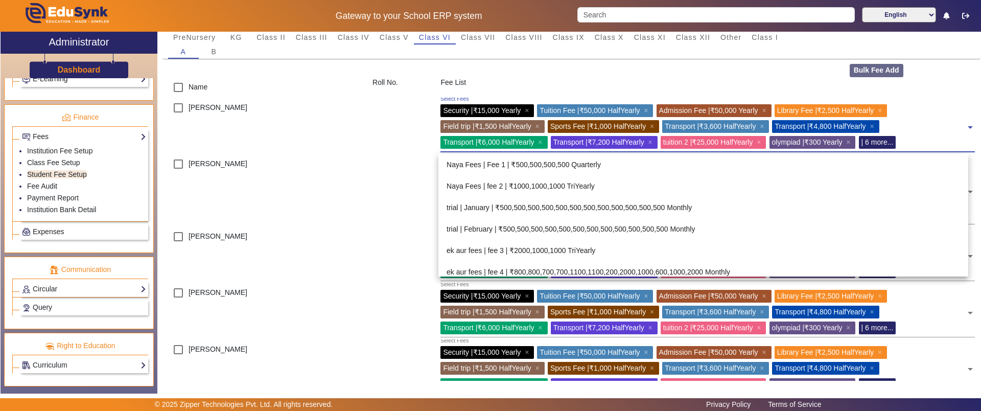
scroll to position [1294, 0]
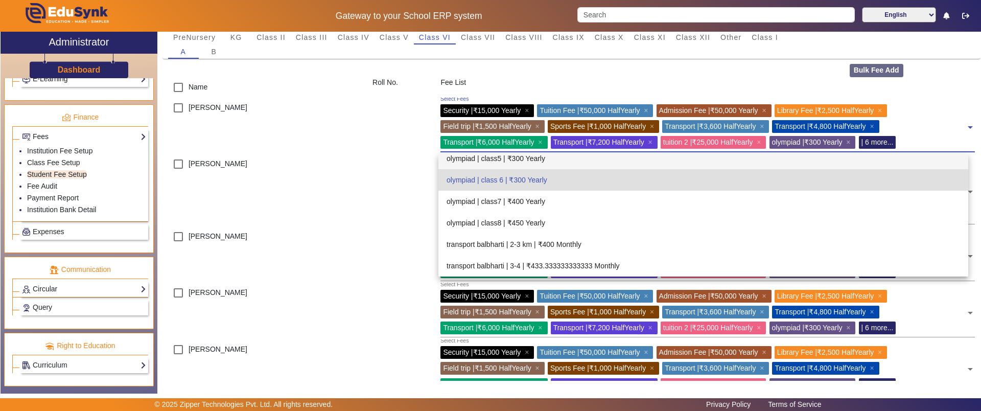
click at [603, 142] on span "Transport | ₹7,200 HalfYearly" at bounding box center [598, 142] width 91 height 8
click at [497, 140] on span "Transport | ₹6,000 HalfYearly" at bounding box center [488, 142] width 91 height 8
click at [331, 164] on div "Lovey Agarwal" at bounding box center [265, 190] width 204 height 73
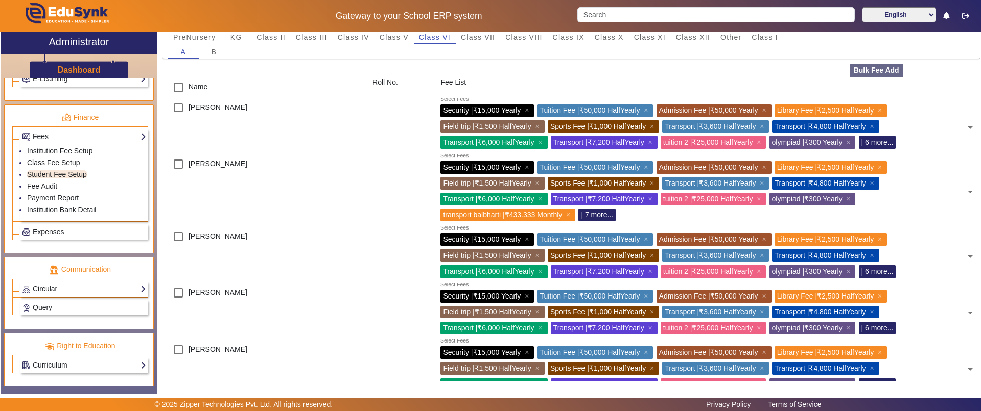
click at [461, 136] on div "Transport | ₹6,000 HalfYearly ×" at bounding box center [494, 142] width 107 height 13
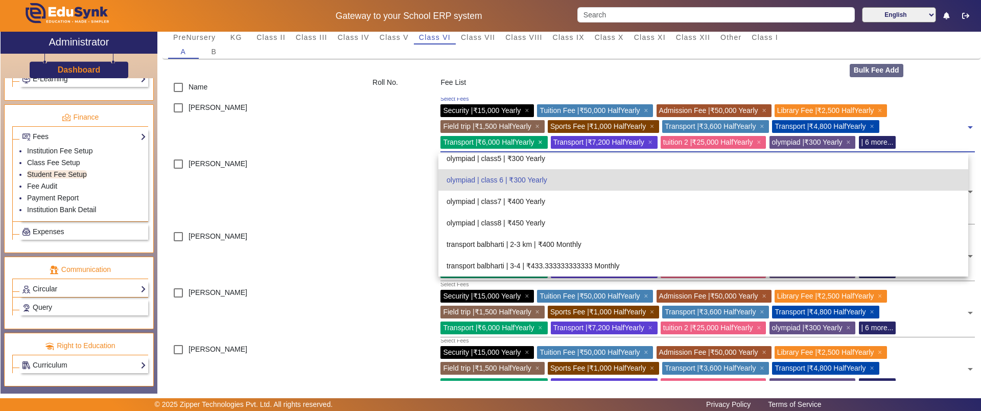
click at [542, 139] on span "×" at bounding box center [541, 142] width 7 height 8
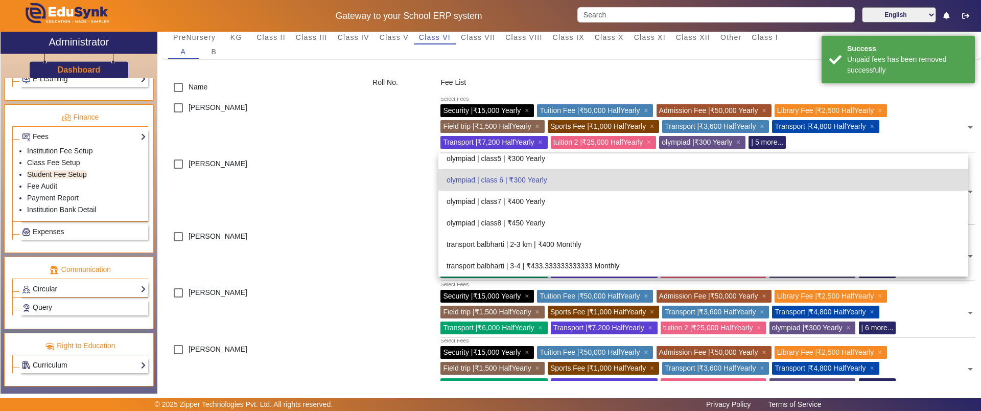
click at [304, 165] on div "Lovey Agarwal" at bounding box center [265, 190] width 204 height 73
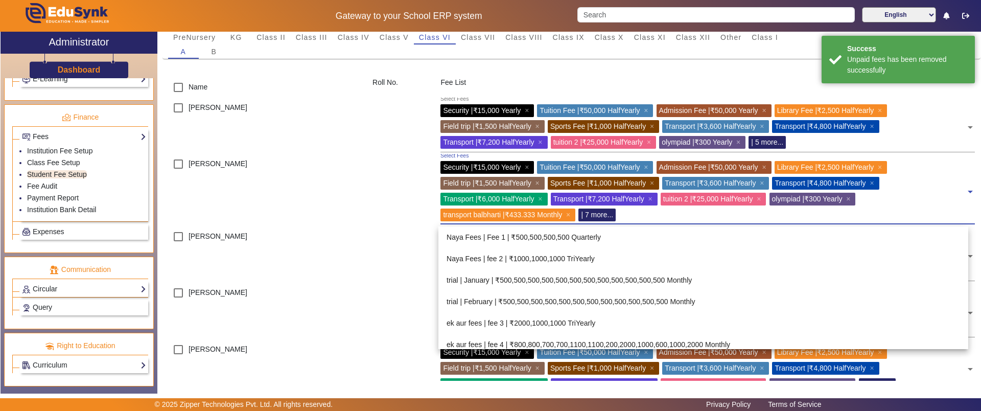
click at [492, 196] on span "Transport | ₹6,000 HalfYearly" at bounding box center [488, 199] width 91 height 8
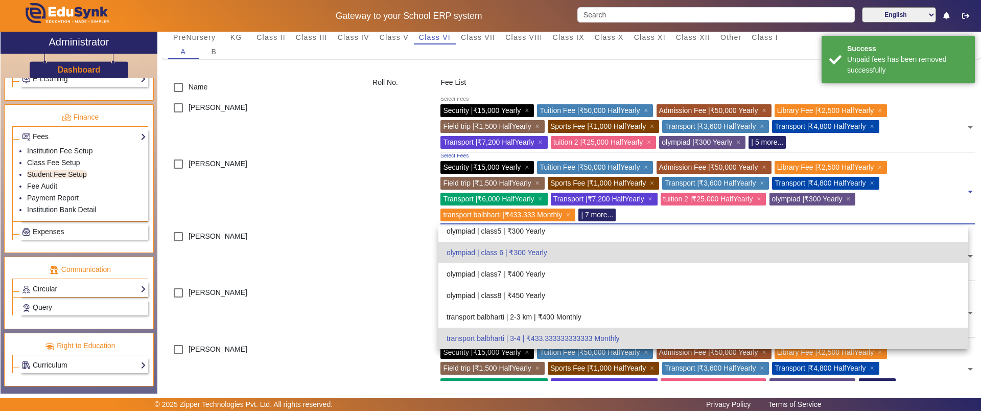
click at [282, 293] on div "Saket Sharma" at bounding box center [265, 311] width 204 height 57
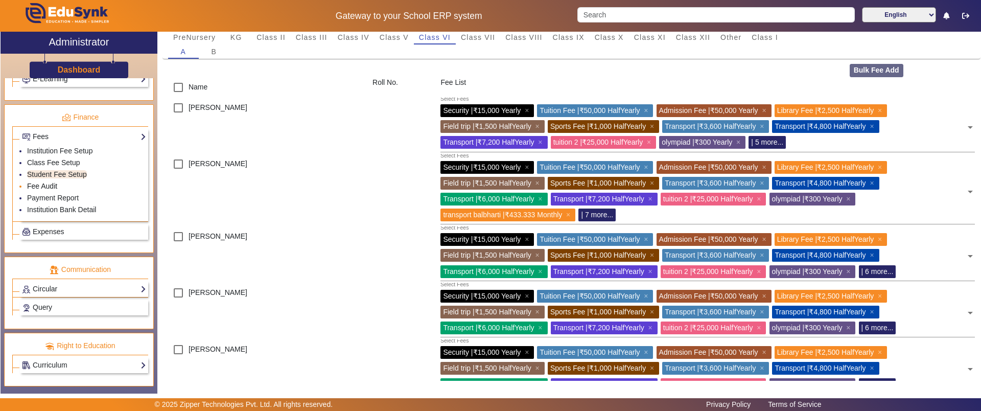
click at [47, 184] on link "Fee Audit" at bounding box center [42, 186] width 30 height 8
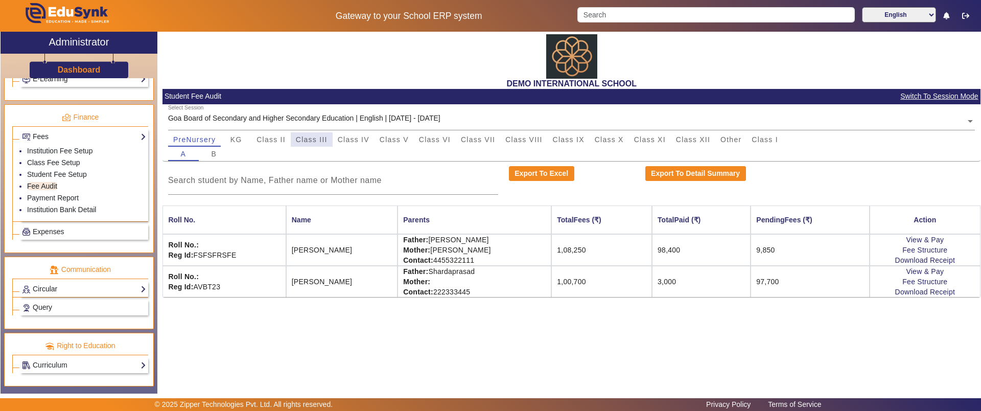
click at [316, 141] on span "Class III" at bounding box center [312, 139] width 32 height 7
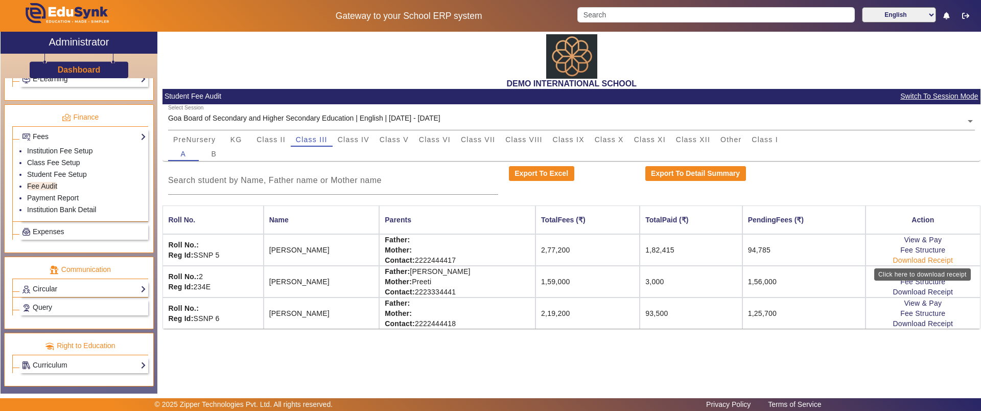
click at [894, 262] on link "Download Receipt" at bounding box center [923, 260] width 60 height 8
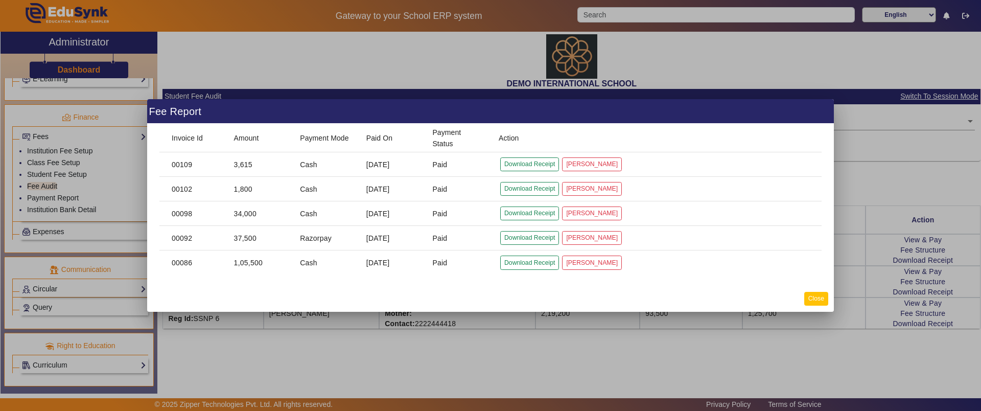
click at [811, 298] on button "Close" at bounding box center [816, 299] width 24 height 14
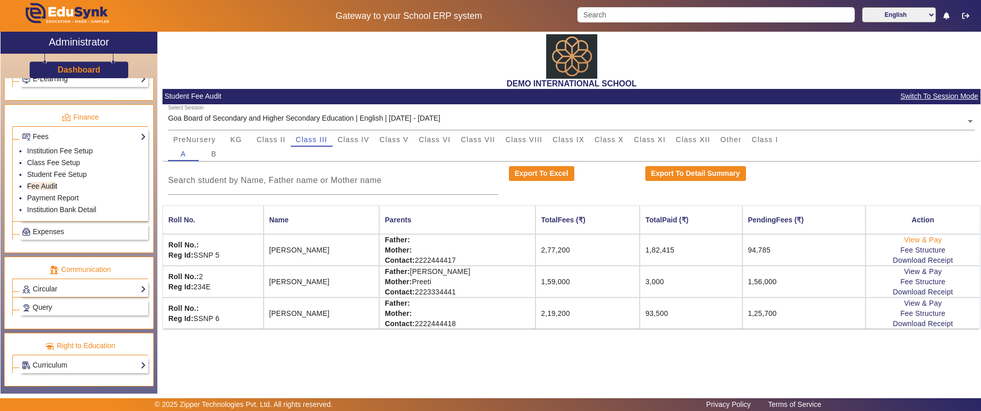
click at [924, 234] on td "View & Pay Fee Structure Download Receipt" at bounding box center [923, 250] width 115 height 32
click at [927, 239] on link "View & Pay" at bounding box center [923, 240] width 38 height 8
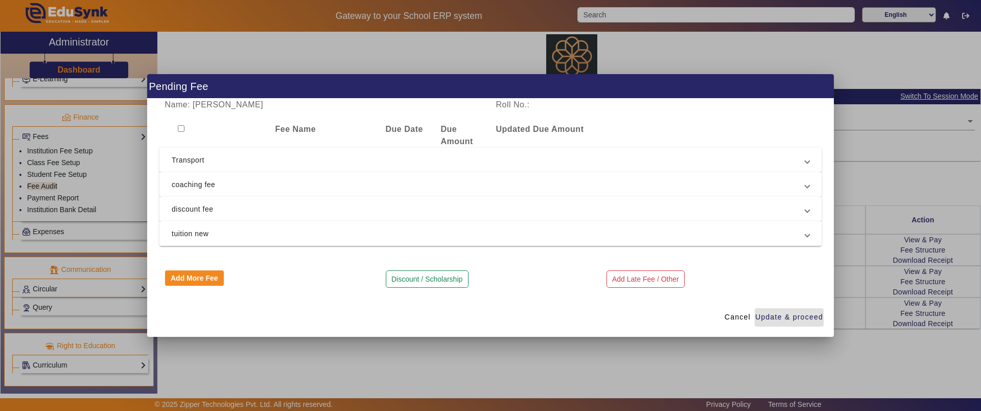
click at [179, 126] on input "checkbox" at bounding box center [181, 128] width 7 height 7
checkbox input "true"
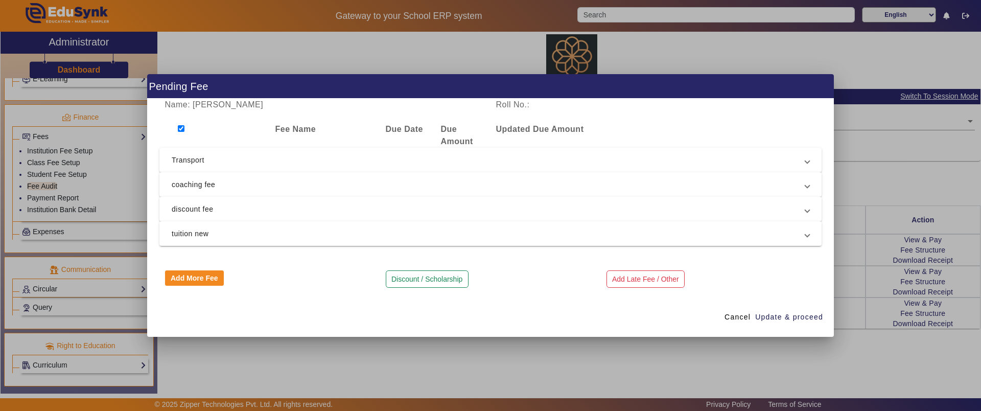
checkbox input "true"
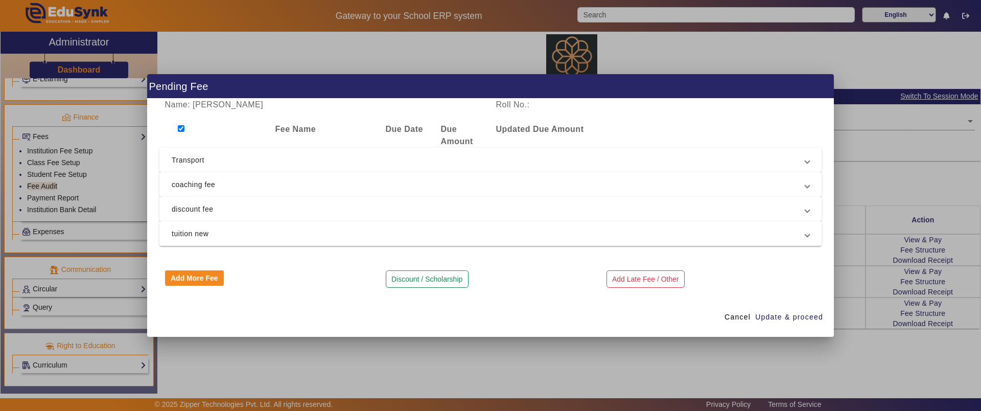
checkbox input "true"
click at [193, 155] on span "Transport" at bounding box center [489, 160] width 634 height 12
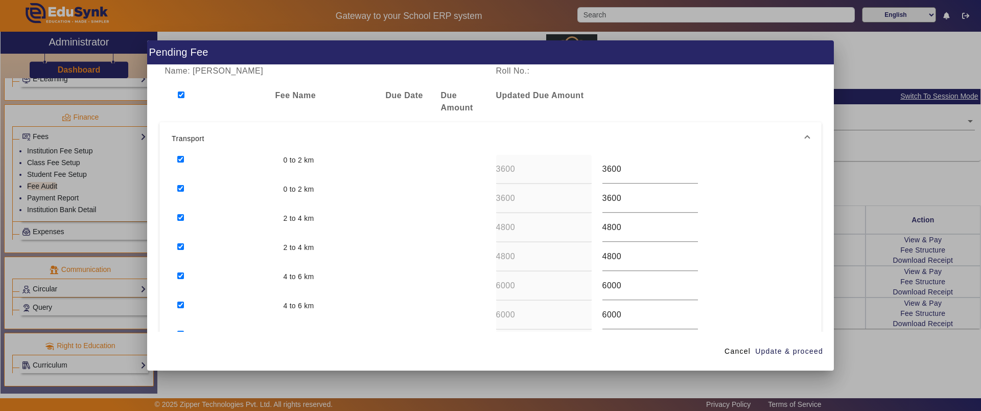
click at [179, 93] on input "checkbox" at bounding box center [181, 94] width 7 height 7
checkbox input "false"
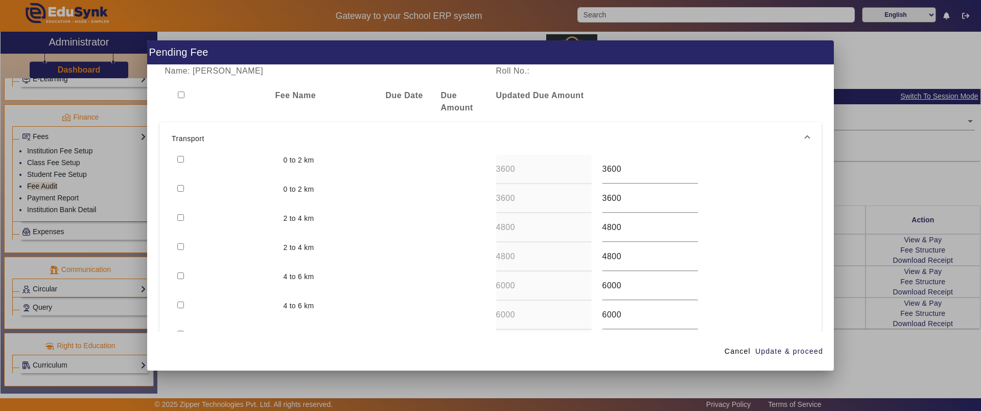
checkbox input "false"
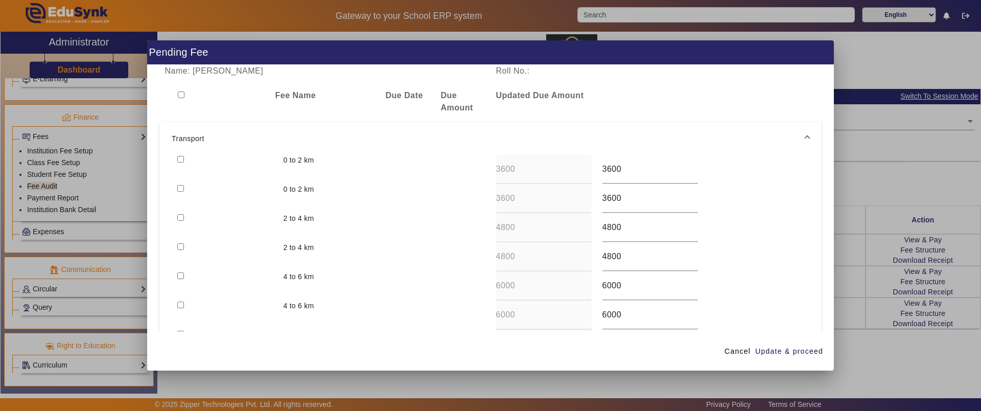
checkbox input "false"
click at [177, 157] on input "checkbox" at bounding box center [180, 159] width 7 height 7
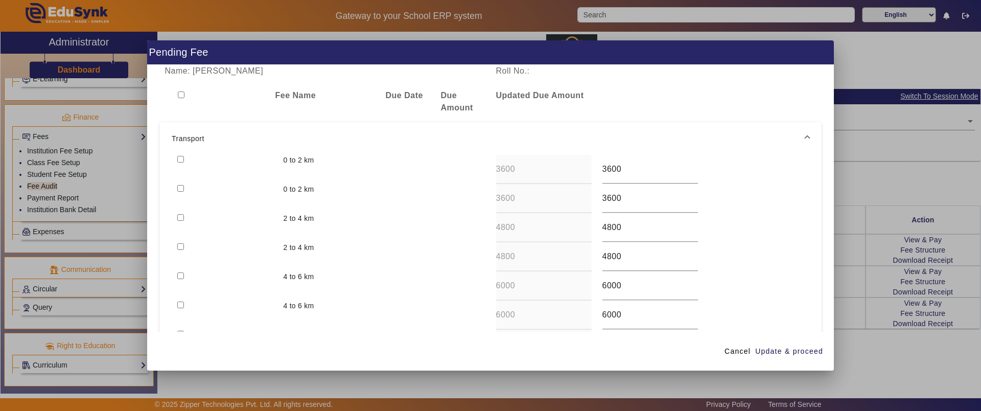
checkbox input "true"
click at [180, 187] on input "checkbox" at bounding box center [180, 188] width 7 height 7
checkbox input "true"
click at [180, 217] on input "checkbox" at bounding box center [180, 217] width 7 height 7
checkbox input "true"
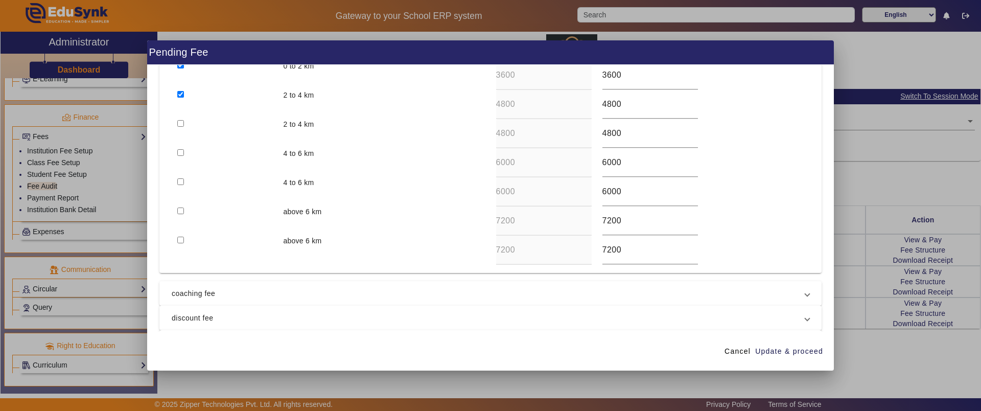
scroll to position [198, 0]
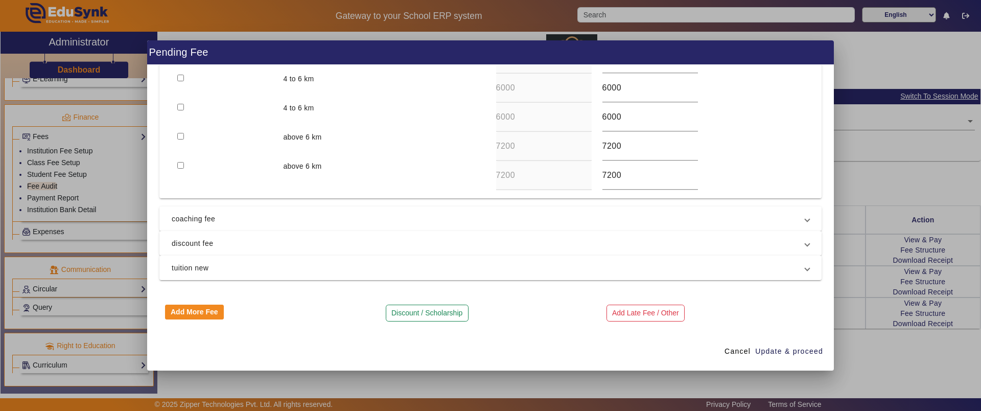
click at [180, 217] on span "coaching fee" at bounding box center [489, 219] width 634 height 12
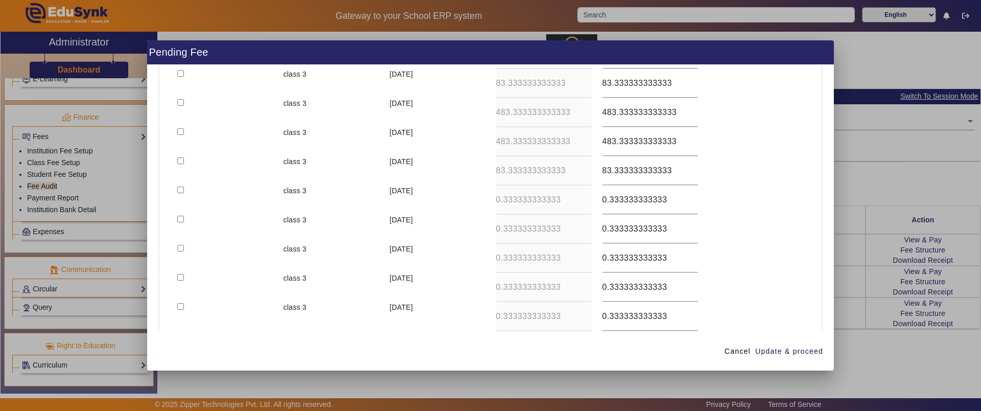
scroll to position [314, 0]
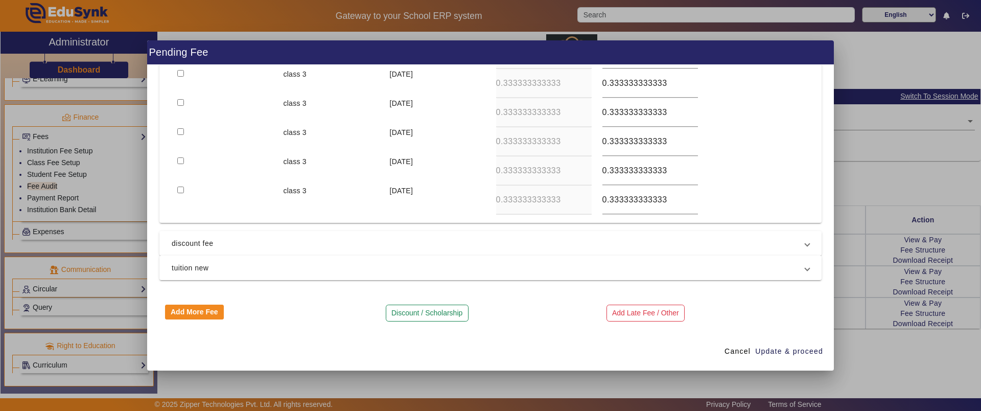
click at [184, 243] on span "discount fee" at bounding box center [489, 243] width 634 height 12
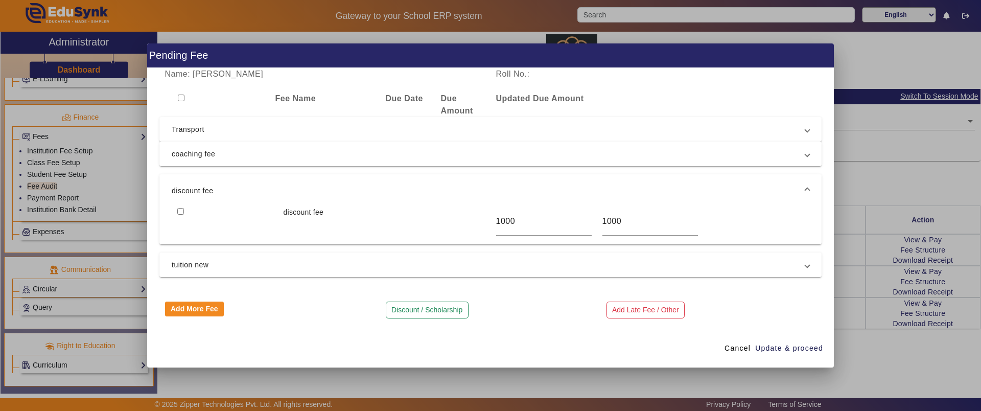
scroll to position [0, 0]
click at [186, 267] on span "tuition new" at bounding box center [489, 265] width 634 height 12
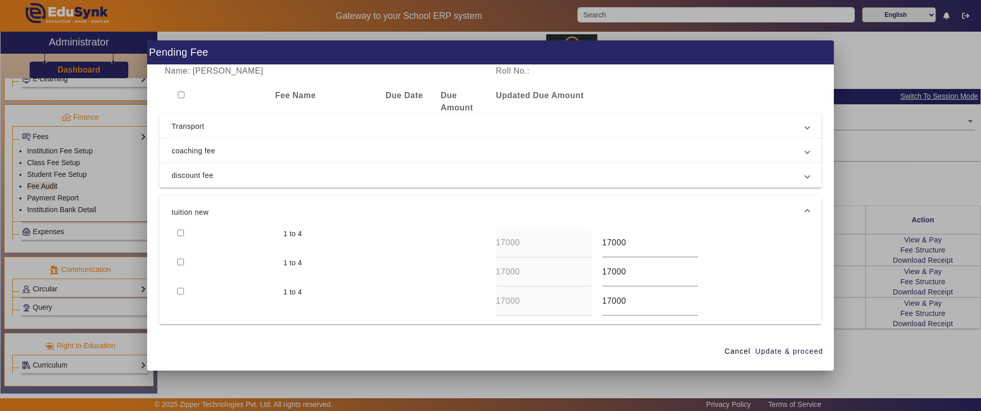
scroll to position [44, 0]
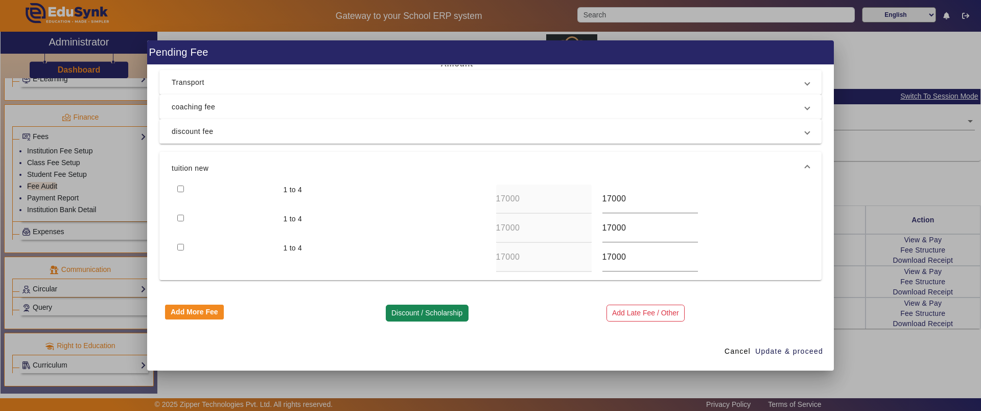
click at [414, 315] on button "Discount / Scholarship" at bounding box center [427, 313] width 83 height 17
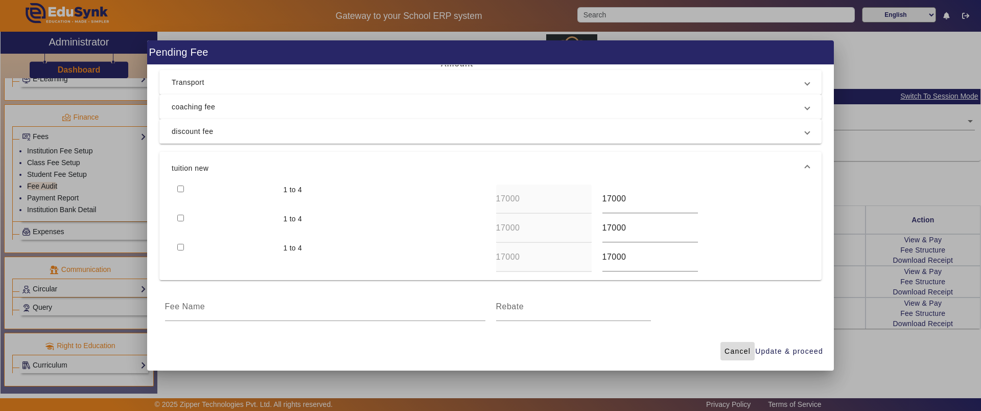
click at [738, 348] on span "Cancel" at bounding box center [738, 351] width 26 height 11
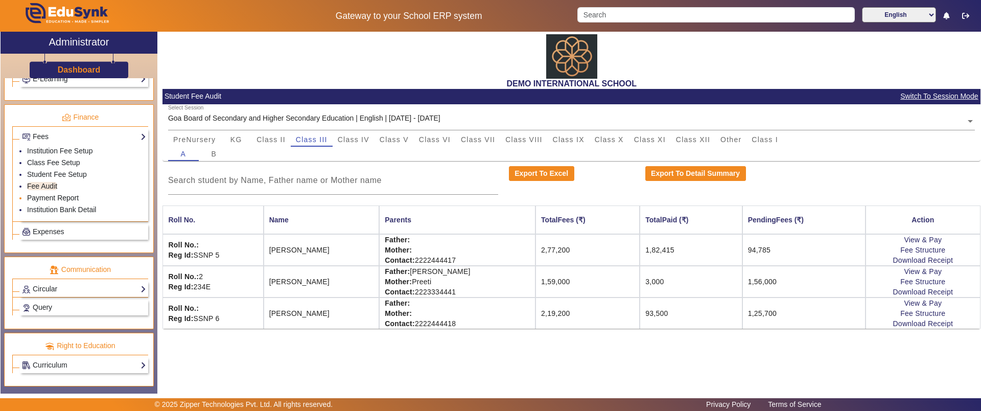
click at [60, 196] on link "Payment Report" at bounding box center [53, 198] width 52 height 8
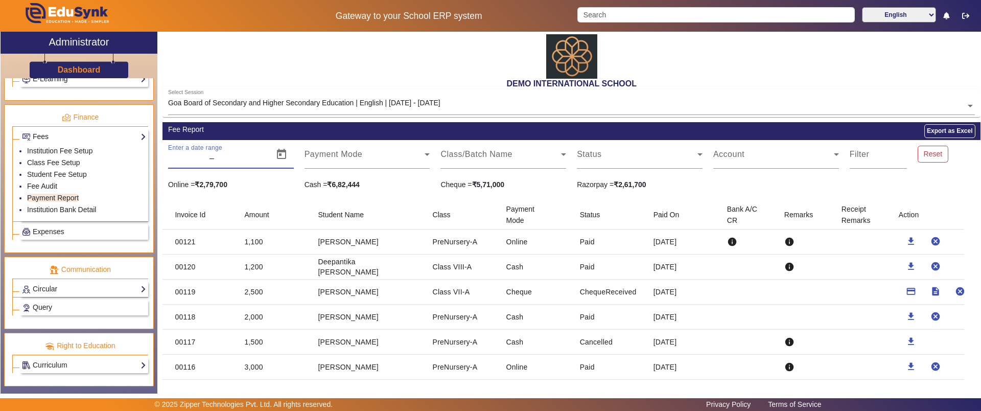
click at [247, 152] on input "text" at bounding box center [240, 158] width 48 height 12
click at [483, 161] on span at bounding box center [501, 158] width 121 height 12
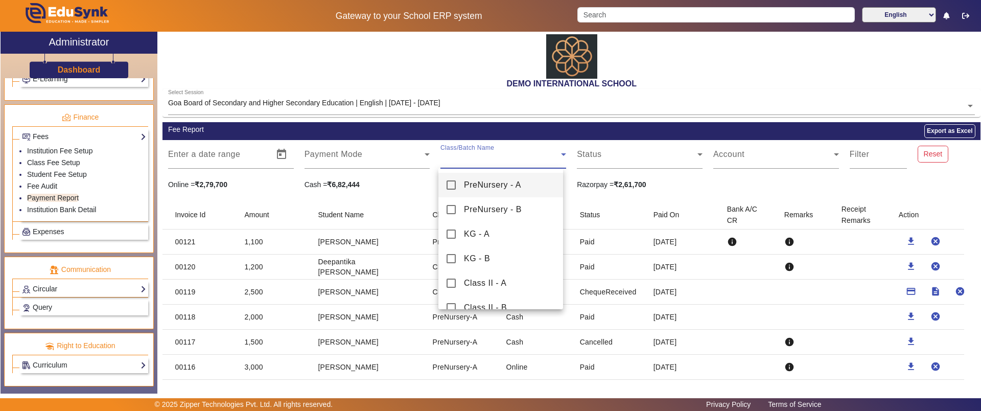
click at [57, 232] on div at bounding box center [490, 205] width 981 height 411
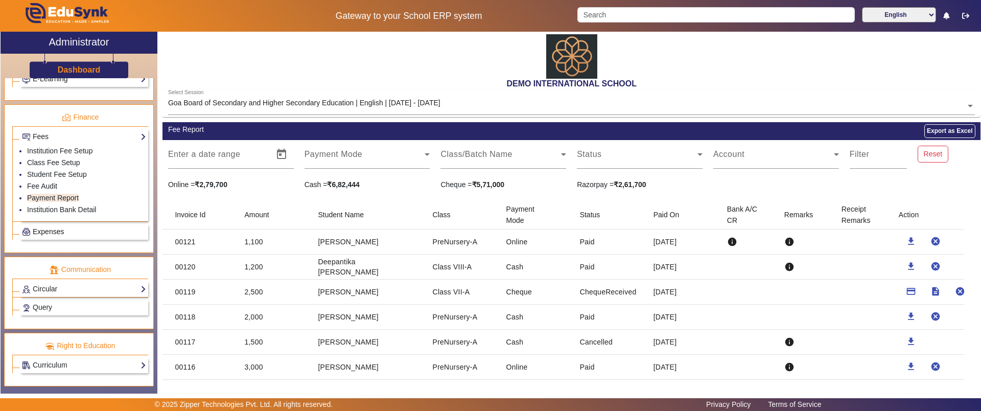
click at [57, 232] on span "Expenses" at bounding box center [48, 231] width 31 height 8
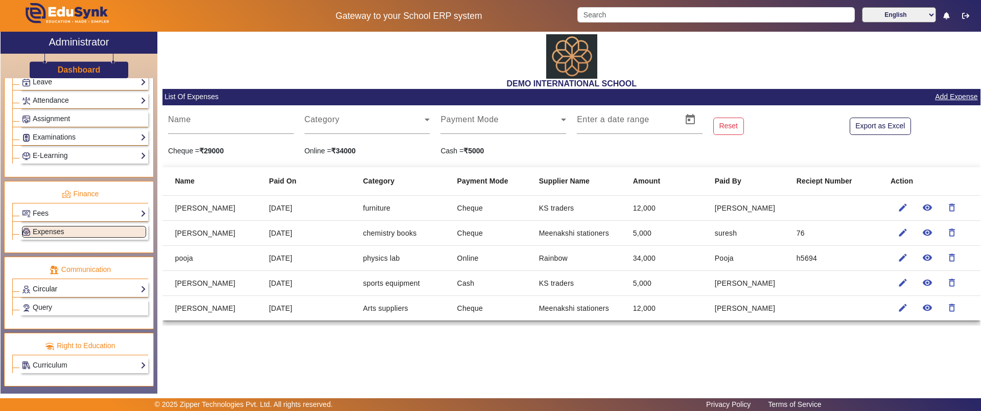
click at [79, 286] on link "Circular" at bounding box center [84, 289] width 124 height 12
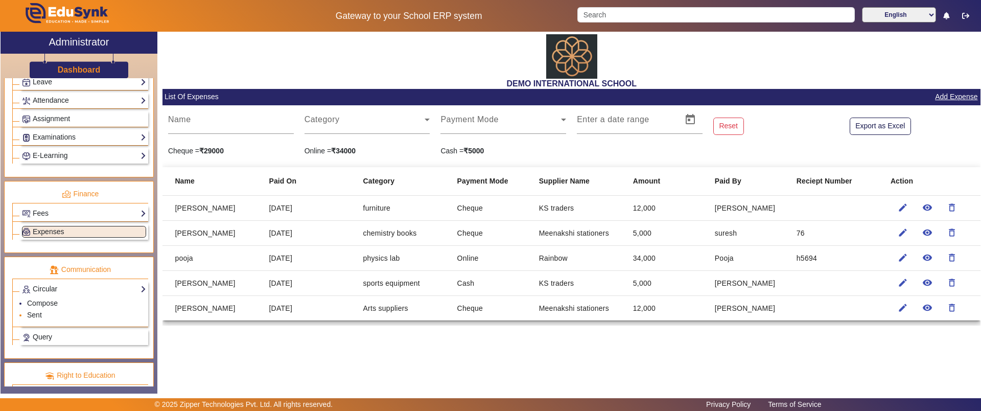
click at [43, 315] on li "Sent" at bounding box center [86, 316] width 119 height 12
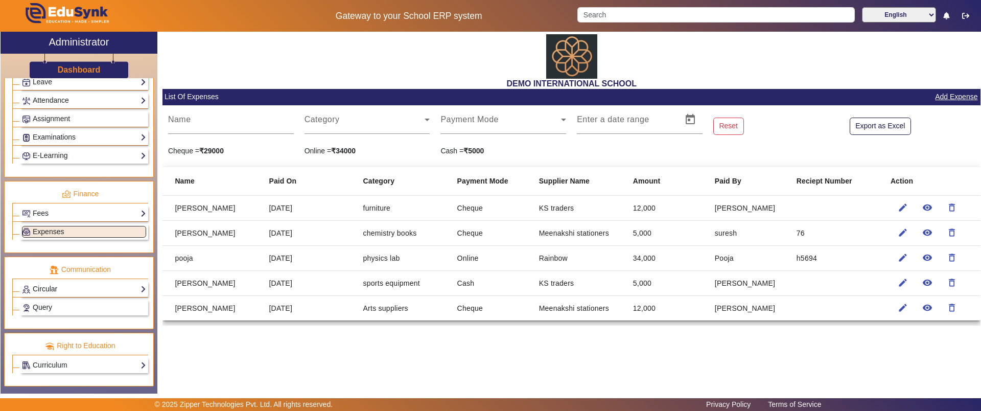
click at [50, 290] on link "Circular" at bounding box center [84, 289] width 124 height 12
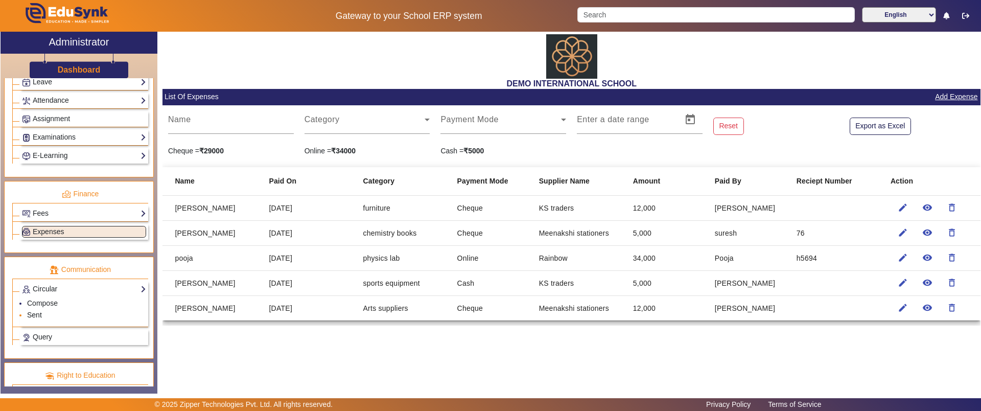
click at [39, 314] on link "Sent" at bounding box center [34, 315] width 15 height 8
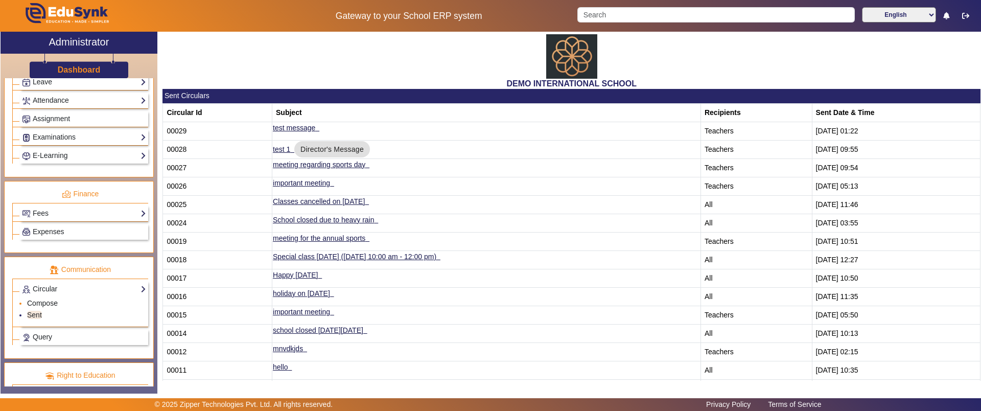
click at [41, 300] on link "Compose" at bounding box center [42, 303] width 31 height 8
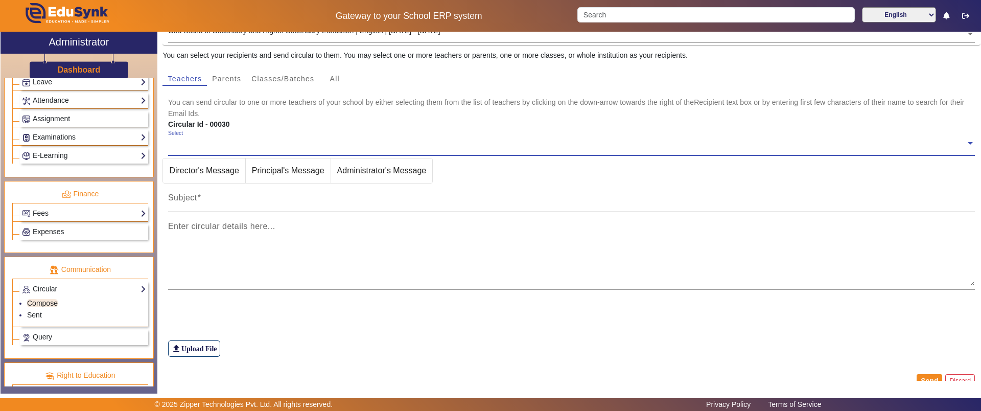
scroll to position [89, 0]
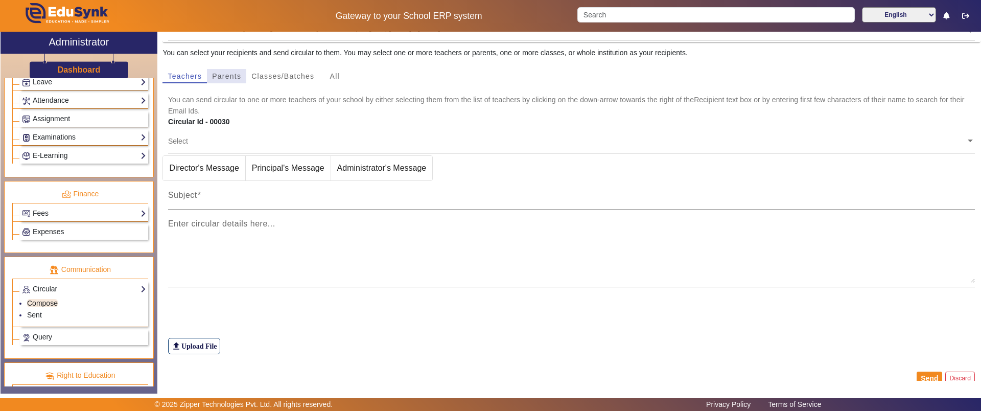
click at [213, 73] on span "Parents" at bounding box center [226, 76] width 29 height 7
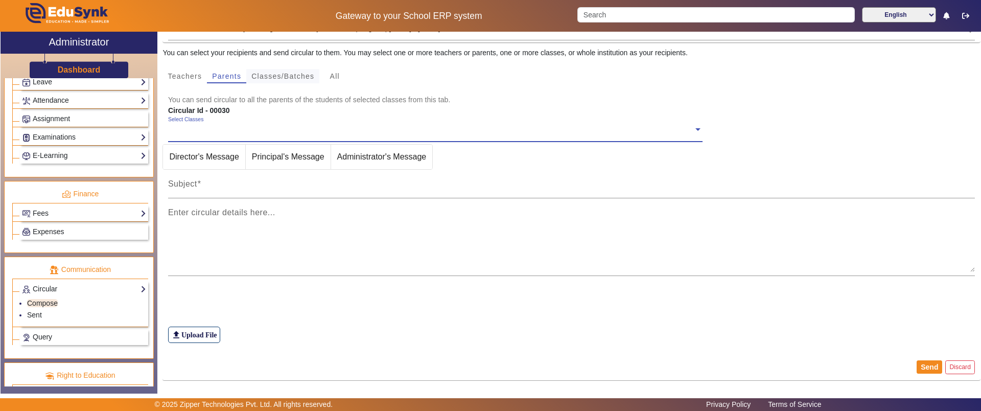
click at [274, 80] on span "Classes/Batches" at bounding box center [282, 76] width 63 height 14
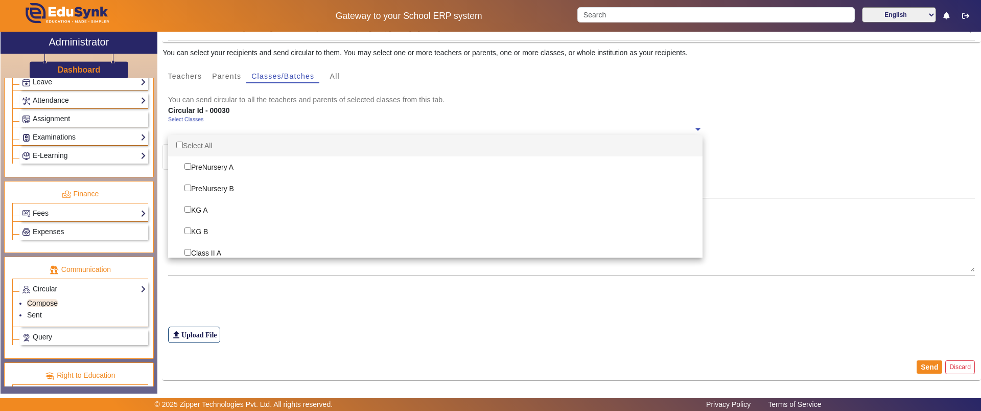
click at [246, 135] on ng-select "Select Classes Select All PreNursery A PreNursery B KG A KG B Class II A Class …" at bounding box center [435, 130] width 535 height 28
click at [339, 75] on span "All" at bounding box center [335, 76] width 10 height 7
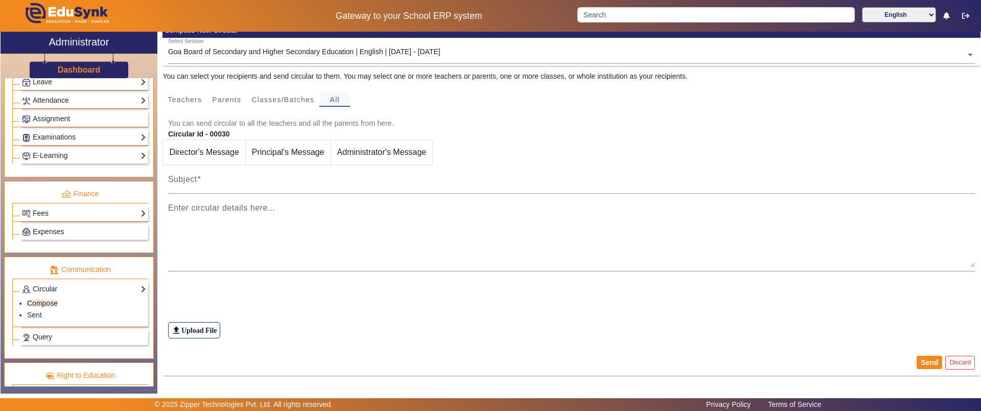
scroll to position [65, 0]
click at [227, 176] on div "Subject" at bounding box center [571, 179] width 807 height 29
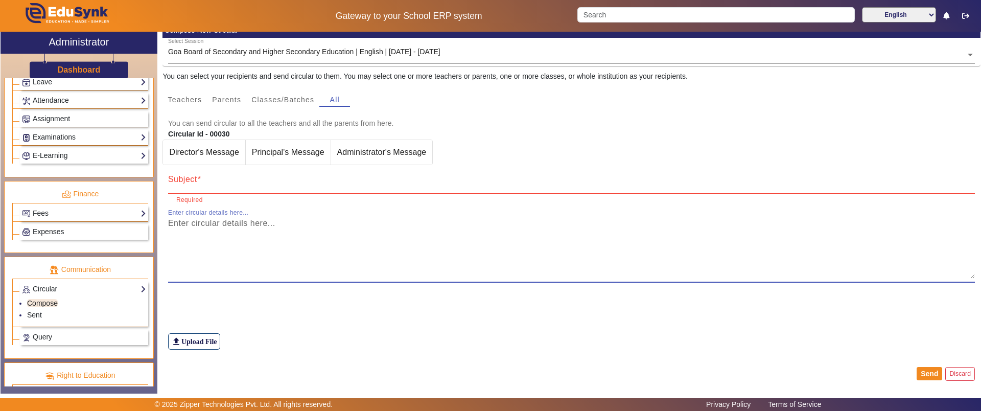
click at [222, 236] on textarea "Enter circular details here..." at bounding box center [571, 247] width 807 height 61
click at [110, 331] on link "Query" at bounding box center [84, 337] width 124 height 12
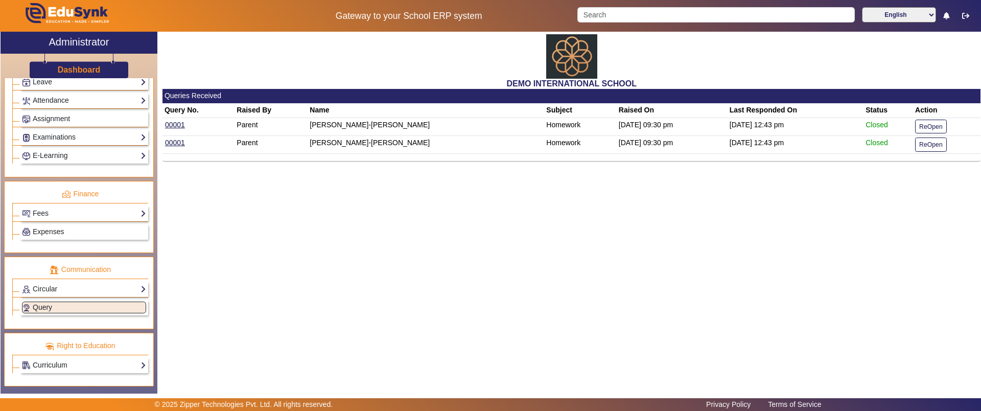
click at [86, 363] on link "Curriculum" at bounding box center [84, 365] width 124 height 12
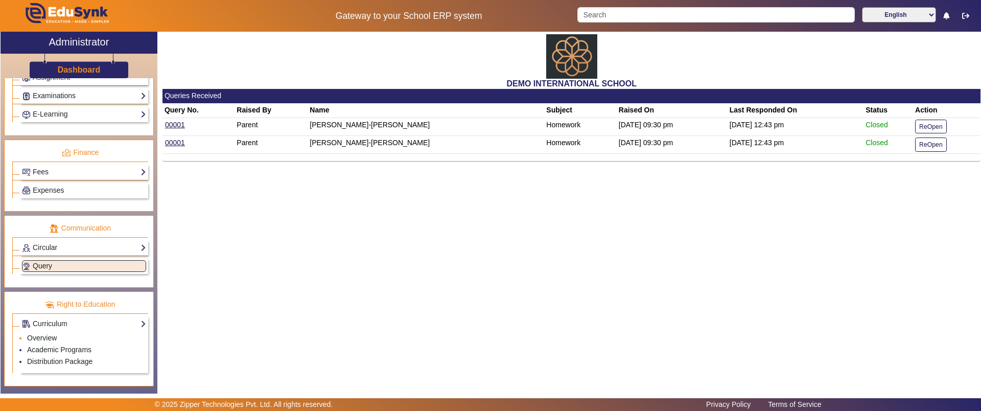
click at [43, 333] on li "Overview" at bounding box center [86, 339] width 119 height 12
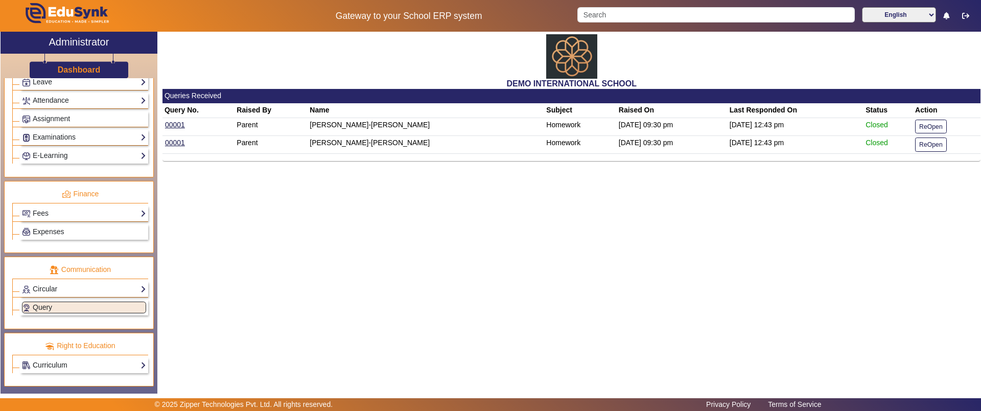
click at [47, 364] on link "Curriculum" at bounding box center [84, 365] width 124 height 12
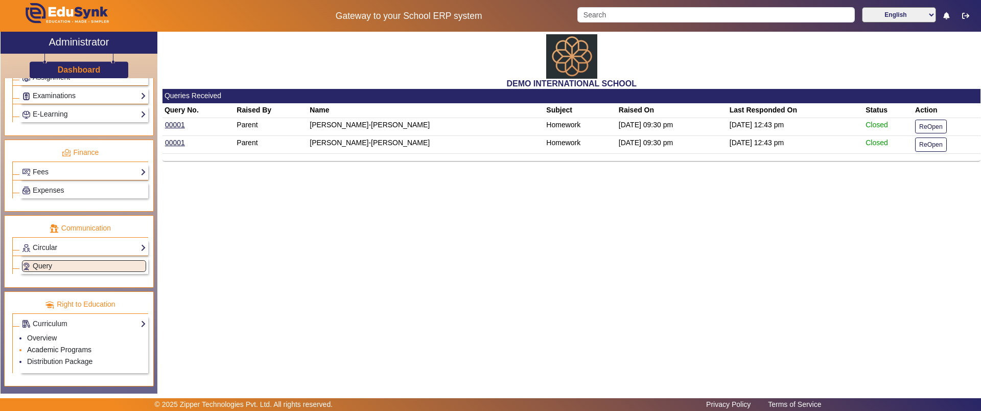
click at [48, 352] on link "Academic Programs" at bounding box center [59, 349] width 64 height 8
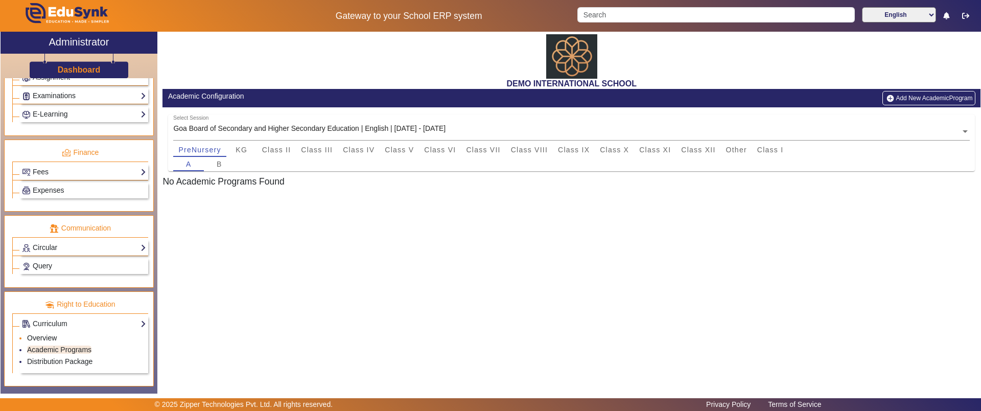
click at [42, 335] on link "Overview" at bounding box center [42, 338] width 30 height 8
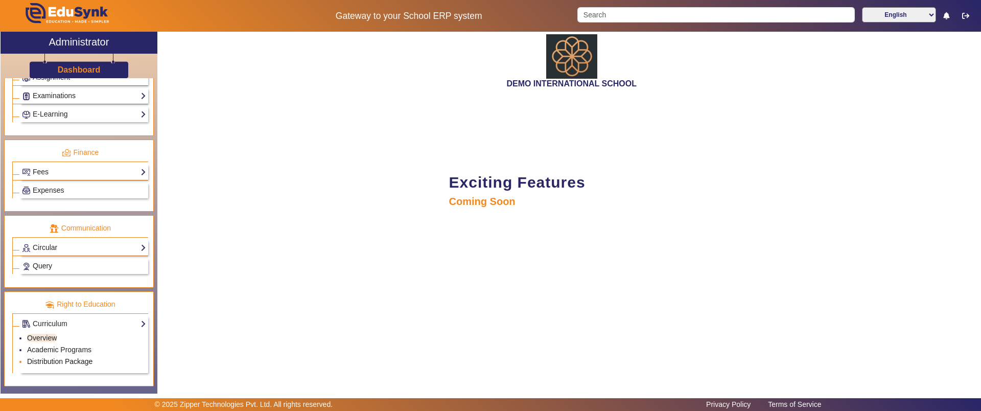
click at [47, 358] on link "Distribution Package" at bounding box center [59, 361] width 65 height 8
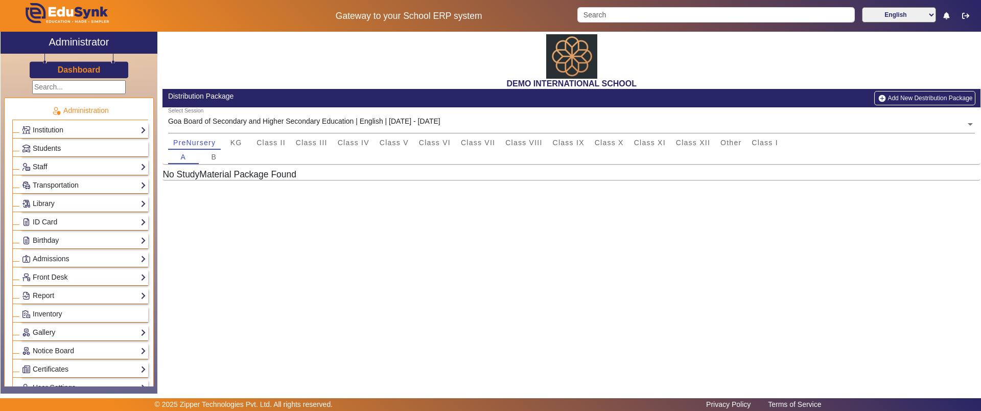
click at [89, 60] on div "Dashboard" at bounding box center [79, 66] width 157 height 25
click at [86, 72] on h3 "Dashboard" at bounding box center [79, 70] width 43 height 10
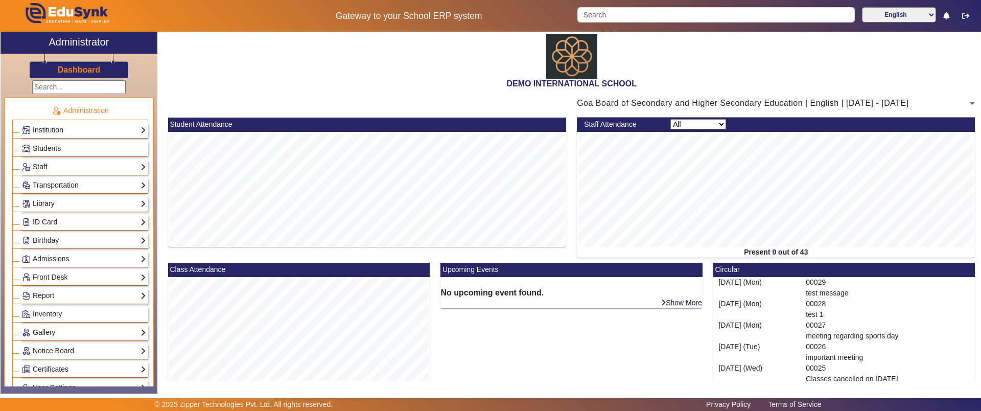
click at [497, 47] on div "DEMO INTERNATIONAL SCHOOL" at bounding box center [572, 60] width 818 height 57
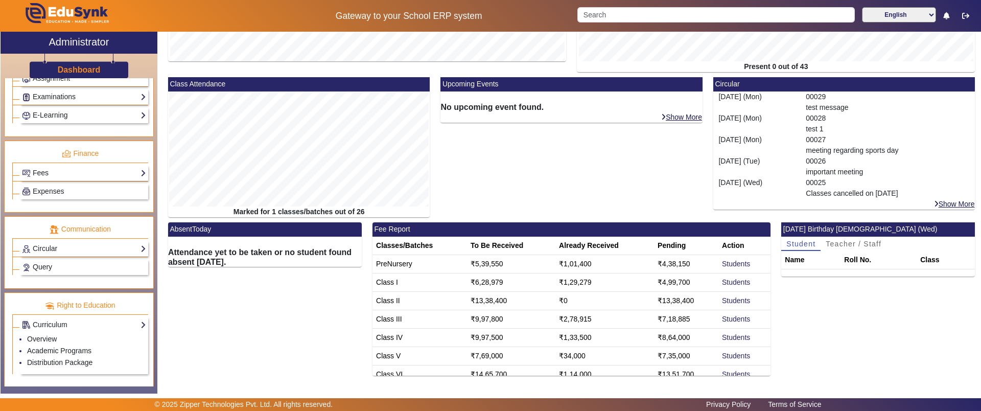
scroll to position [478, 0]
click at [56, 184] on link "Expenses" at bounding box center [84, 190] width 124 height 12
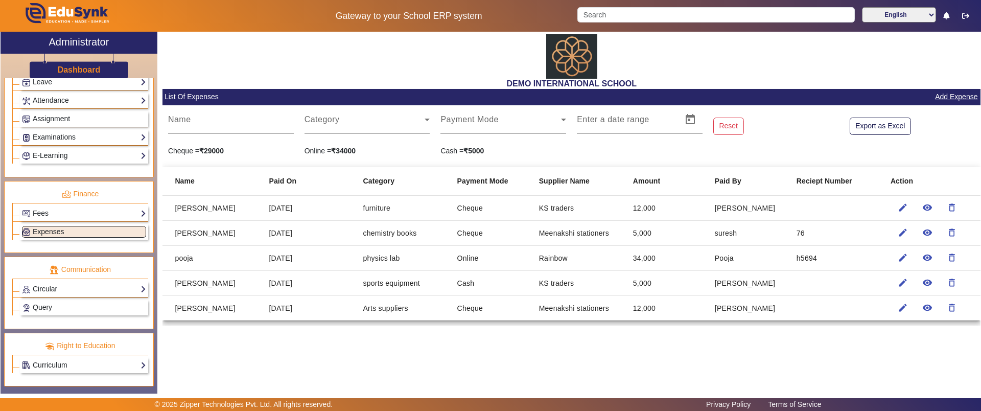
click at [941, 100] on link "Add Expense" at bounding box center [956, 96] width 44 height 13
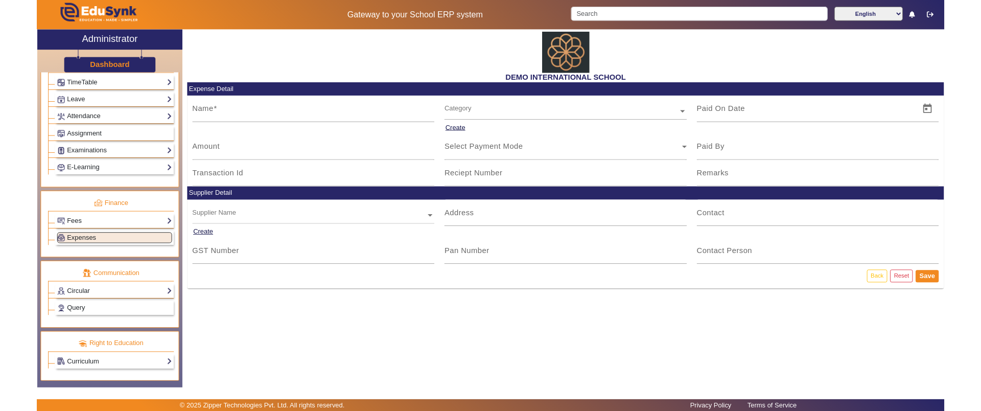
scroll to position [411, 0]
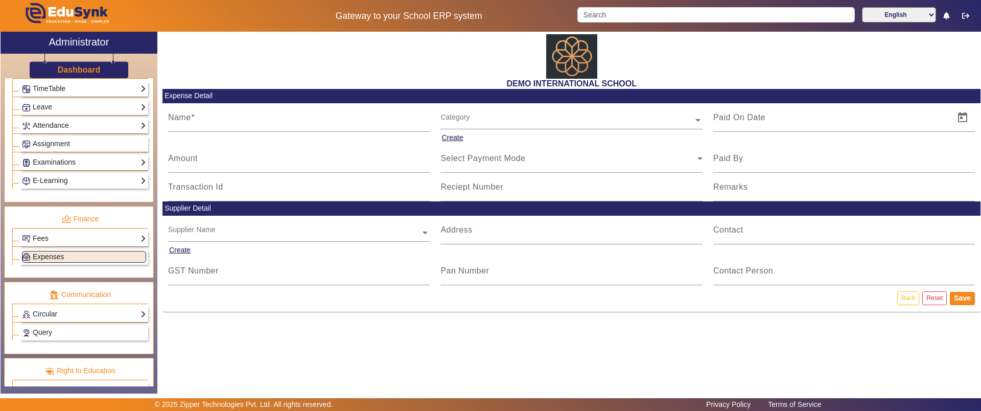
click at [95, 66] on h3 "Dashboard" at bounding box center [79, 70] width 43 height 10
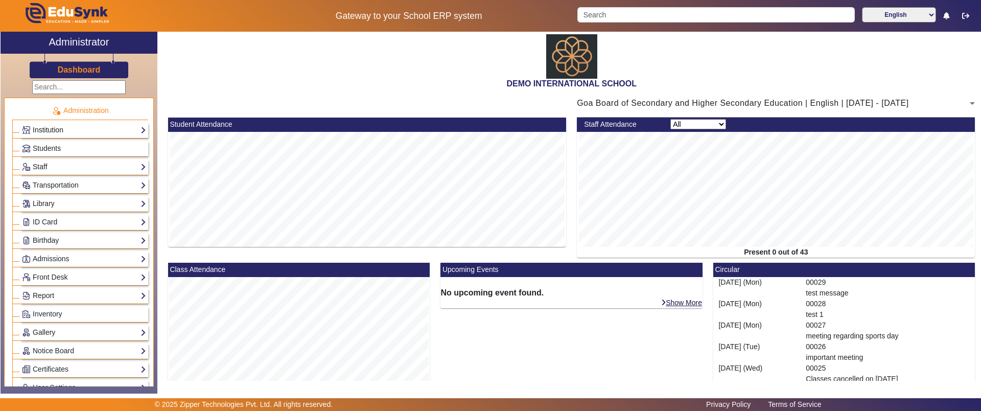
click at [60, 129] on link "Institution" at bounding box center [84, 130] width 124 height 12
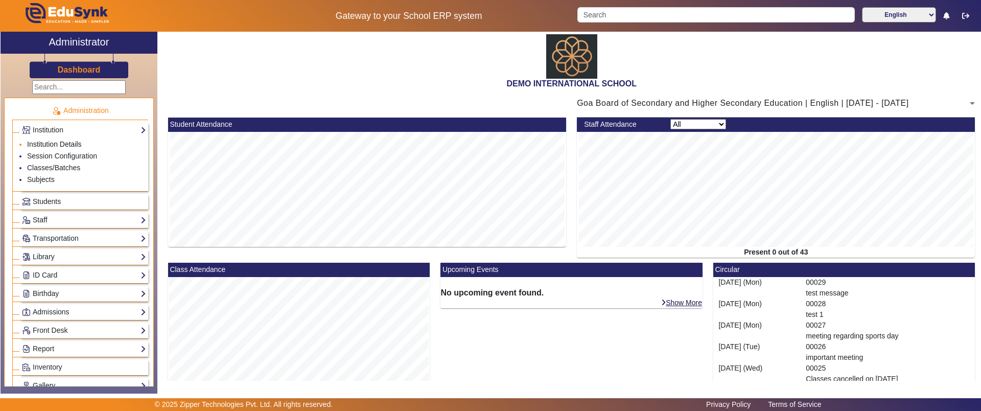
click at [55, 147] on link "Institution Details" at bounding box center [54, 144] width 55 height 8
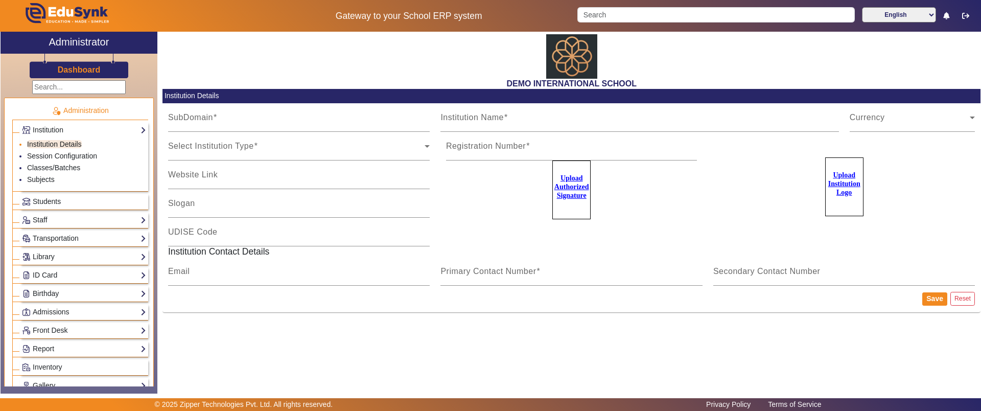
type input "20june2023"
type input "DEMO INTERNATIONAL SCHOOL"
type input "www.edusynk.com"
type input "SCHOOL OF EXCELLENCE"
type input "09180101038"
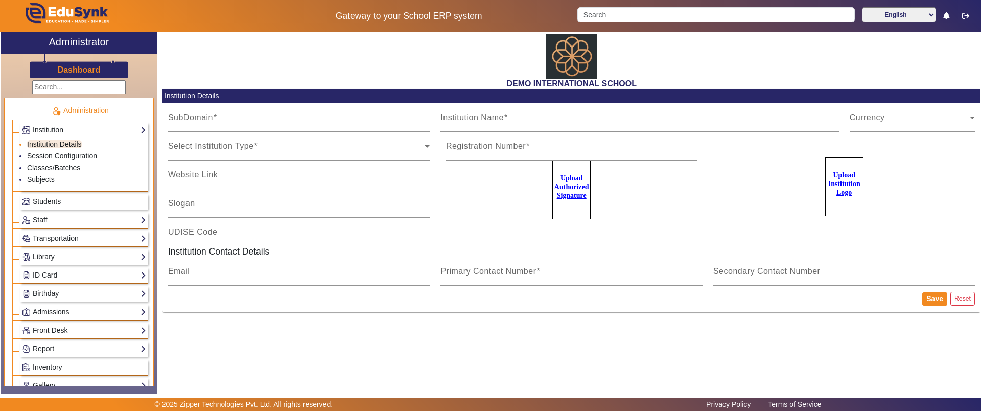
type input "2183437"
type input "zipper.pratik@gmail.com"
type input "2143224344"
type input "8318363024"
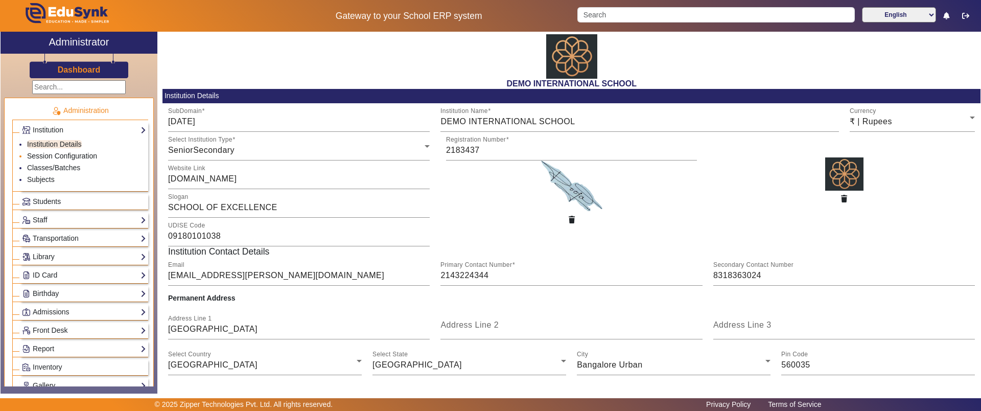
click at [81, 154] on link "Session Configuration" at bounding box center [62, 156] width 70 height 8
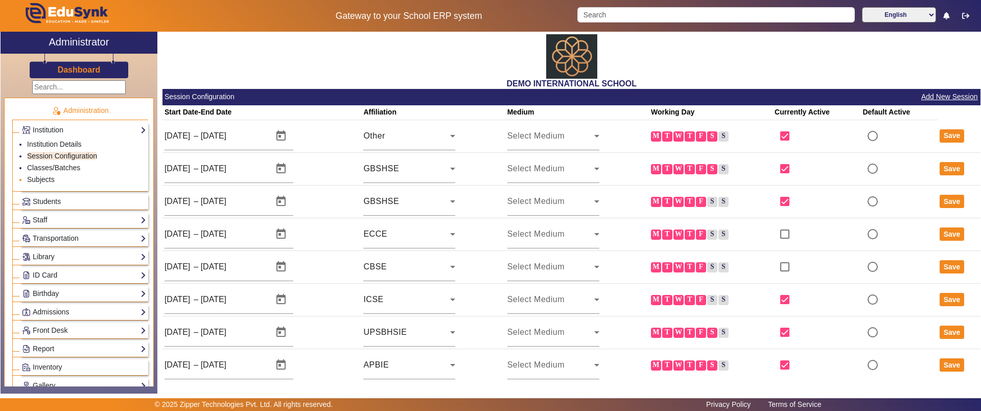
click at [65, 176] on li "Subjects" at bounding box center [86, 180] width 119 height 12
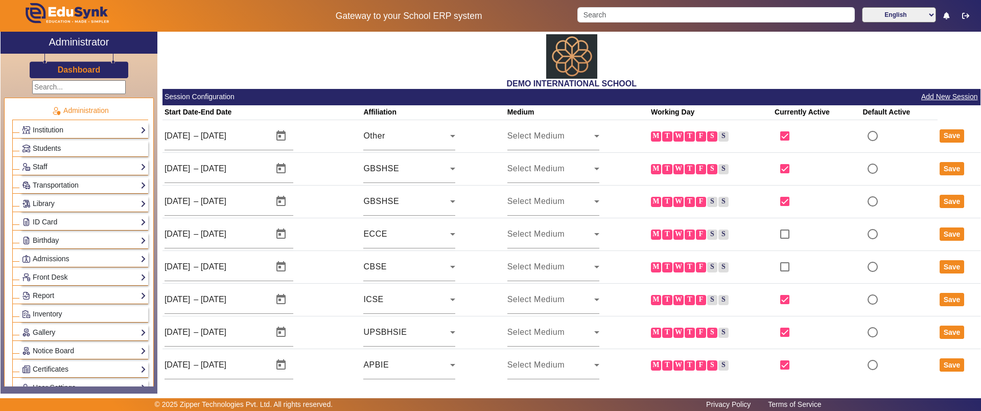
click at [401, 60] on div "DEMO INTERNATIONAL SCHOOL" at bounding box center [572, 60] width 818 height 57
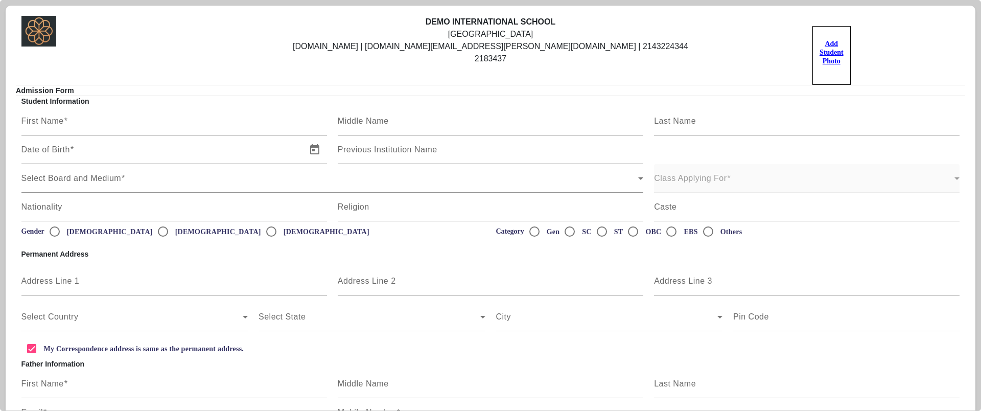
click at [817, 47] on label "Add Student Photo" at bounding box center [832, 55] width 38 height 59
click at [0, 0] on input "Add Student Photo" at bounding box center [0, 0] width 0 height 0
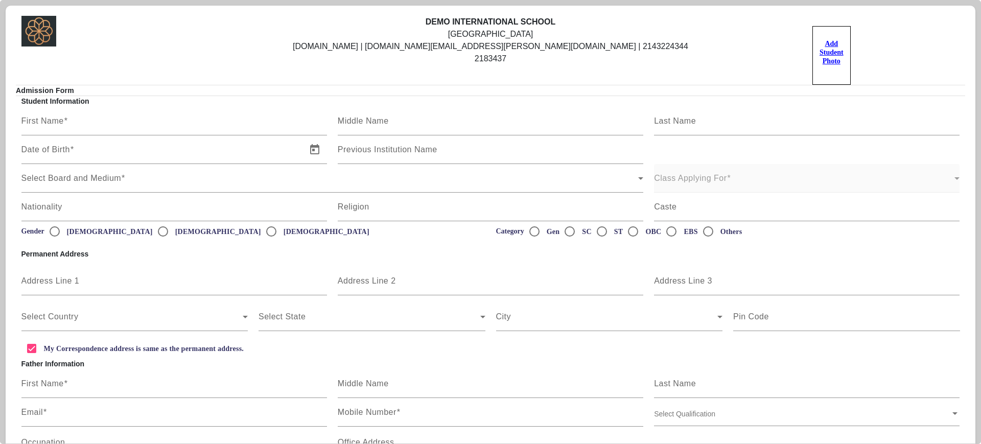
scroll to position [160, 0]
